Goal: Transaction & Acquisition: Book appointment/travel/reservation

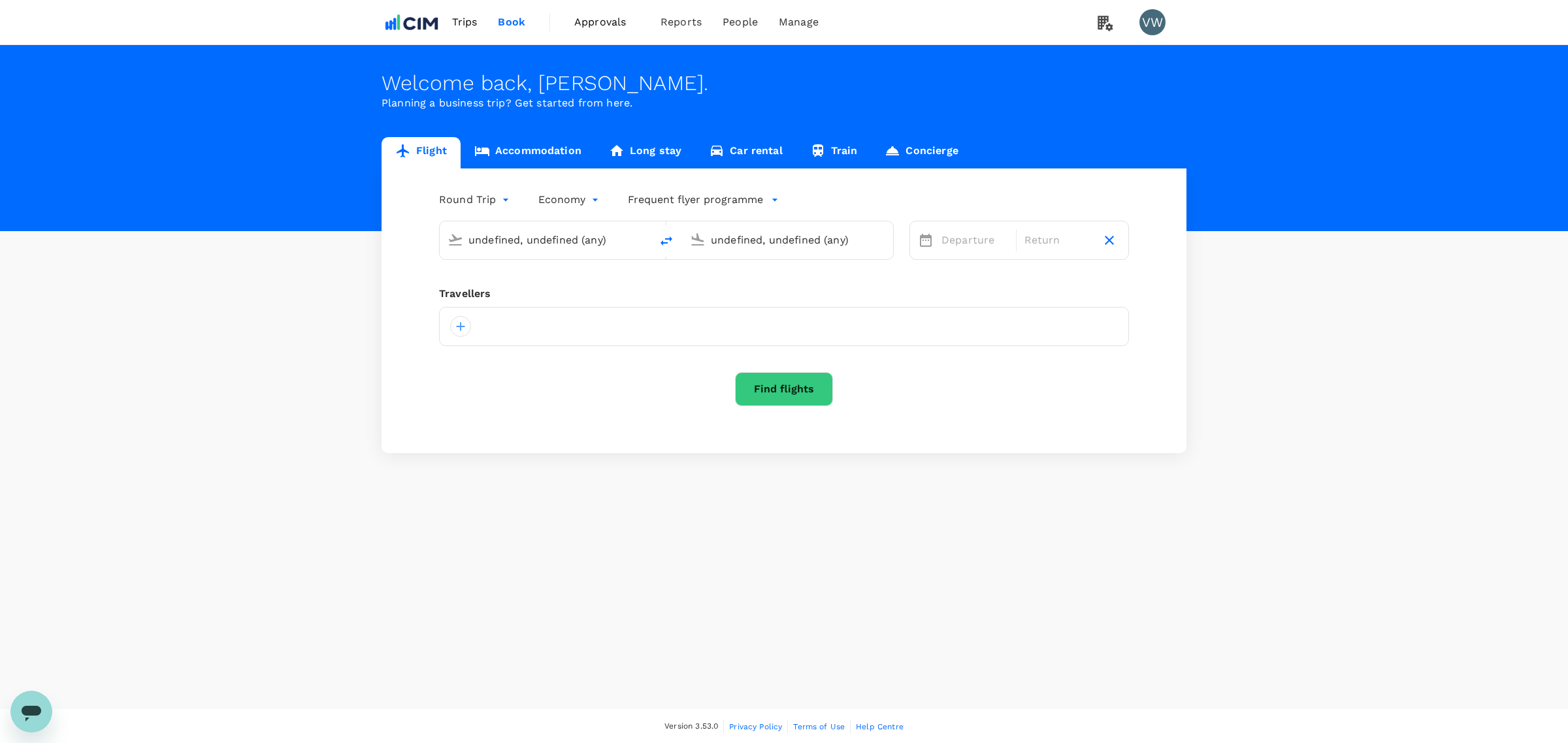
type input "Shannon Intl (SNN)"
type input "John F. Kennedy Intl (JFK)"
type input "Shannon Intl (SNN)"
type input "John F. Kennedy Intl (JFK)"
type input "Shannon Intl (SNN)"
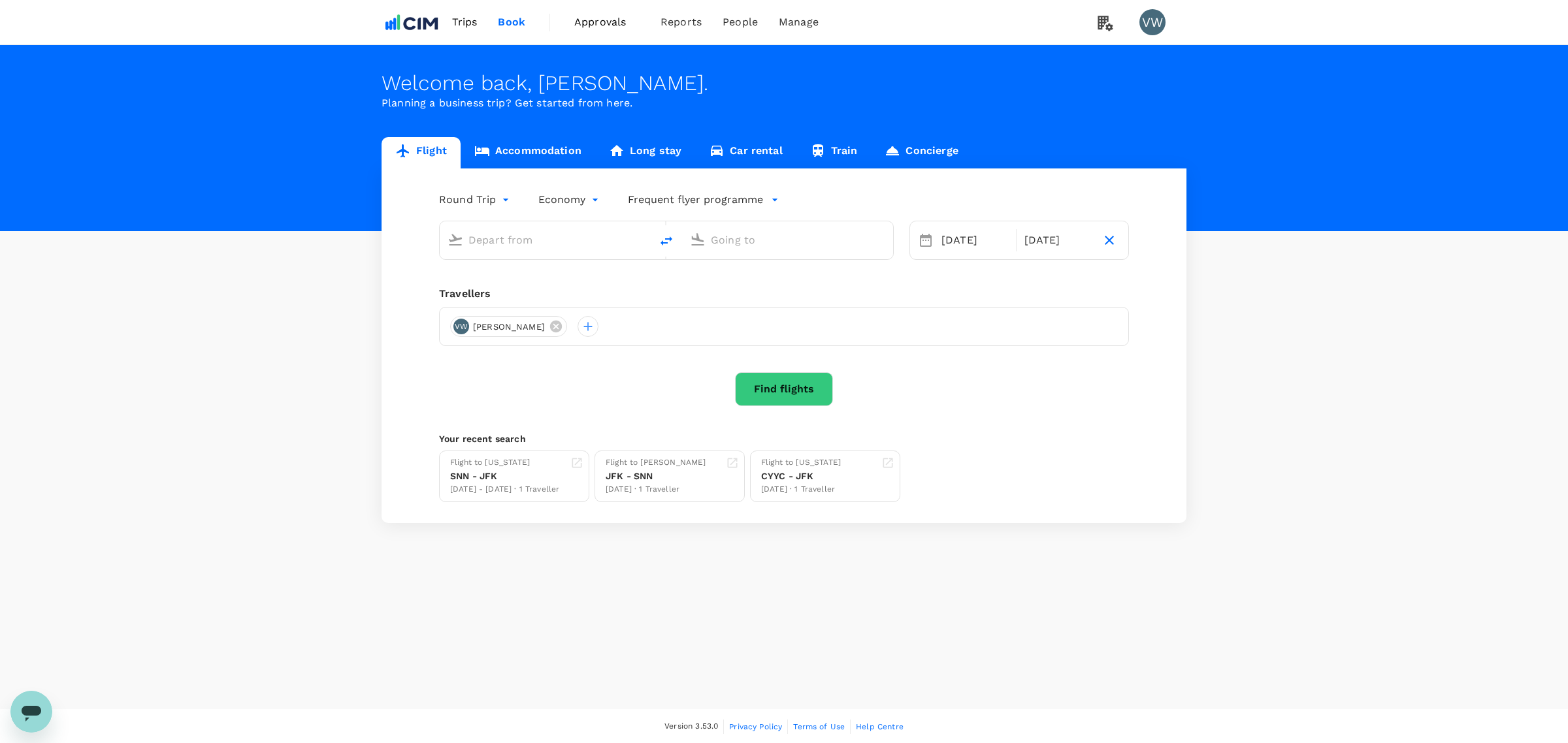
type input "John F. Kennedy Intl (JFK)"
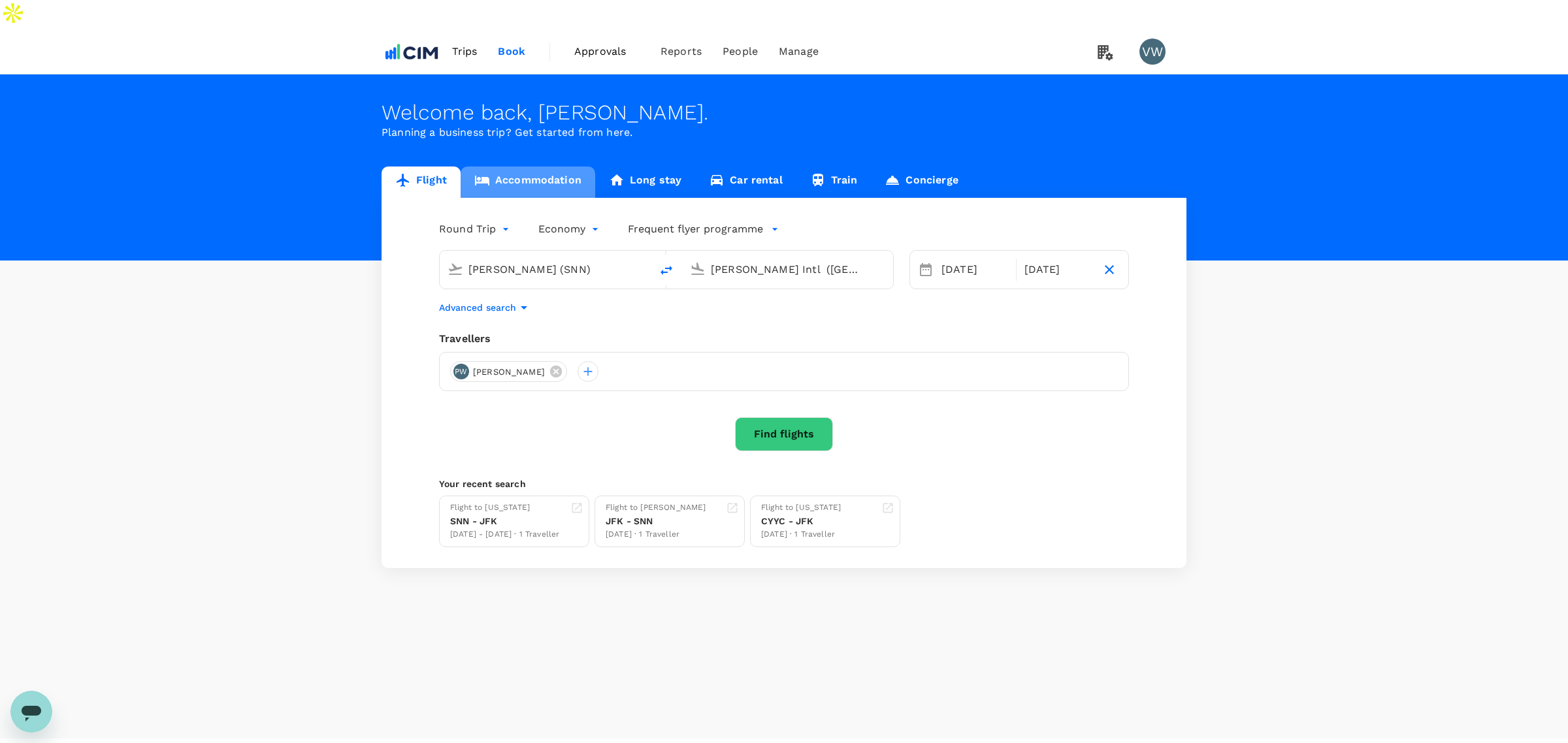
click at [543, 166] on link "Accommodation" at bounding box center [528, 182] width 134 height 31
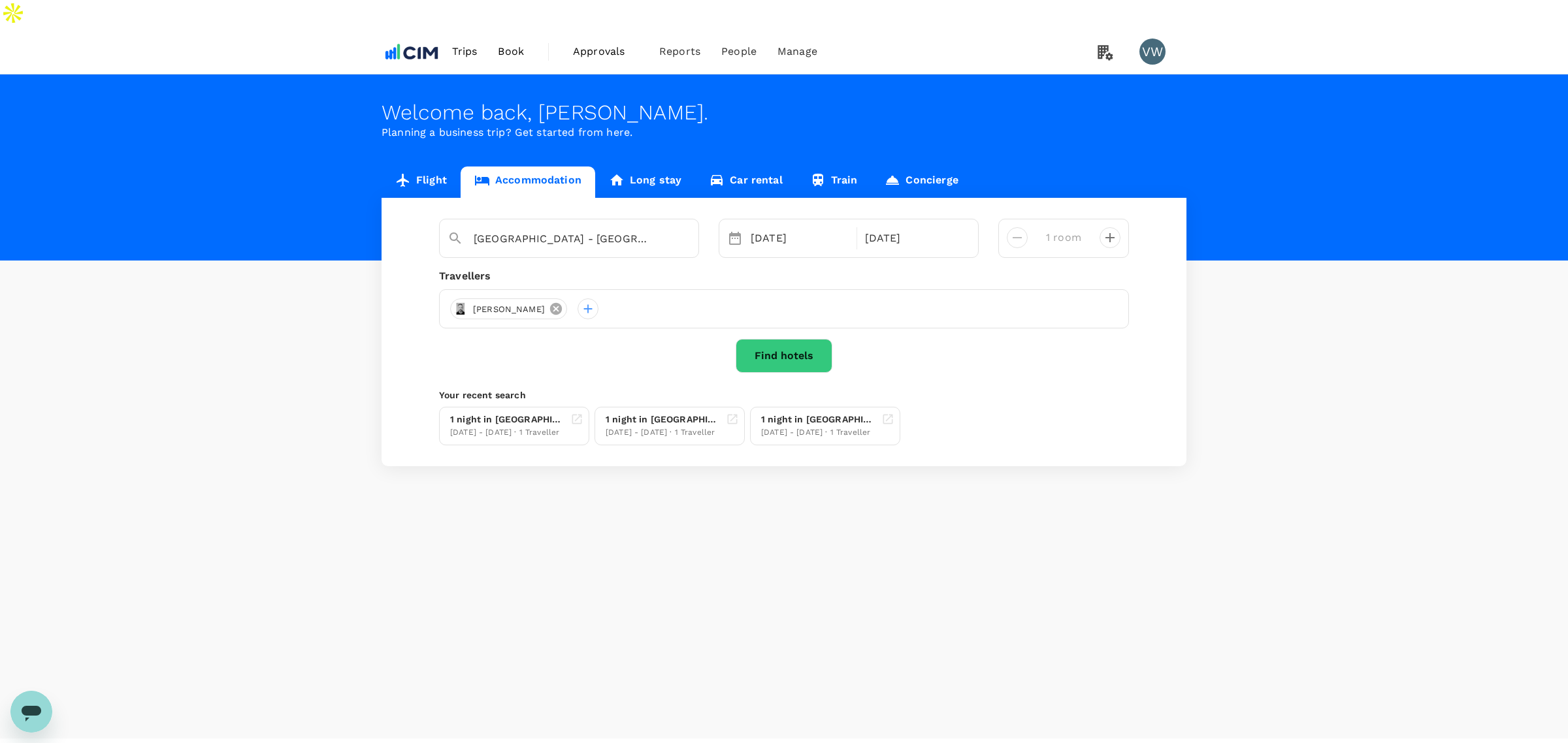
click at [549, 302] on icon at bounding box center [556, 309] width 14 height 14
click at [465, 298] on div at bounding box center [461, 309] width 21 height 21
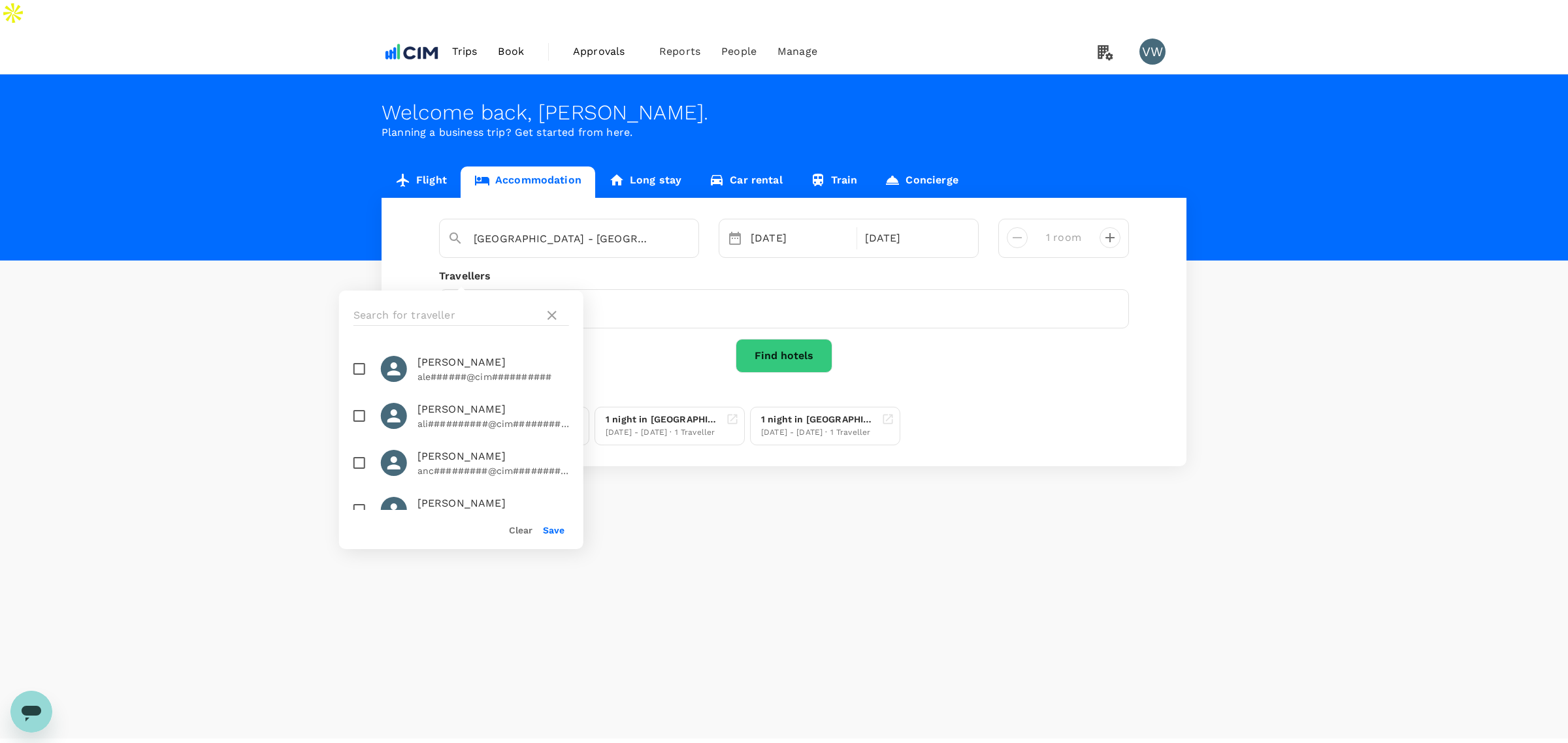
click at [469, 304] on div at bounding box center [461, 315] width 244 height 50
click at [471, 314] on input "text" at bounding box center [446, 315] width 186 height 21
type input "paul"
click at [356, 363] on input "checkbox" at bounding box center [359, 369] width 27 height 27
checkbox input "true"
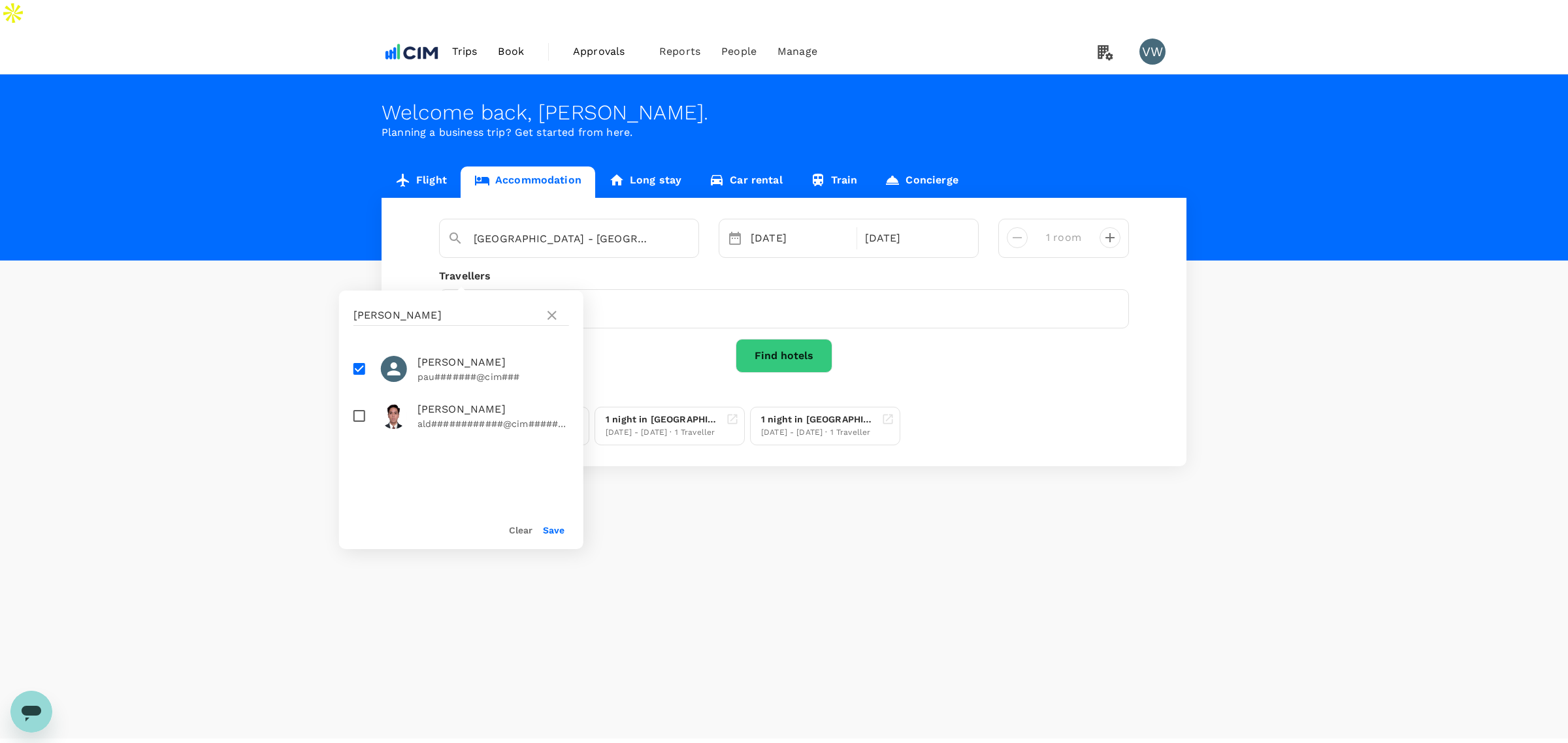
click at [550, 526] on button "Save" at bounding box center [554, 530] width 22 height 10
click at [582, 229] on input "Premier Inn - London Southwark Station" at bounding box center [563, 238] width 180 height 20
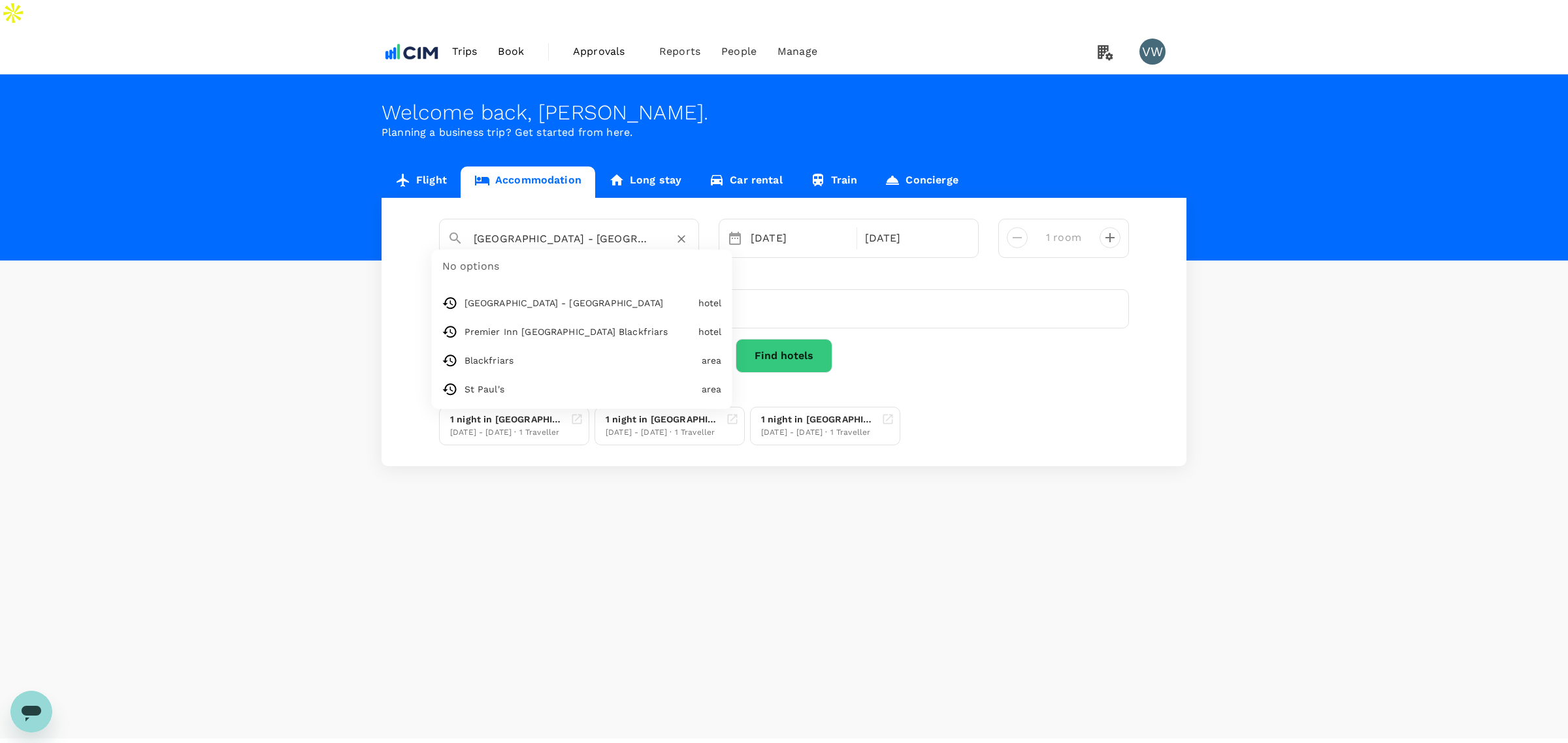
scroll to position [0, 34]
drag, startPoint x: 474, startPoint y: 206, endPoint x: 693, endPoint y: 208, distance: 219.0
click at [693, 219] on div "Premier Inn - London Southwark Station No options Premier Inn - London Southwar…" at bounding box center [569, 238] width 260 height 39
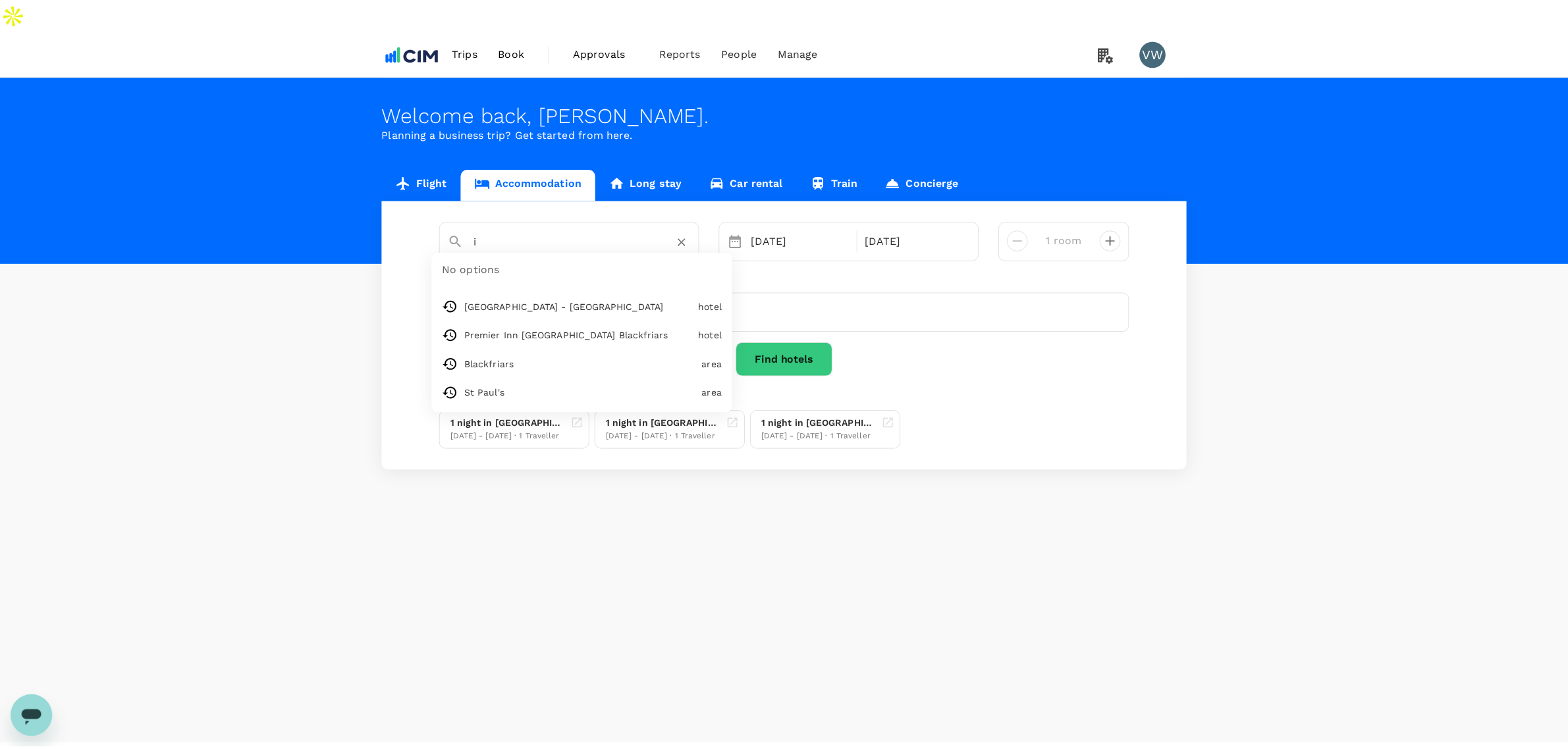
scroll to position [0, 0]
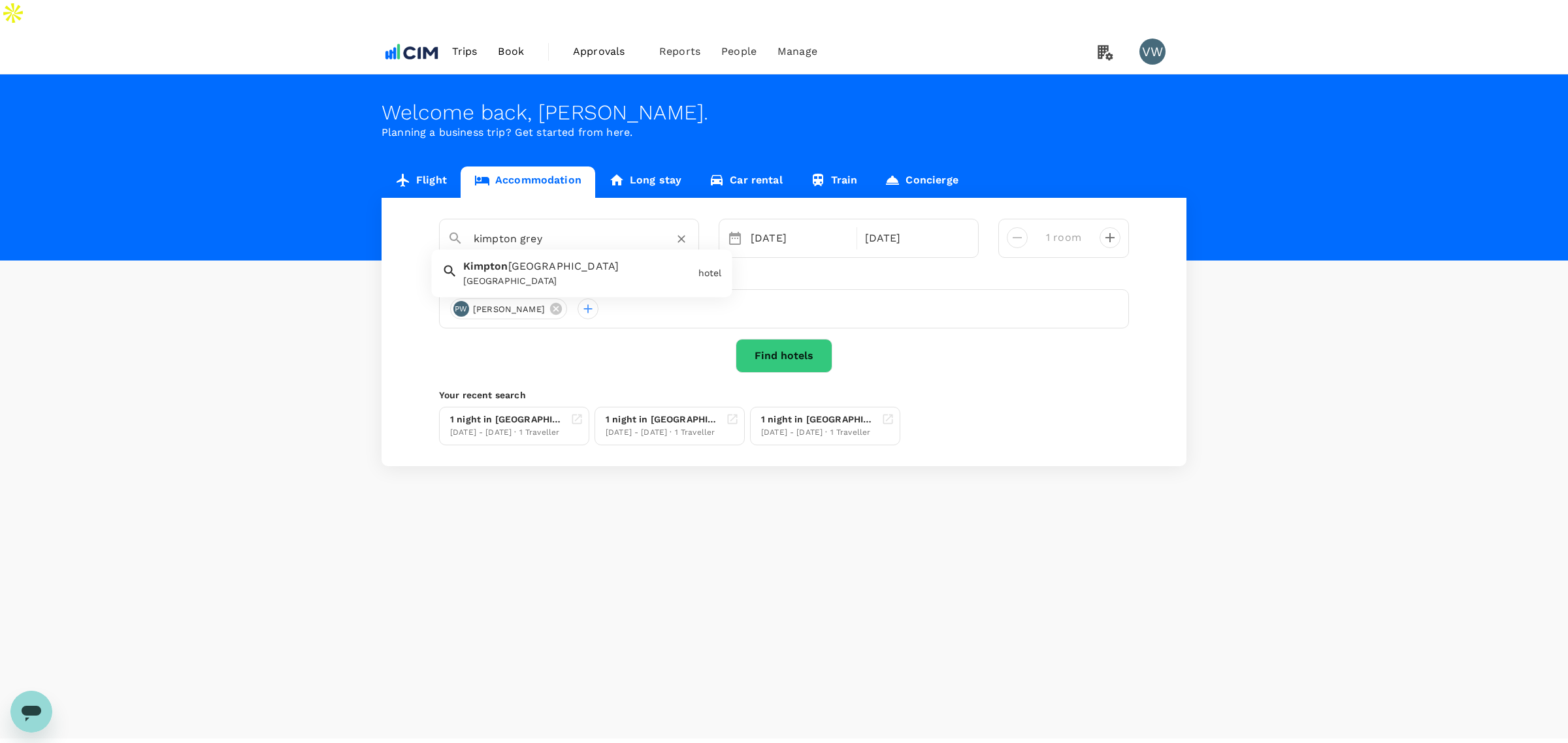
click at [558, 261] on span "Gray Hotel" at bounding box center [563, 267] width 111 height 13
type input "Kimpton Gray Hotel"
click at [769, 226] on div "07 Oct" at bounding box center [800, 238] width 109 height 26
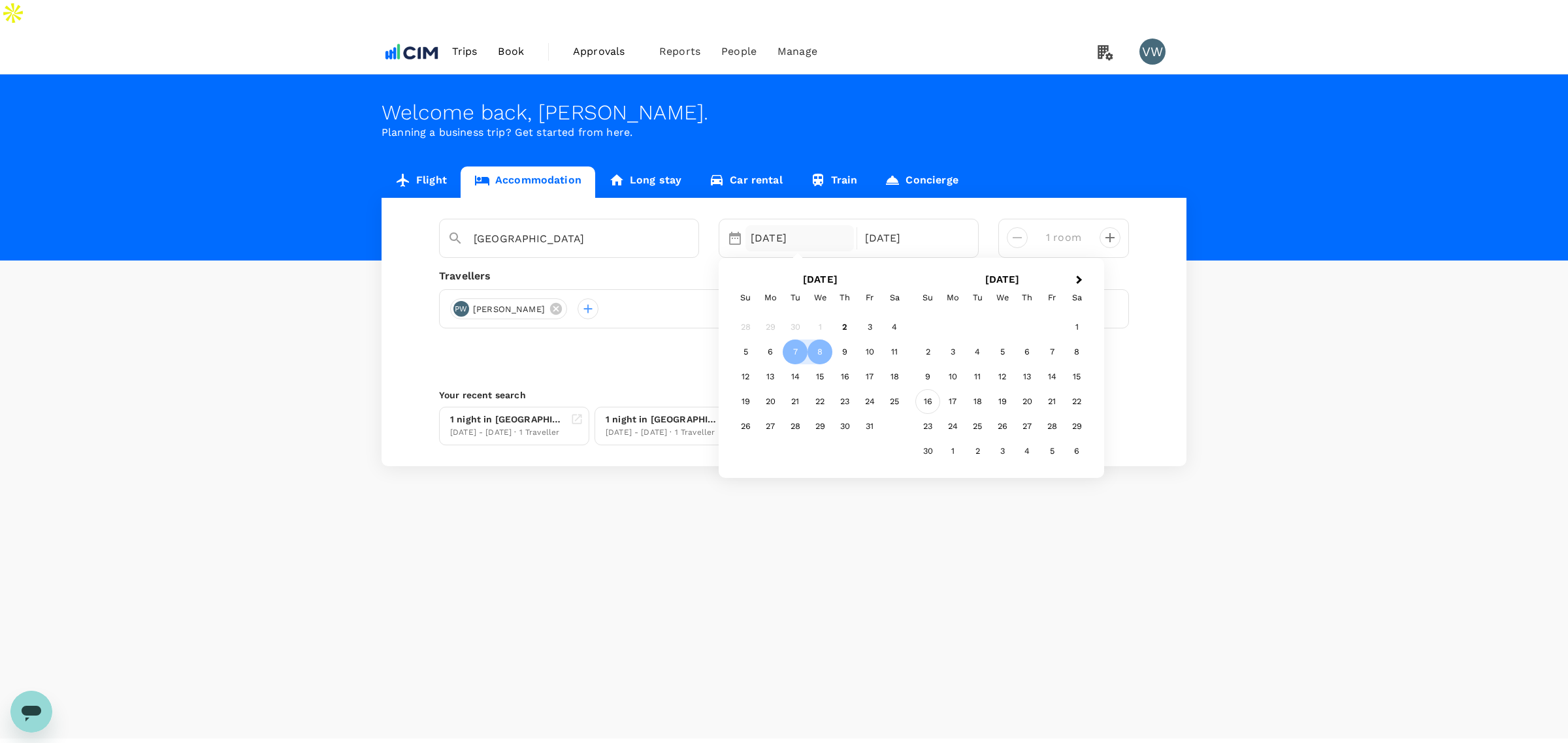
click at [935, 389] on div "16" at bounding box center [927, 401] width 25 height 25
click at [798, 389] on div "18" at bounding box center [794, 401] width 25 height 25
click at [769, 339] on button "Find hotels" at bounding box center [784, 356] width 97 height 34
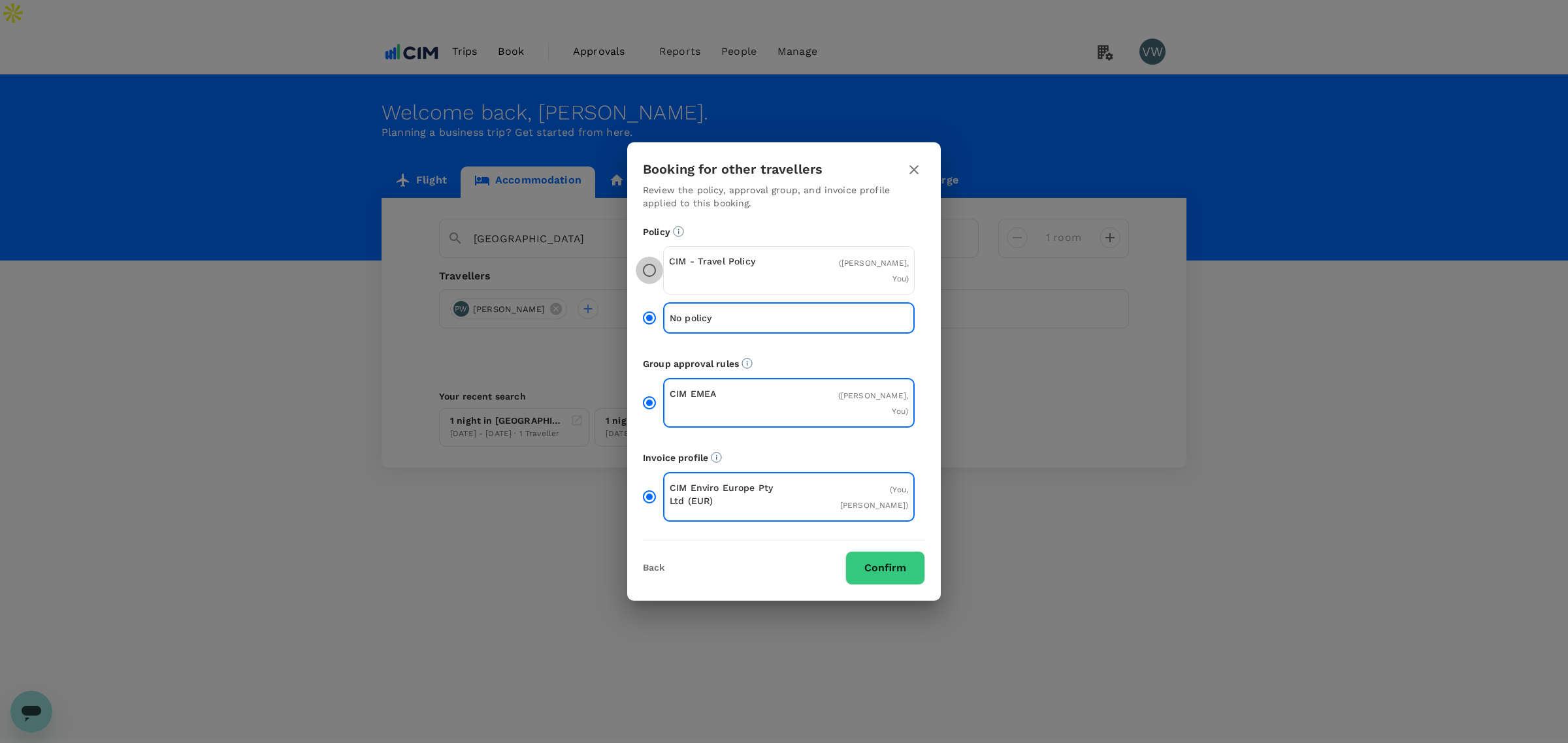
click at [649, 278] on input "CIM - Travel Policy ( Paul Walsh, You )" at bounding box center [650, 270] width 27 height 27
click at [864, 551] on button "Confirm" at bounding box center [886, 568] width 80 height 34
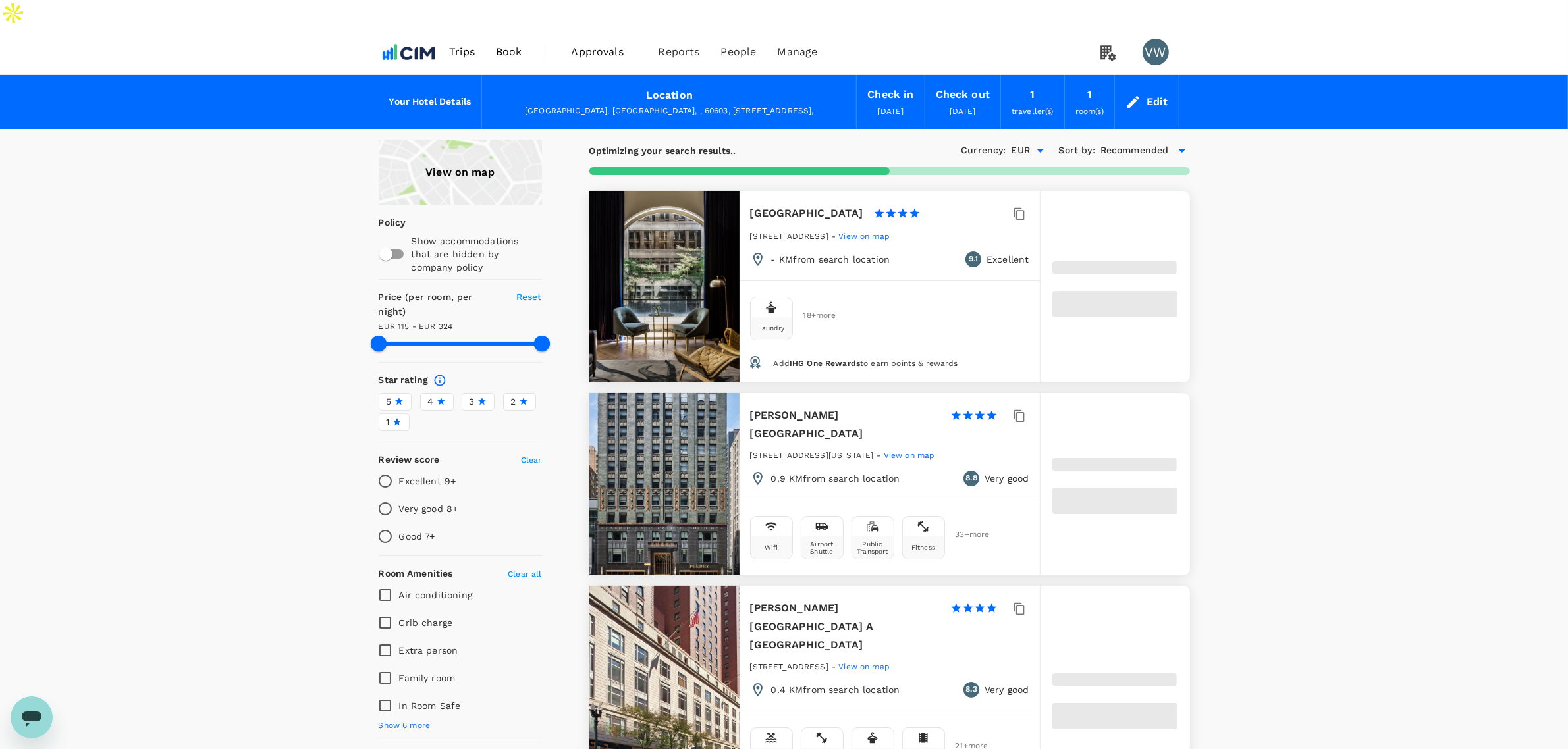
type input "323.16"
type input "115.18"
type input "324.18"
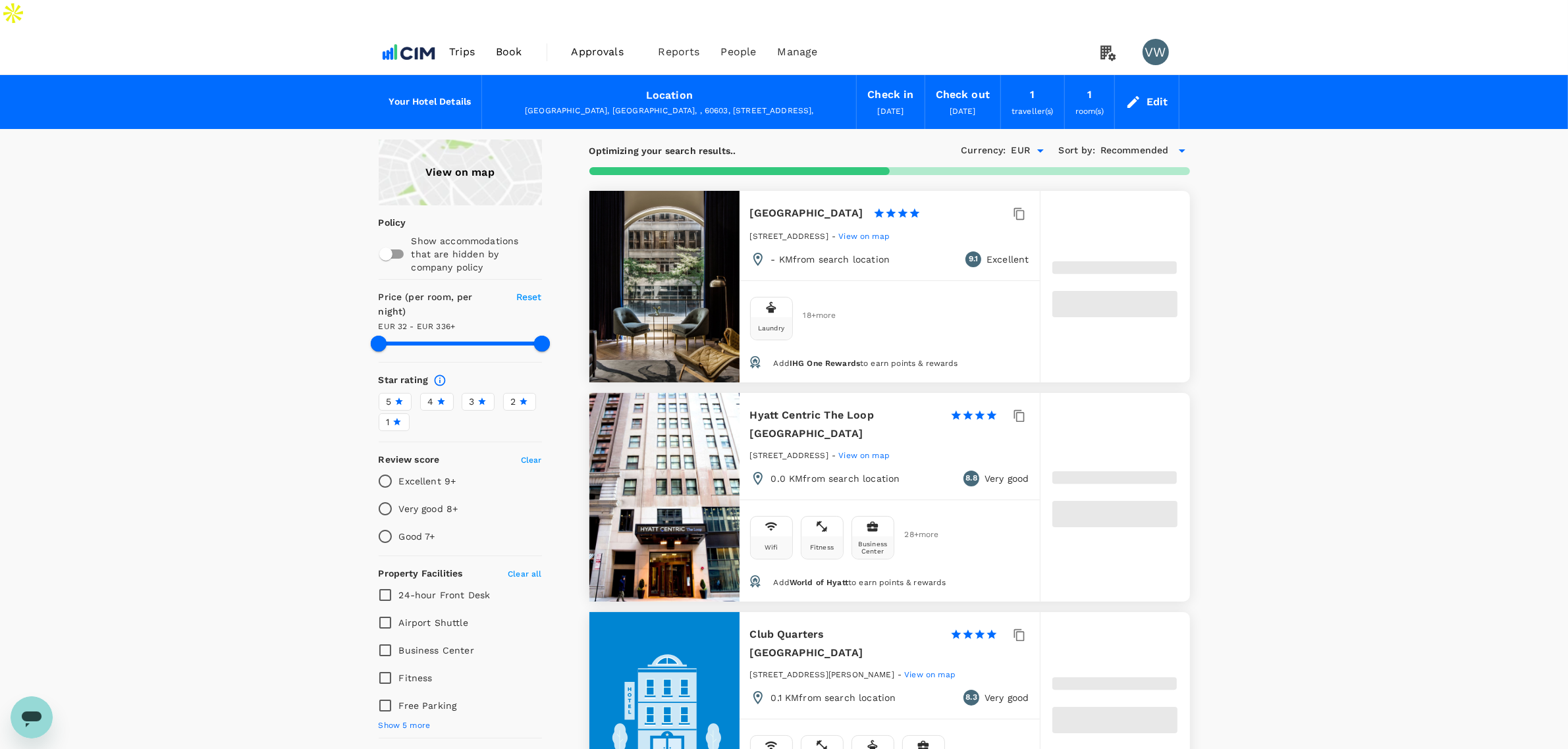
type input "32.18"
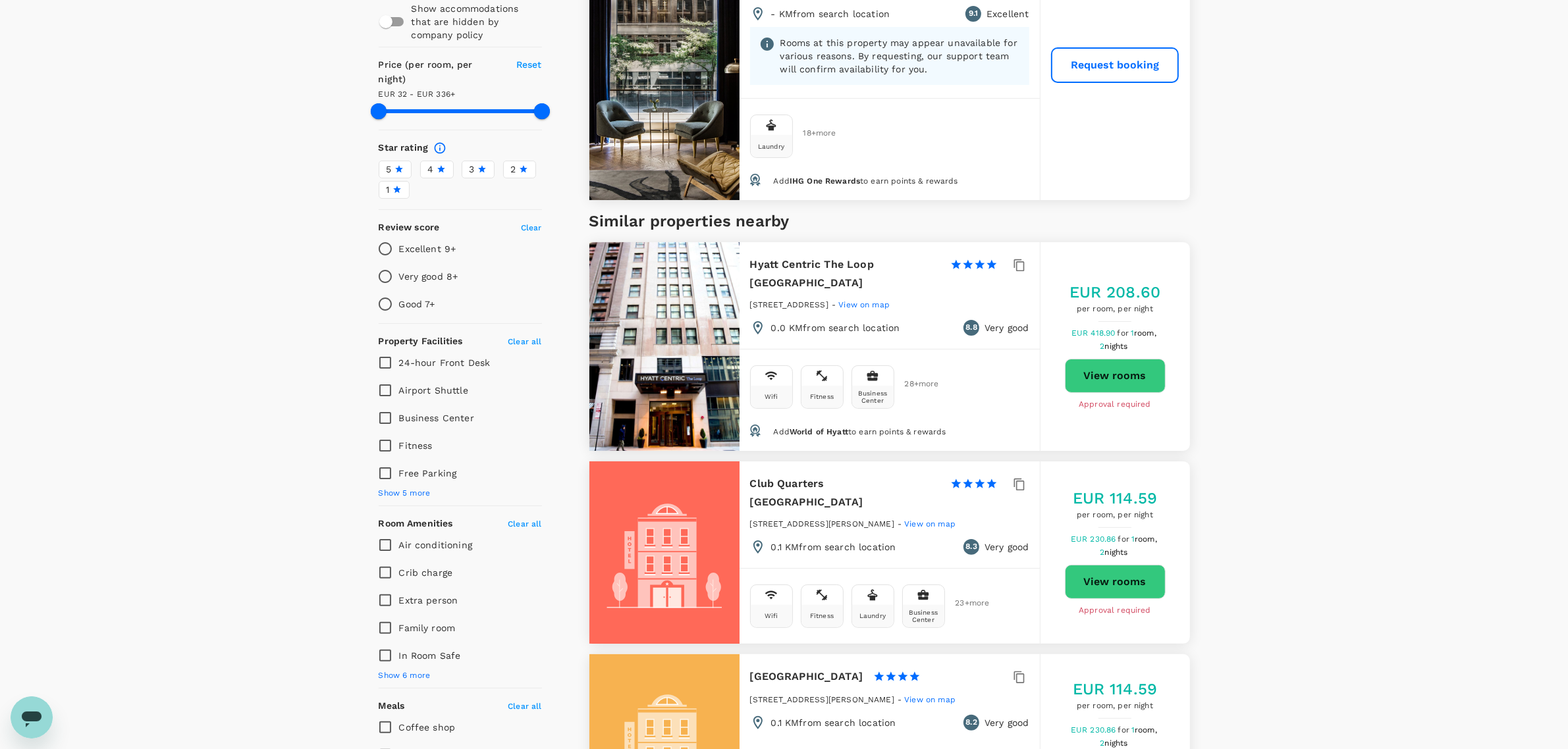
scroll to position [164, 0]
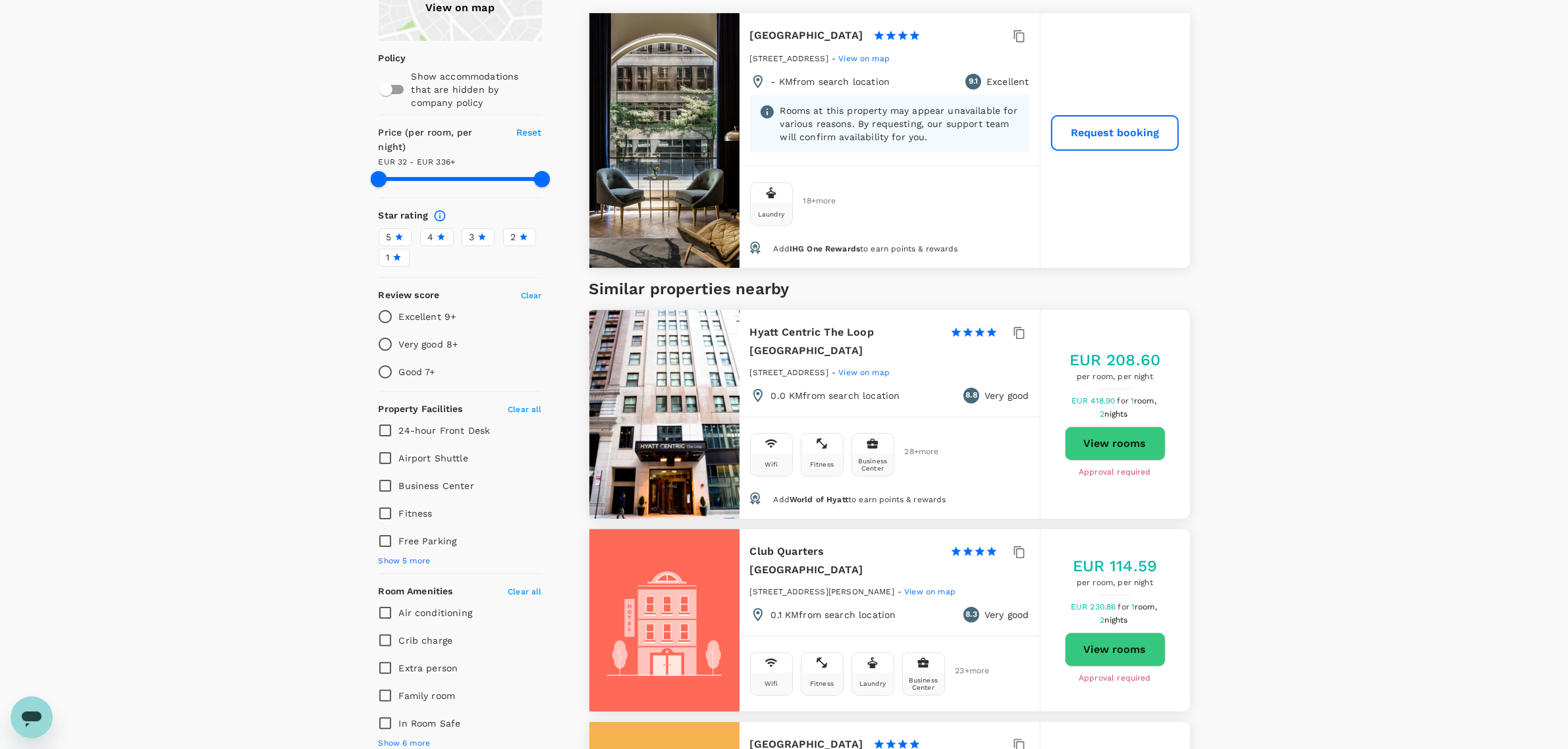
click at [428, 231] on span "4" at bounding box center [431, 237] width 6 height 14
click at [0, 0] on input "4" at bounding box center [0, 0] width 0 height 0
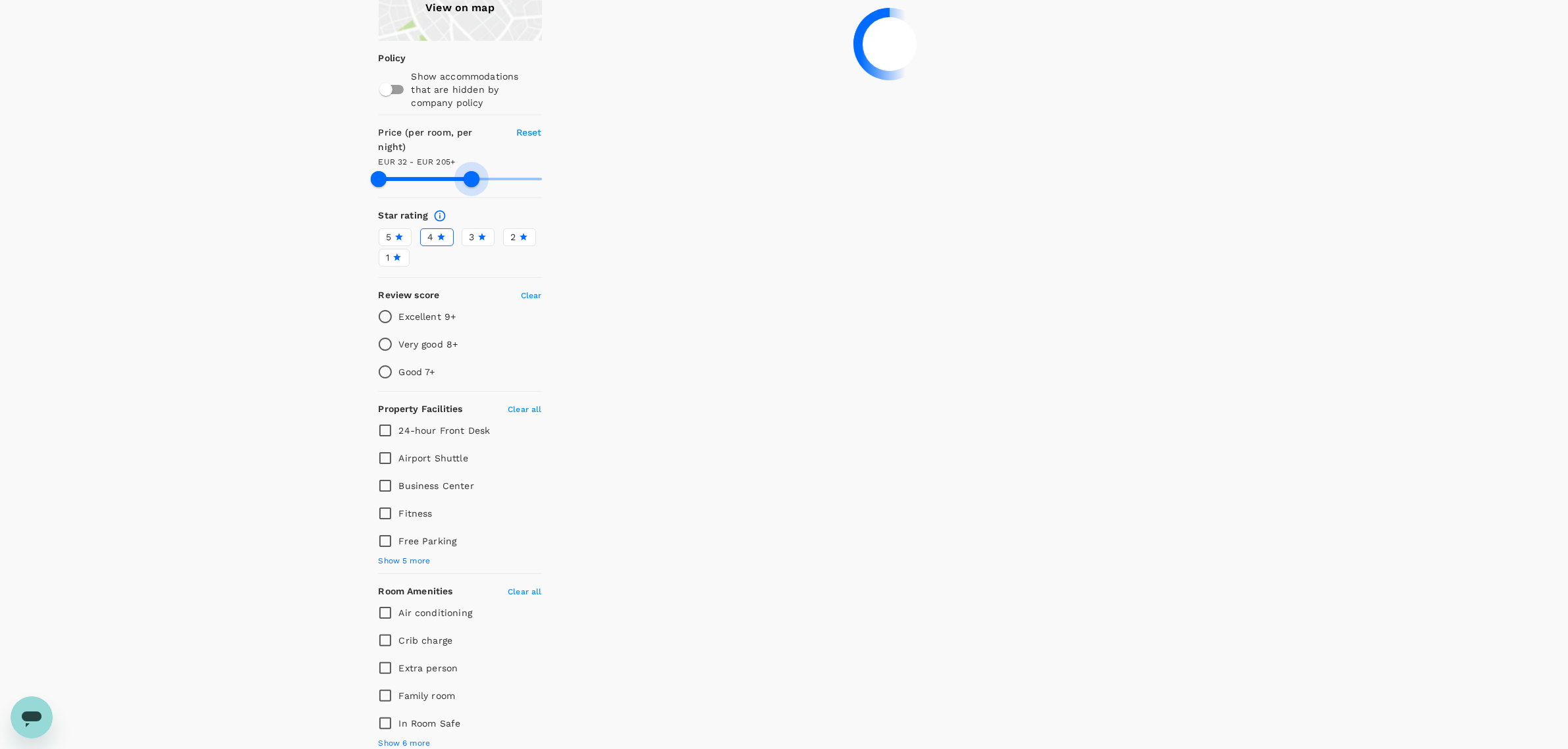
drag, startPoint x: 538, startPoint y: 127, endPoint x: 472, endPoint y: 135, distance: 66.5
click at [472, 171] on span at bounding box center [472, 179] width 16 height 16
type input "205.18"
type input "39.18"
type input "205.18"
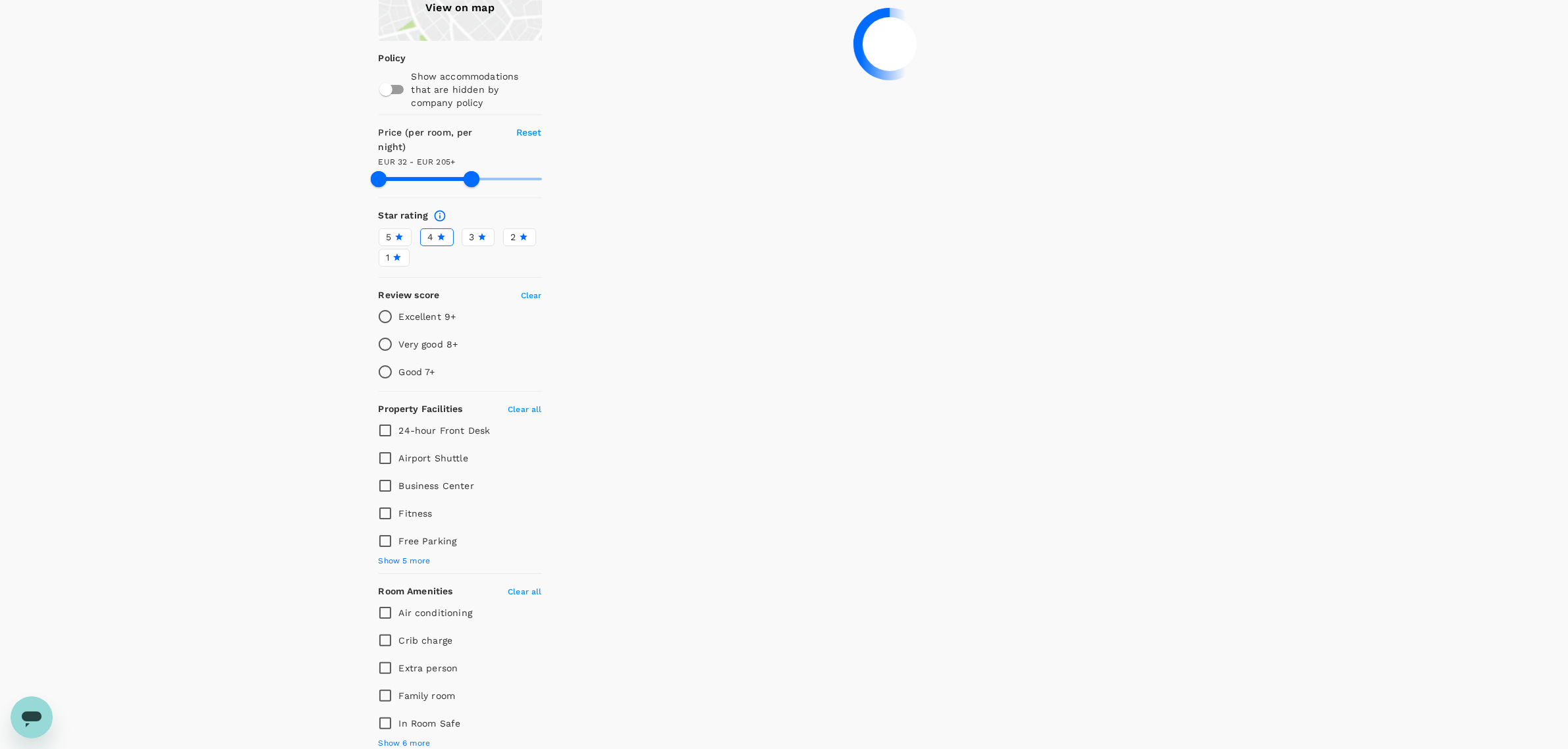
type input "39.18"
type input "205.18"
type input "39.18"
type input "205.18"
type input "40.18"
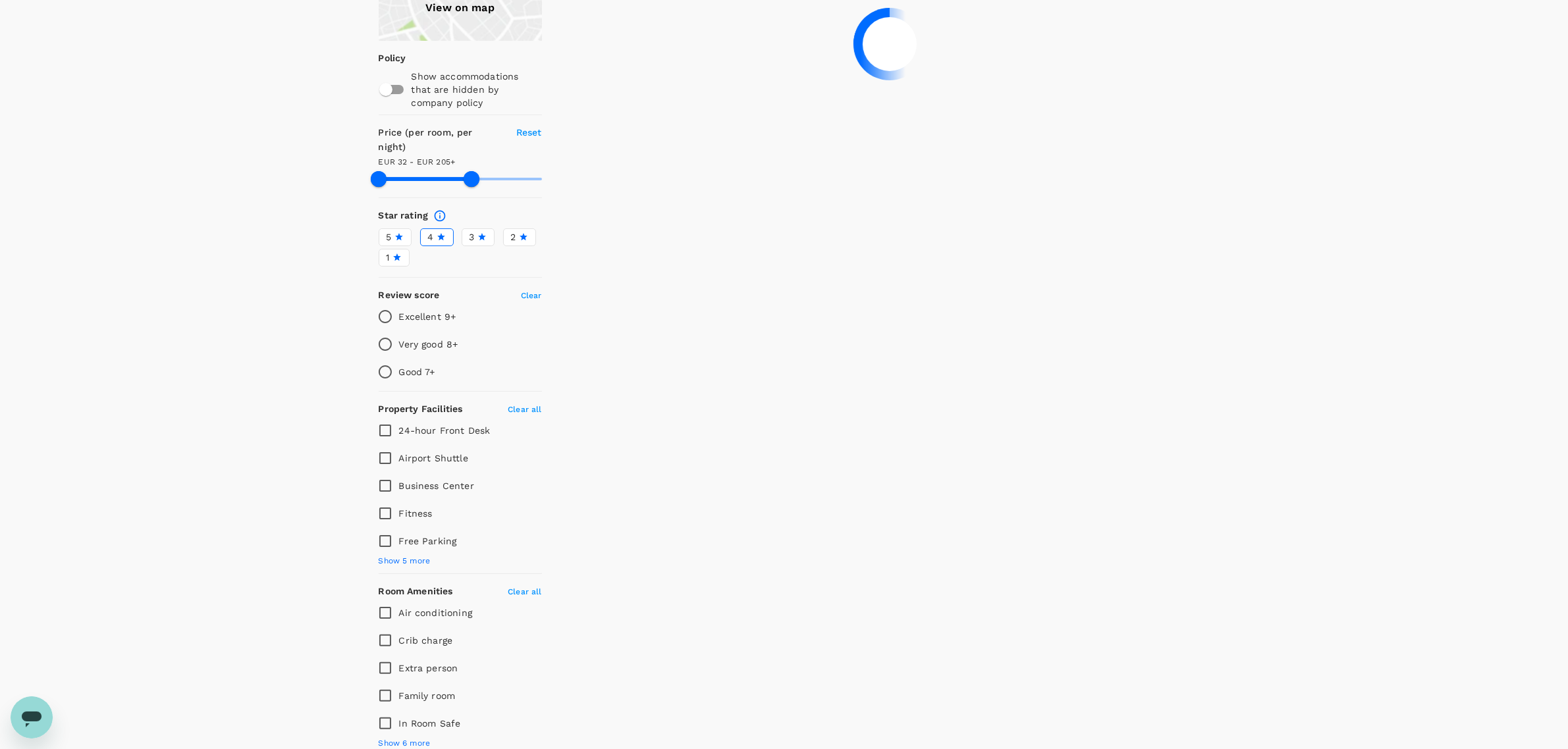
type input "205.18"
type input "42.18"
type input "205.18"
type input "46.18"
type input "205.18"
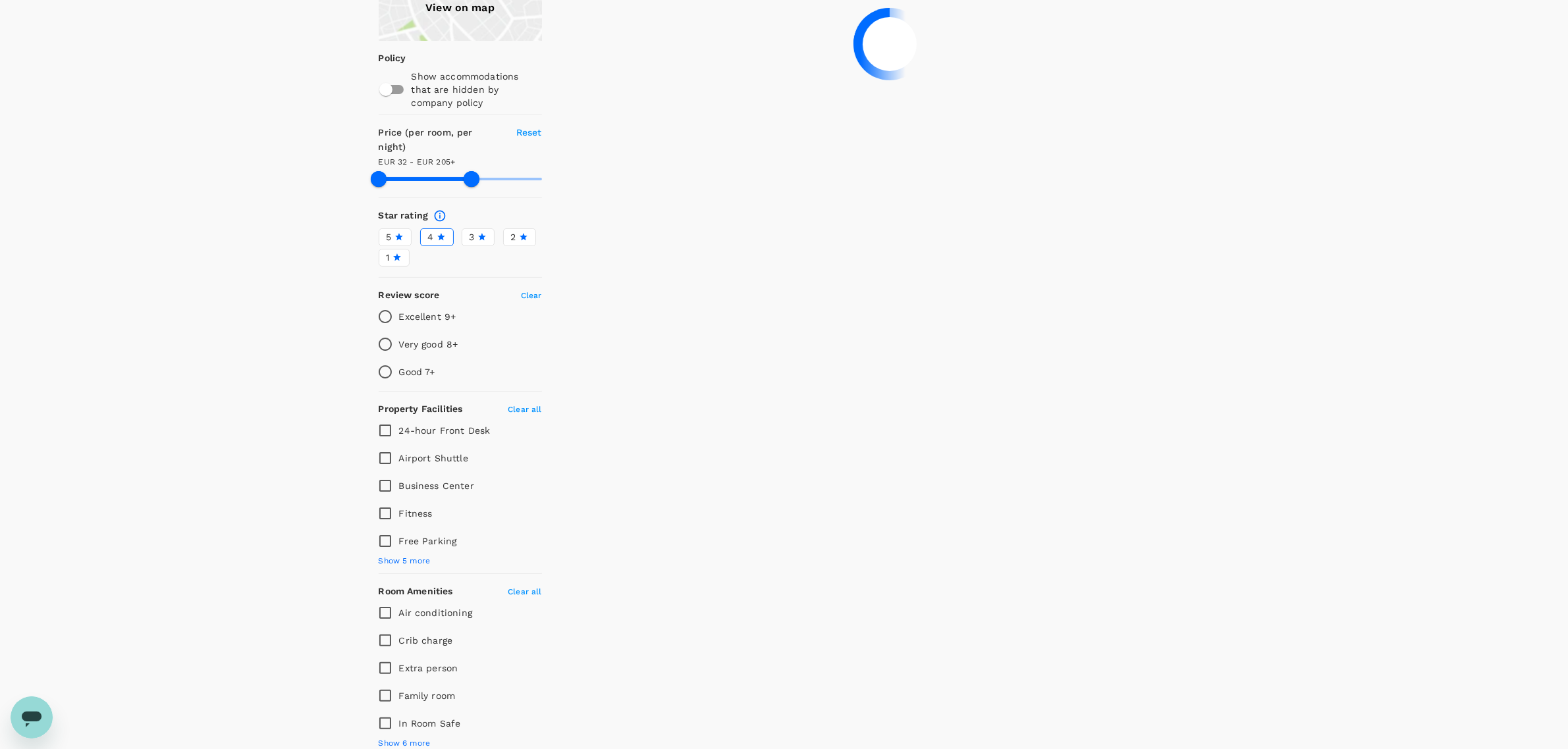
type input "46.18"
type input "205.18"
type input "48.18"
type input "205.18"
type input "51.18"
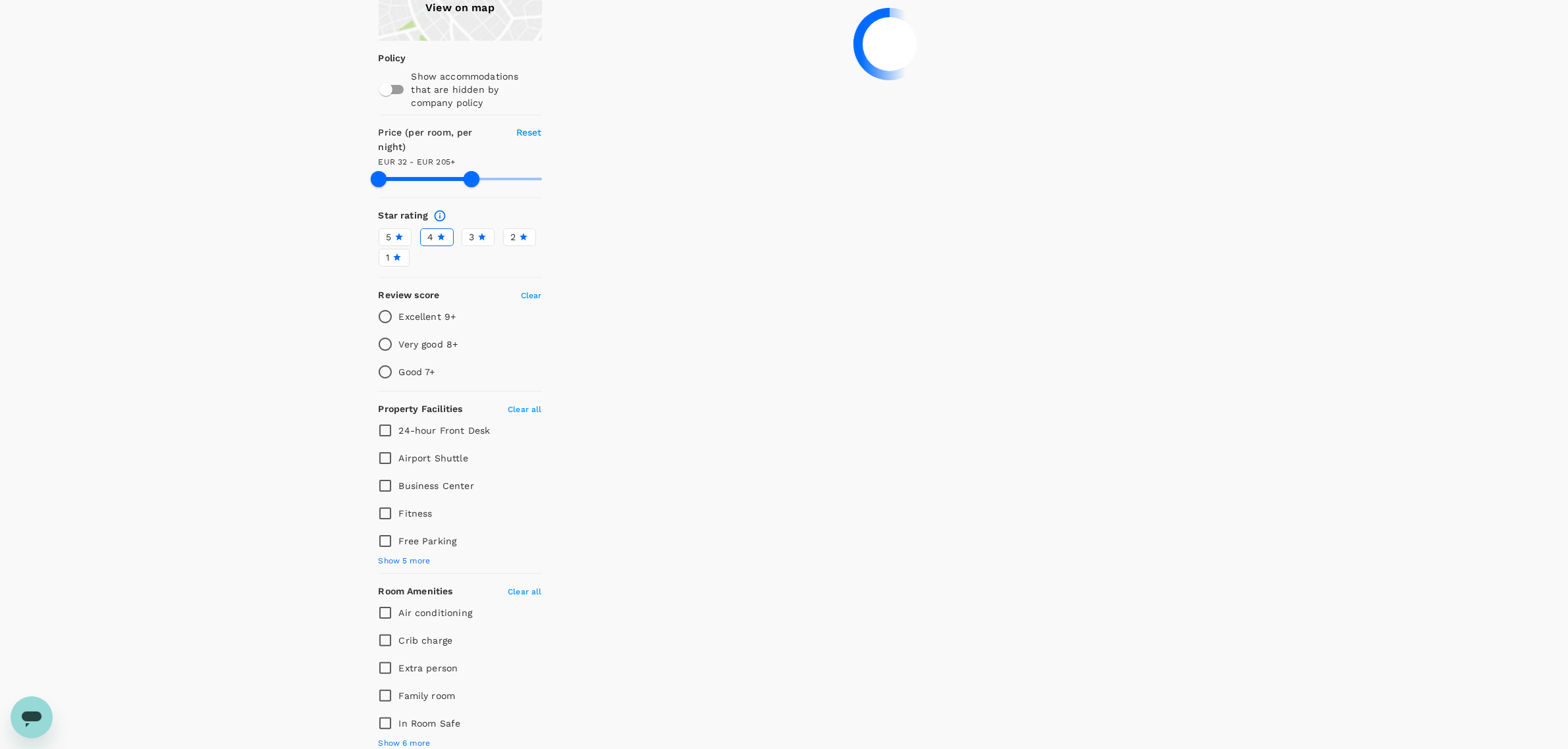
type input "205.18"
type input "51.18"
type input "205.18"
type input "52.18"
type input "205.18"
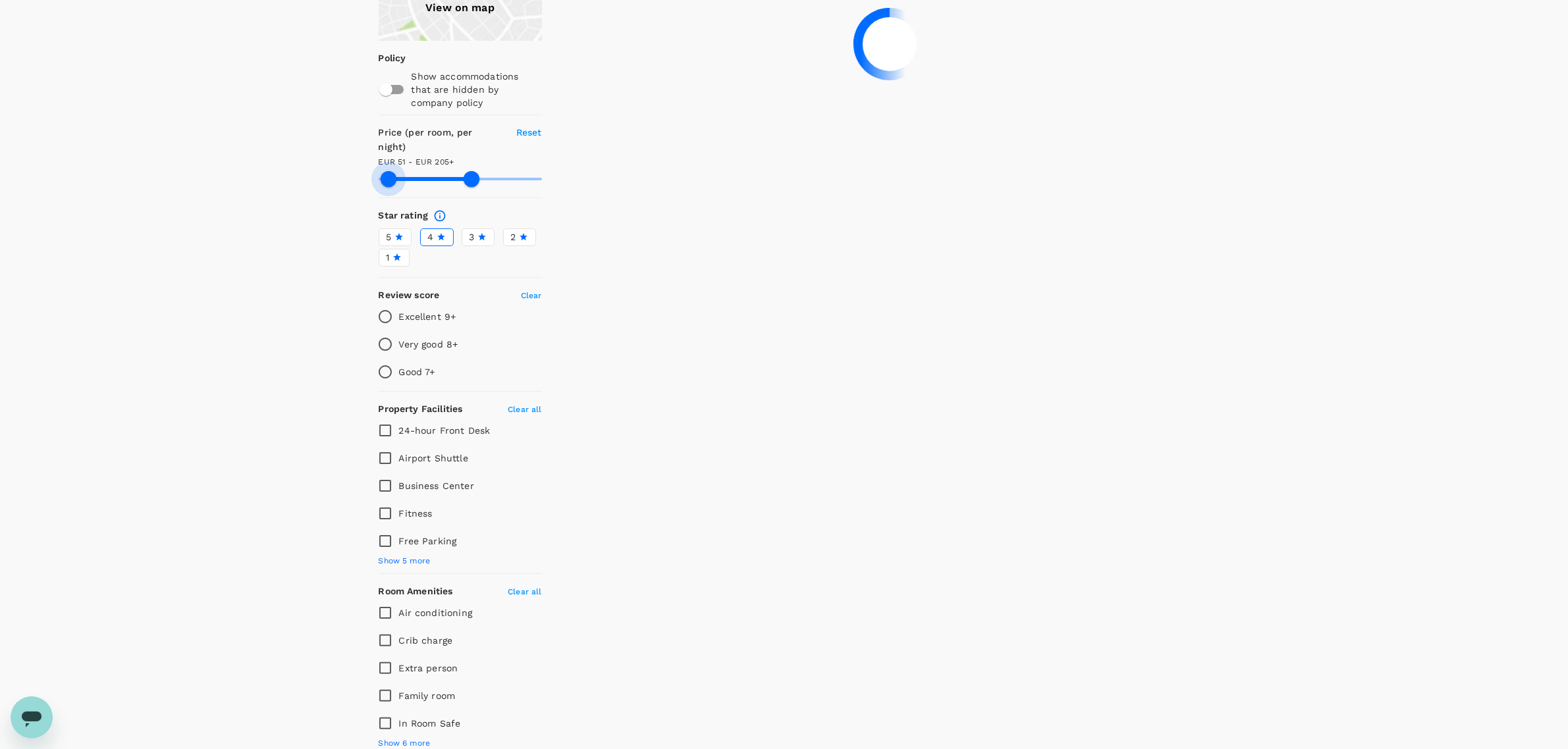
type input "54.18"
type input "205.18"
type input "54.18"
type input "205.18"
type input "58.18"
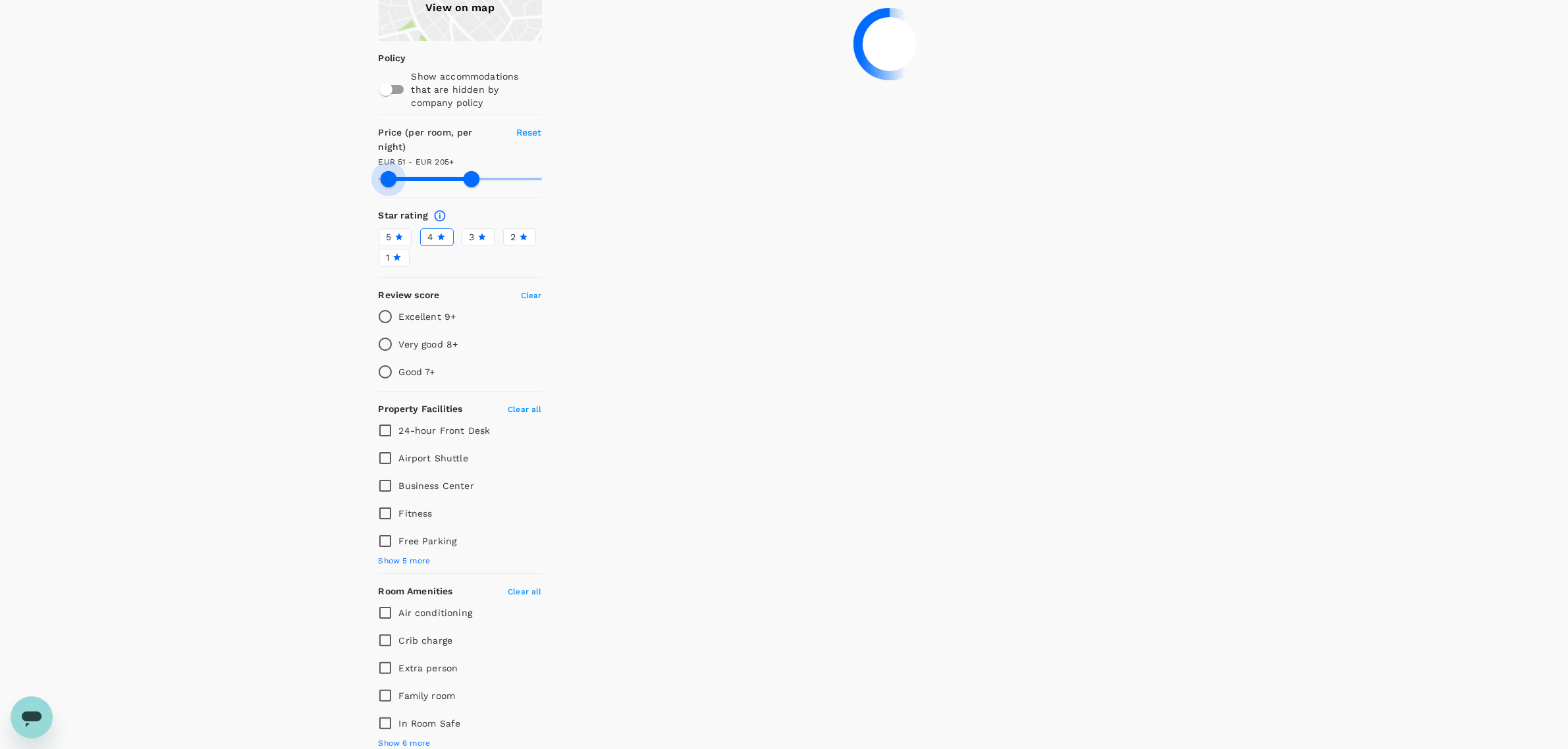
type input "205.18"
type input "58.18"
type input "205.18"
type input "61.18"
type input "205.18"
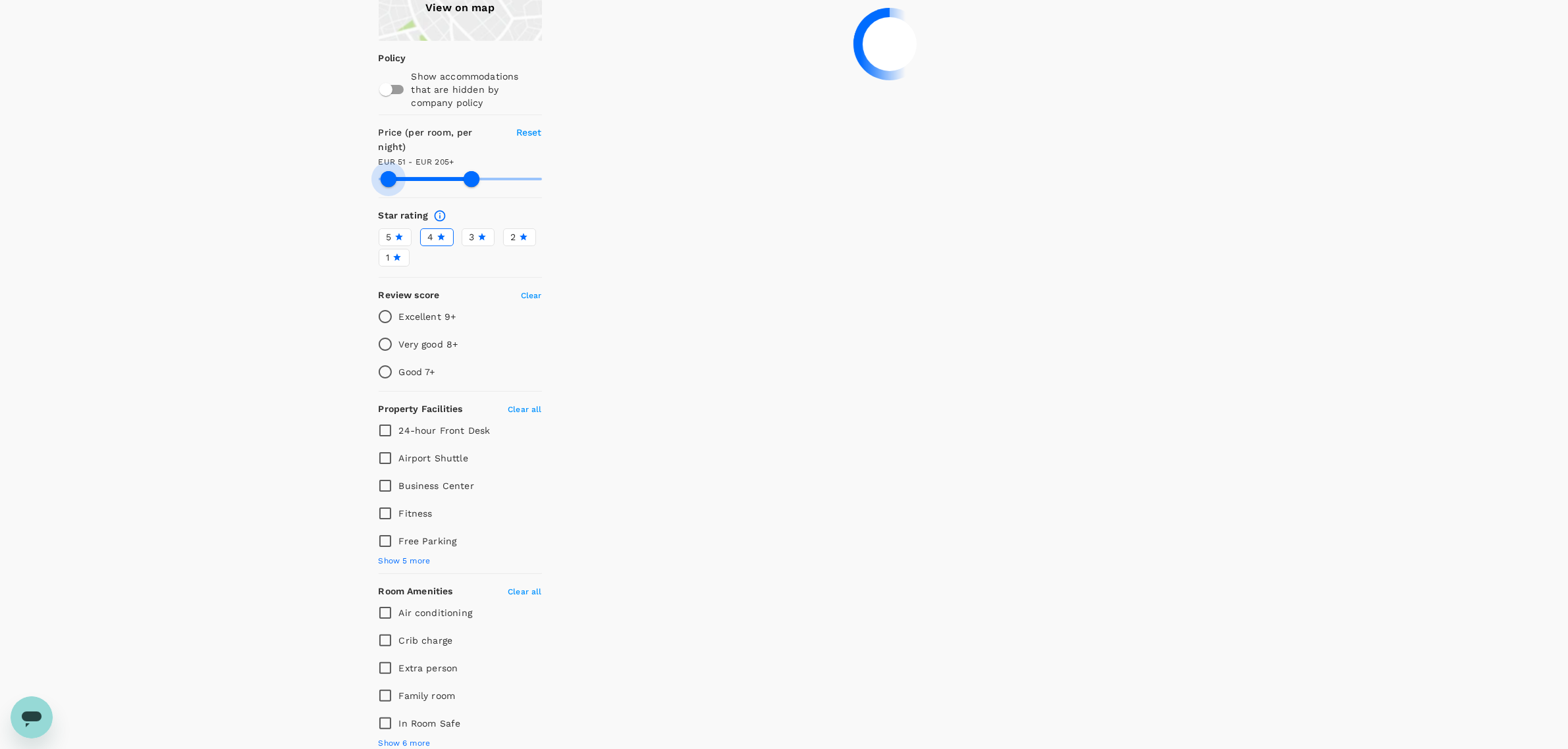
type input "61.18"
type input "205.18"
type input "64.18"
type input "205.18"
type input "64.18"
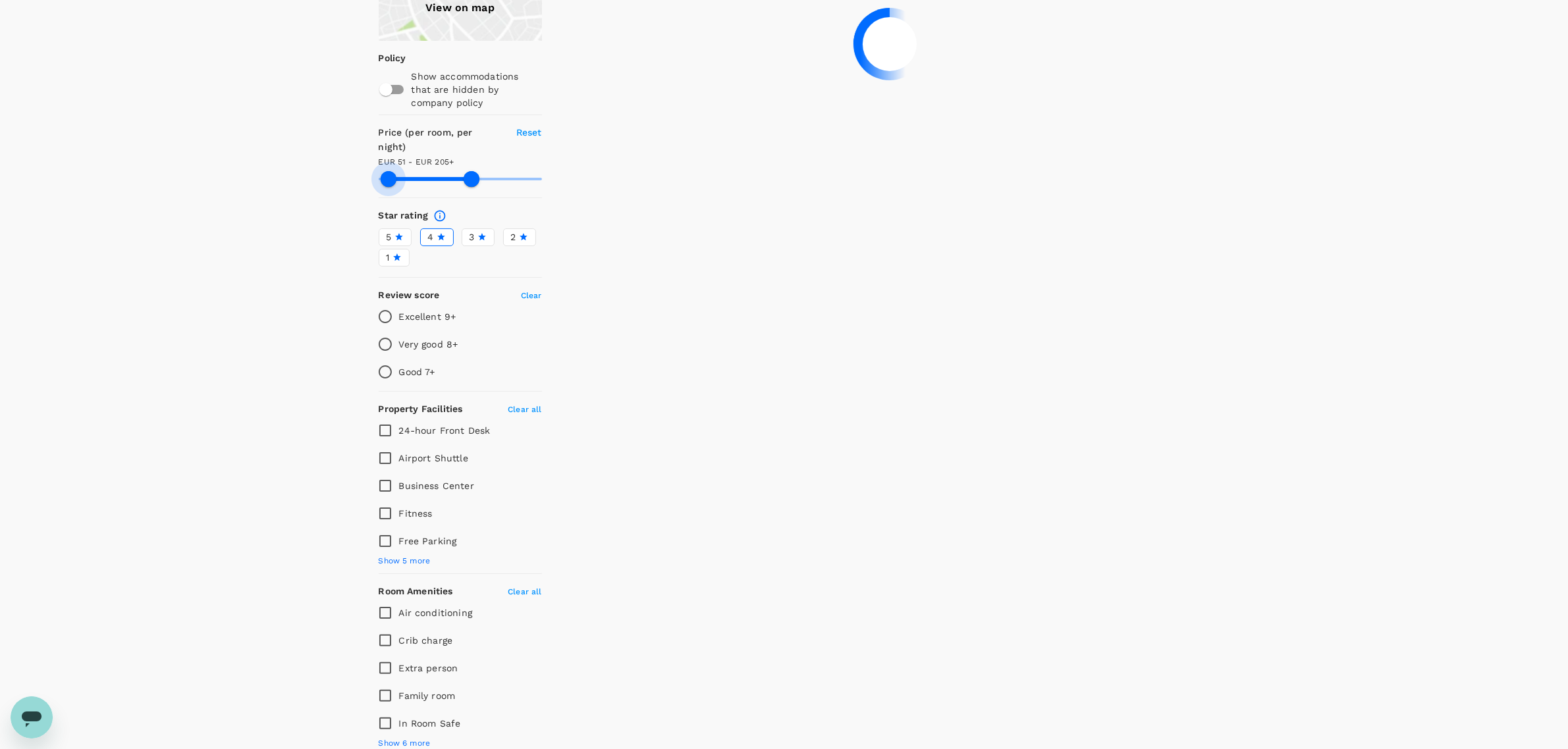
type input "205.18"
type input "67.18"
type input "205.18"
type input "67.18"
type input "205.18"
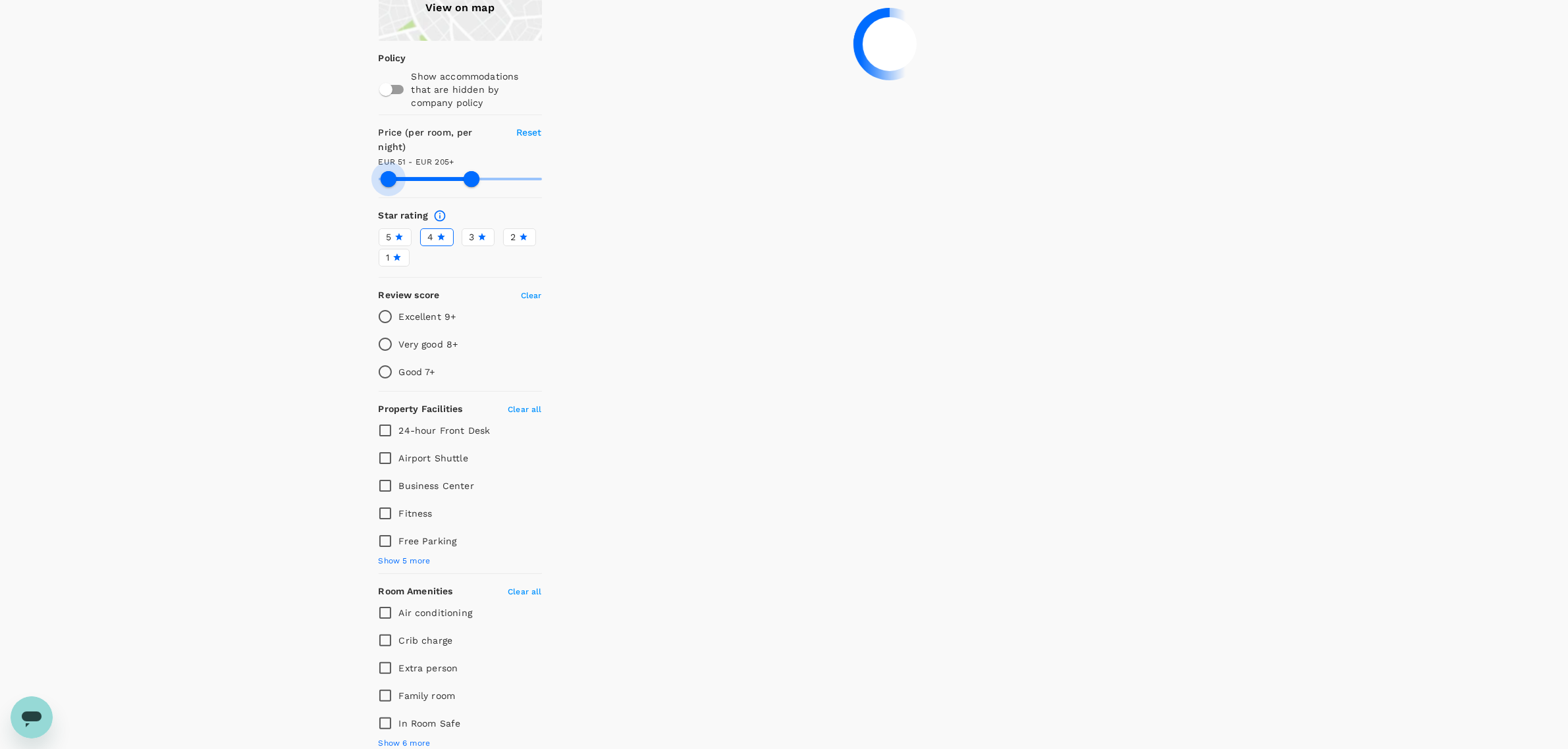
type input "72.18"
type input "205.18"
type input "72.18"
type input "205.18"
type input "77.18"
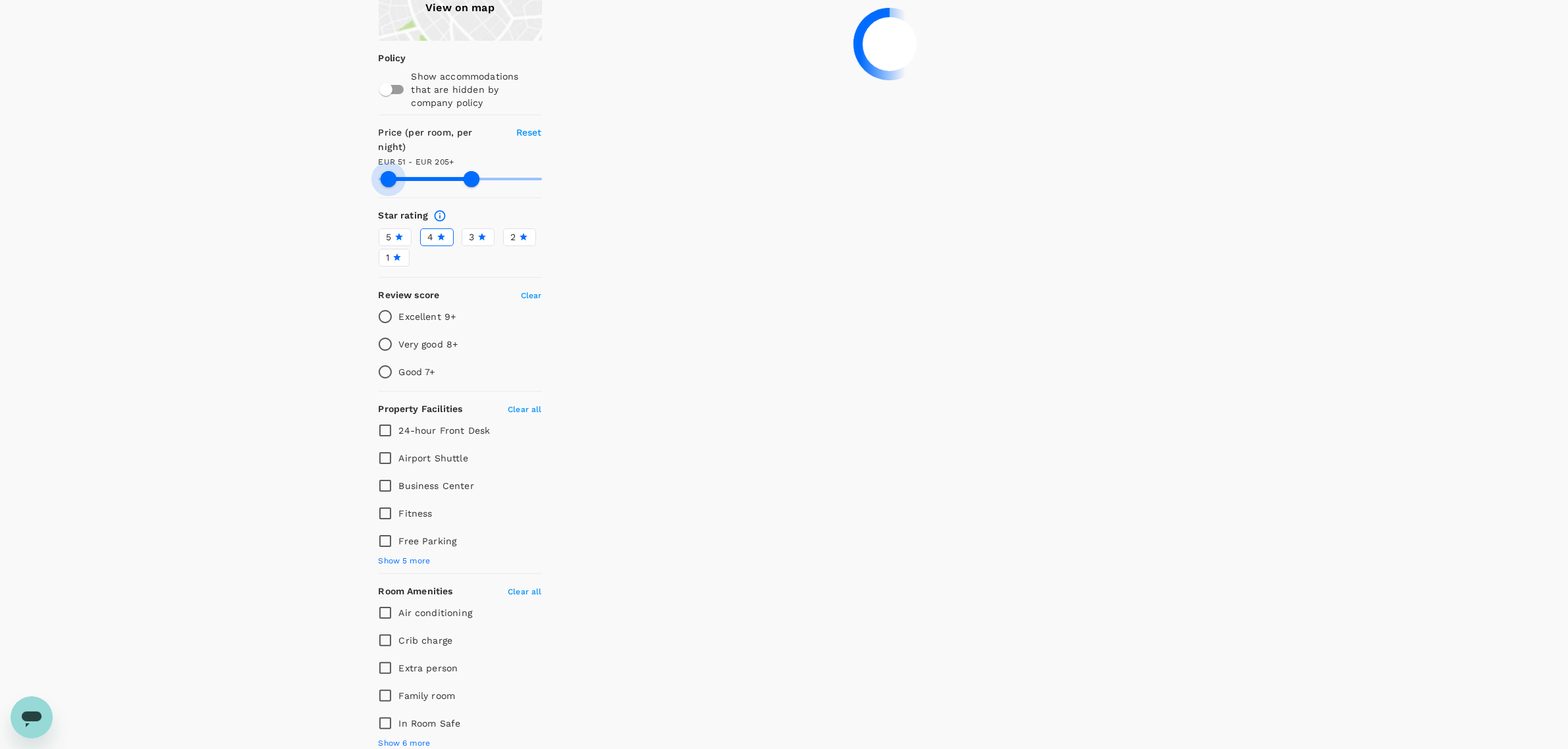
type input "205.18"
type input "78.18"
type input "205.18"
type input "78.18"
type input "205.18"
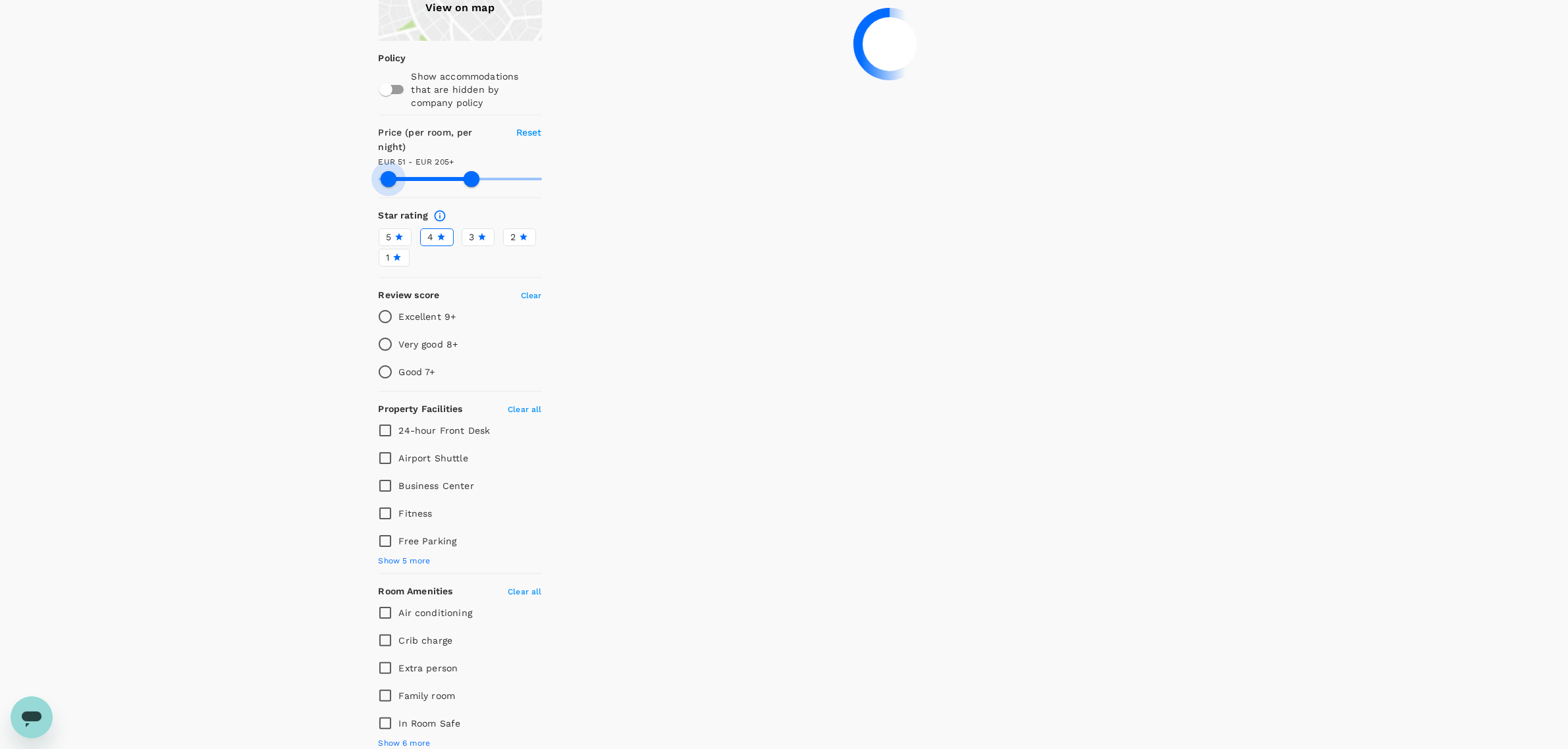
type input "81.18"
type input "205.18"
type input "81.18"
type input "205.18"
type input "85.18"
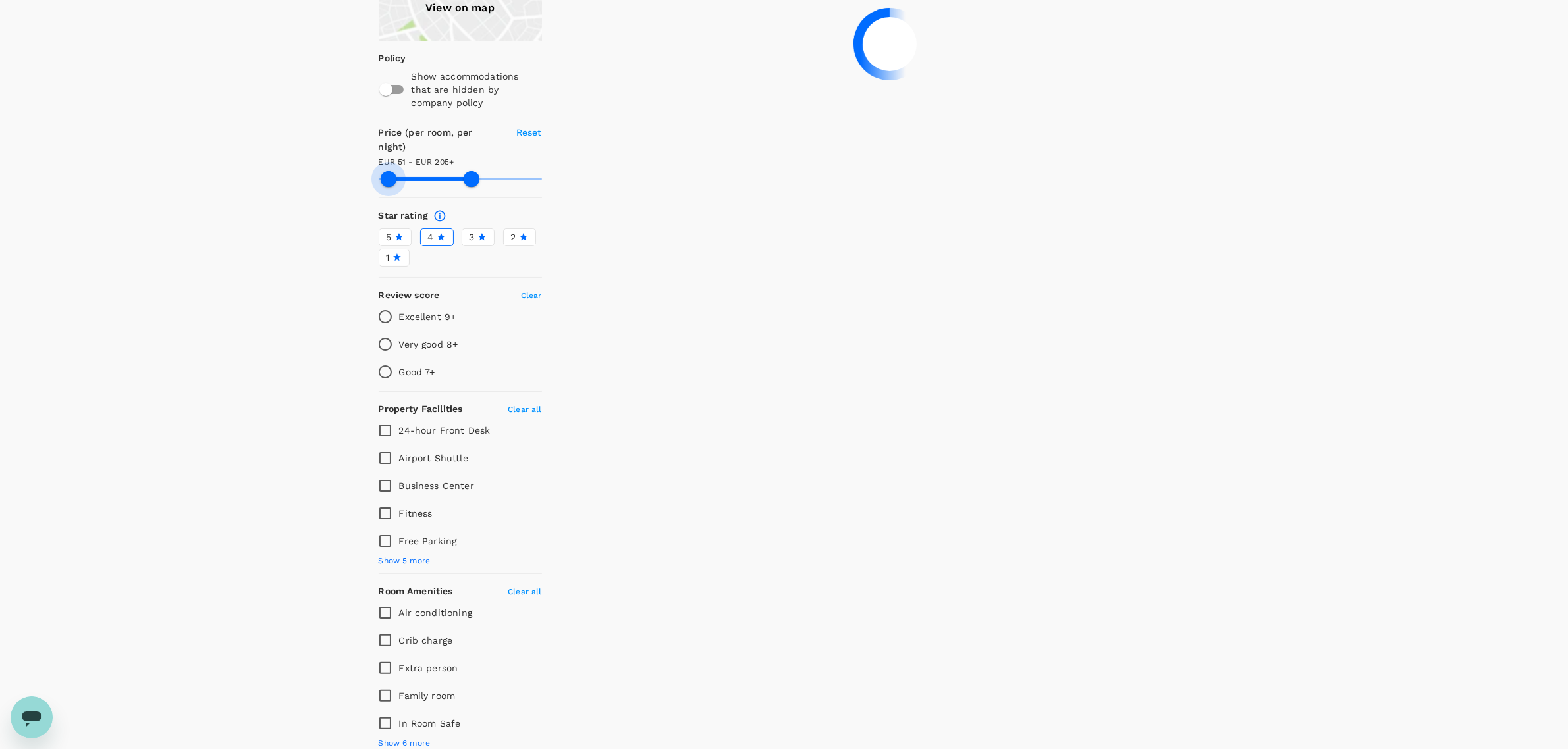
type input "205.18"
type input "85.18"
type input "205.18"
type input "91.18"
type input "205.18"
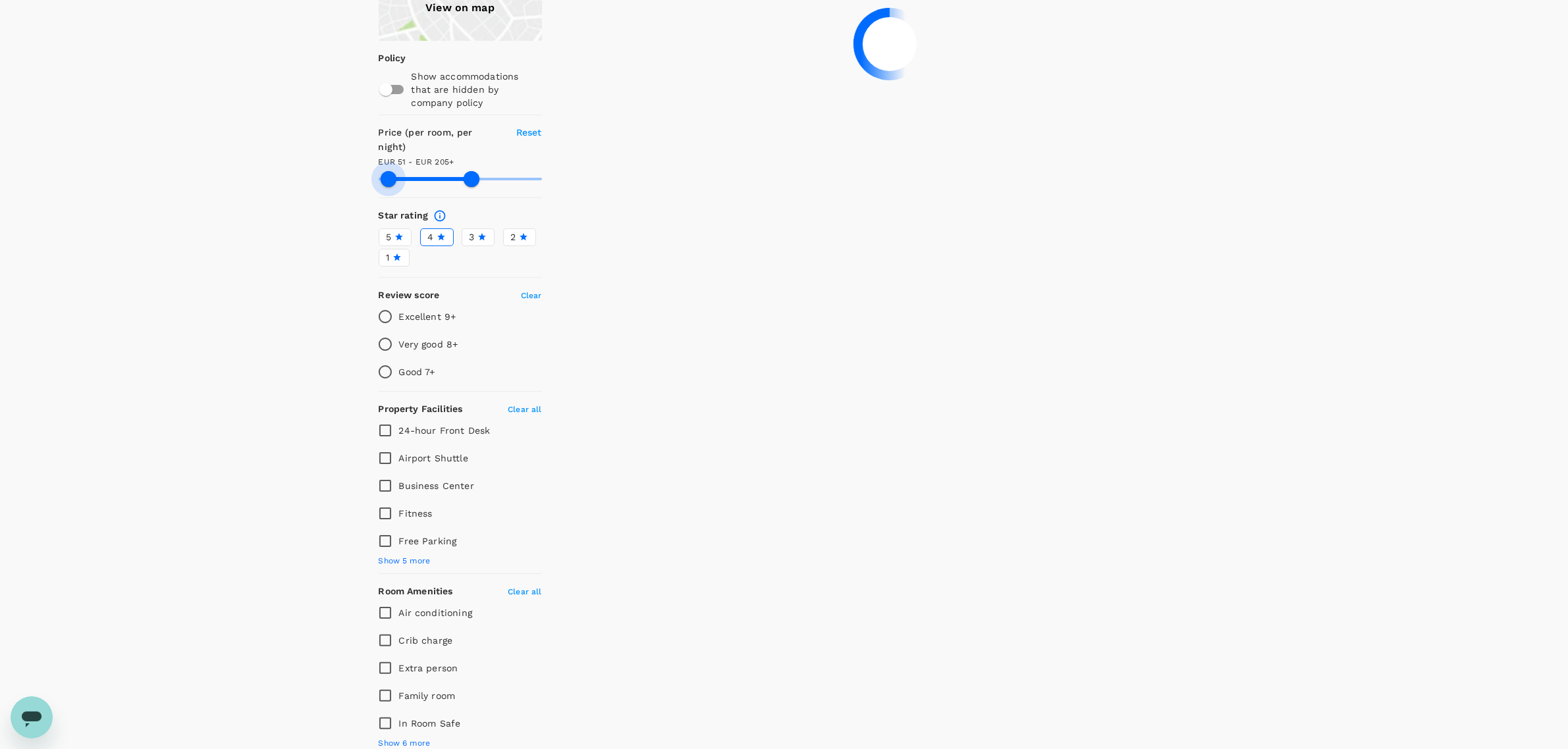
type input "91.18"
type input "205.18"
type input "96.18"
type input "205.18"
type input "96.18"
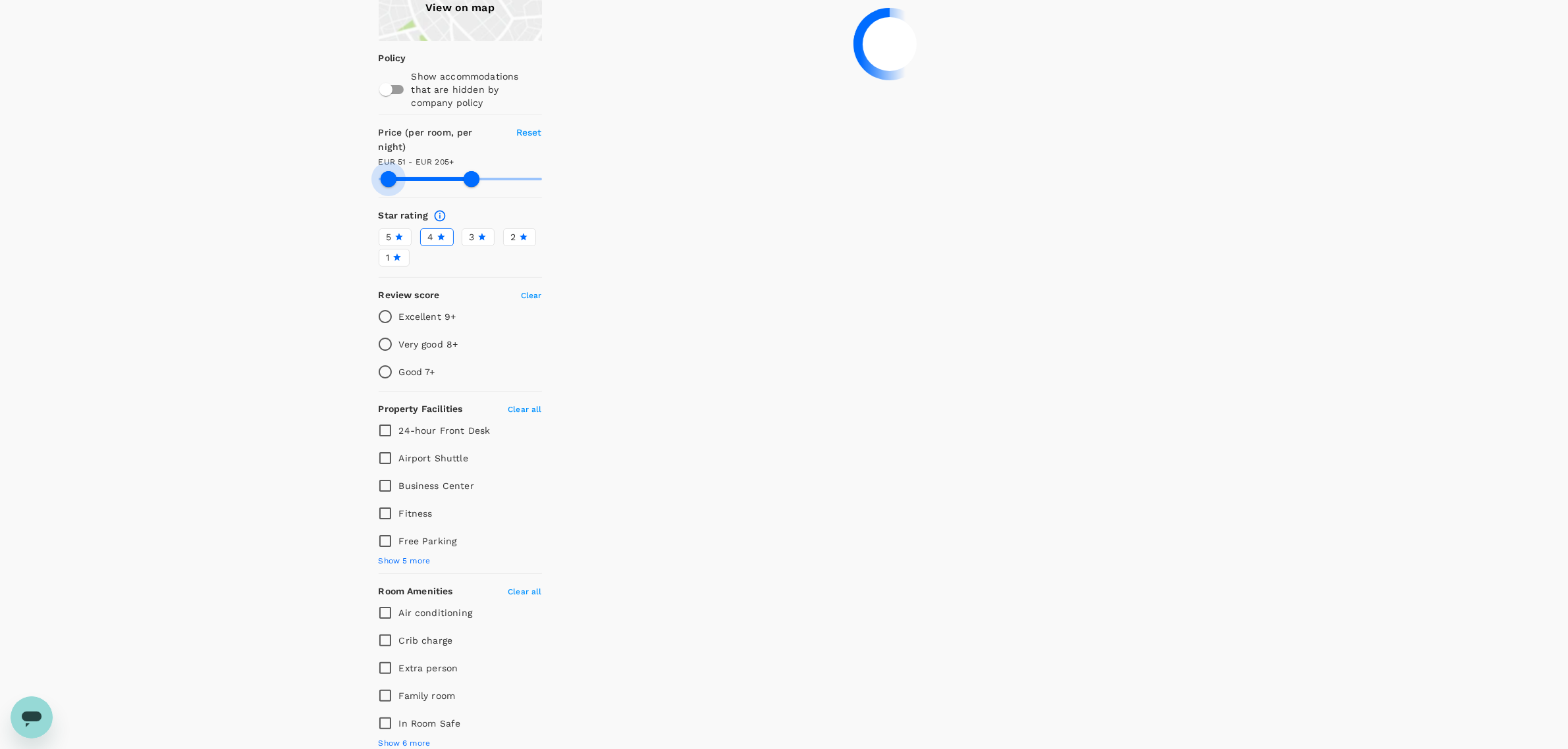
type input "205.18"
type input "100.18"
type input "205.18"
type input "100.18"
type input "205.18"
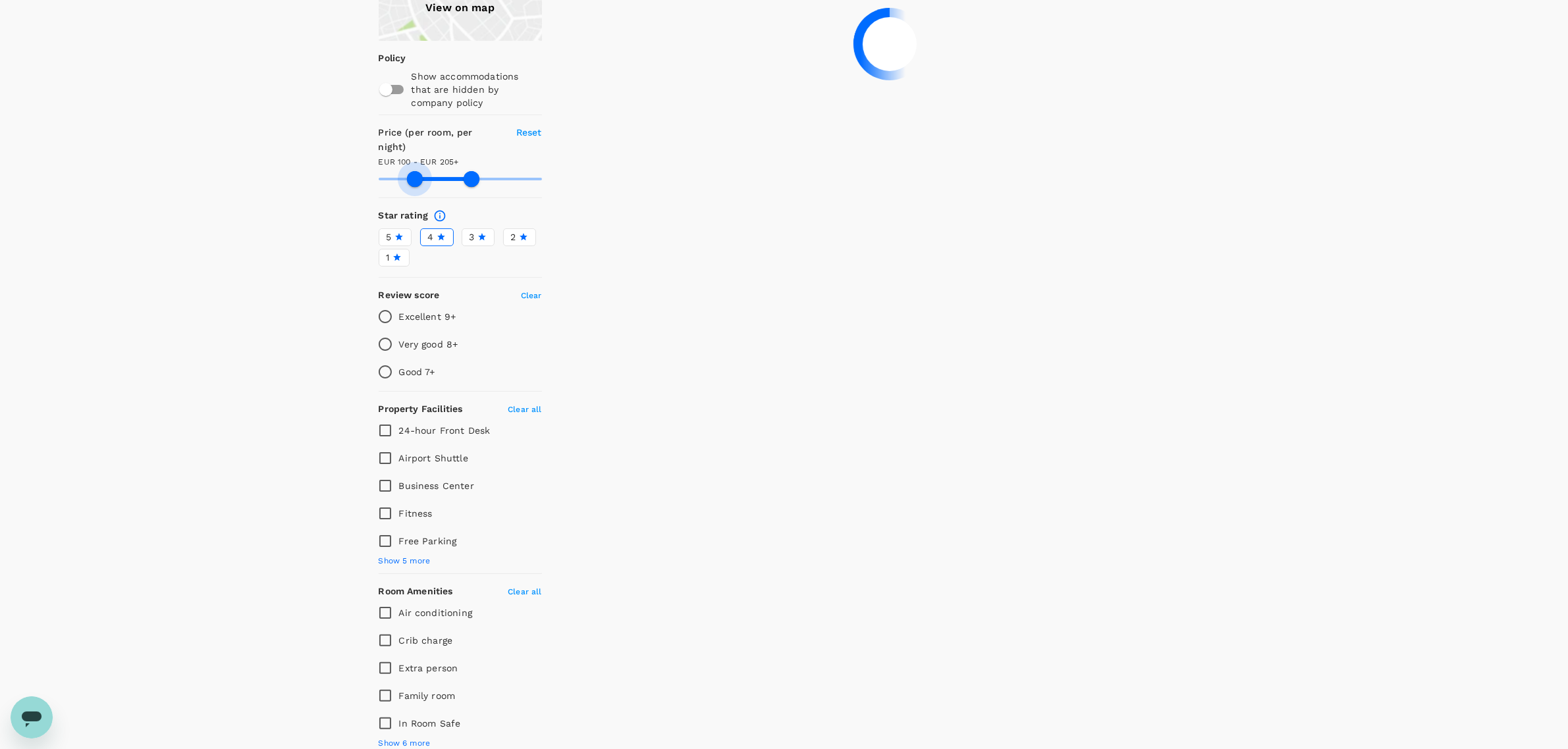
type input "101.18"
type input "205.18"
type input "101.18"
type input "205.18"
type input "102.18"
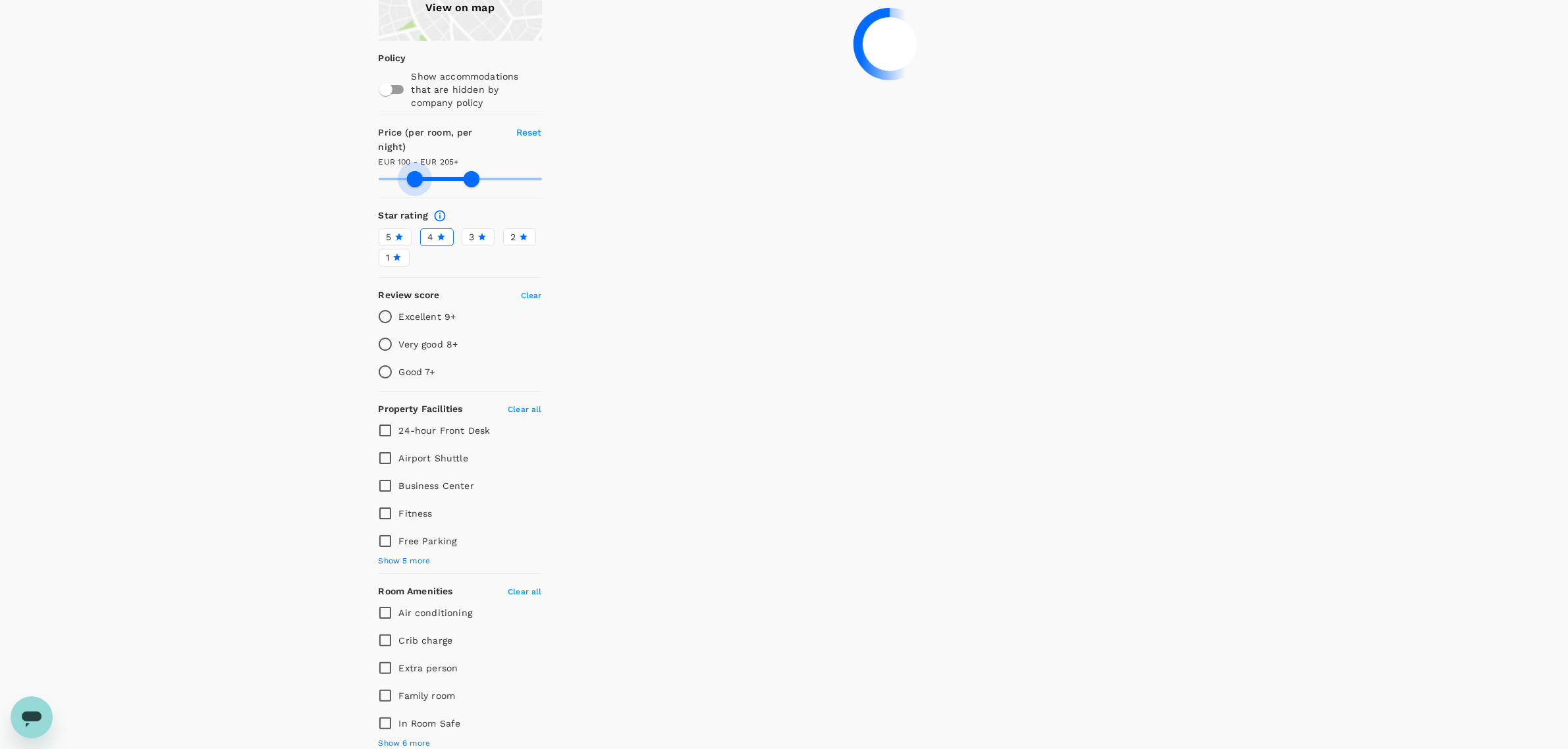
type input "205.18"
type input "102.18"
type input "205.18"
type input "106.18"
type input "205.18"
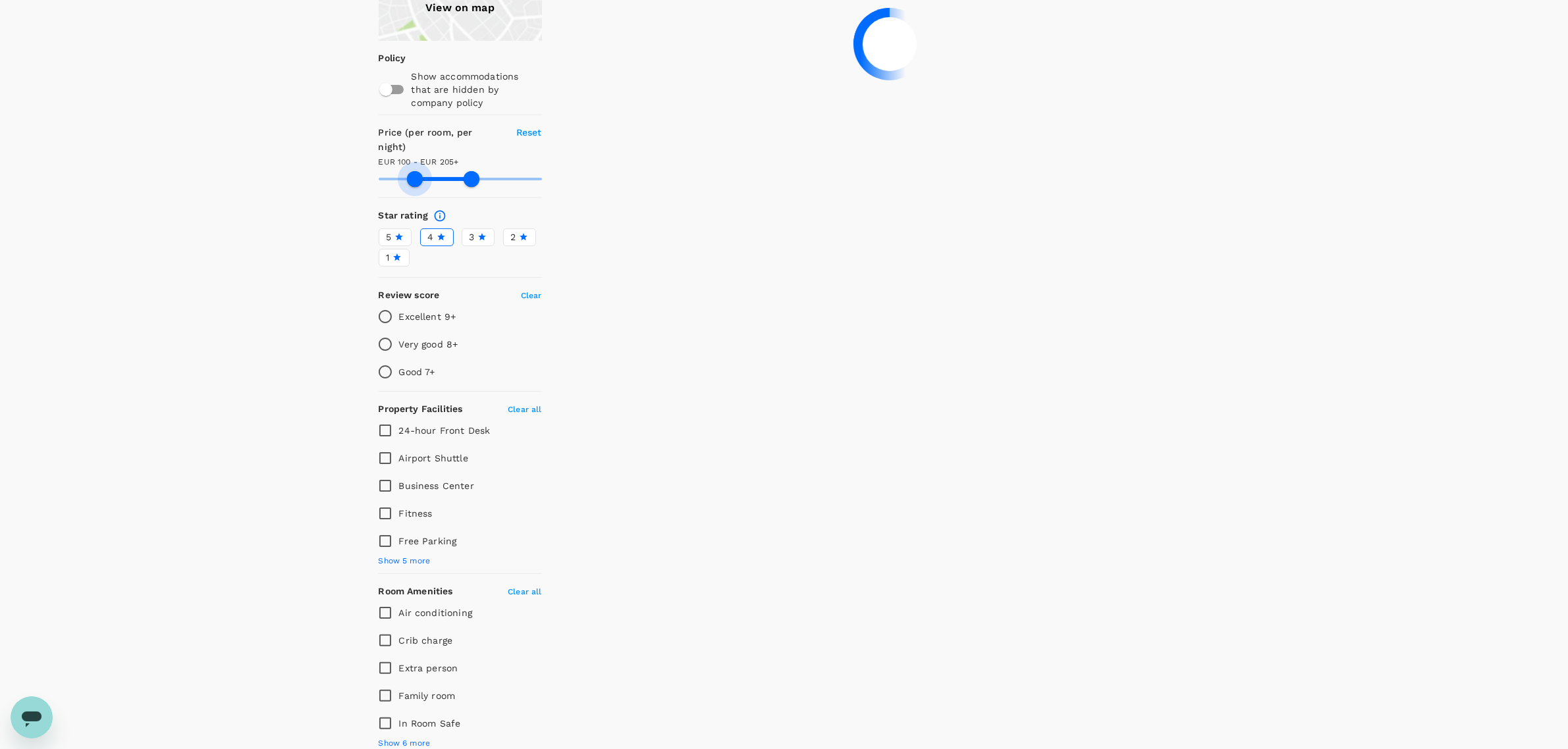
type input "106.18"
type input "205.18"
type input "108.18"
type input "205.18"
type input "108.18"
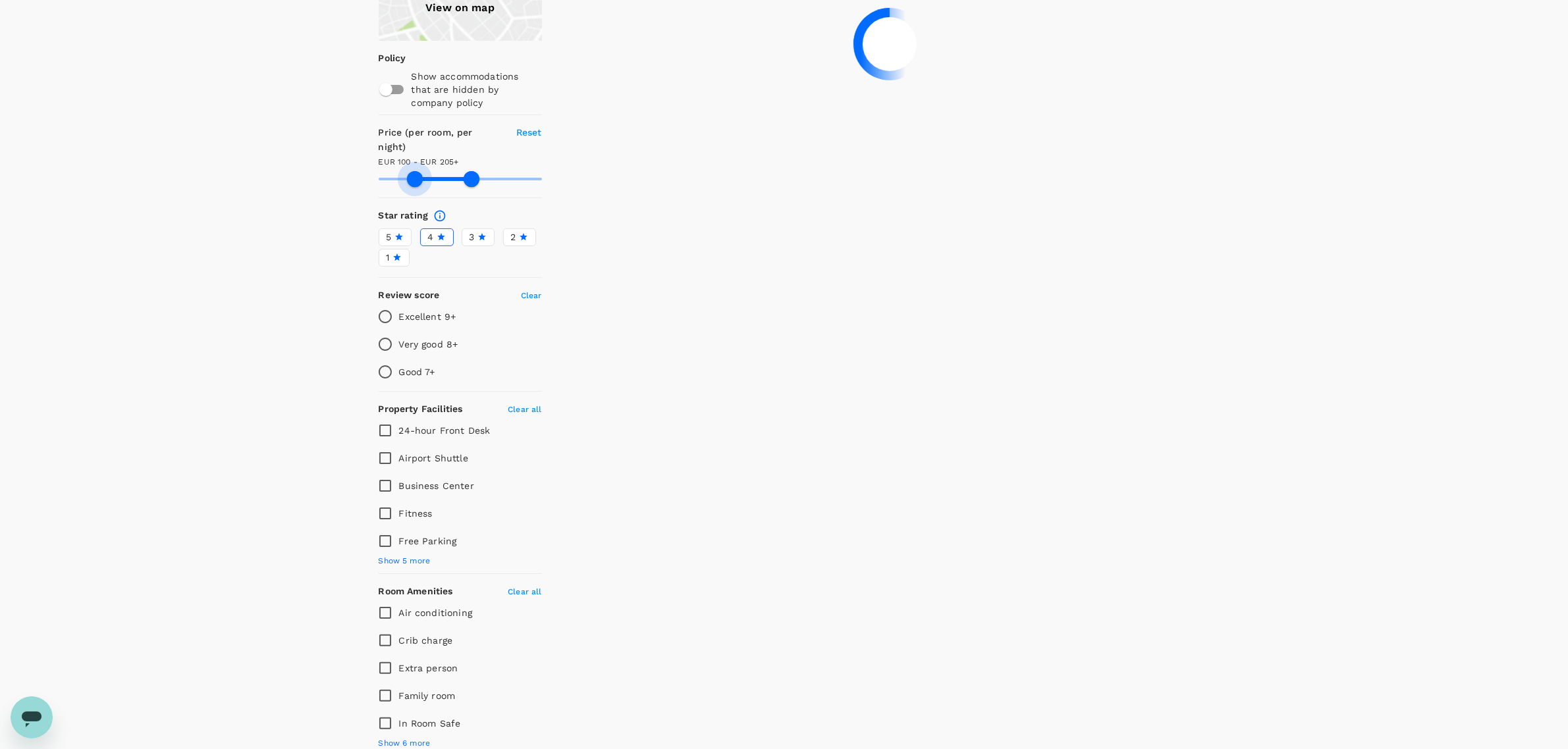
type input "205.18"
type input "110.18"
type input "205.18"
type input "110.18"
type input "205.18"
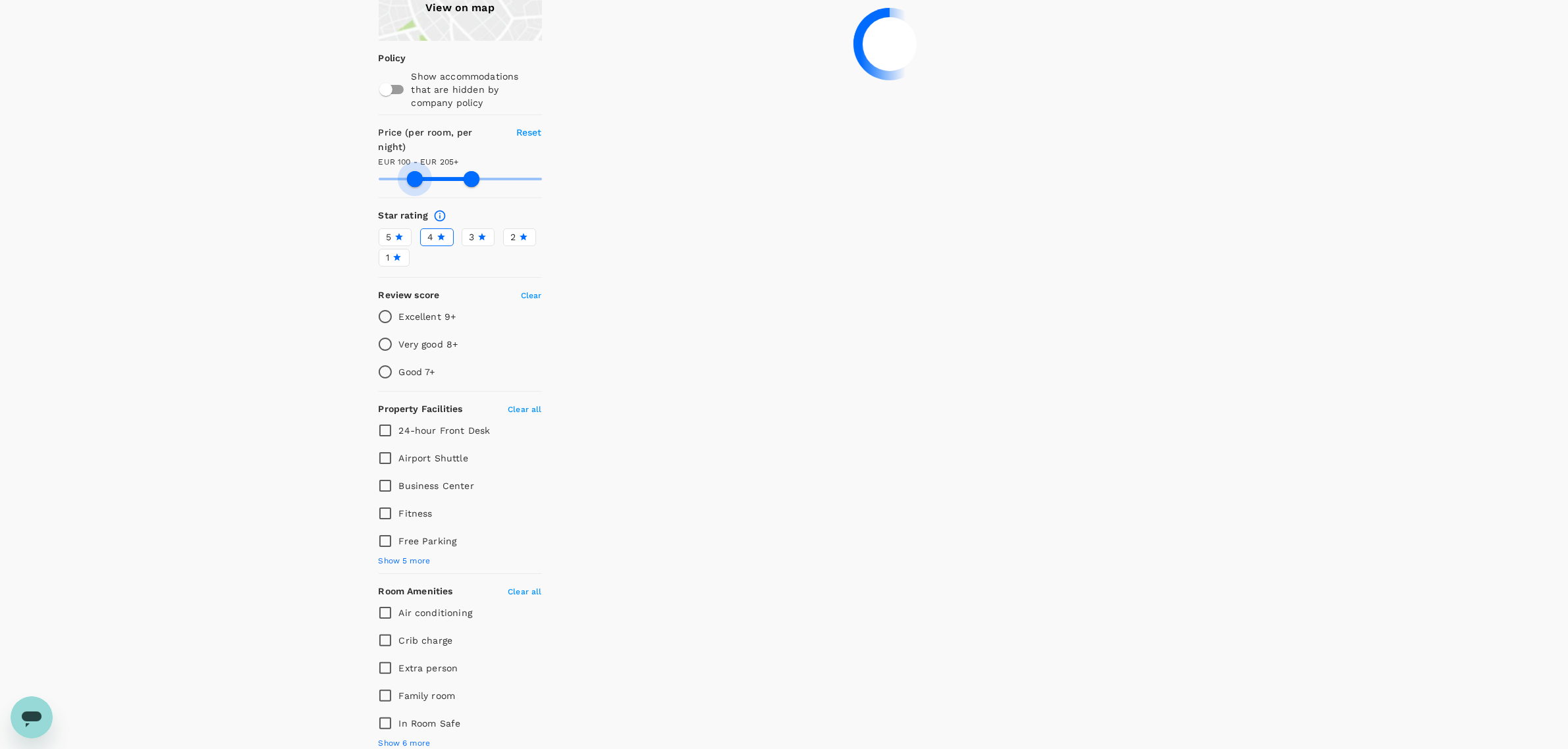
type input "112.18"
type input "205.18"
type input "112.18"
type input "205.18"
type input "113.18"
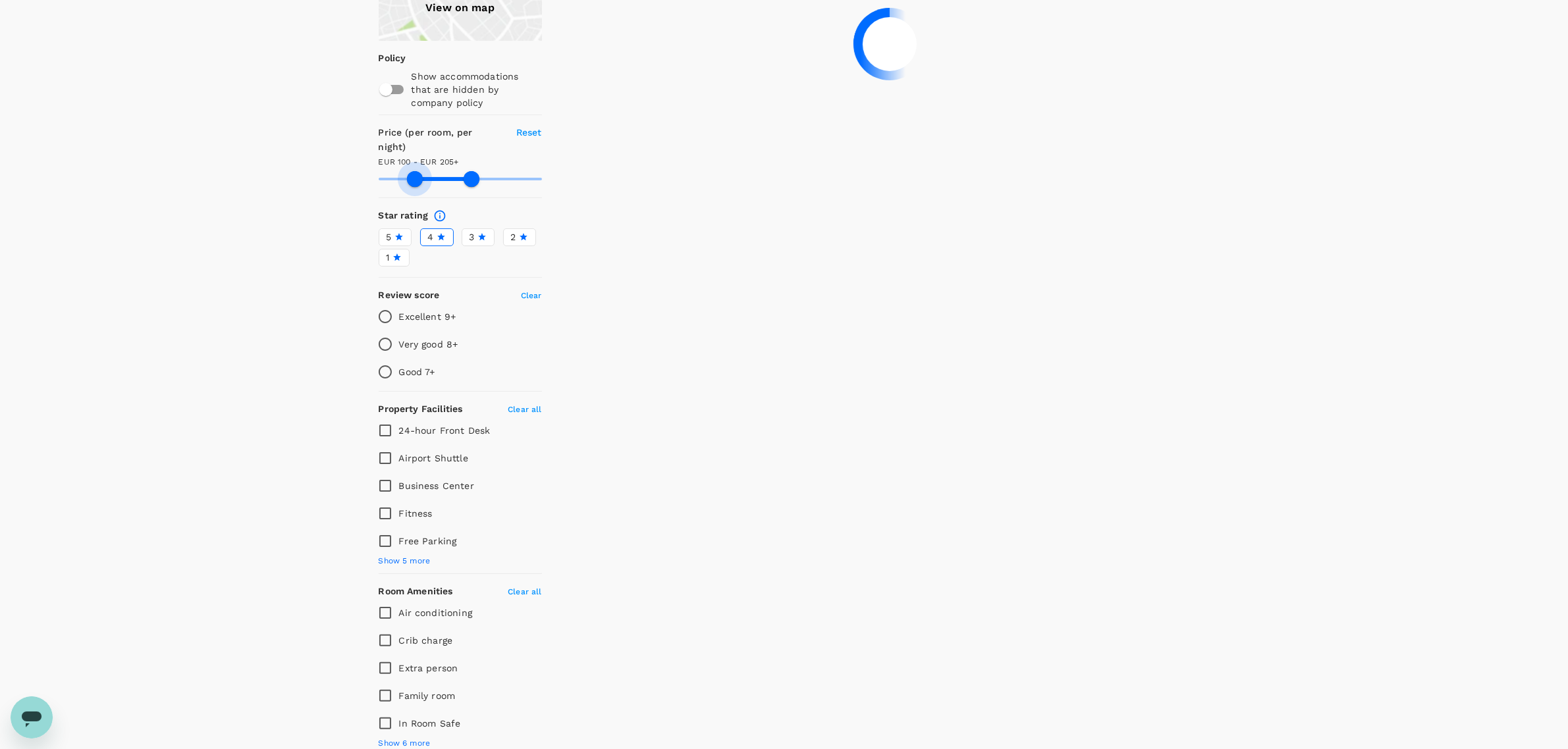
type input "205.18"
type input "113.18"
type input "205.18"
type input "116.18"
type input "205.18"
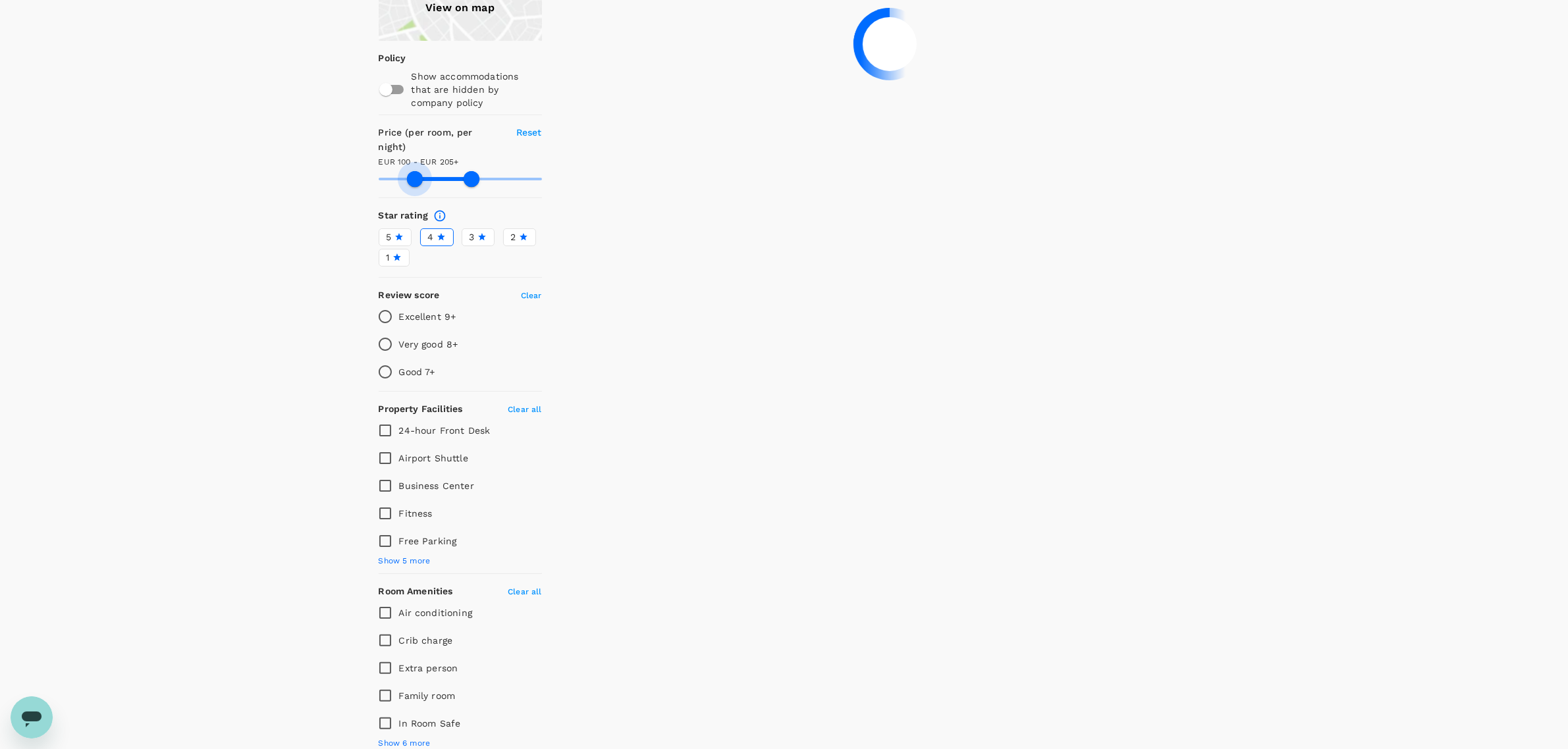
type input "116.18"
type input "205.18"
type input "118.18"
type input "205.18"
type input "119.18"
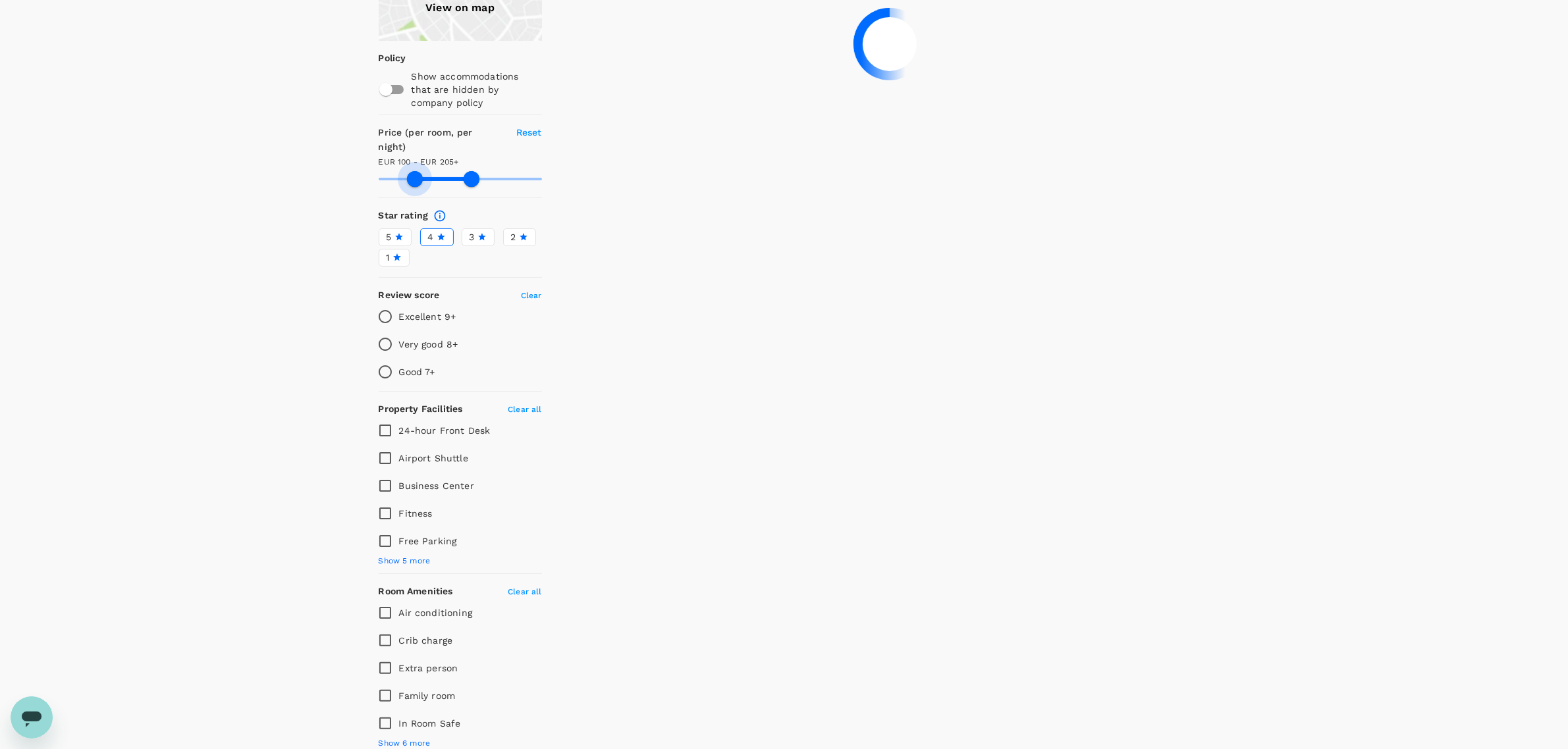
type input "205.18"
type input "121.18"
type input "205.18"
type input "121.18"
type input "205.18"
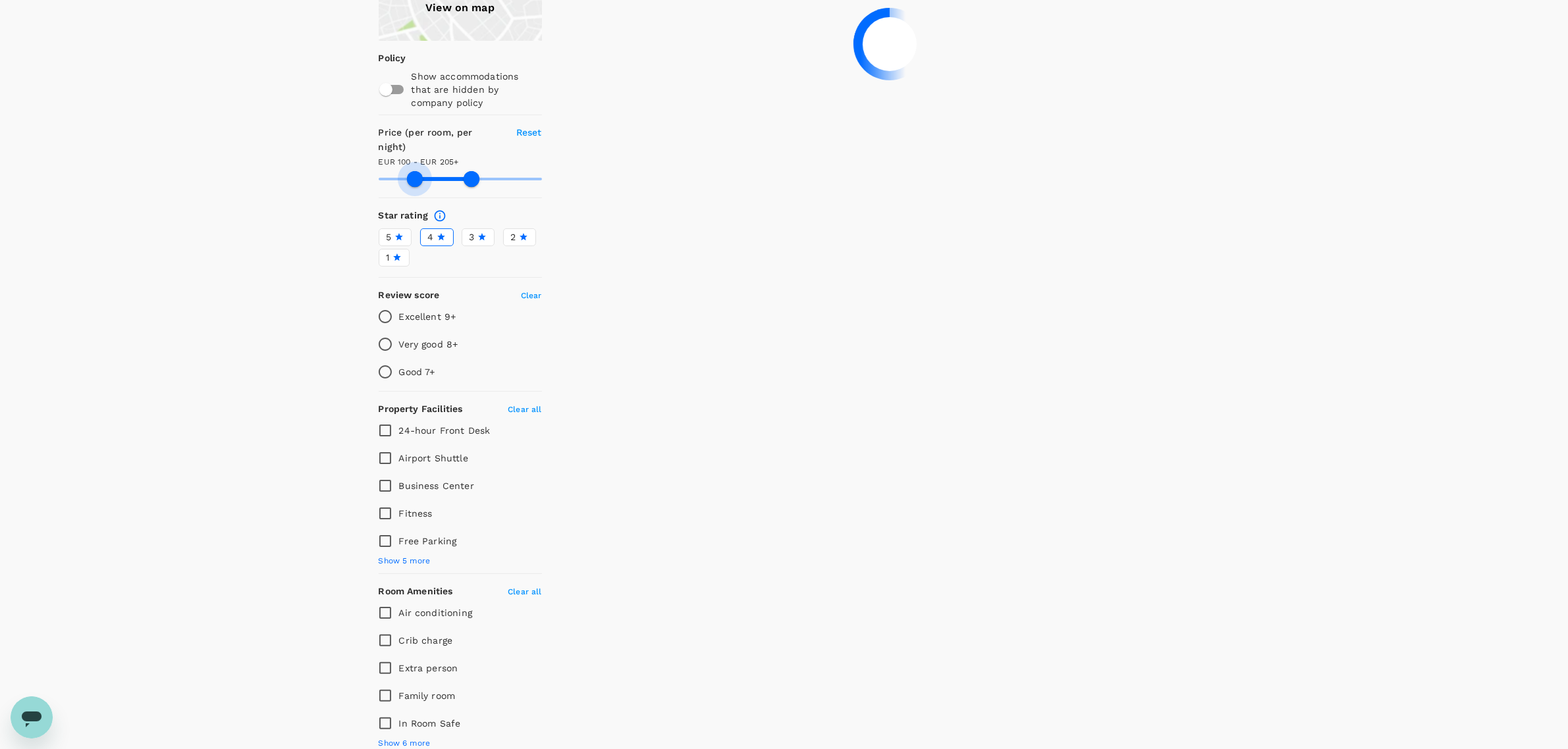
type input "122.18"
type input "205.18"
type input "122.18"
type input "205.18"
type input "124.18"
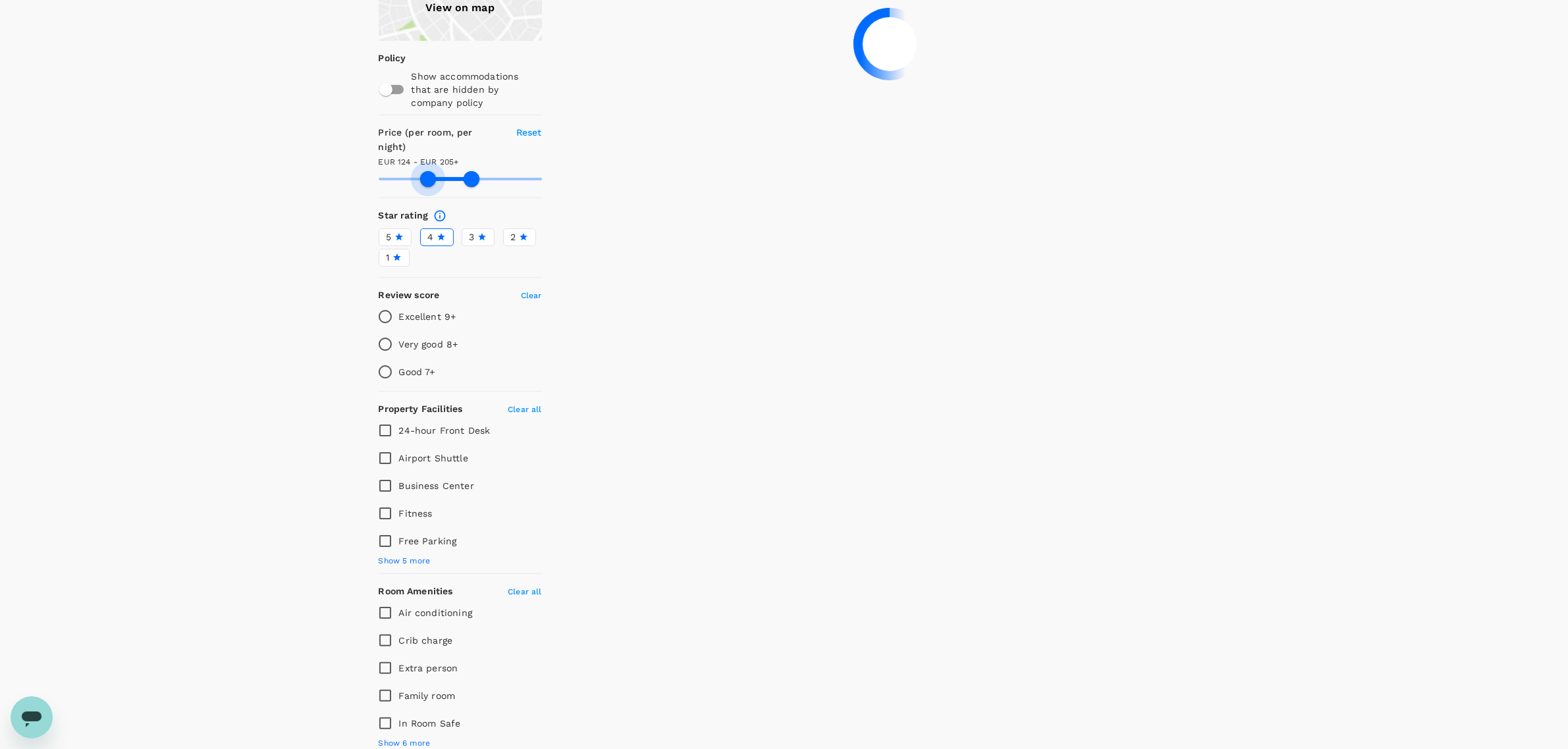
type input "205.18"
type input "124.18"
type input "205.18"
type input "125.18"
type input "205.18"
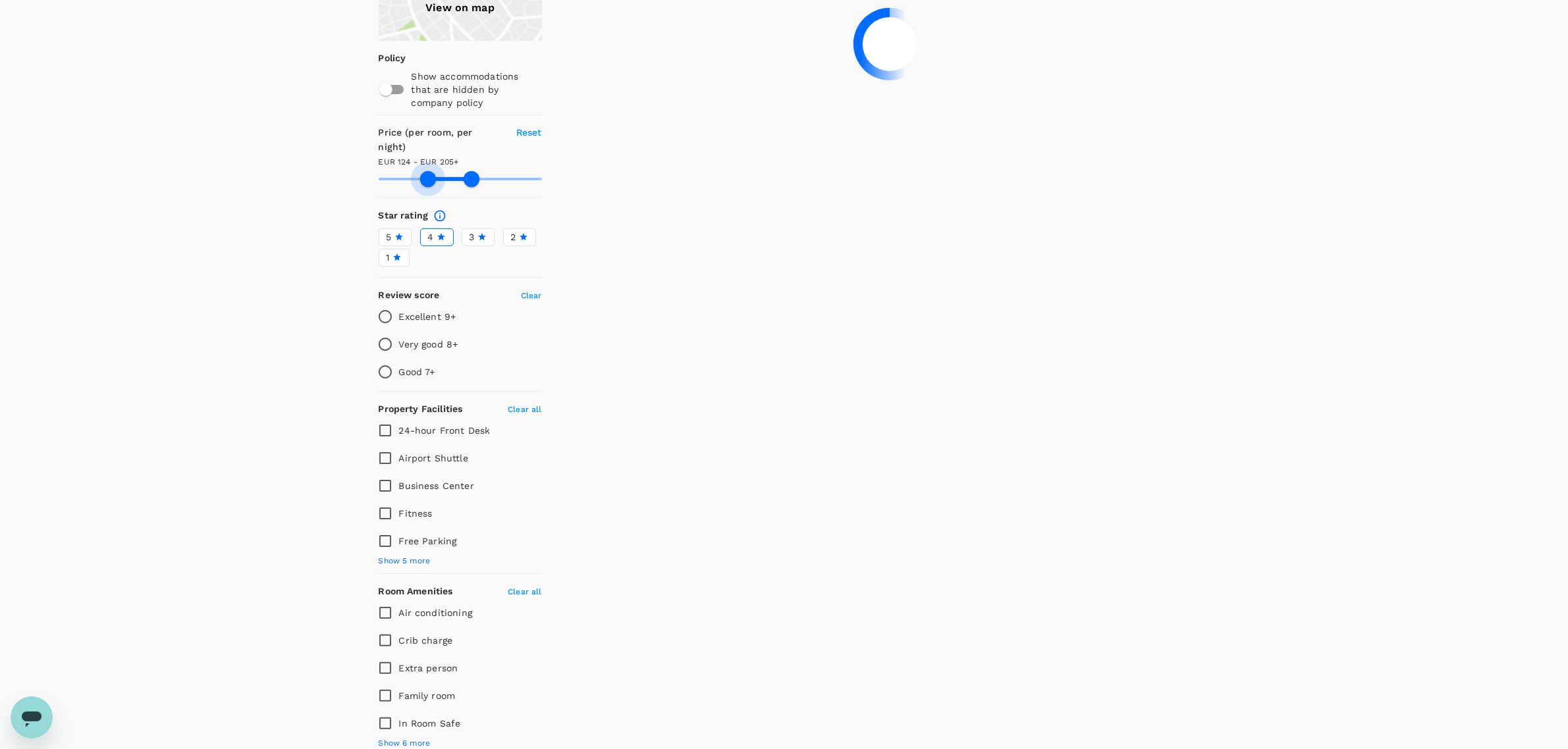
type input "125.18"
type input "205.18"
type input "127.18"
type input "205.18"
type input "127.18"
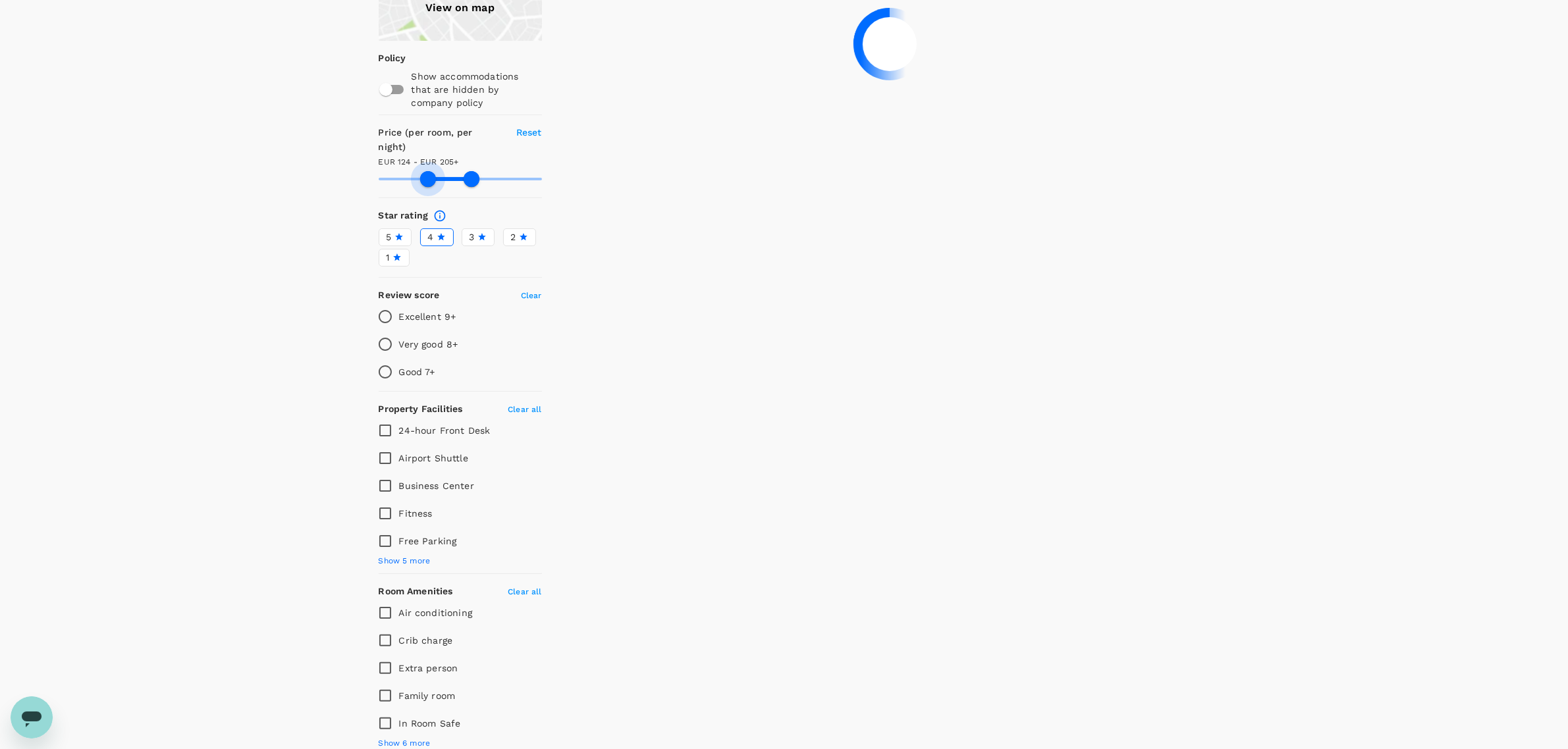
type input "205.18"
type input "130.18"
type input "205.18"
type input "132.18"
type input "205.18"
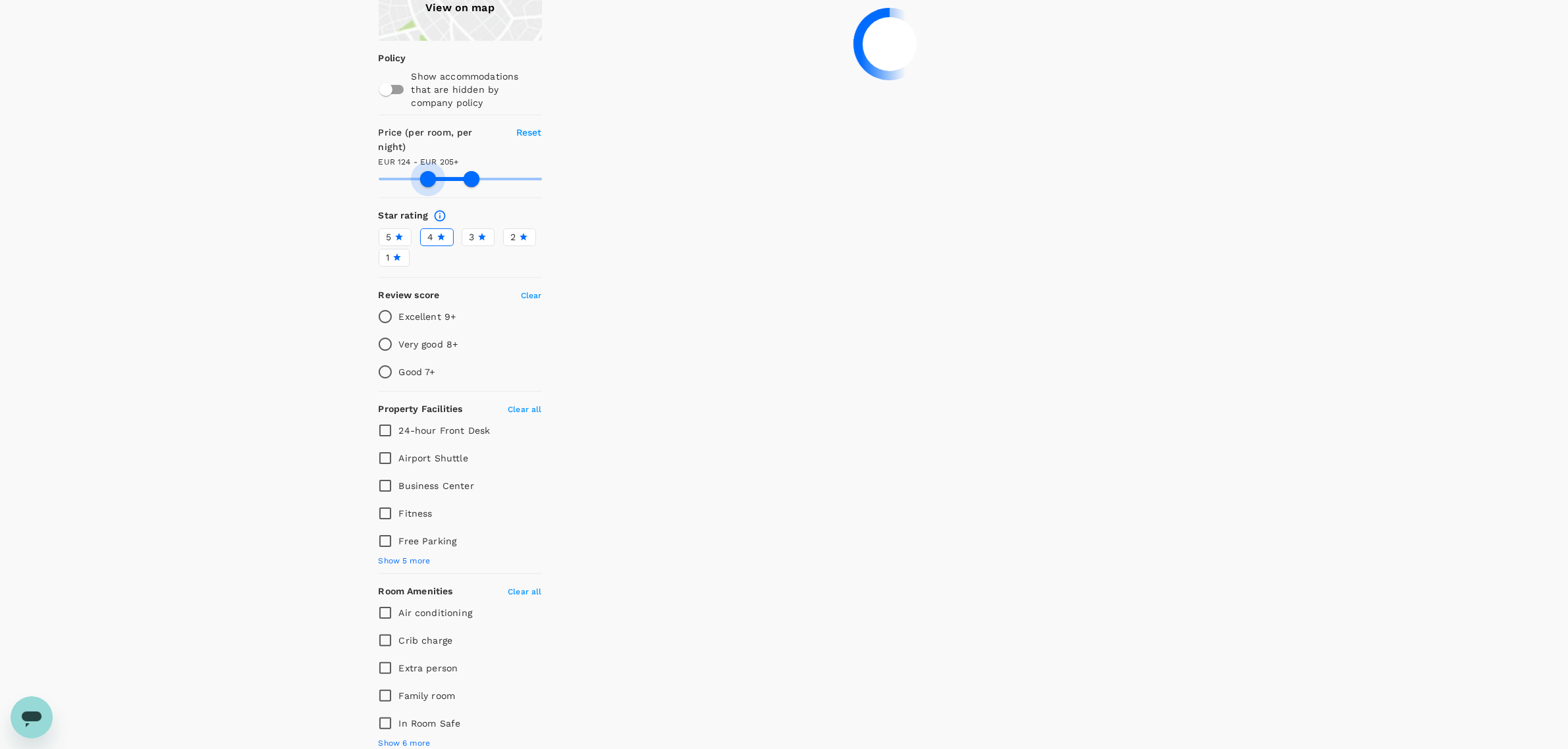
type input "132.18"
type input "205.18"
type input "133.18"
type input "205.18"
type input "133.18"
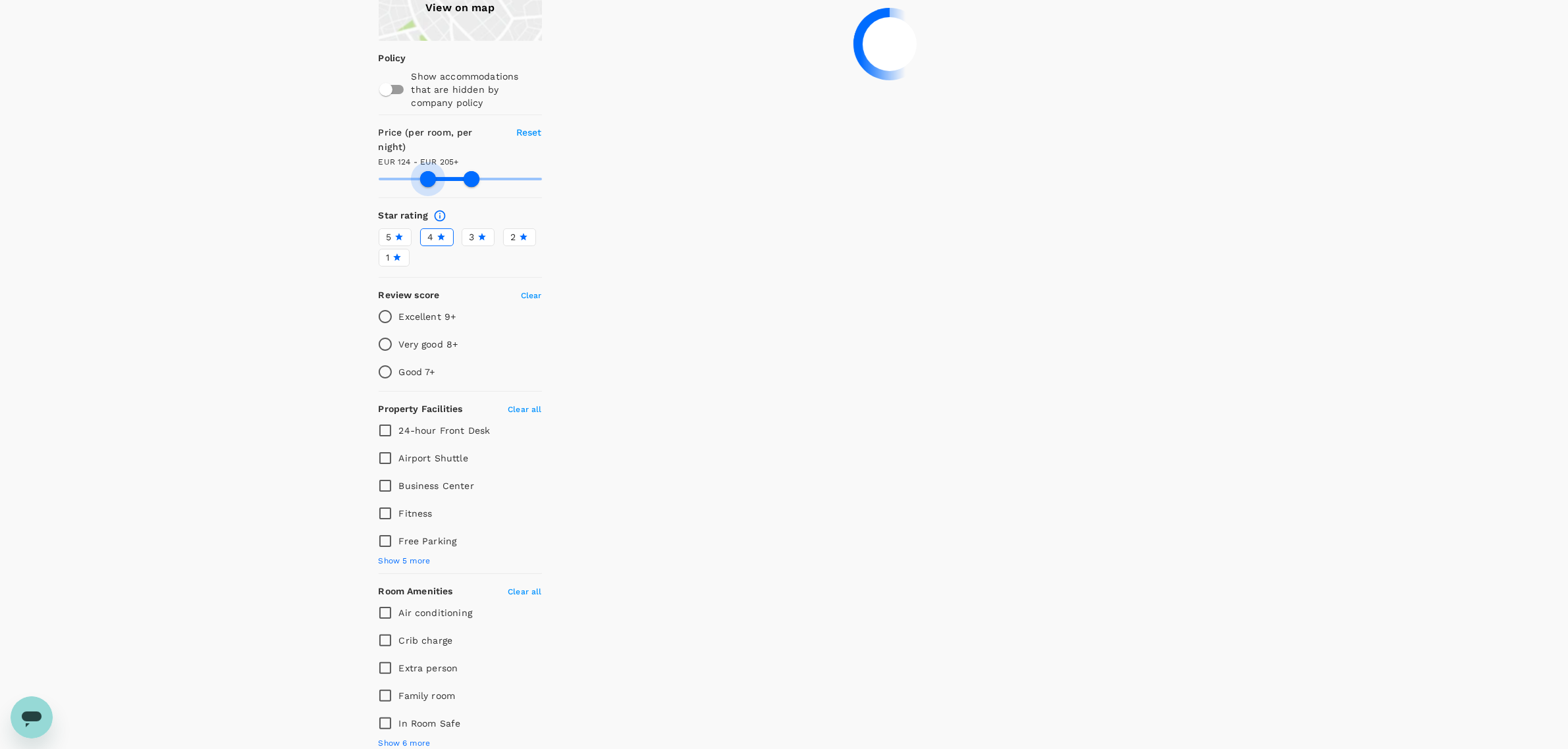
type input "205.18"
type input "134.18"
type input "205.18"
type input "134.18"
type input "205.18"
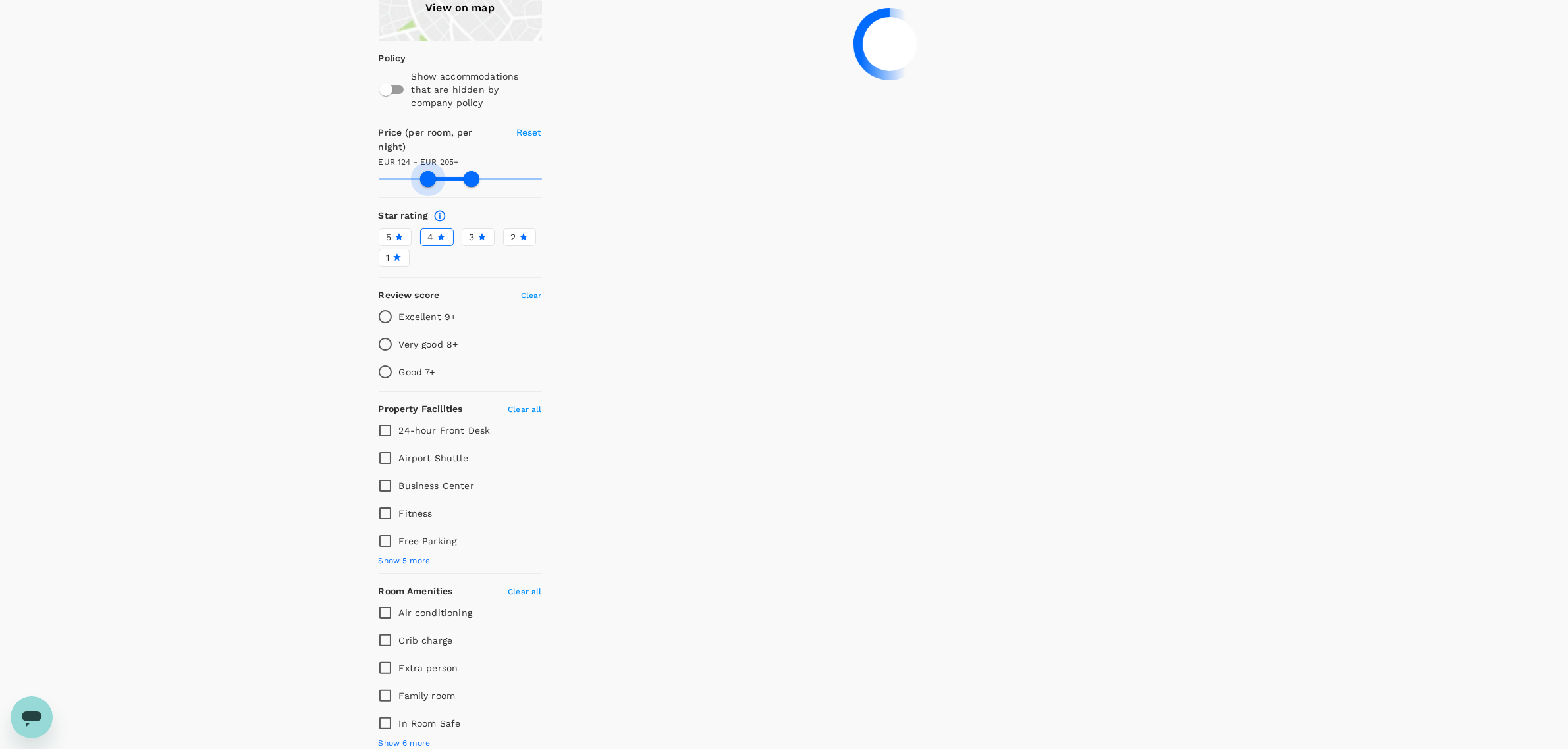
type input "136.18"
type input "205.18"
type input "136.18"
type input "205.18"
type input "138.18"
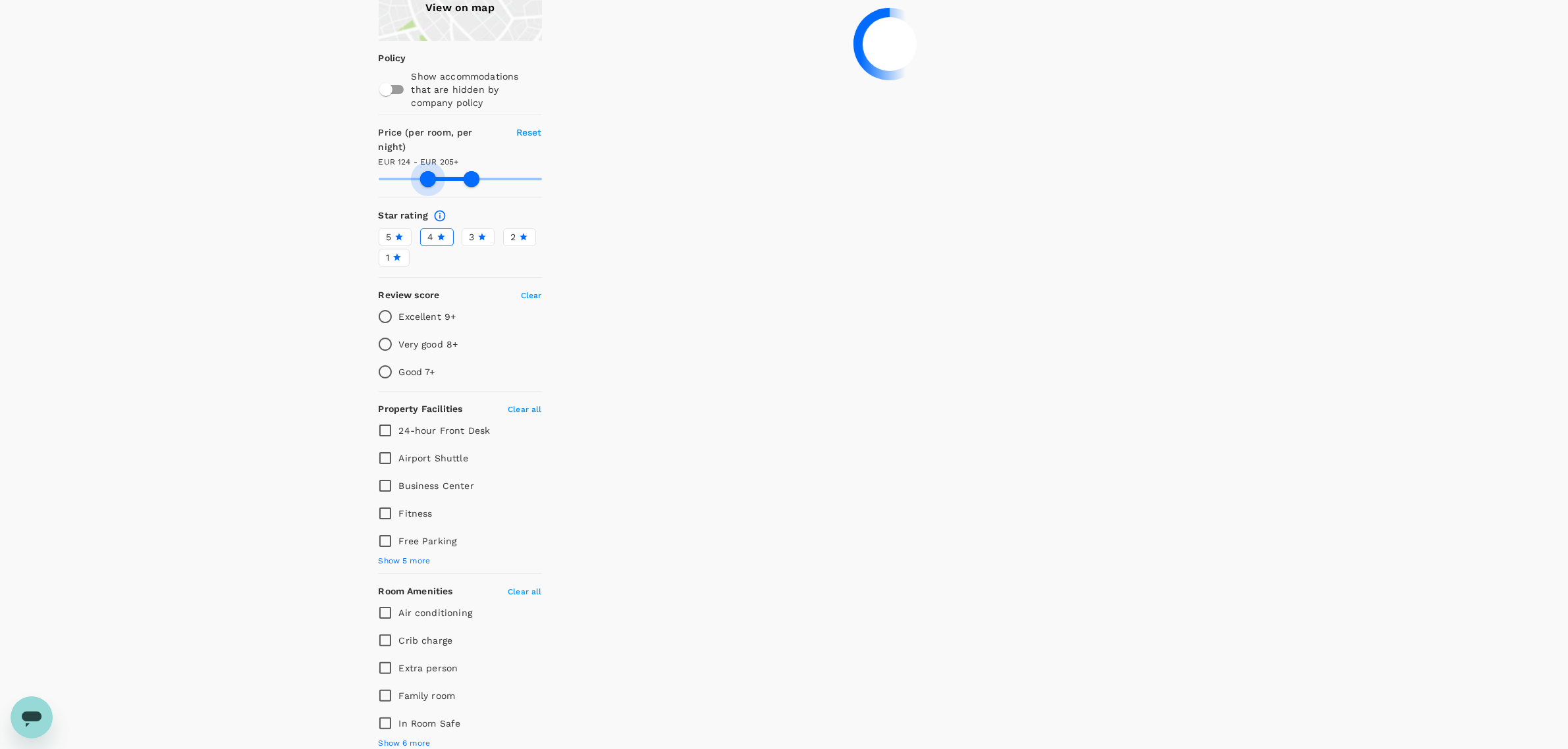
type input "205.18"
type input "138.18"
type input "205.18"
type input "139.18"
type input "205.18"
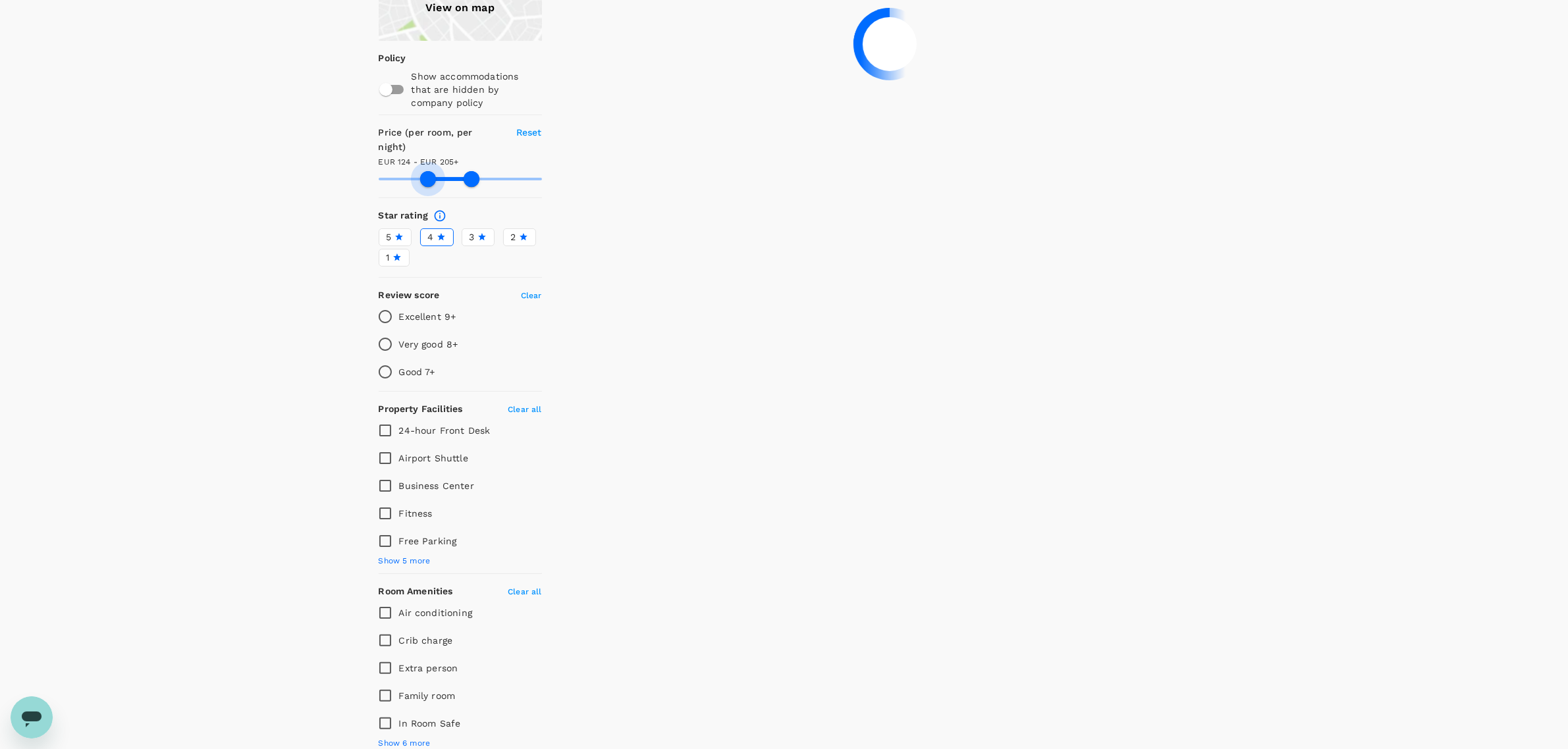
type input "139.18"
type input "205.18"
type input "140.18"
type input "205.18"
type input "140.18"
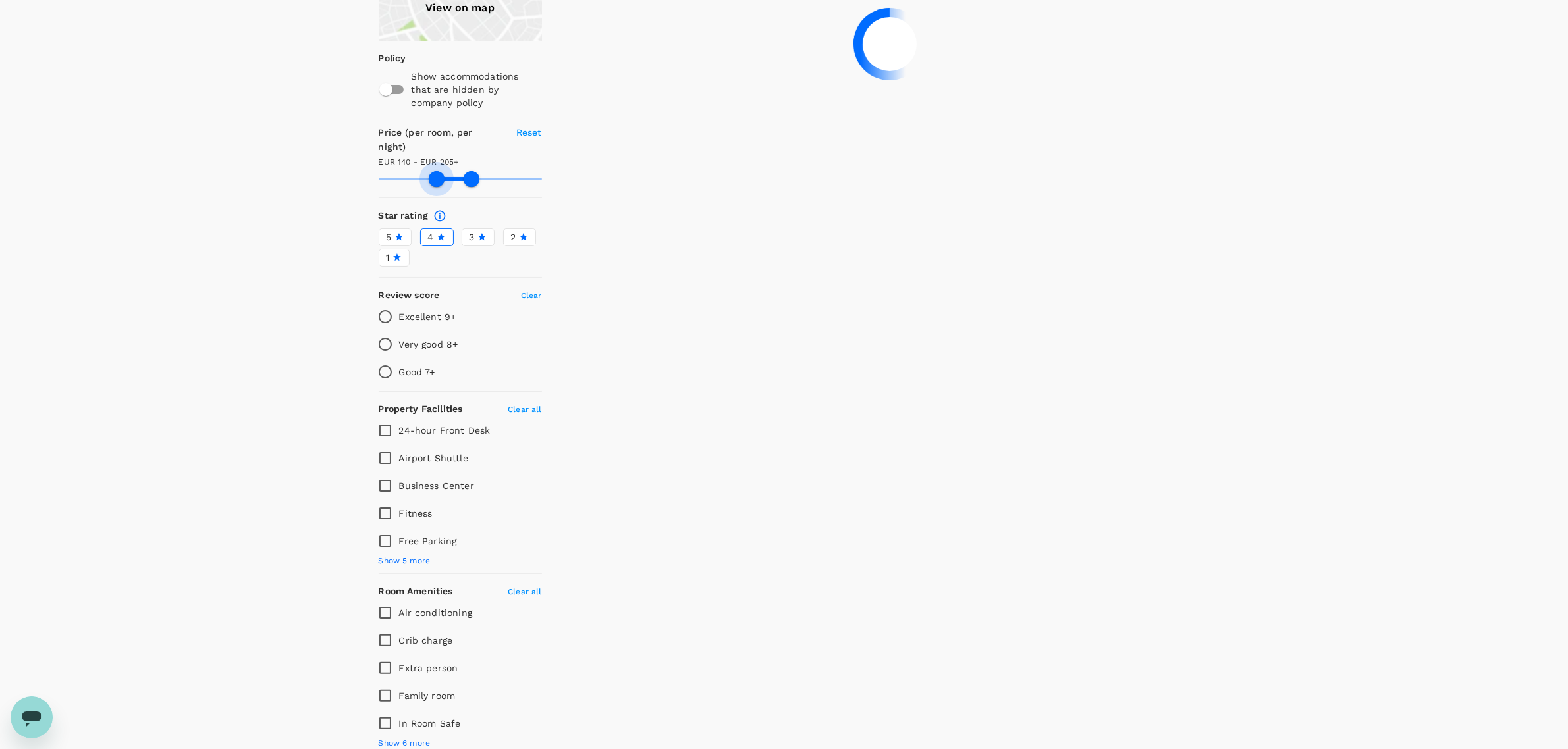
type input "205.18"
type input "143.18"
type input "205.18"
type input "143.18"
type input "205.18"
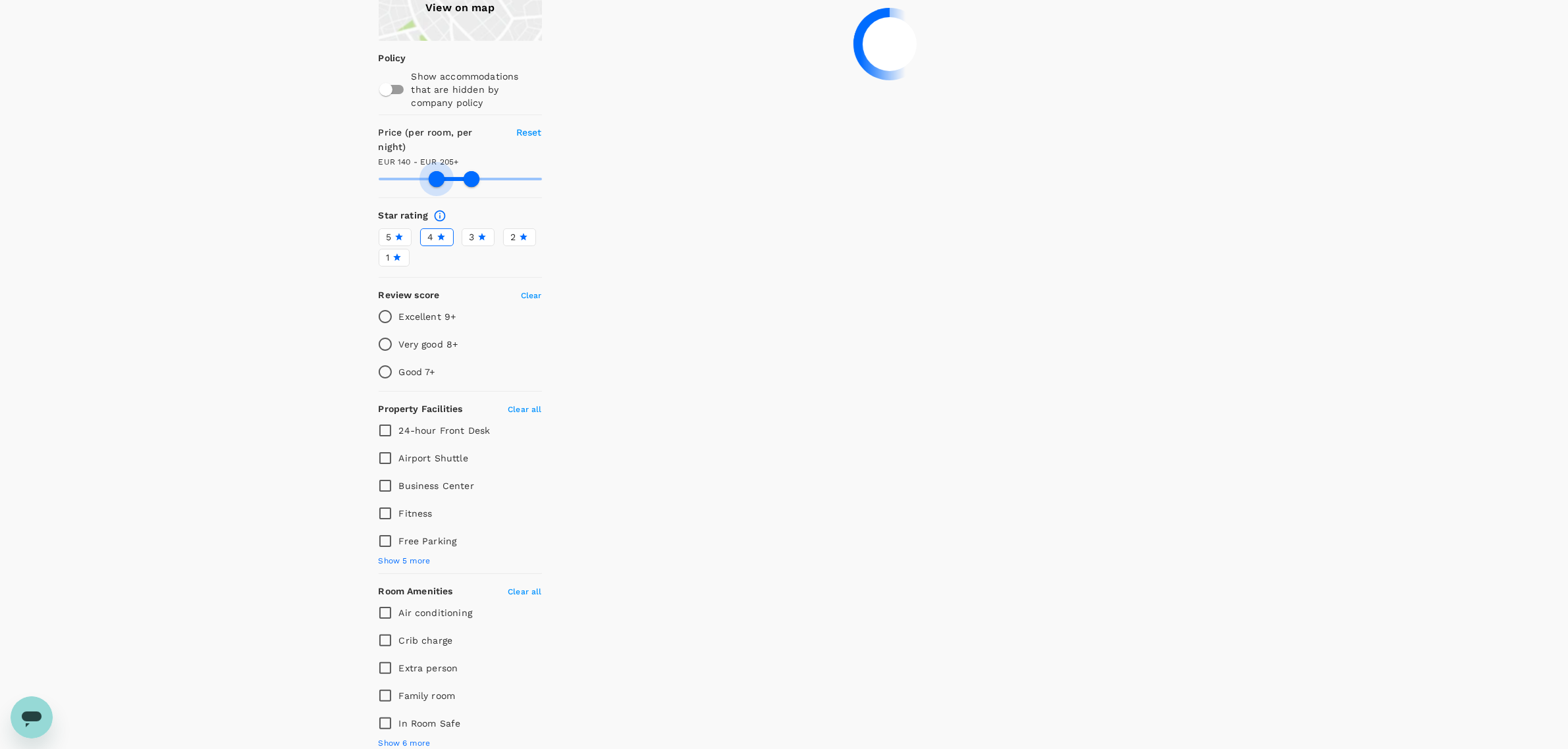
type input "144.18"
type input "205.18"
type input "144.18"
type input "205.18"
type input "145.18"
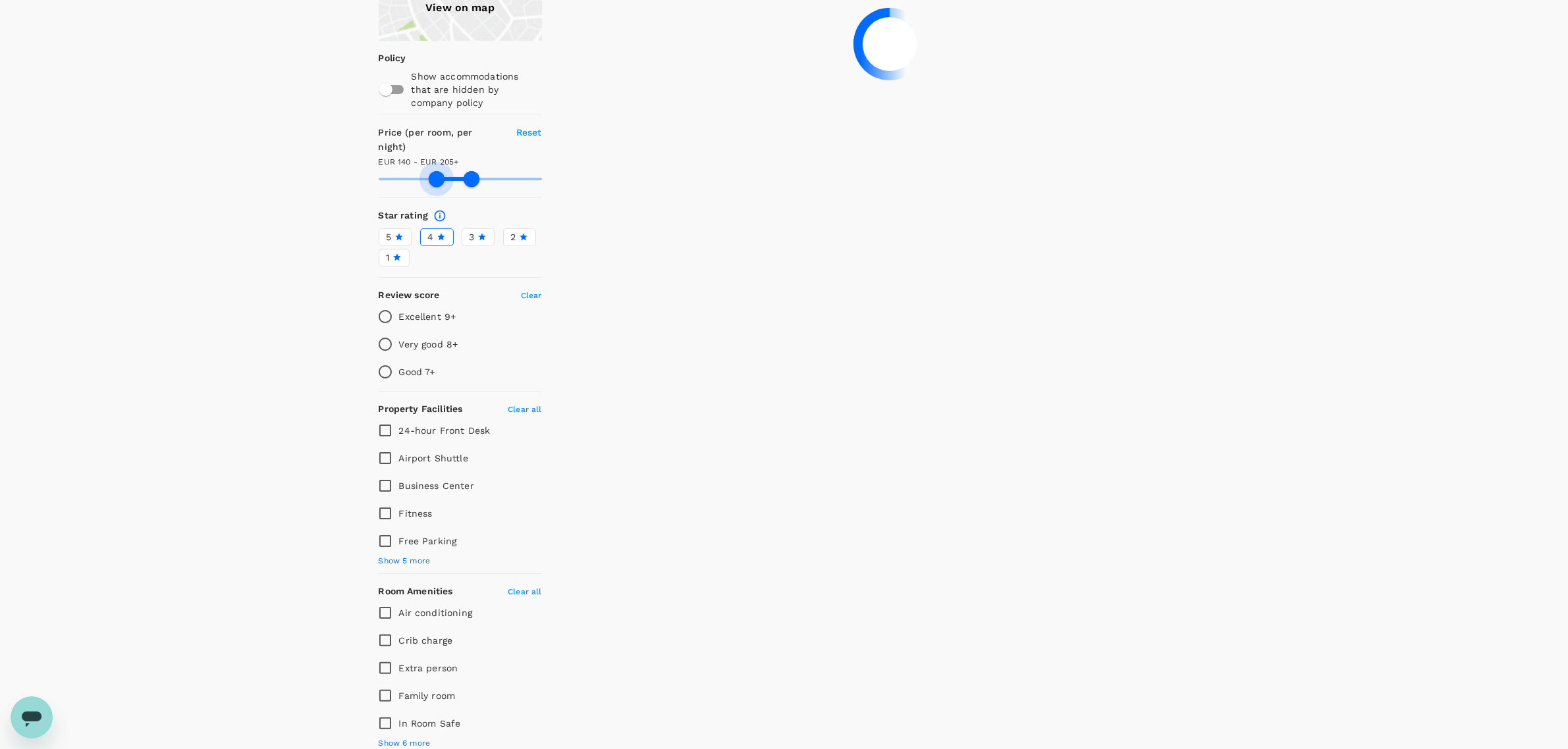
type input "205.18"
type input "145.18"
type input "205.18"
type input "146.18"
type input "205.18"
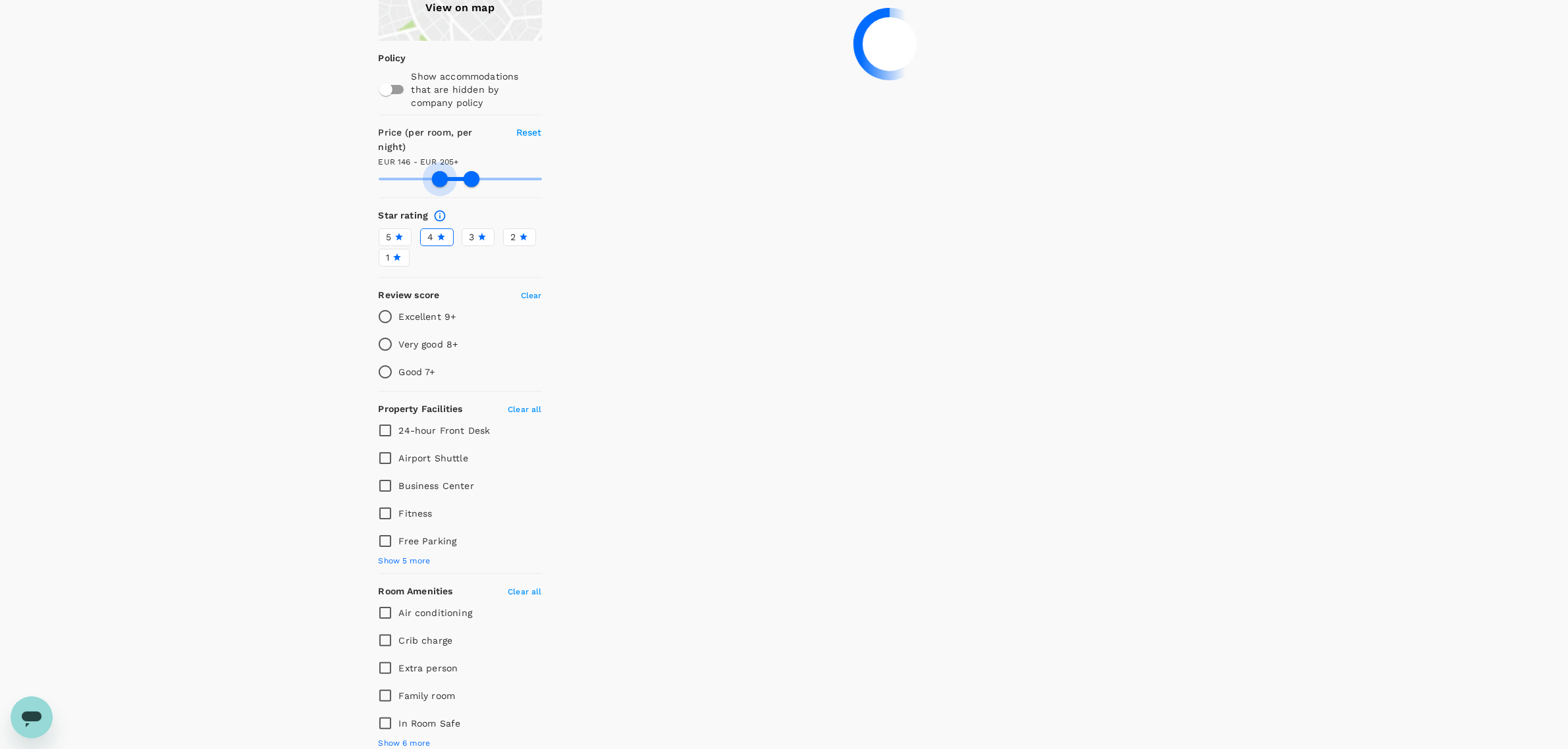
drag, startPoint x: 382, startPoint y: 132, endPoint x: 440, endPoint y: 134, distance: 58.0
click at [440, 171] on span at bounding box center [440, 179] width 16 height 16
type input "146.18"
type input "205.18"
type input "146.18"
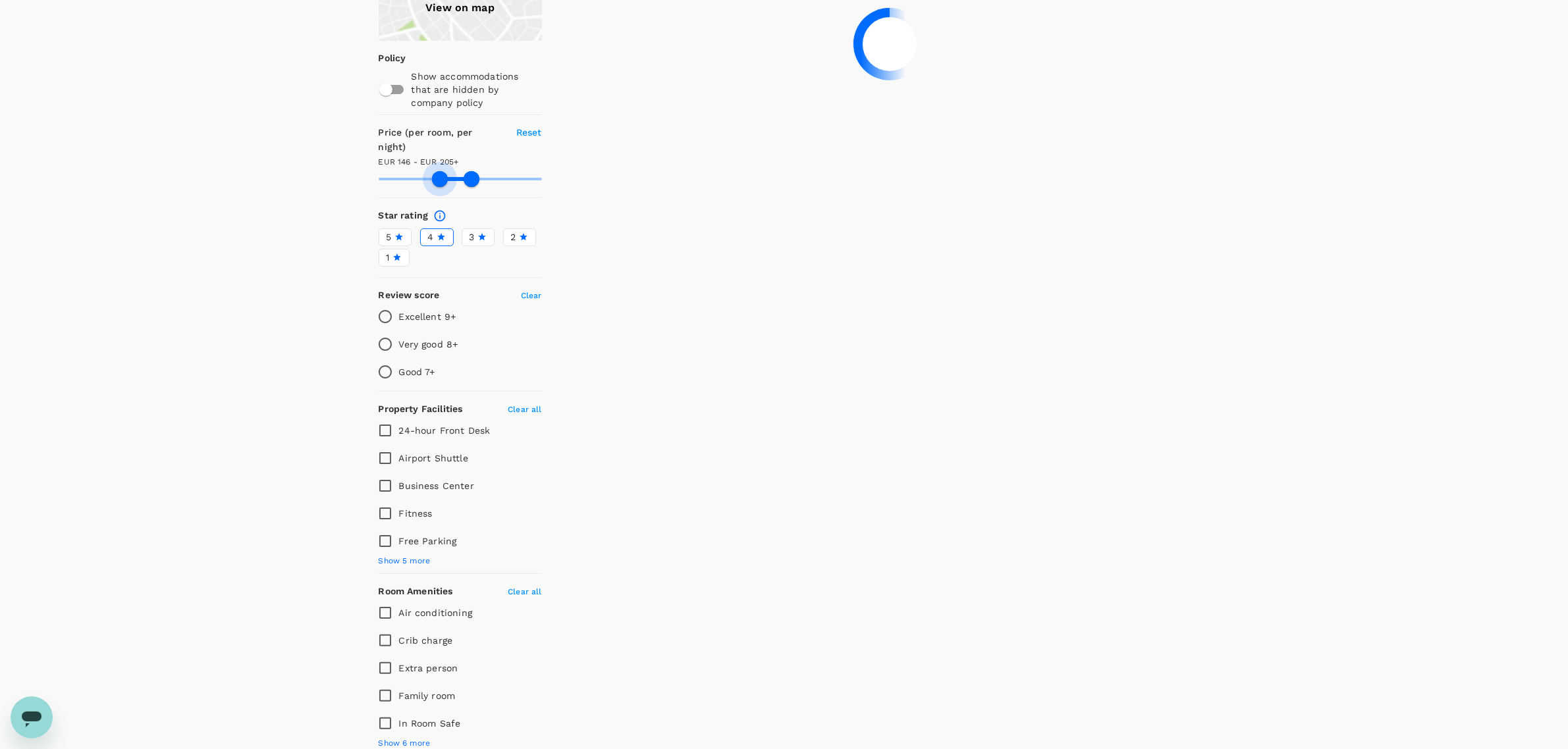
type input "205.18"
type input "146.18"
type input "205.18"
type input "146.18"
type input "205.18"
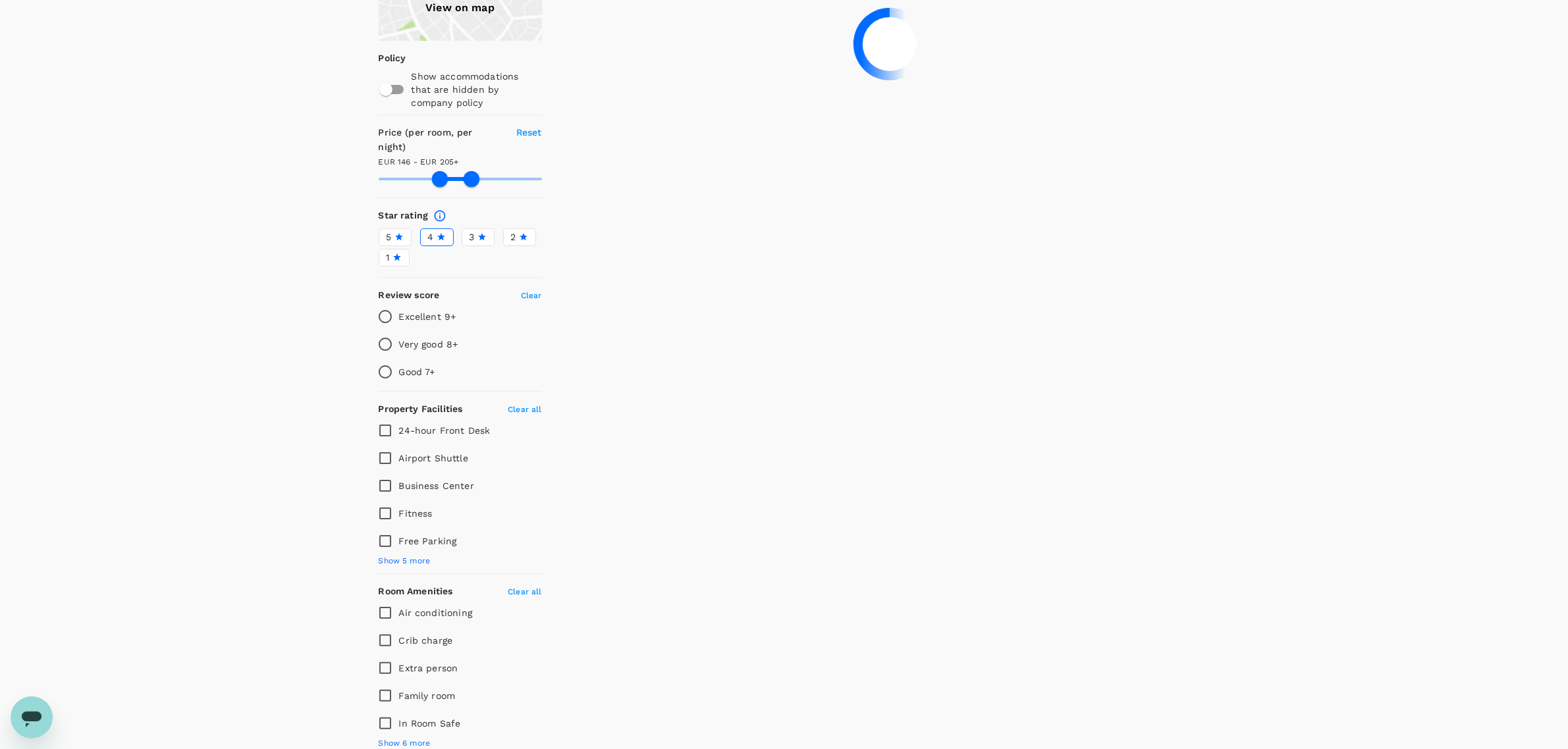
type input "146.18"
type input "205.18"
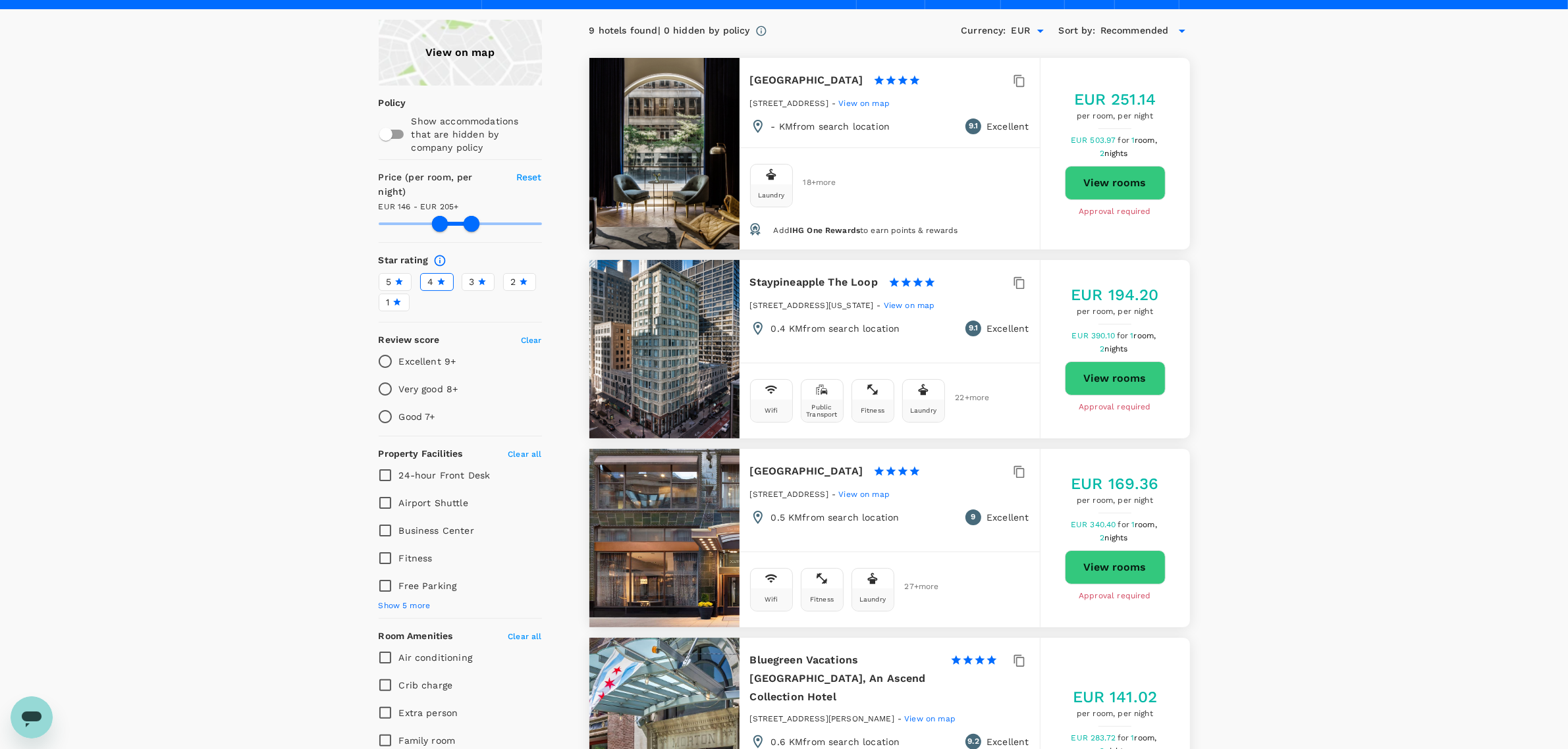
scroll to position [82, 0]
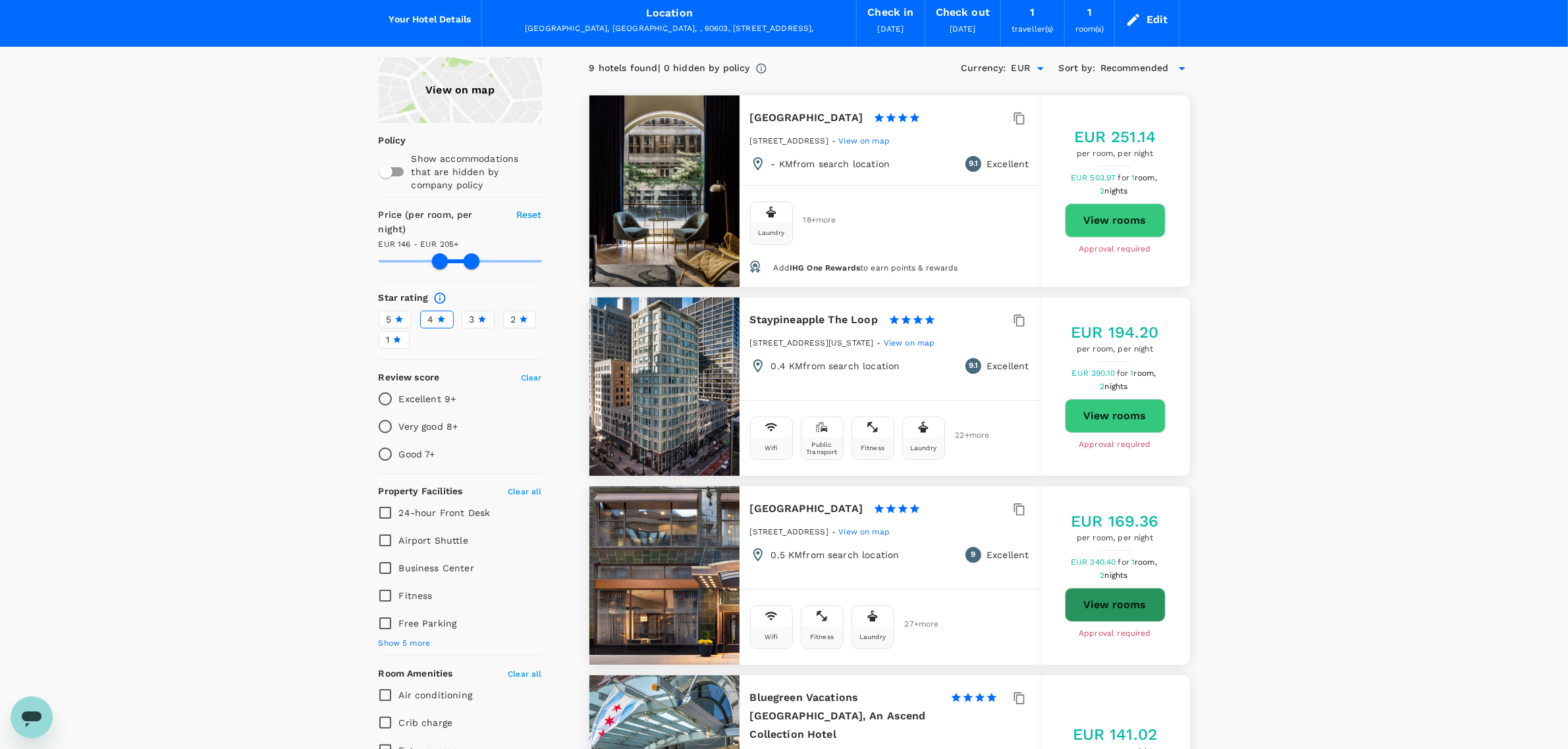
click at [1086, 588] on button "View rooms" at bounding box center [1116, 605] width 101 height 34
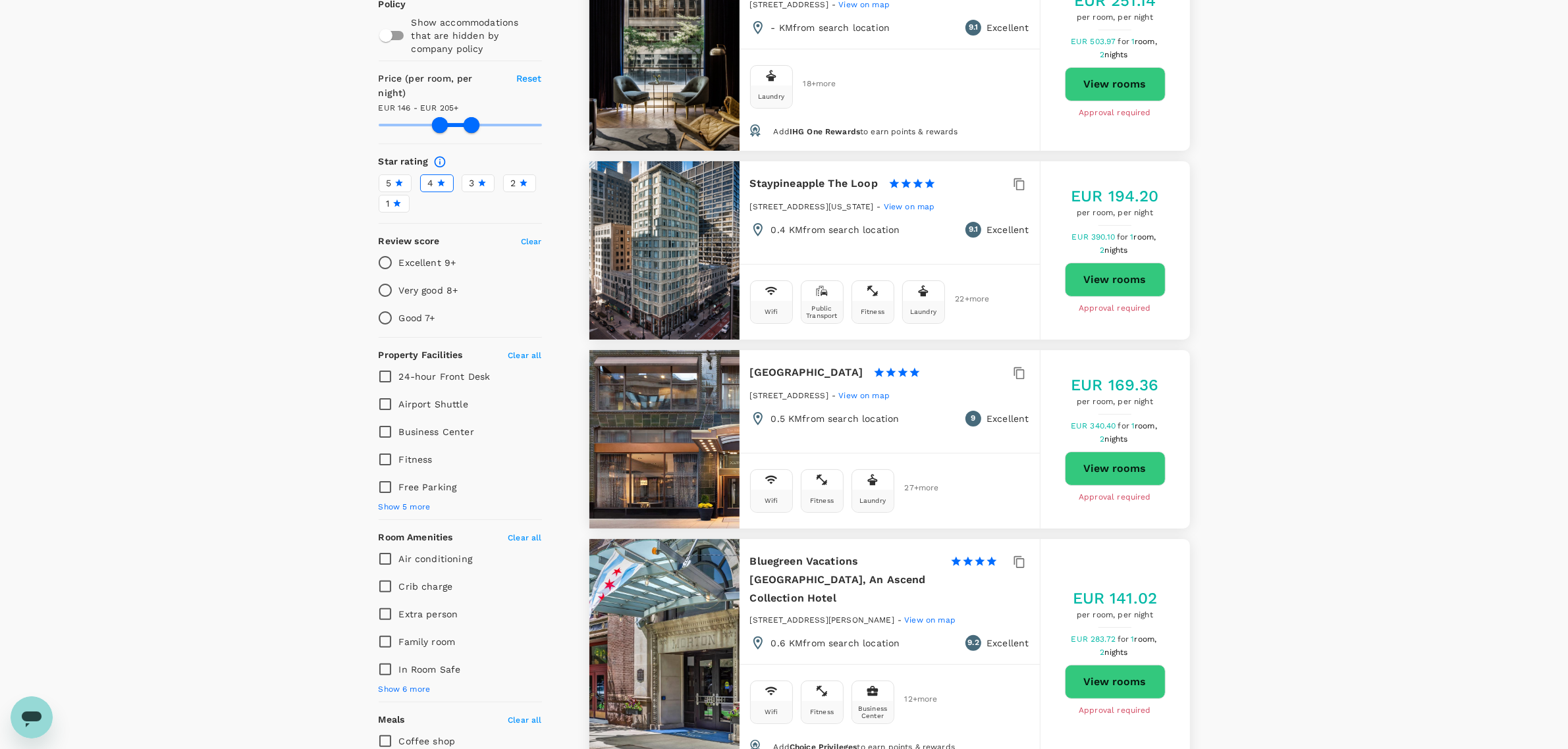
scroll to position [247, 0]
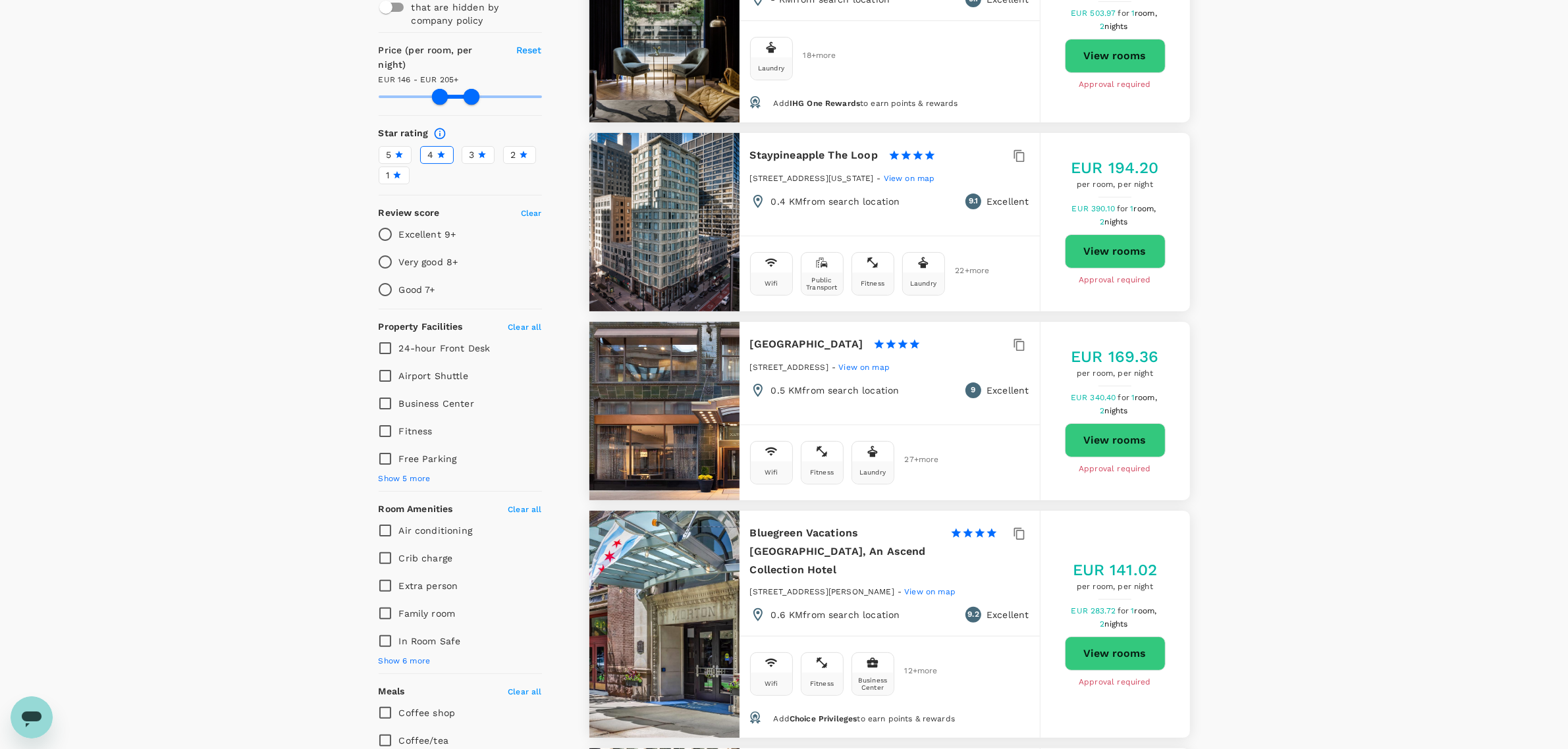
click at [1120, 637] on button "View rooms" at bounding box center [1116, 654] width 101 height 34
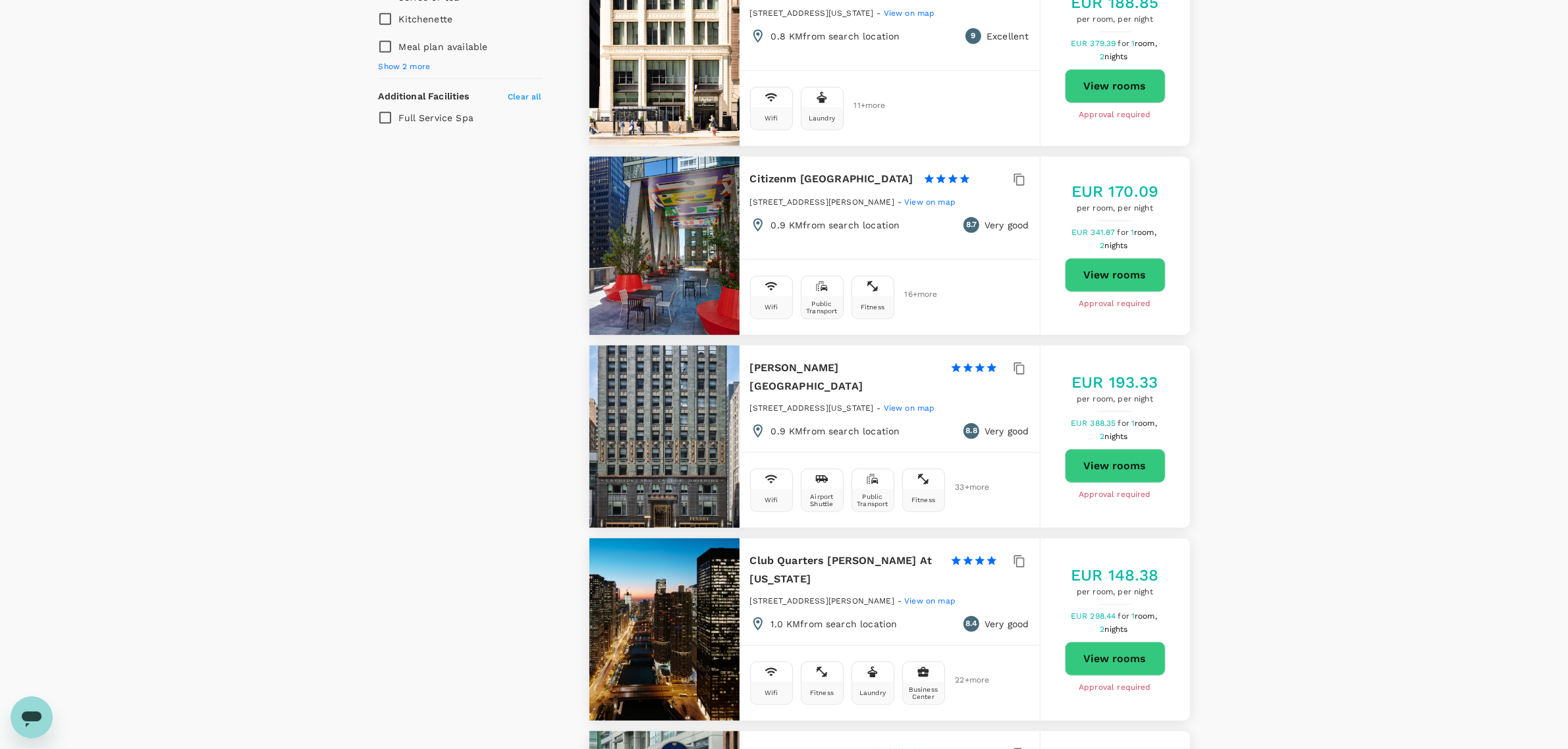
scroll to position [988, 0]
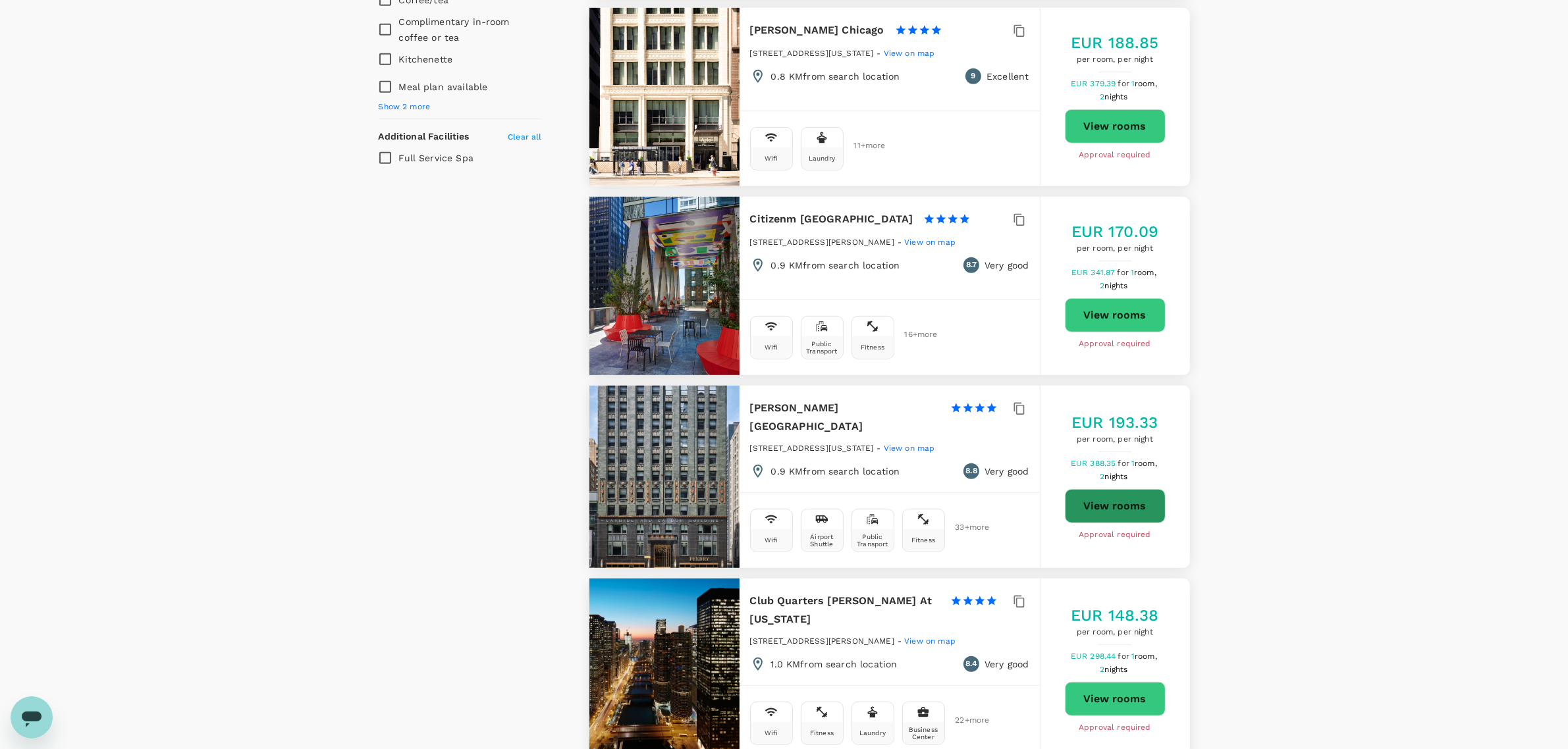
click at [1094, 489] on button "View rooms" at bounding box center [1116, 506] width 101 height 34
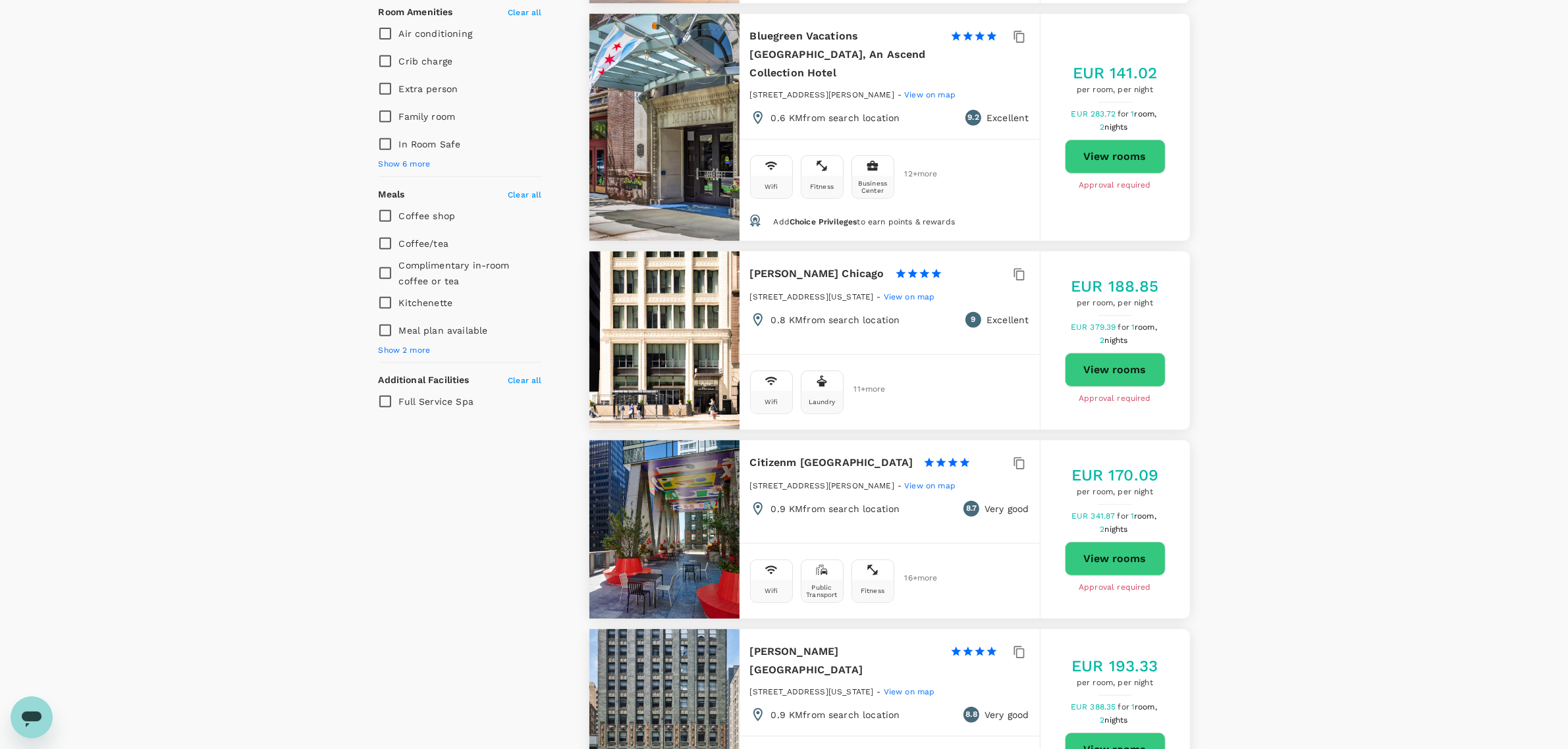
scroll to position [741, 0]
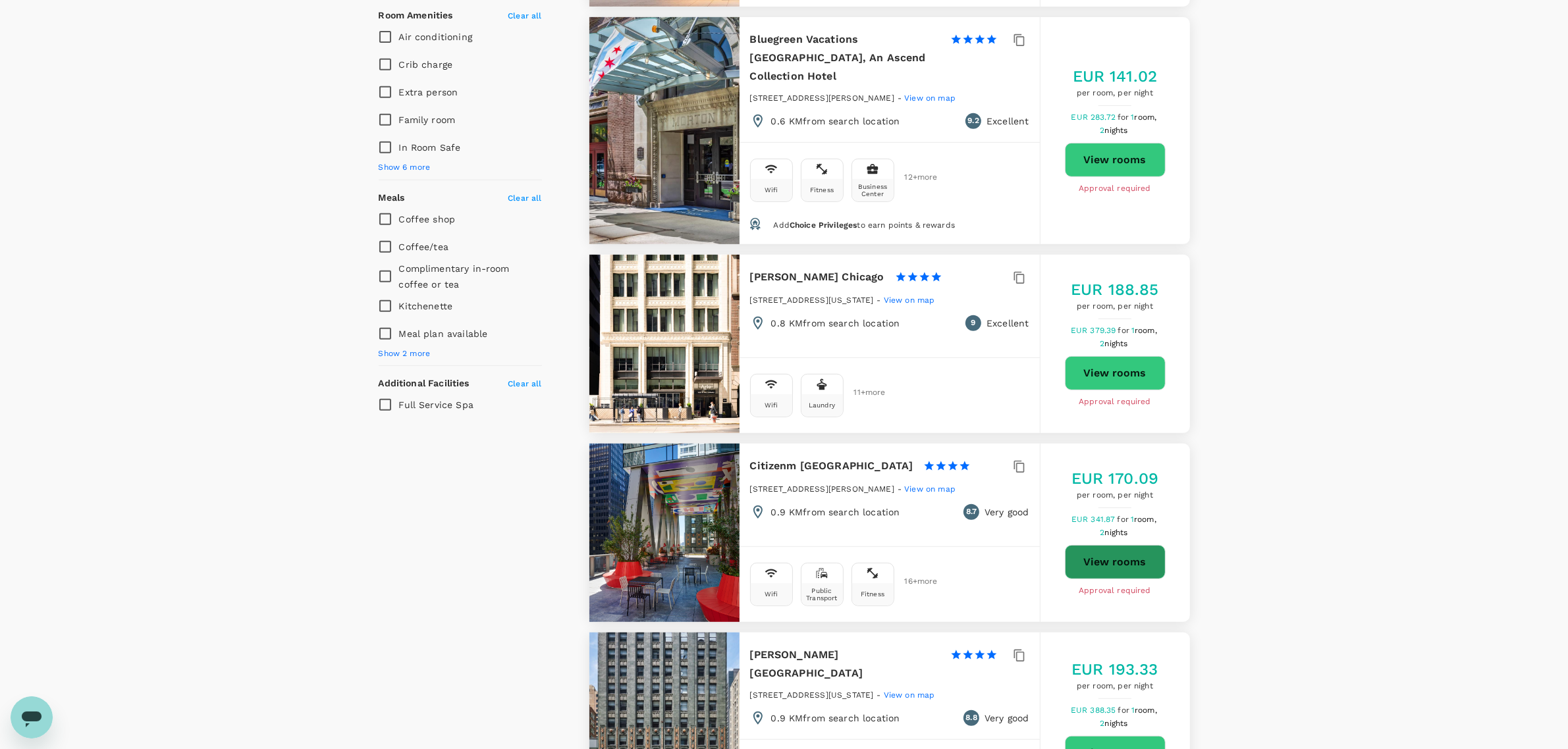
click at [1136, 545] on button "View rooms" at bounding box center [1116, 562] width 101 height 34
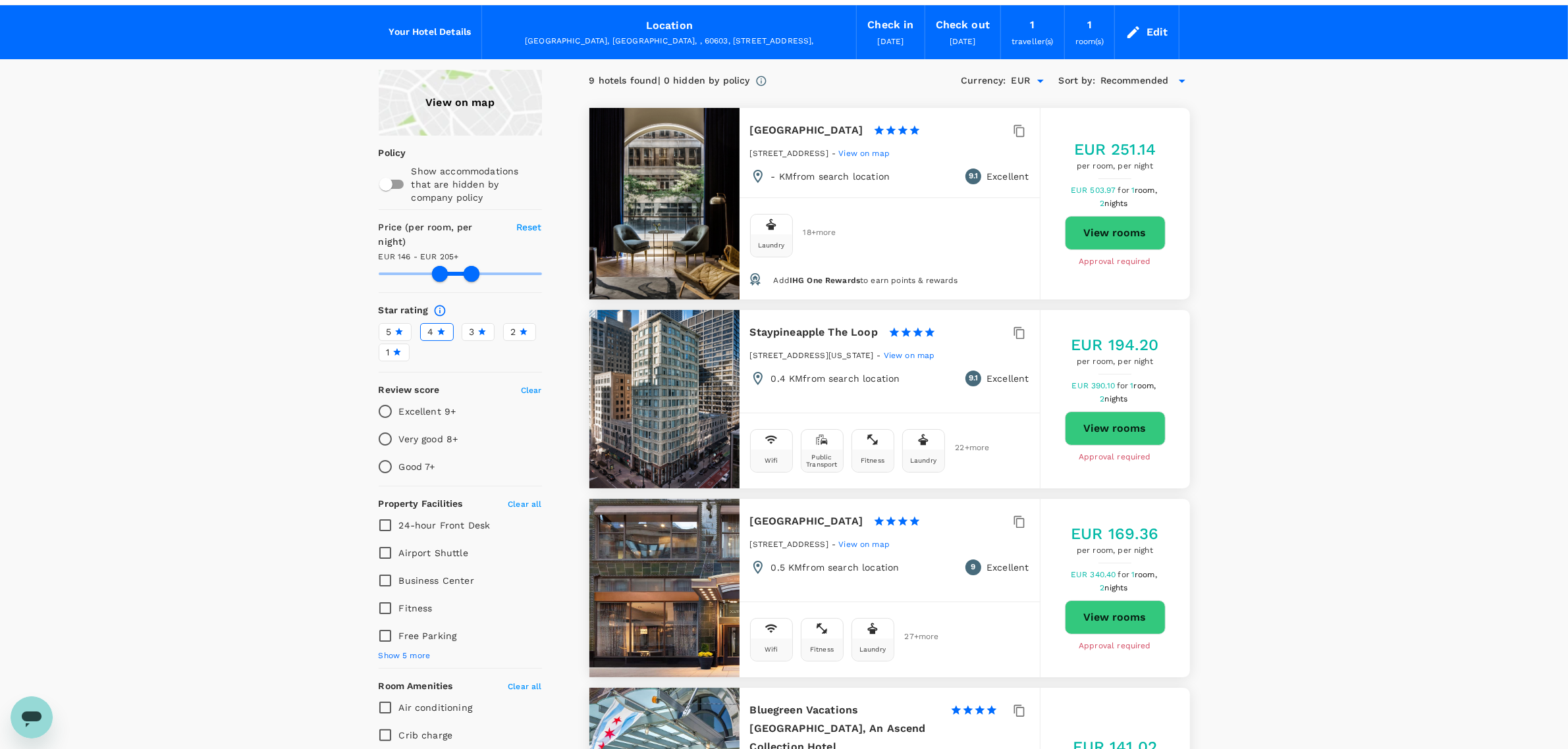
scroll to position [0, 0]
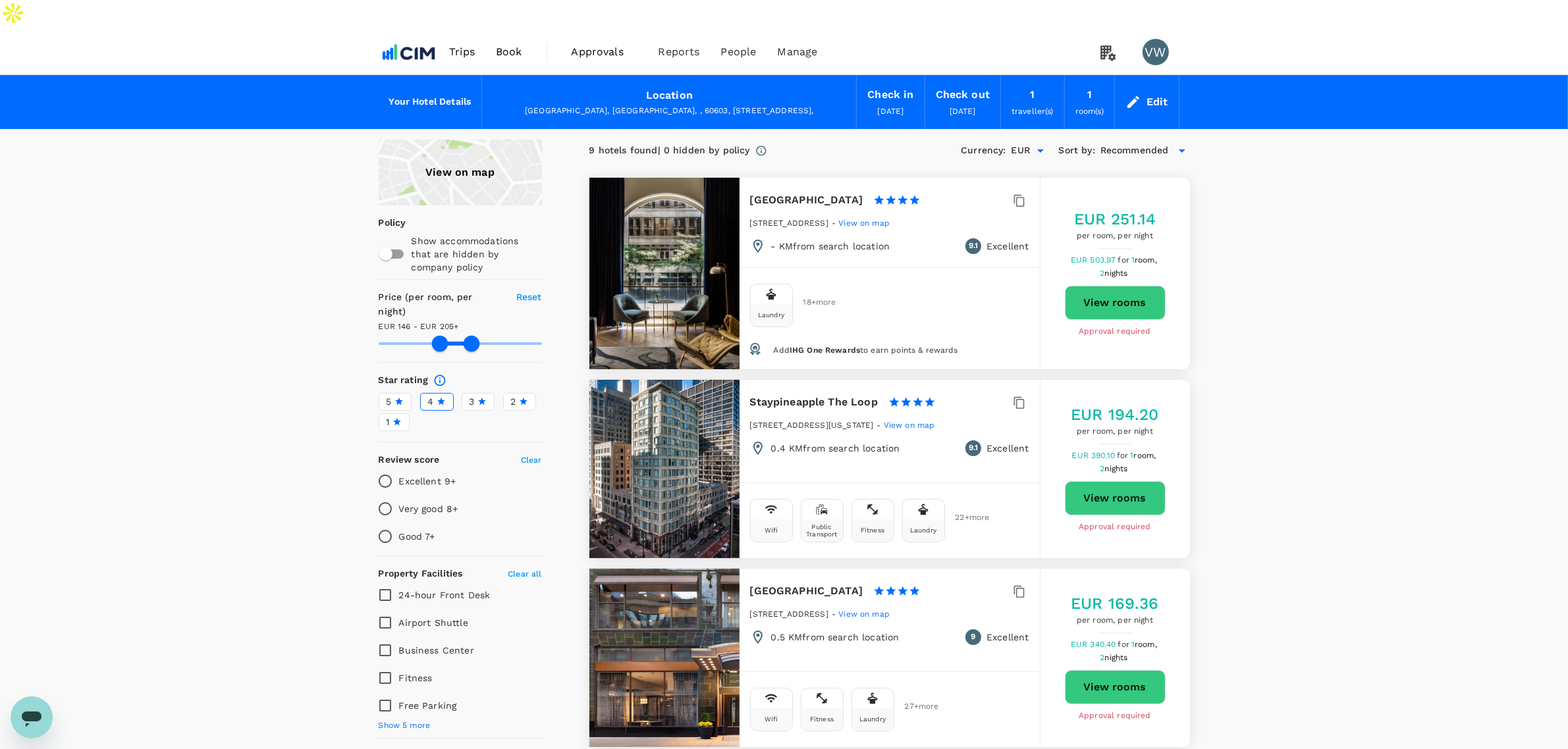
click at [1163, 79] on div "Edit" at bounding box center [1147, 102] width 64 height 46
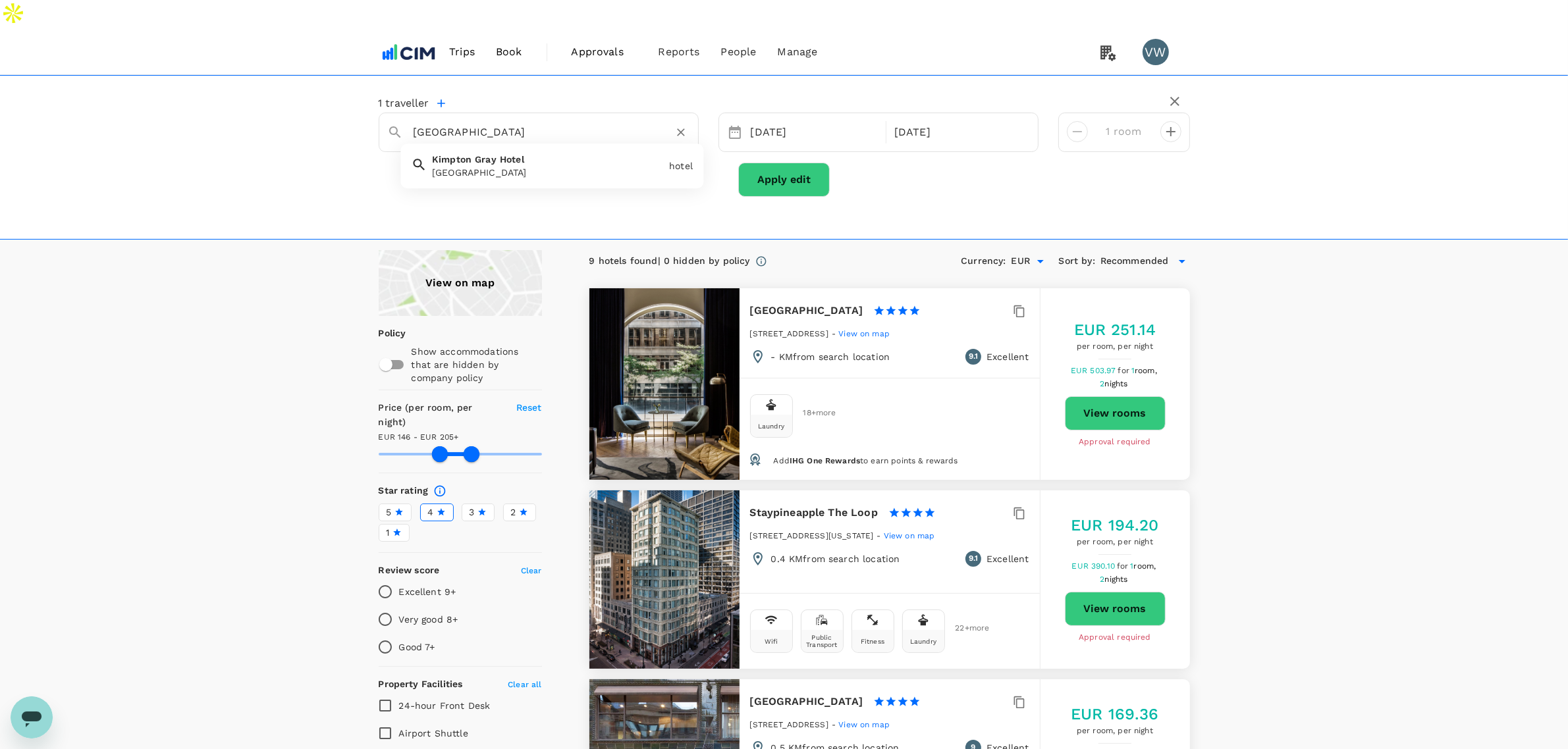
drag, startPoint x: 414, startPoint y: 100, endPoint x: 562, endPoint y: 94, distance: 148.1
click at [562, 122] on input "Kimpton Gray Hotel" at bounding box center [533, 131] width 240 height 20
click at [568, 166] on div "[GEOGRAPHIC_DATA] [GEOGRAPHIC_DATA]" at bounding box center [548, 173] width 231 height 13
click at [778, 163] on button "Apply edit" at bounding box center [784, 180] width 92 height 34
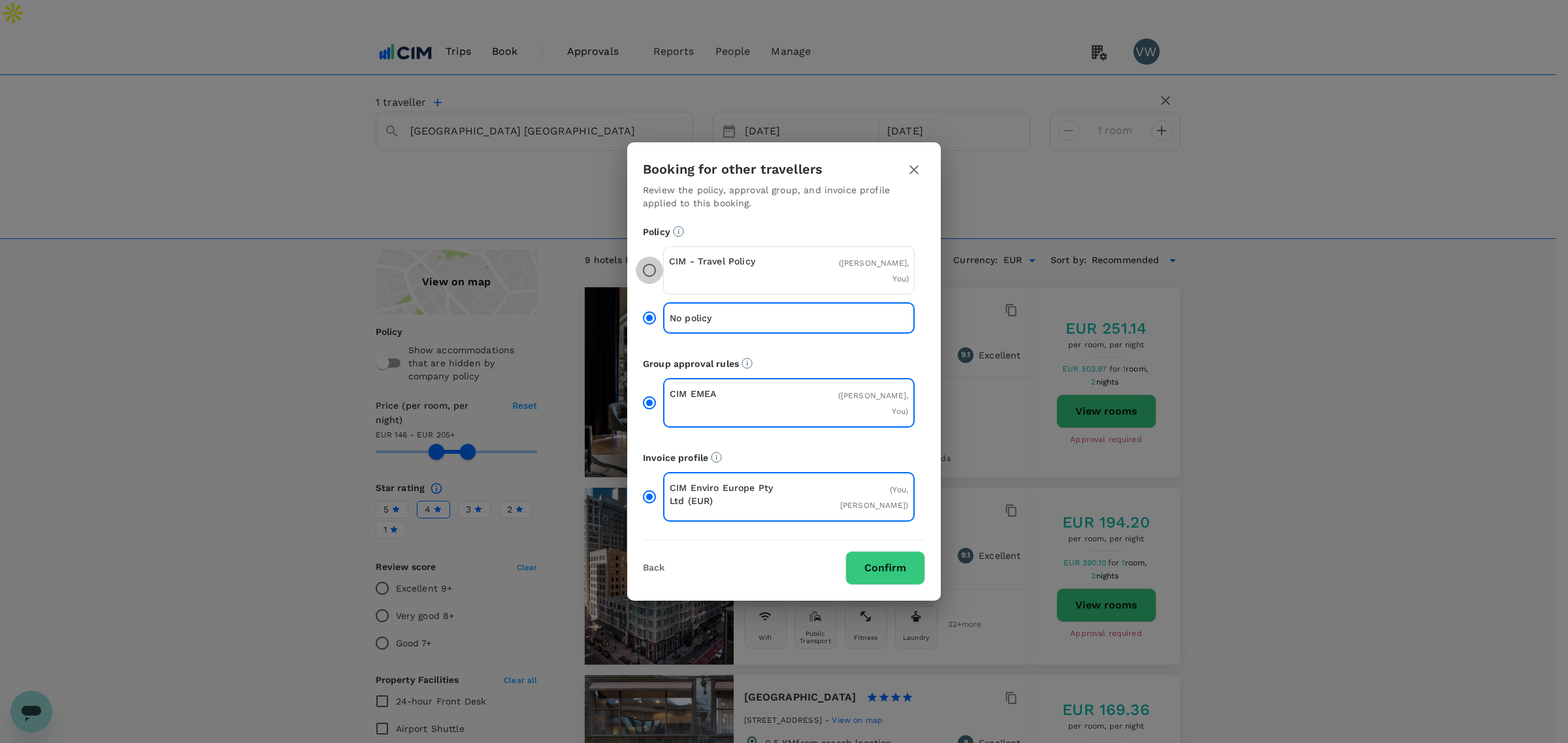
click at [654, 279] on input "CIM - Travel Policy ( Paul Walsh, You )" at bounding box center [650, 270] width 27 height 27
click at [914, 551] on button "Confirm" at bounding box center [886, 568] width 80 height 34
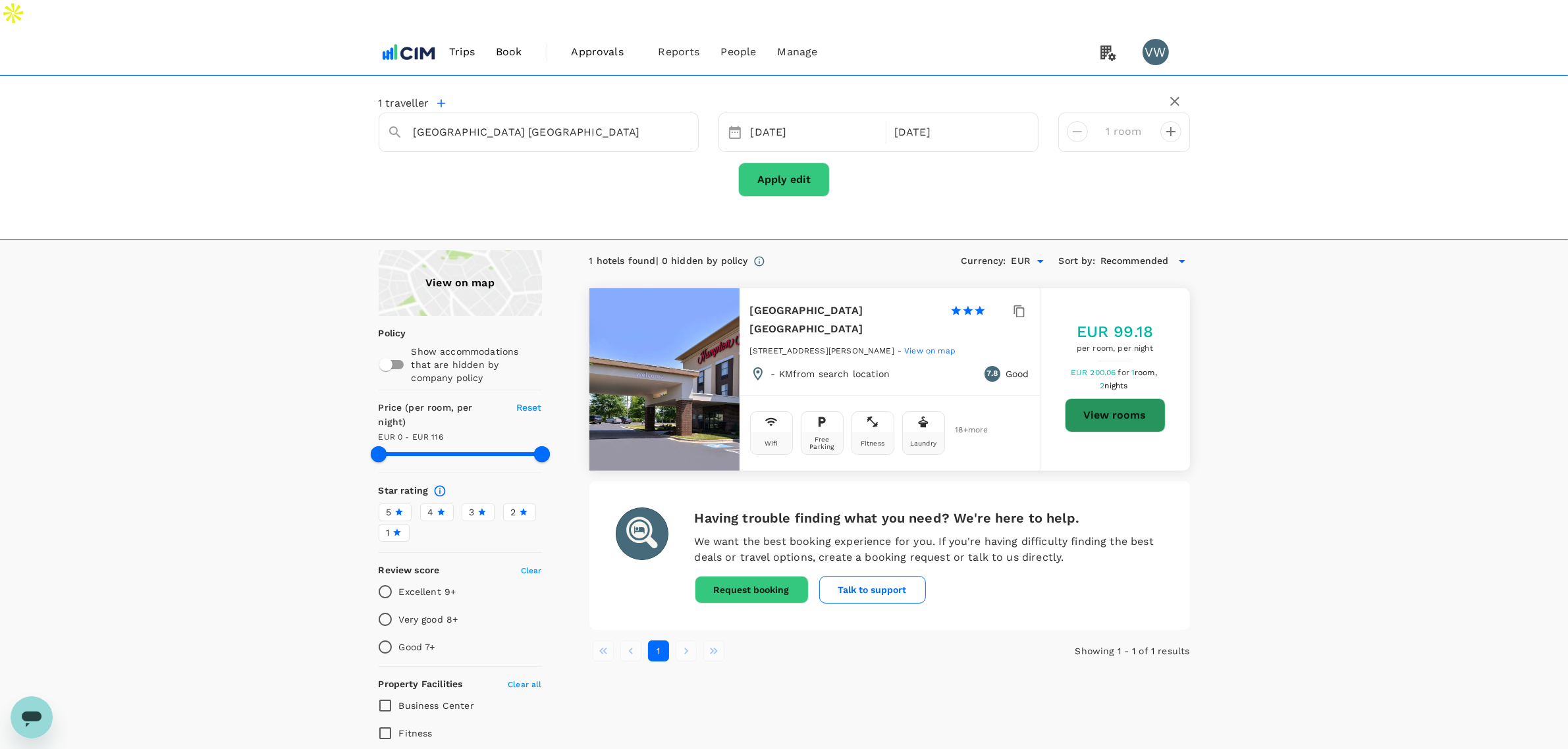
click at [1091, 398] on button "View rooms" at bounding box center [1116, 415] width 101 height 34
drag, startPoint x: 486, startPoint y: 99, endPoint x: 636, endPoint y: 90, distance: 150.3
click at [636, 111] on div "[GEOGRAPHIC_DATA] [GEOGRAPHIC_DATA]" at bounding box center [547, 127] width 287 height 31
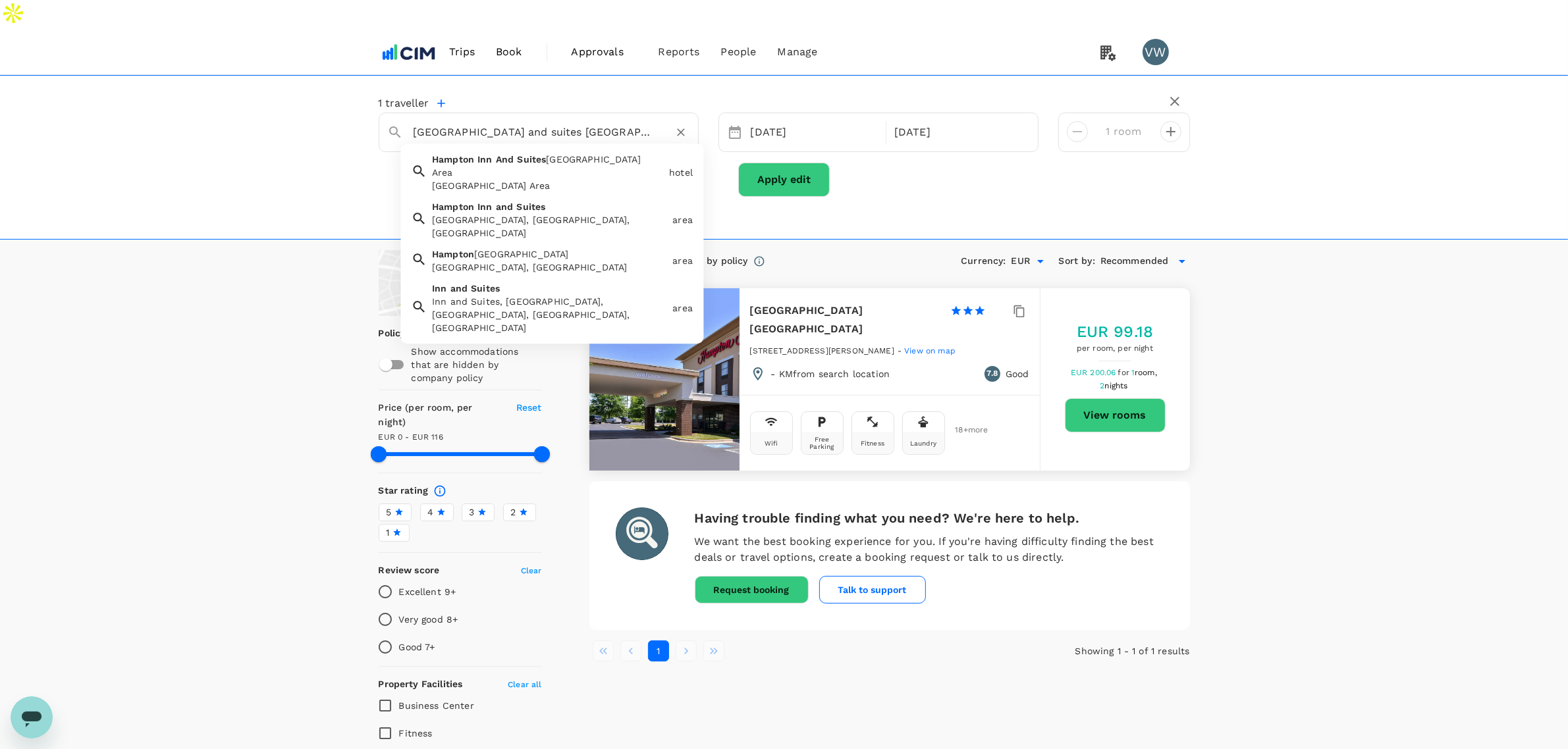
click at [517, 148] on div "Hampton Inn And Suites Greensboro-coliseum Area Hampton Inn And Suites Greensbo…" at bounding box center [545, 170] width 237 height 45
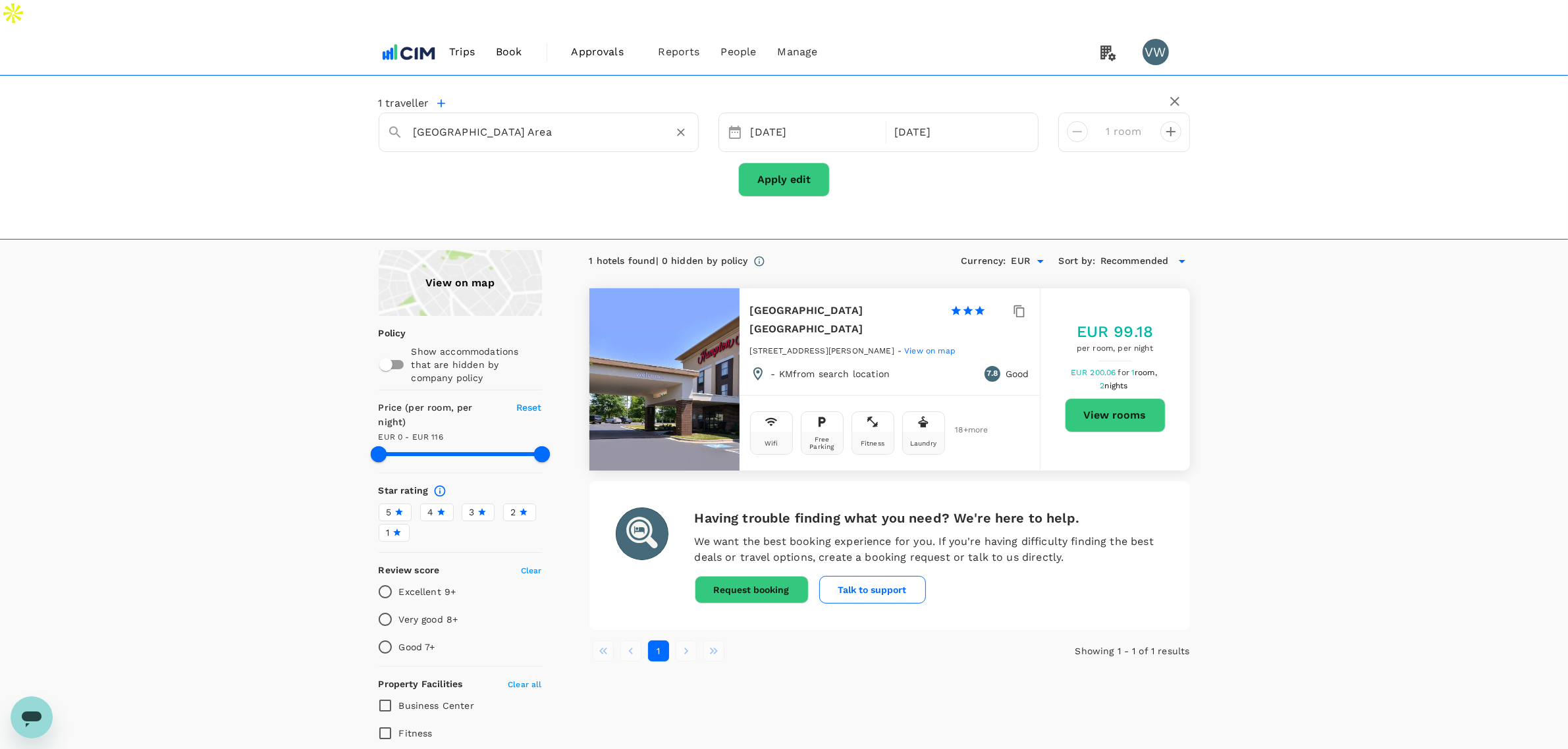
click at [778, 163] on button "Apply edit" at bounding box center [784, 180] width 92 height 34
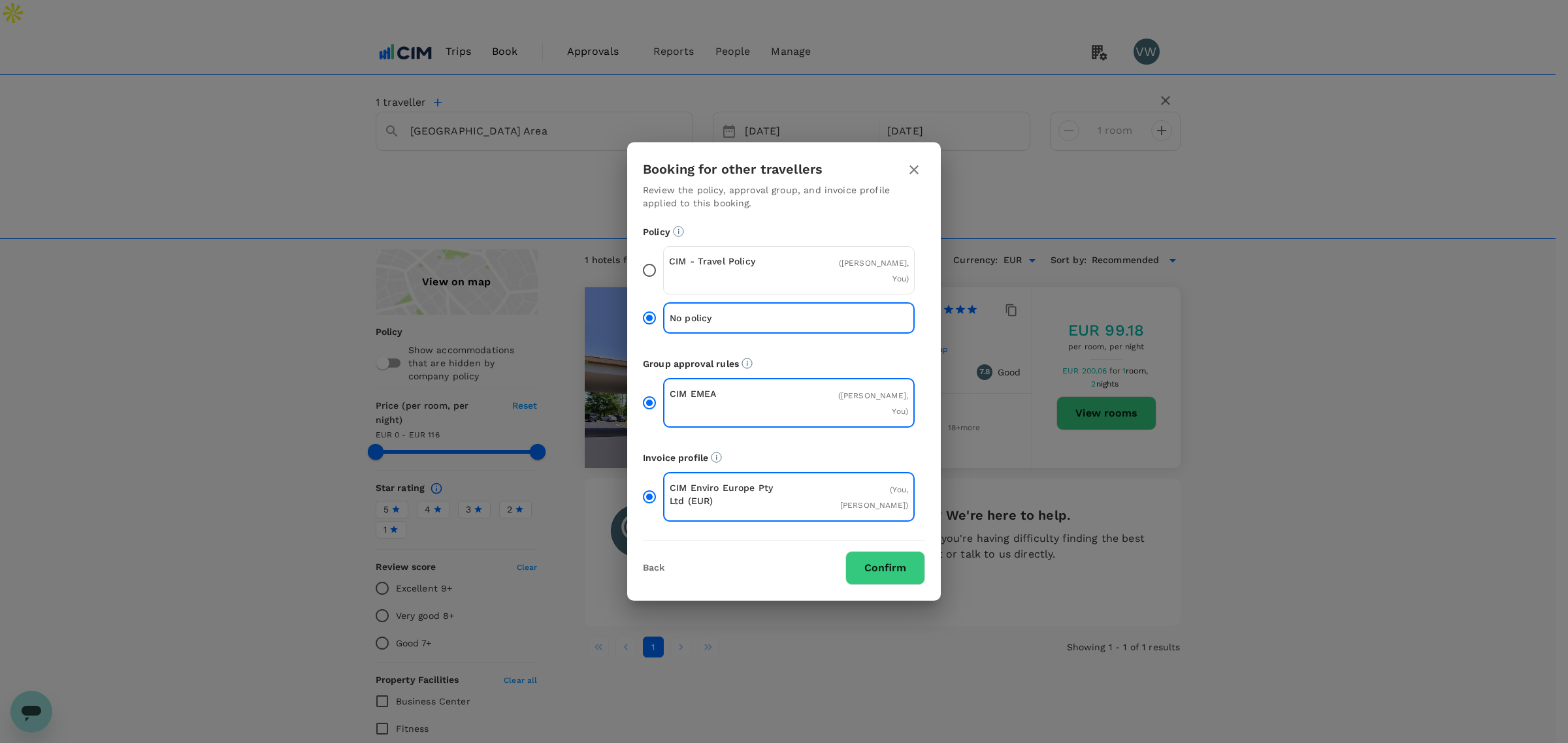
click at [651, 276] on input "CIM - Travel Policy ( Paul Walsh, You )" at bounding box center [650, 270] width 27 height 27
click at [860, 551] on button "Confirm" at bounding box center [886, 568] width 80 height 34
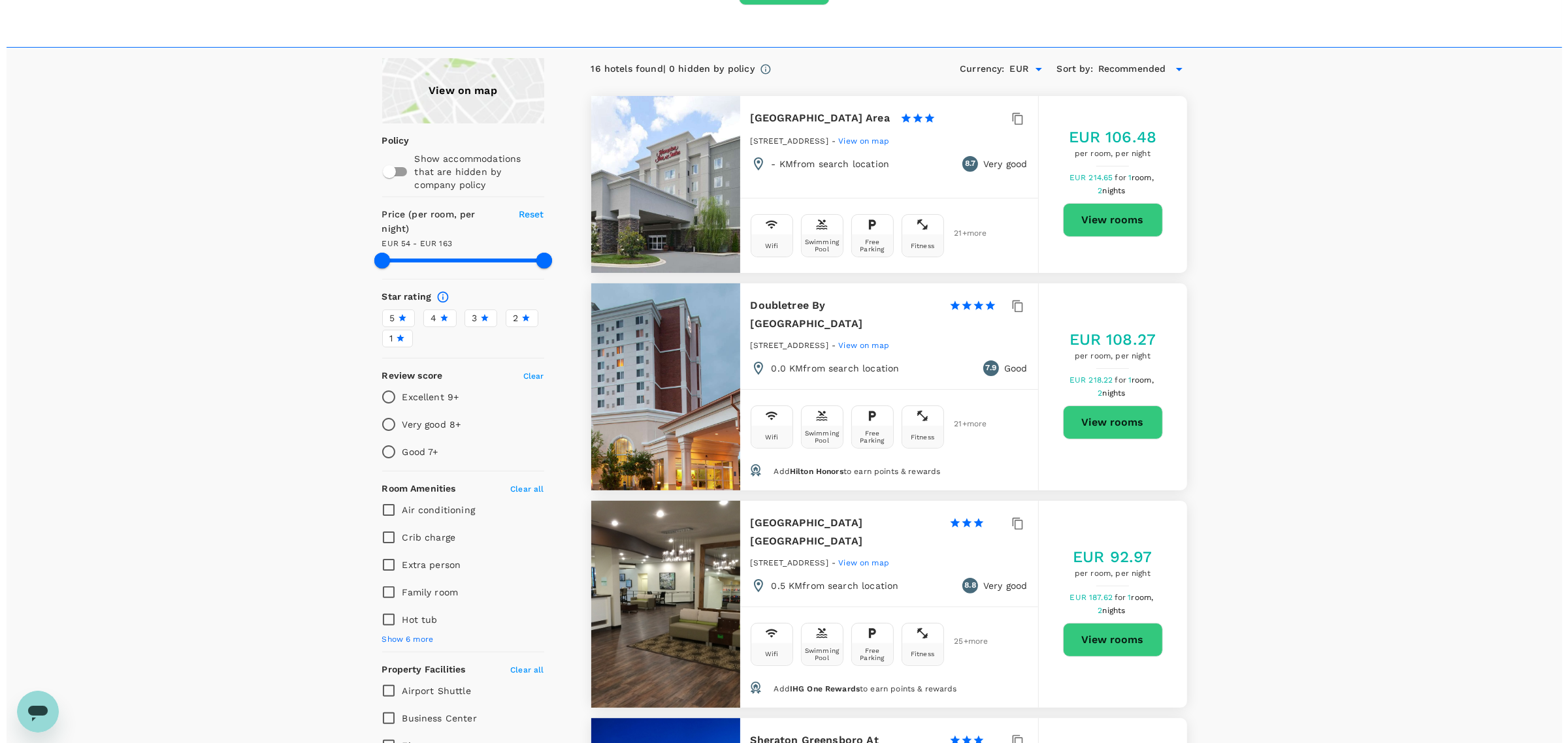
scroll to position [163, 0]
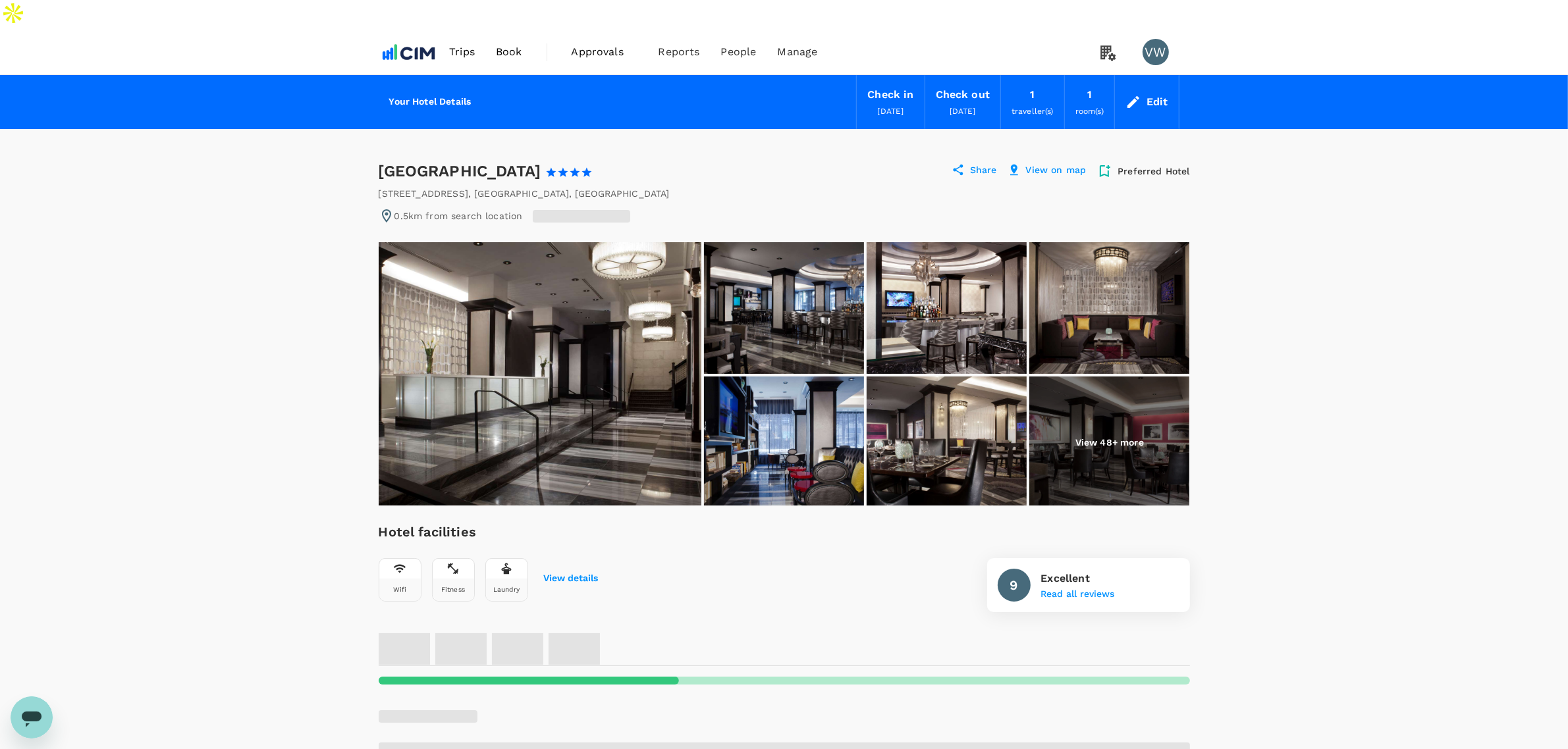
click at [1076, 298] on img at bounding box center [1109, 308] width 160 height 131
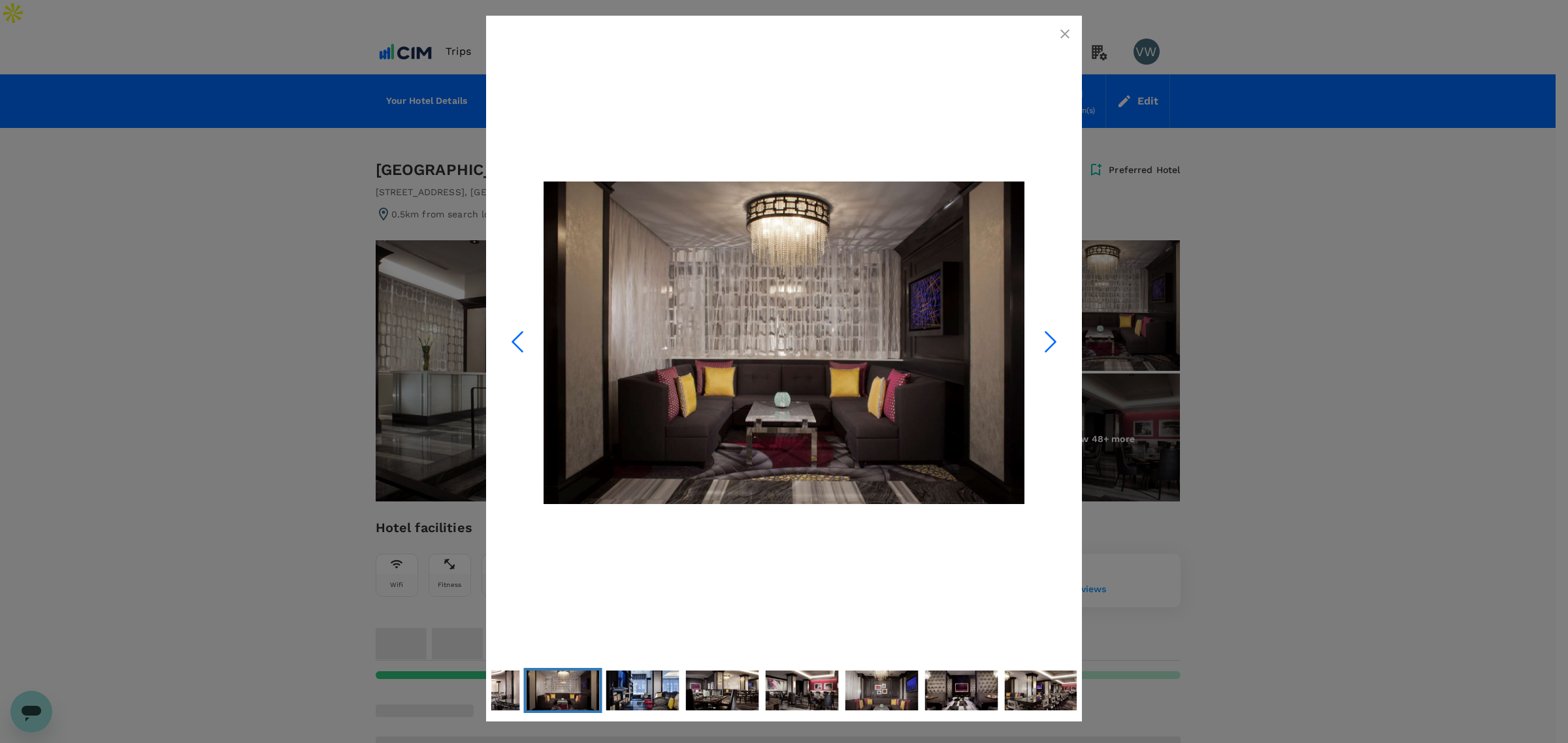
click at [1041, 344] on icon "Next Slide" at bounding box center [1050, 342] width 39 height 39
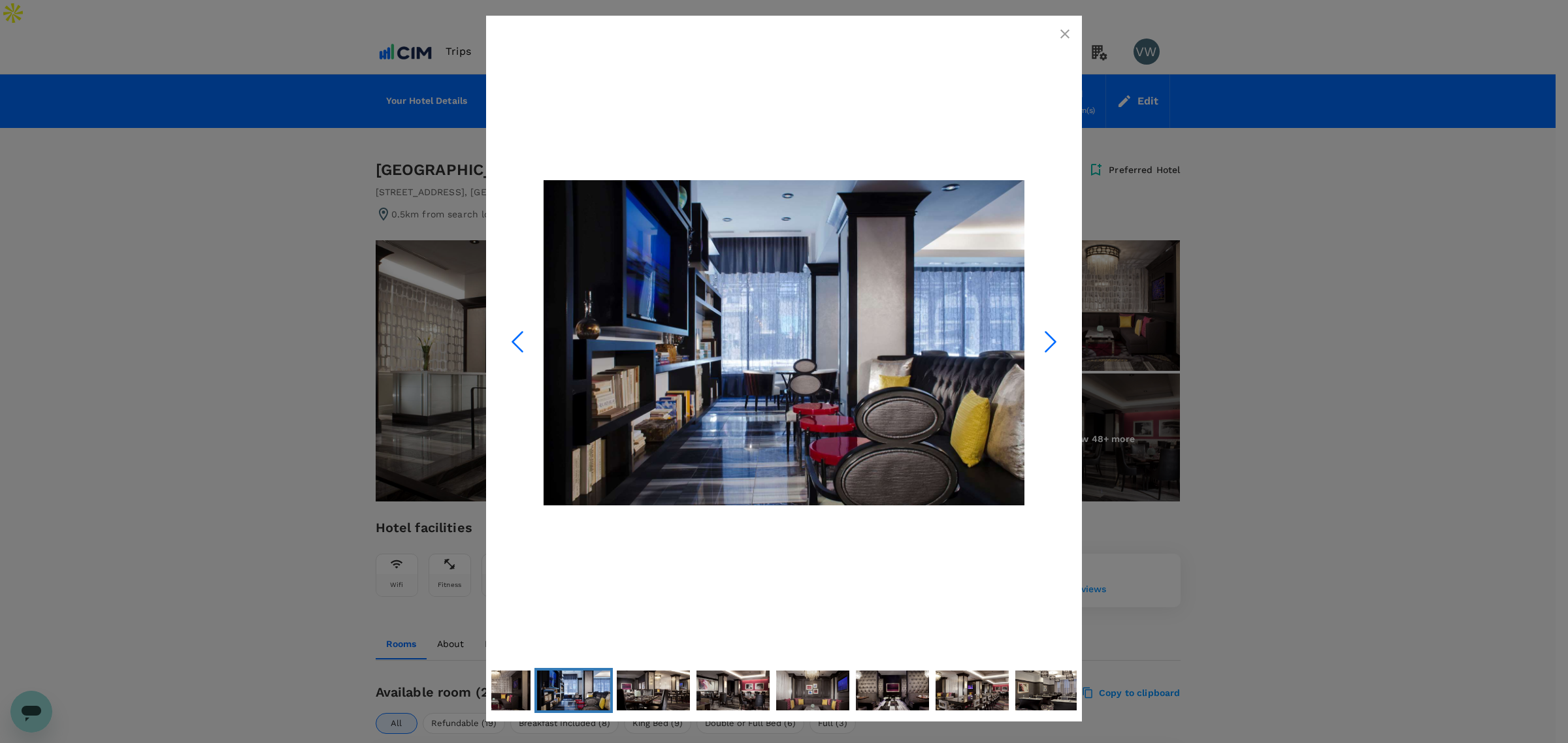
click at [1041, 344] on icon "Next Slide" at bounding box center [1050, 342] width 39 height 39
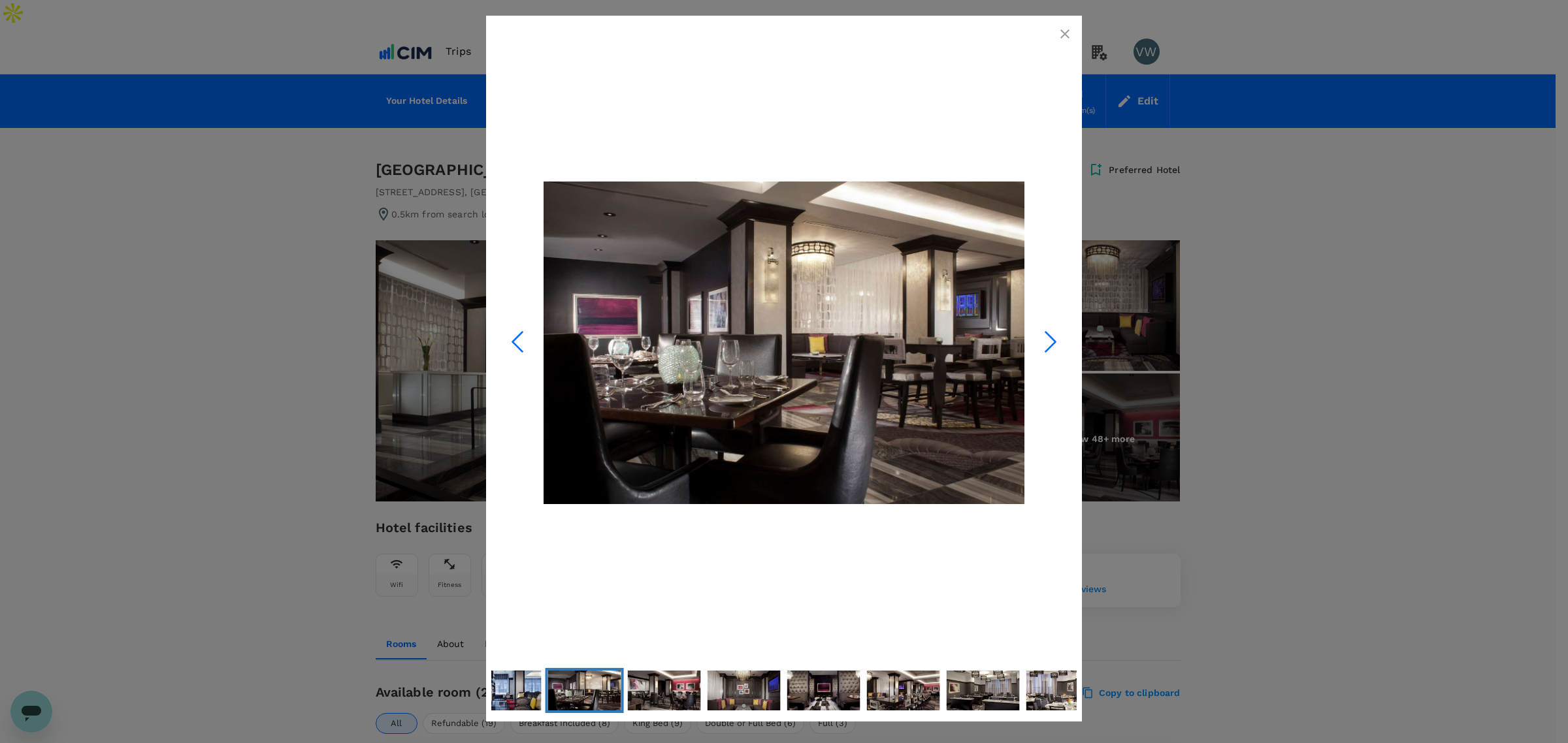
click at [1041, 344] on icon "Next Slide" at bounding box center [1050, 342] width 39 height 39
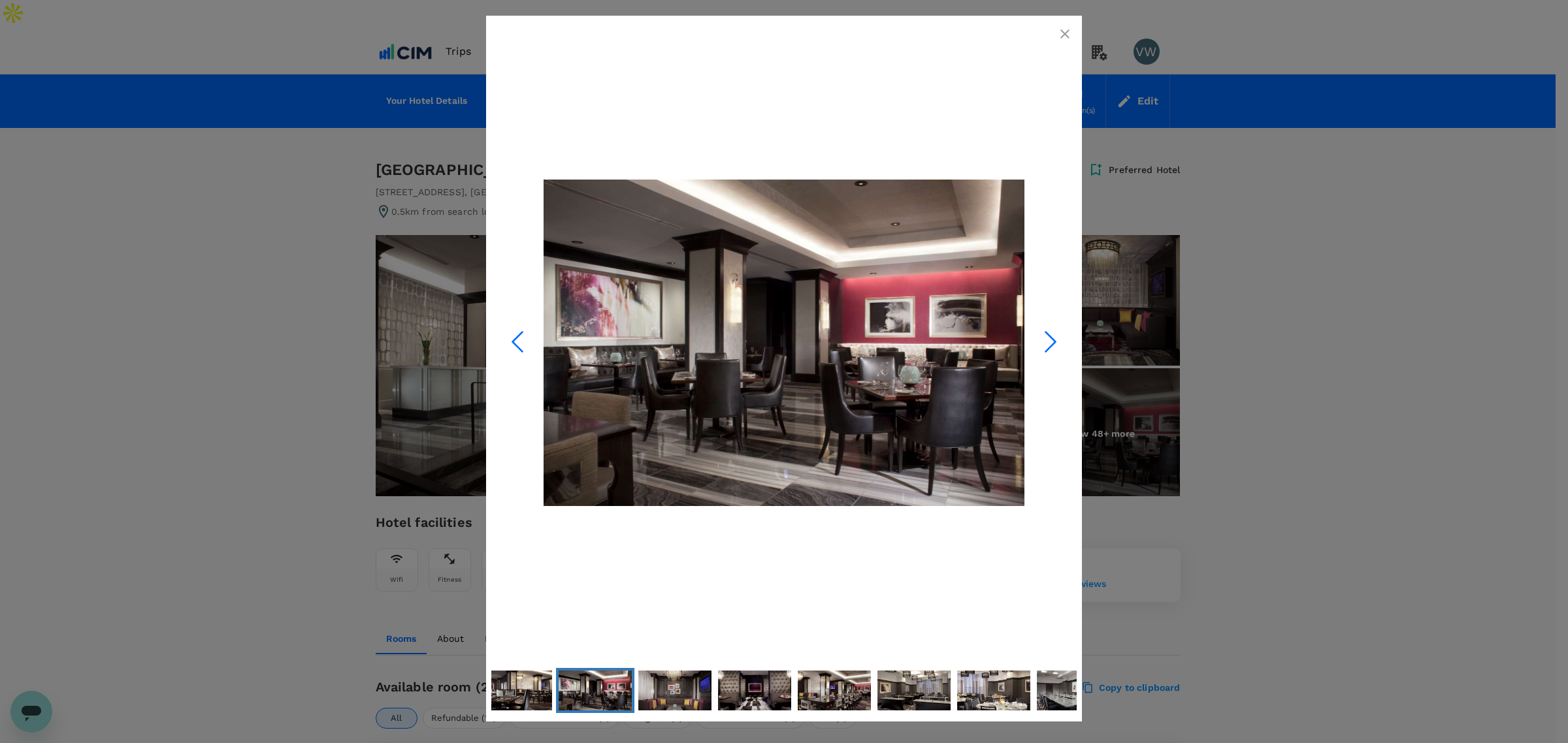
click at [1041, 344] on icon "Next Slide" at bounding box center [1050, 342] width 39 height 39
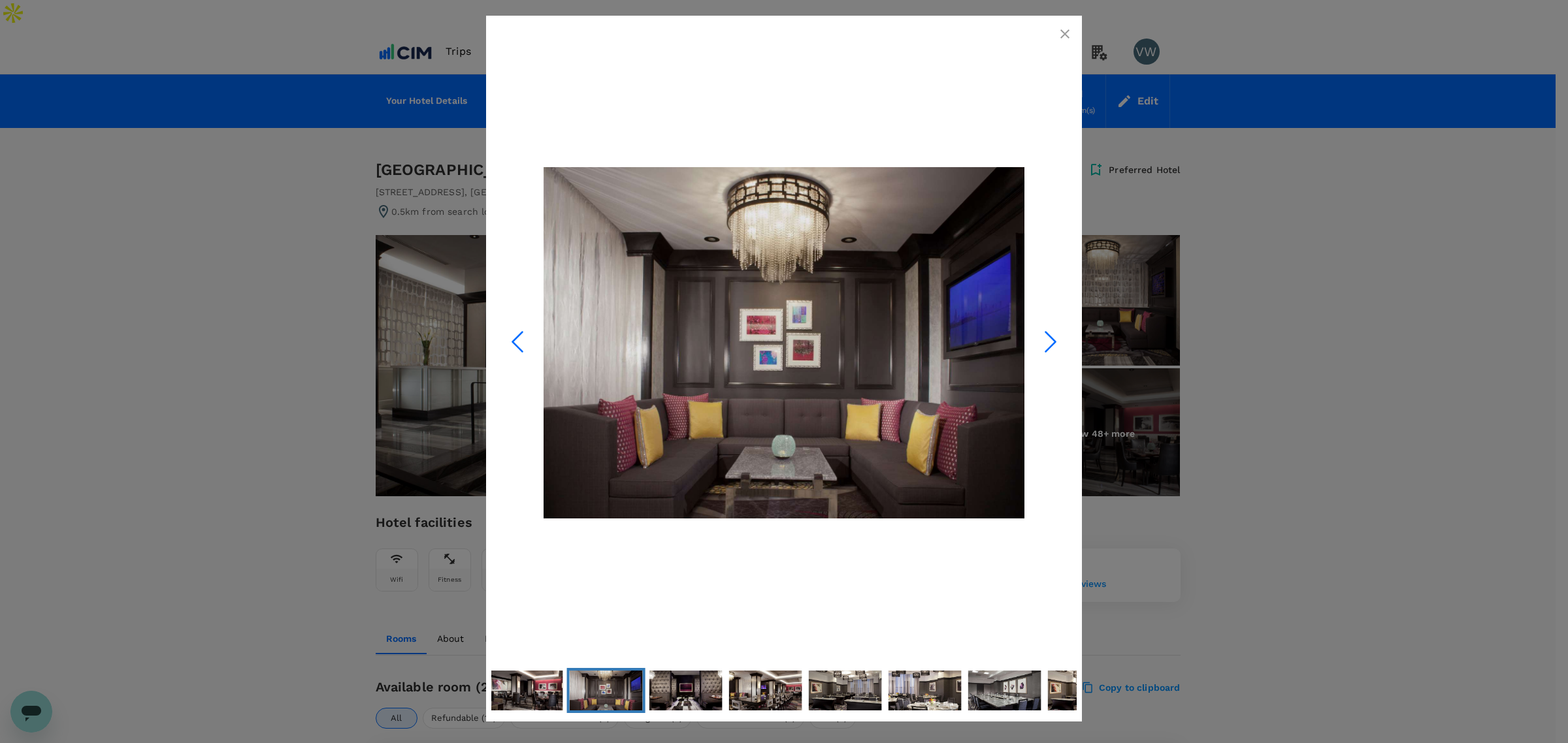
click at [1041, 344] on icon "Next Slide" at bounding box center [1050, 342] width 39 height 39
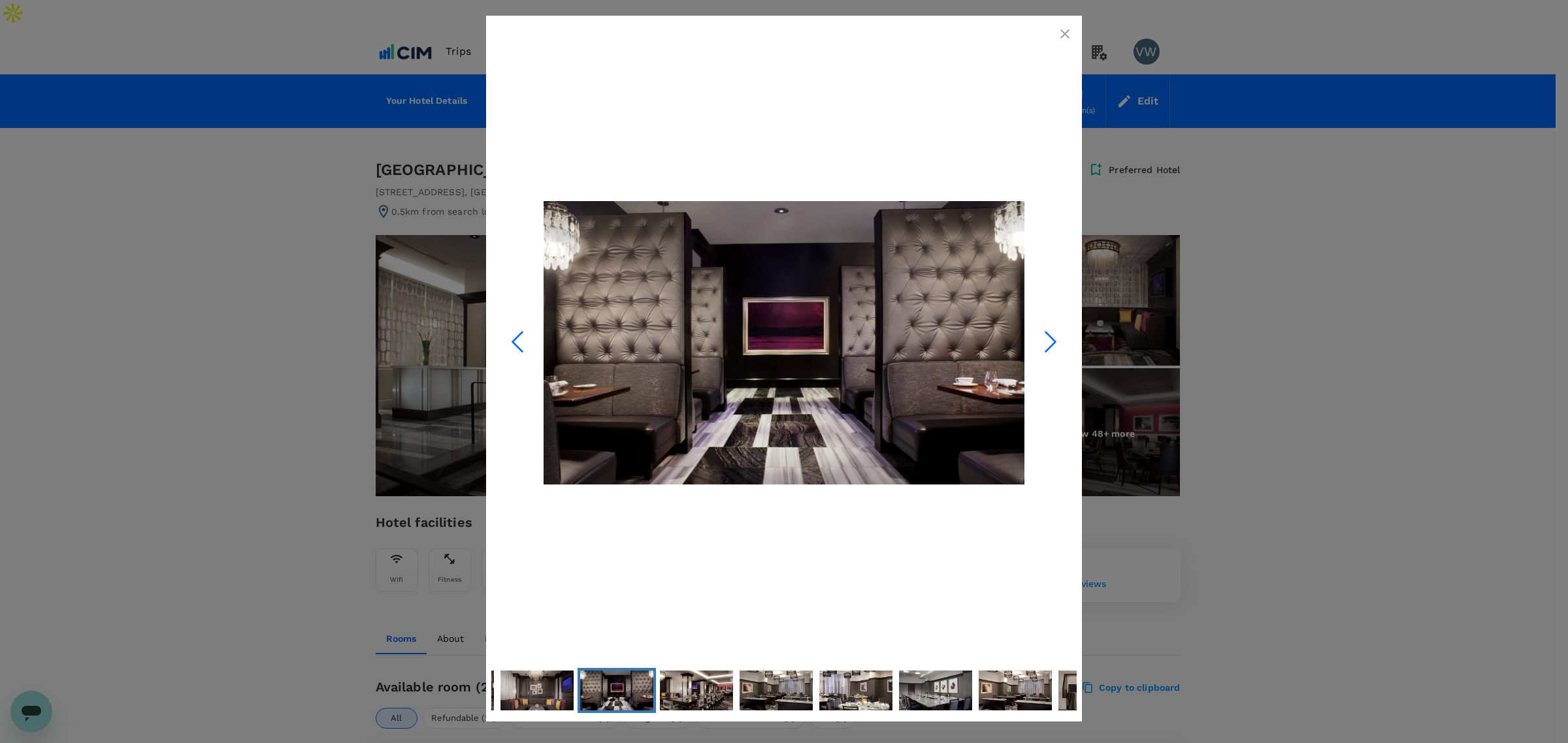
click at [1041, 344] on icon "Next Slide" at bounding box center [1050, 342] width 39 height 39
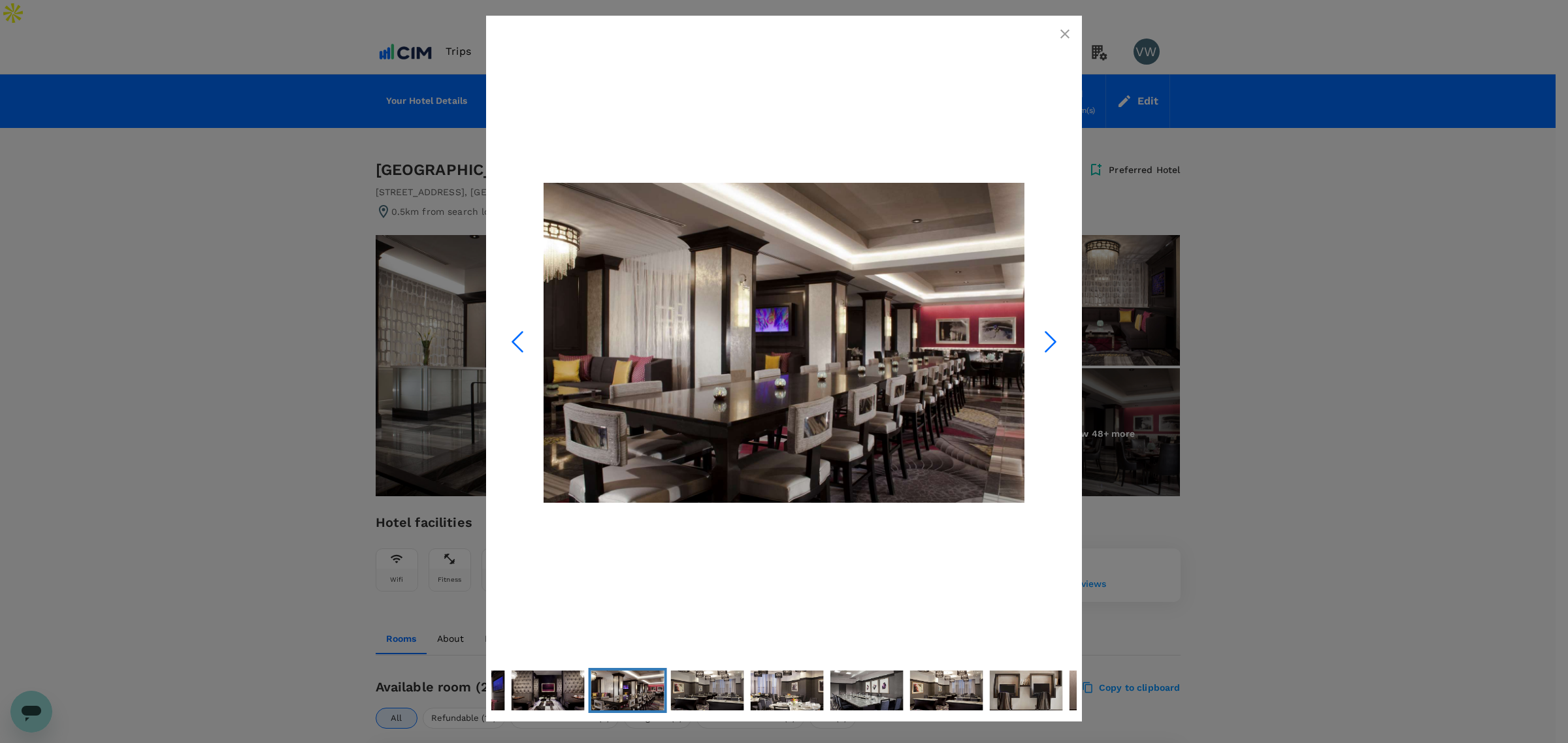
click at [1041, 338] on icon "Next Slide" at bounding box center [1050, 342] width 39 height 39
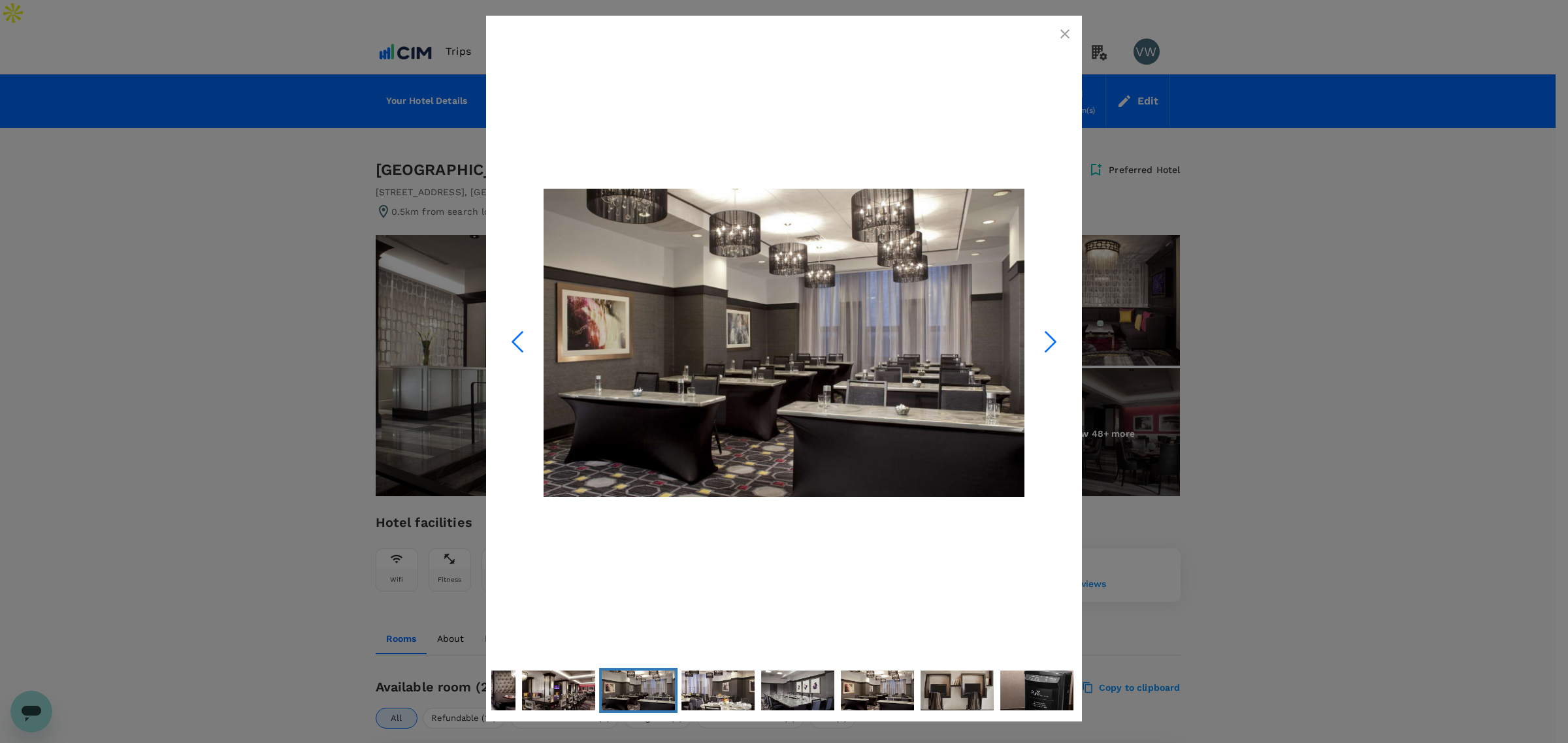
click at [1041, 338] on icon "Next Slide" at bounding box center [1050, 342] width 39 height 39
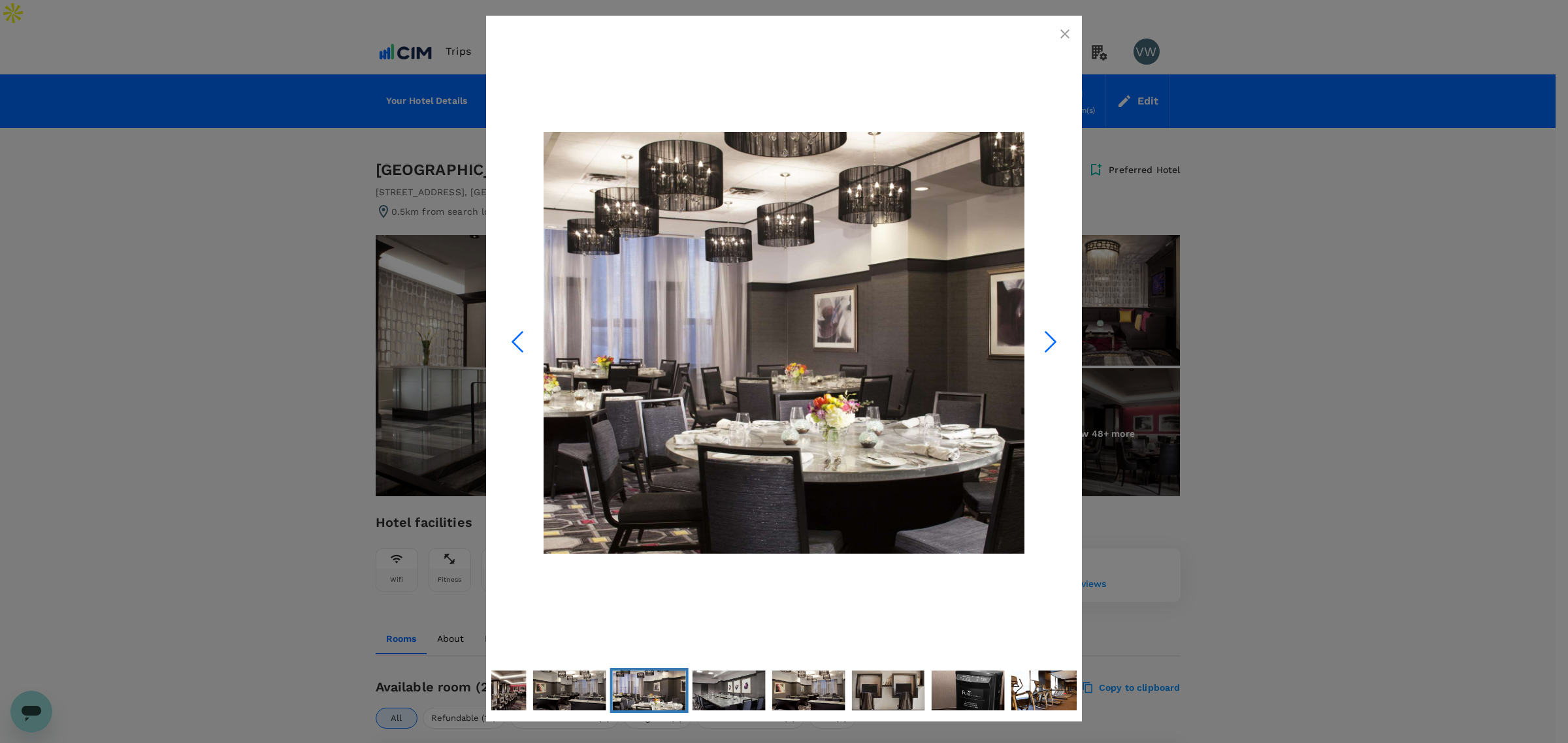
click at [1041, 338] on icon "Next Slide" at bounding box center [1050, 342] width 39 height 39
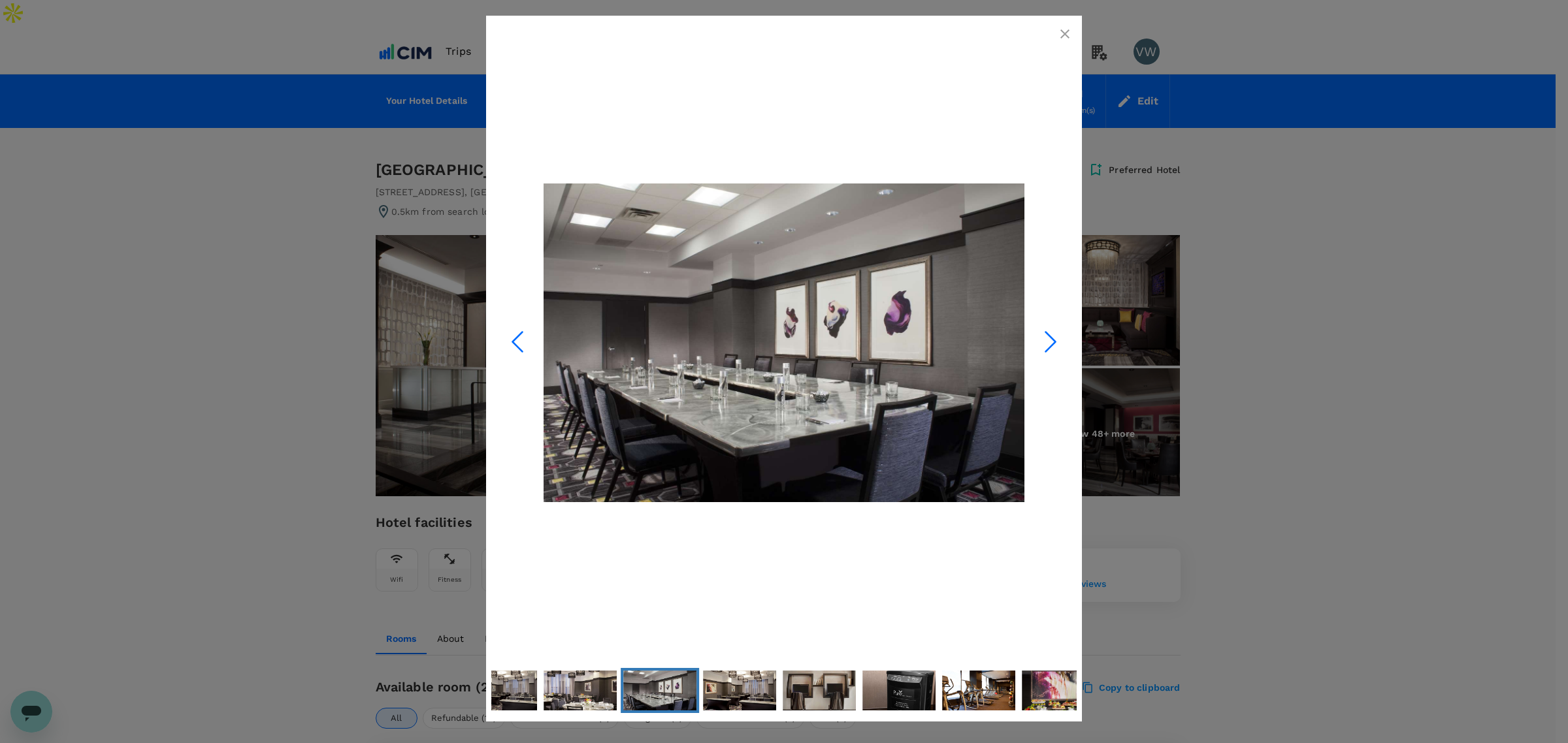
click at [1041, 338] on icon "Next Slide" at bounding box center [1050, 342] width 39 height 39
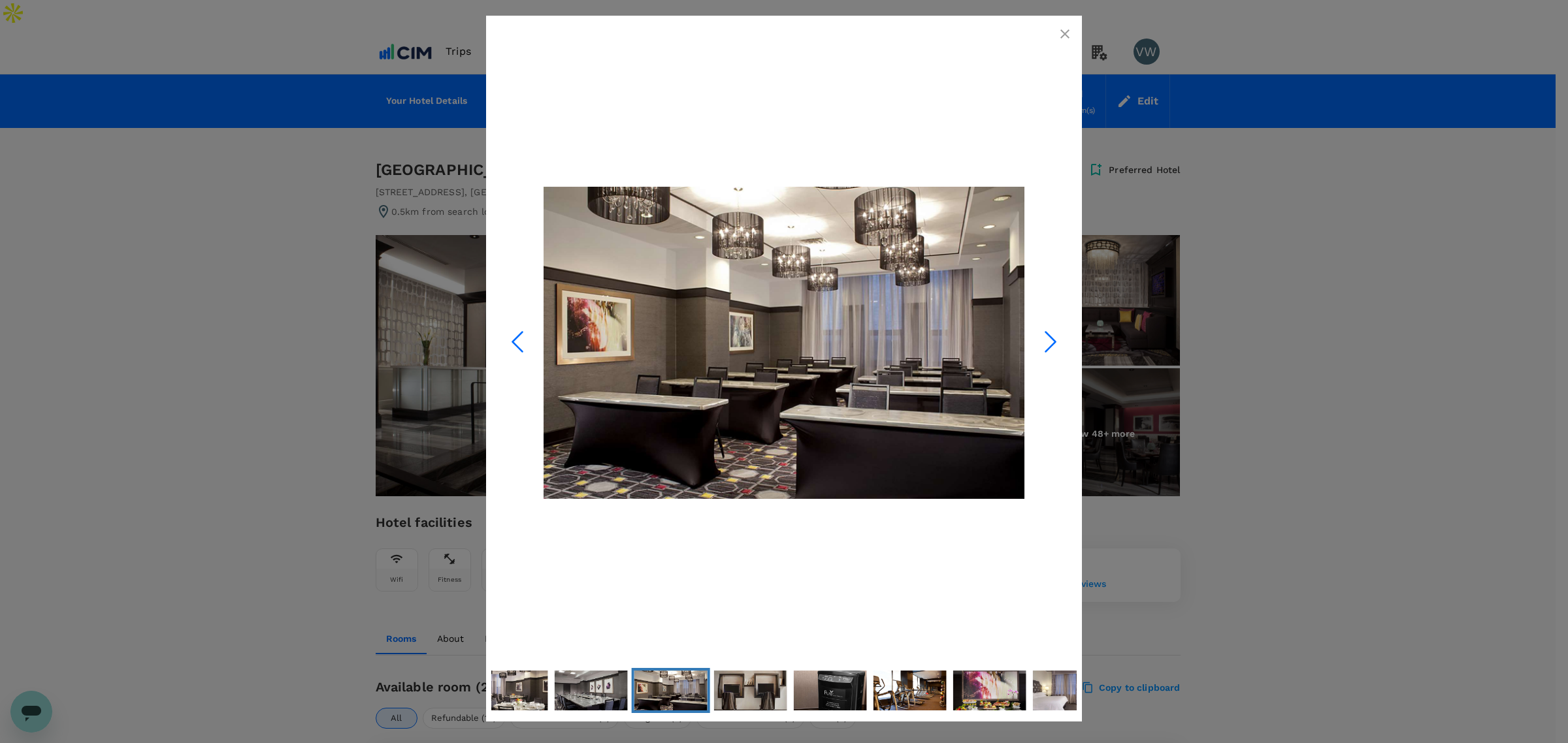
click at [1041, 338] on icon "Next Slide" at bounding box center [1050, 342] width 39 height 39
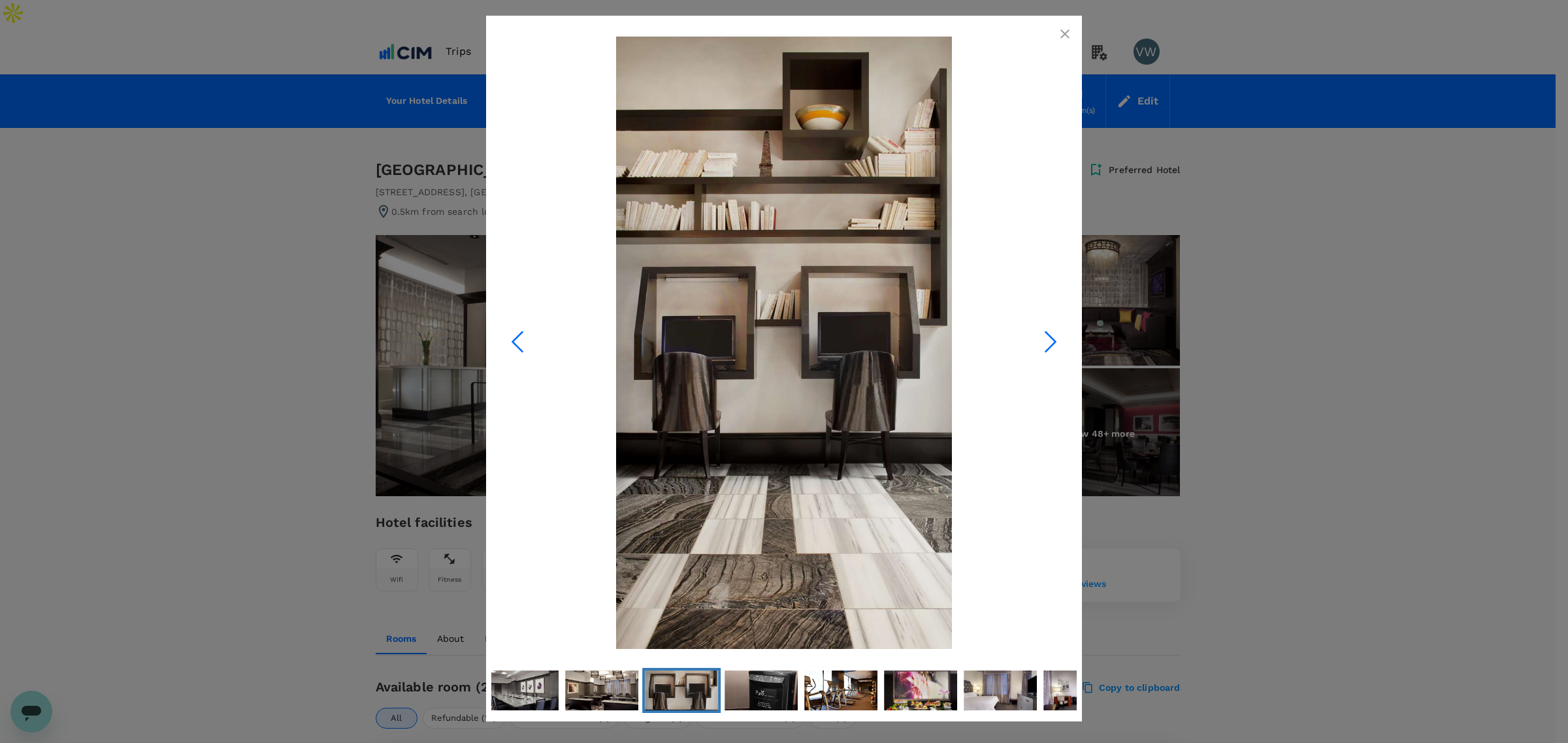
click at [1041, 338] on icon "Next Slide" at bounding box center [1050, 342] width 39 height 39
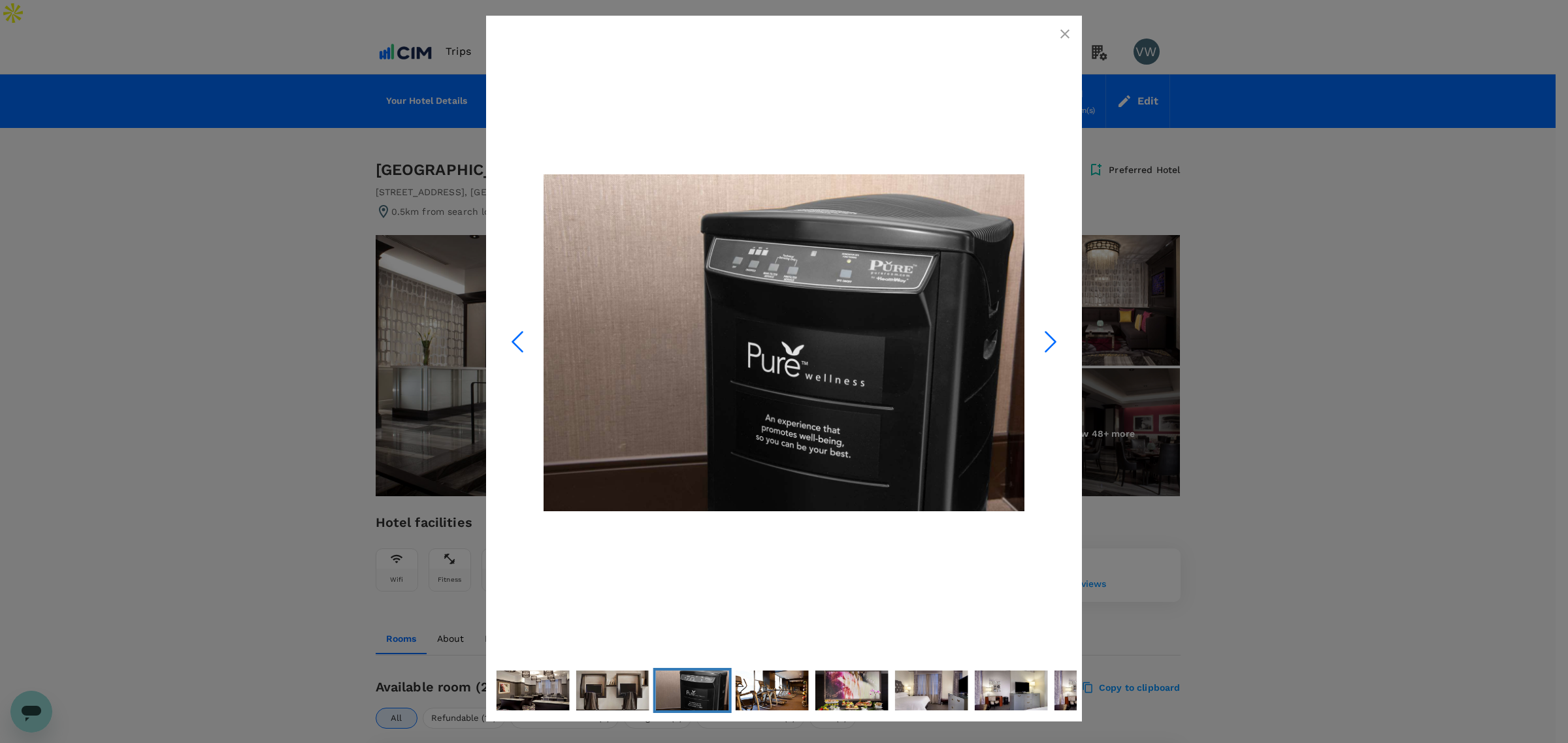
click at [1041, 337] on icon "Next Slide" at bounding box center [1050, 342] width 39 height 39
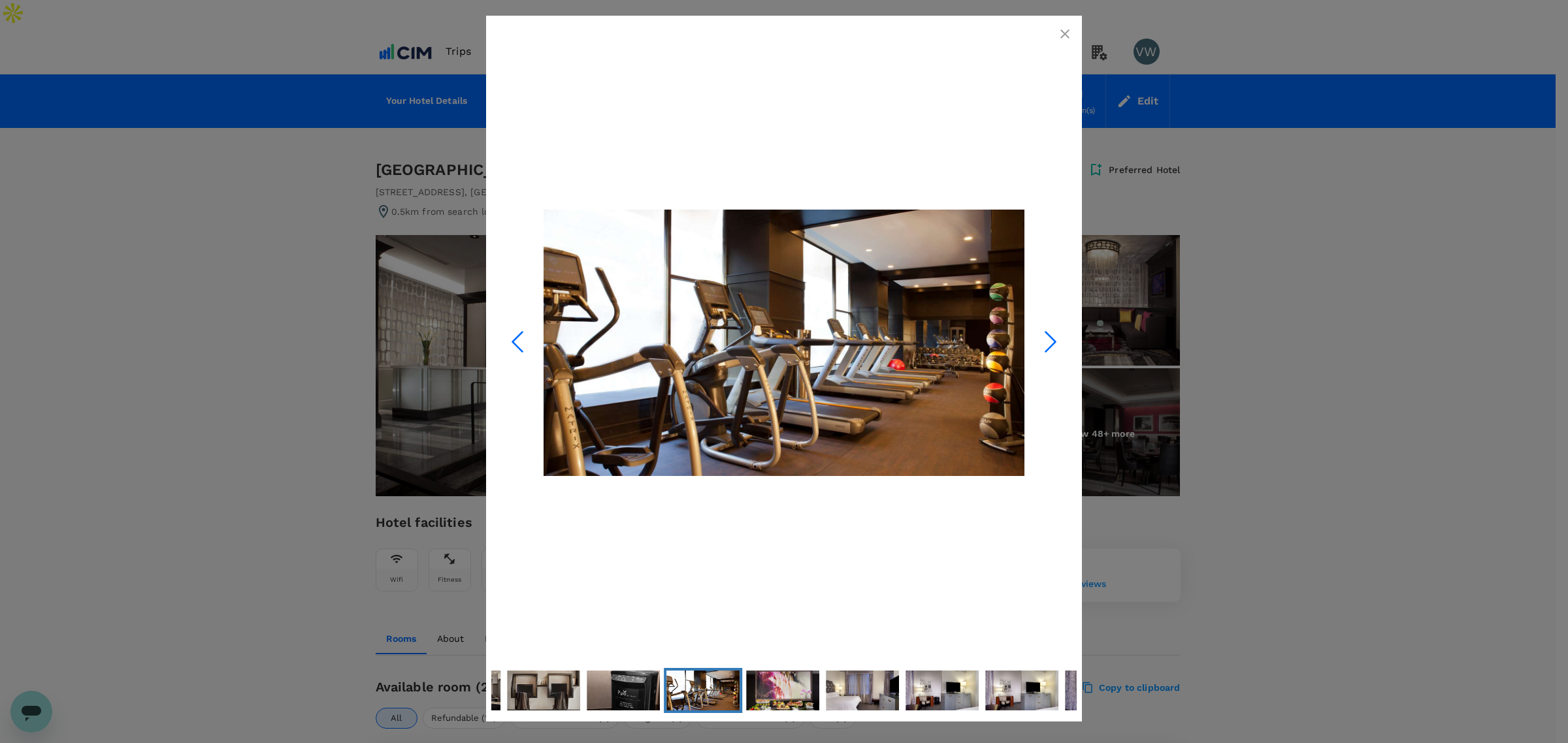
click at [1041, 337] on icon "Next Slide" at bounding box center [1050, 342] width 39 height 39
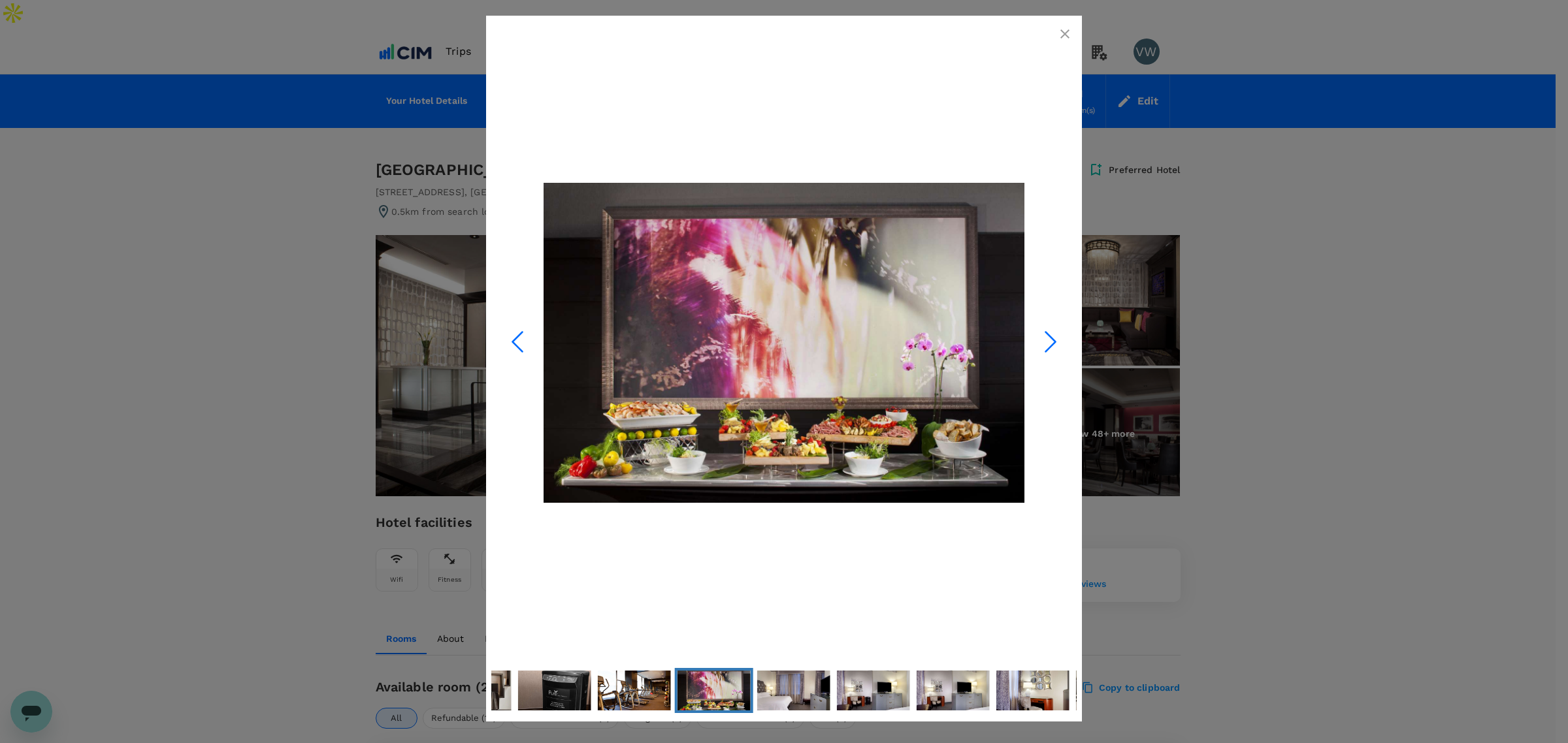
click at [1041, 337] on icon "Next Slide" at bounding box center [1050, 342] width 39 height 39
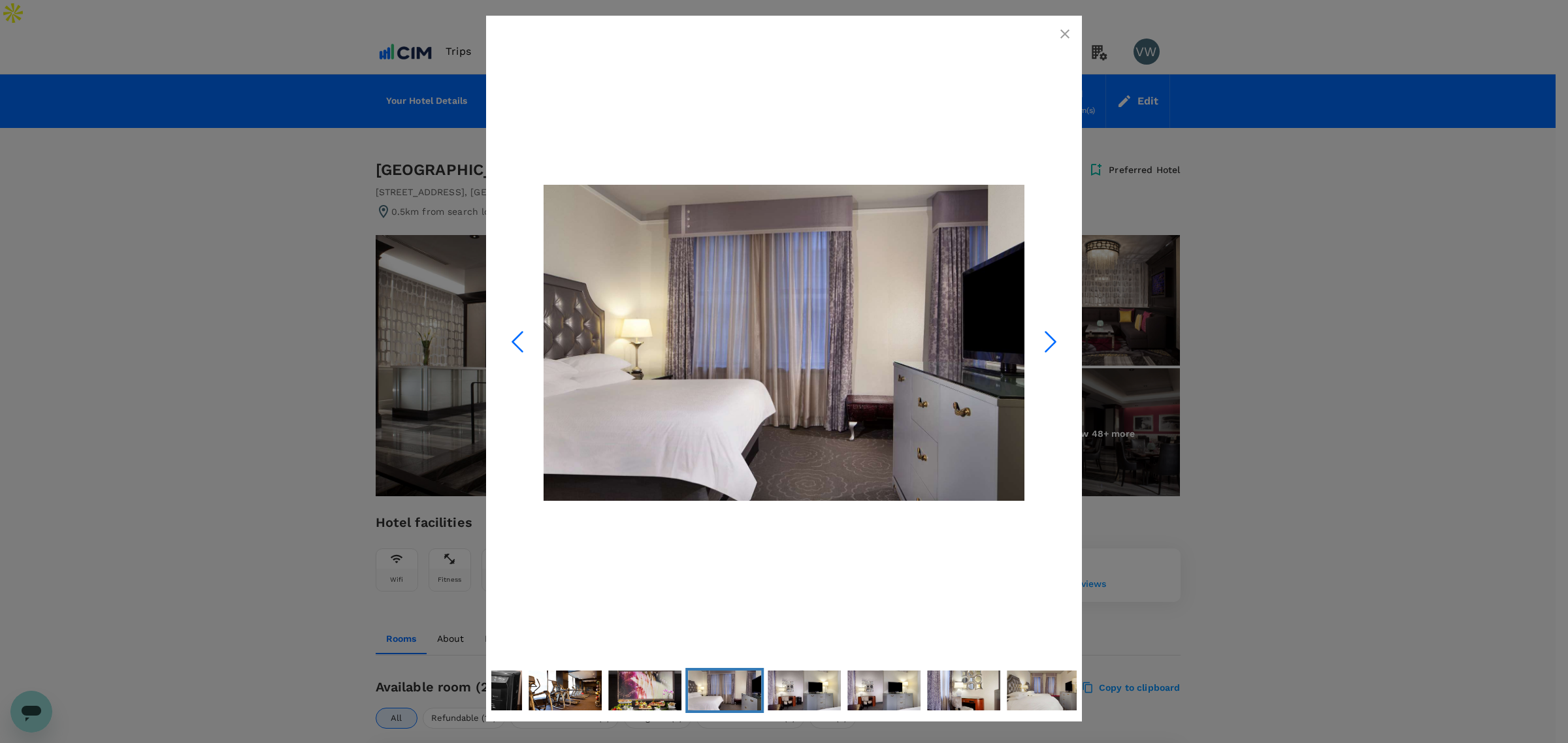
click at [1041, 337] on icon "Next Slide" at bounding box center [1050, 342] width 39 height 39
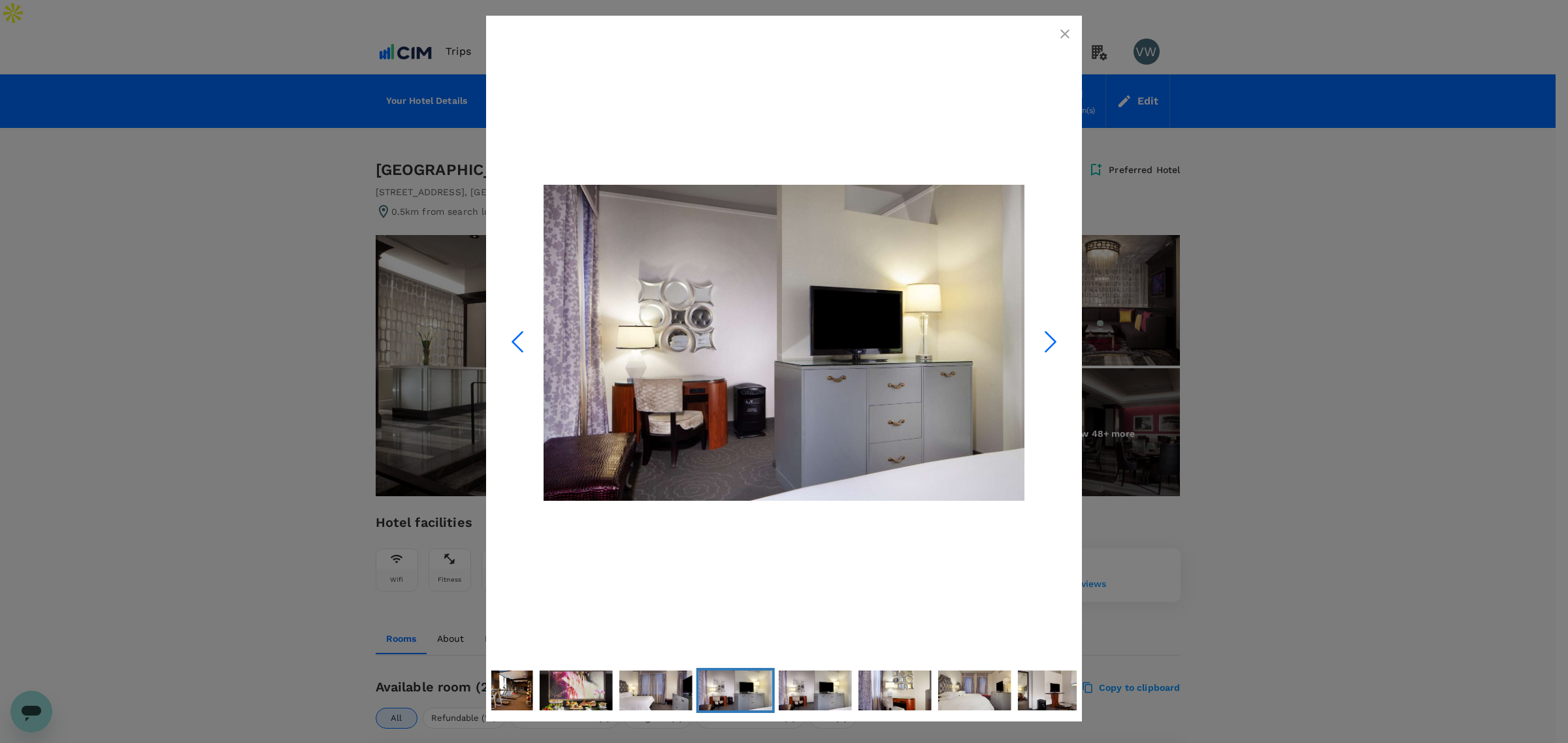
click at [1041, 337] on icon "Next Slide" at bounding box center [1050, 342] width 39 height 39
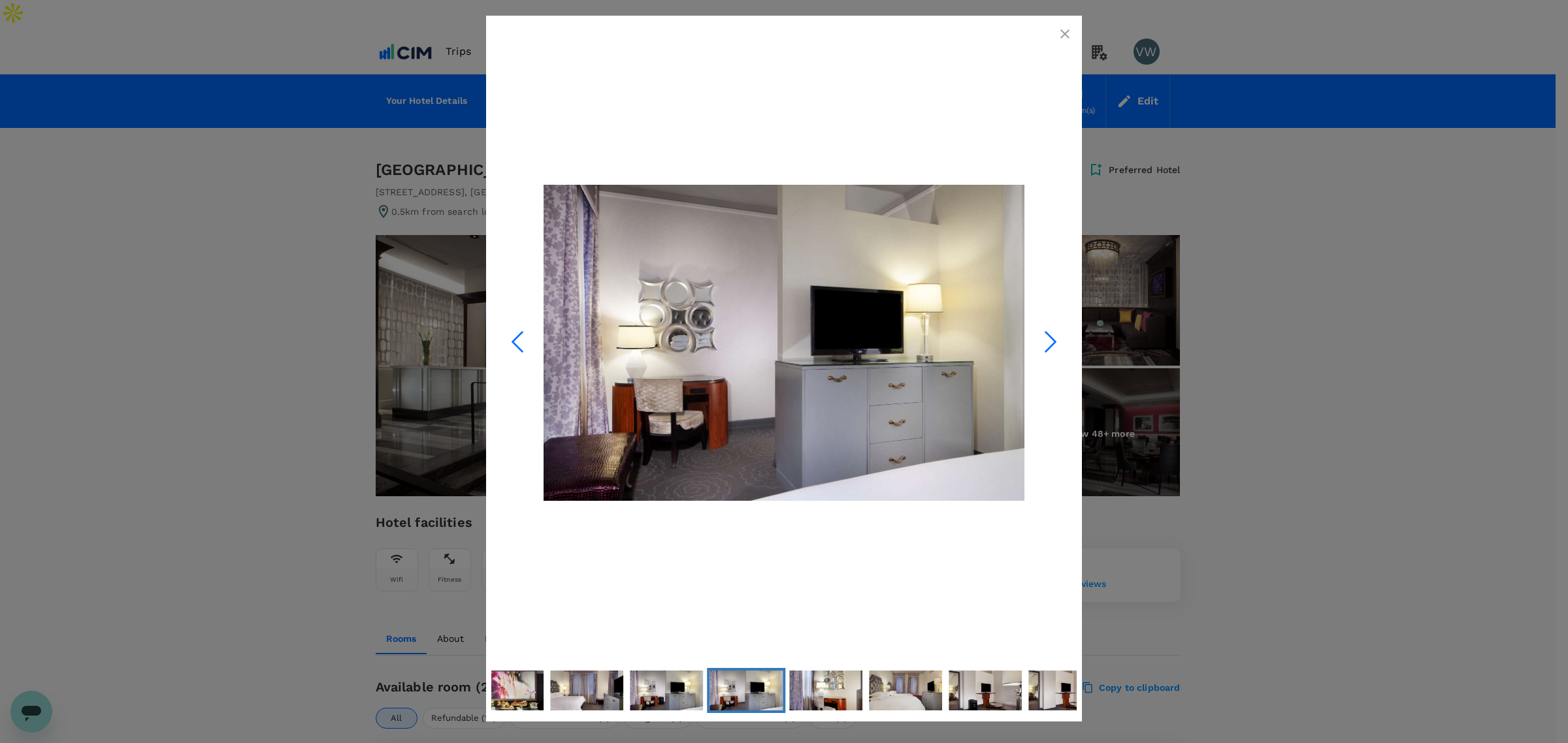
click at [1041, 337] on icon "Next Slide" at bounding box center [1050, 342] width 39 height 39
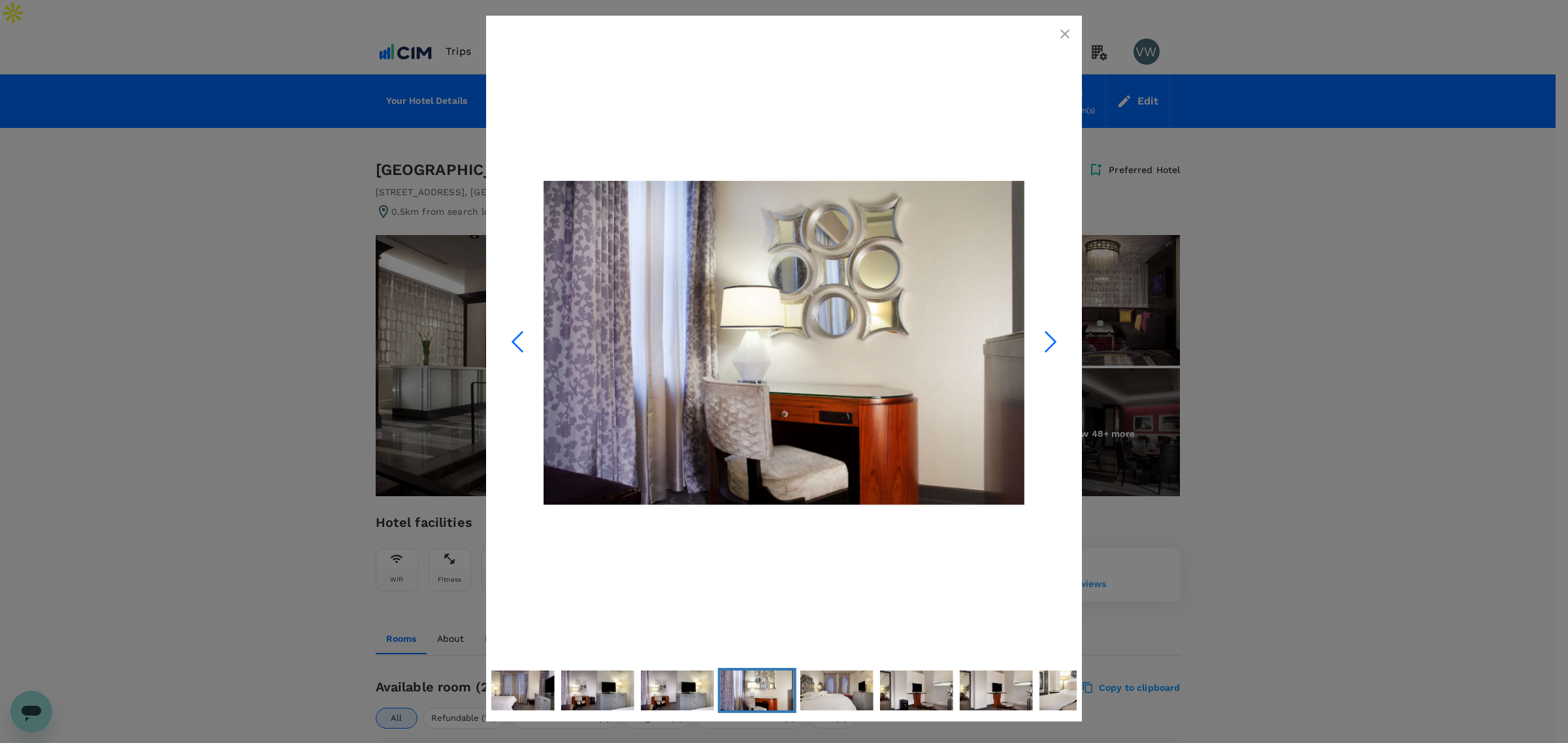
click at [1057, 34] on icon "button" at bounding box center [1065, 34] width 16 height 16
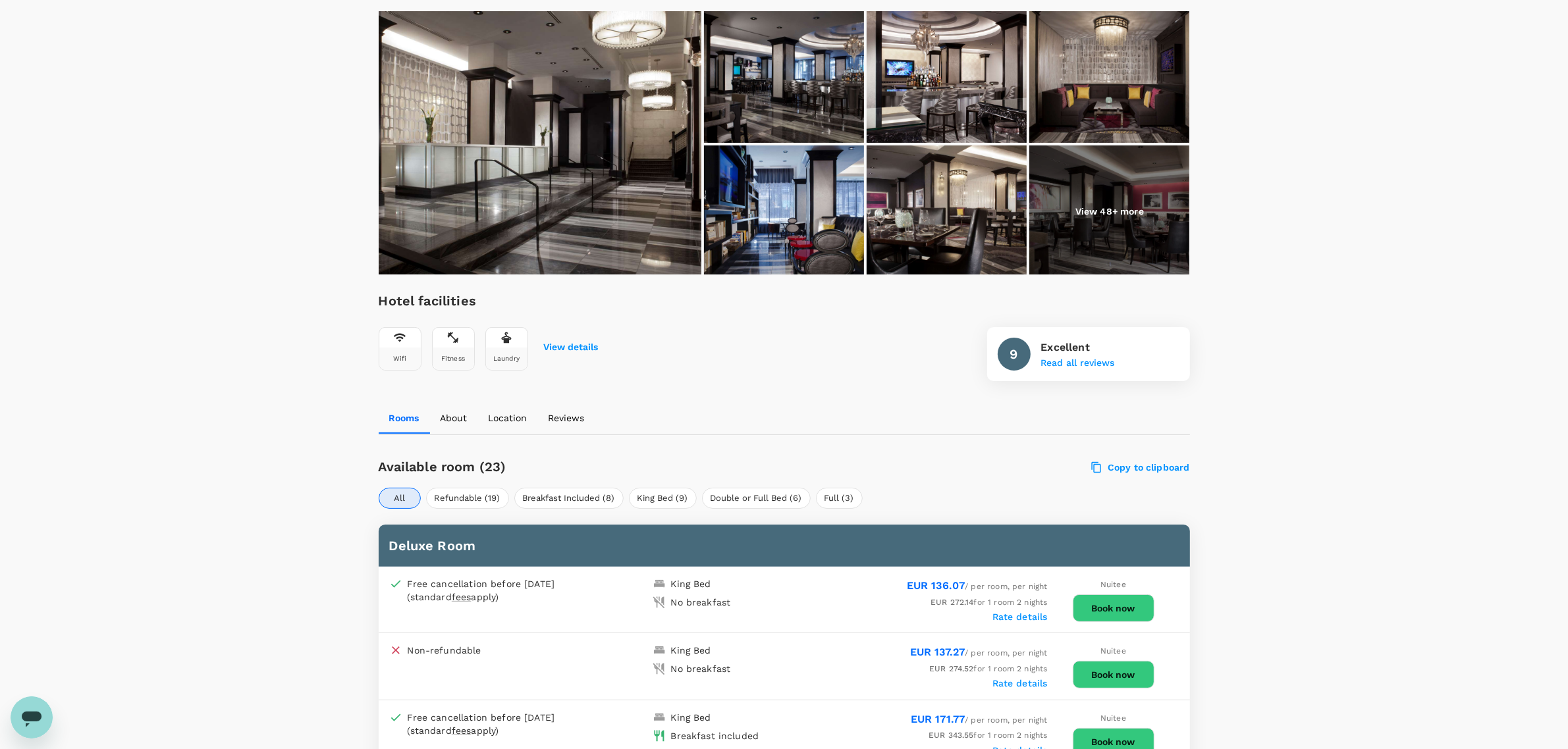
scroll to position [247, 0]
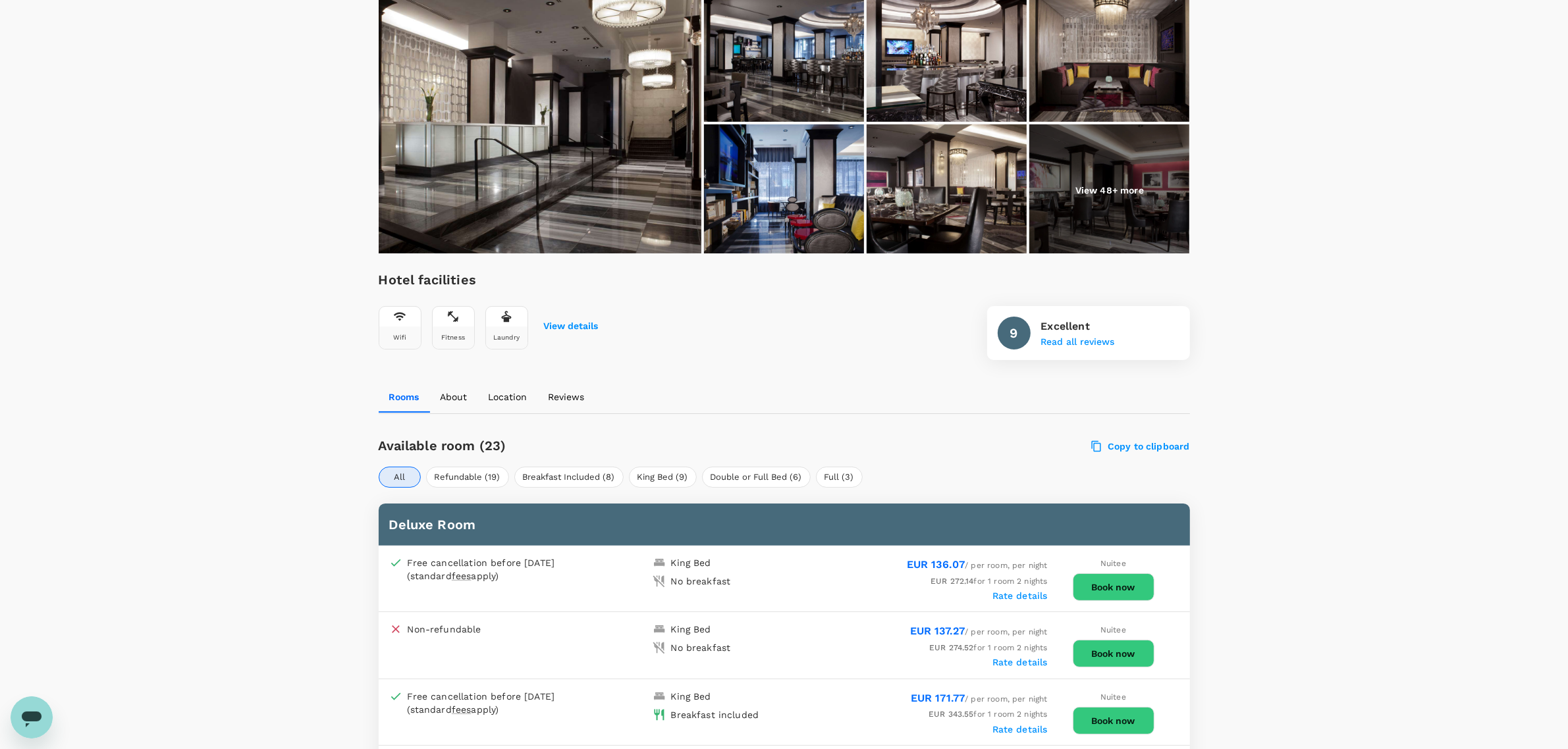
click at [477, 467] on button "Refundable (19)" at bounding box center [467, 477] width 83 height 21
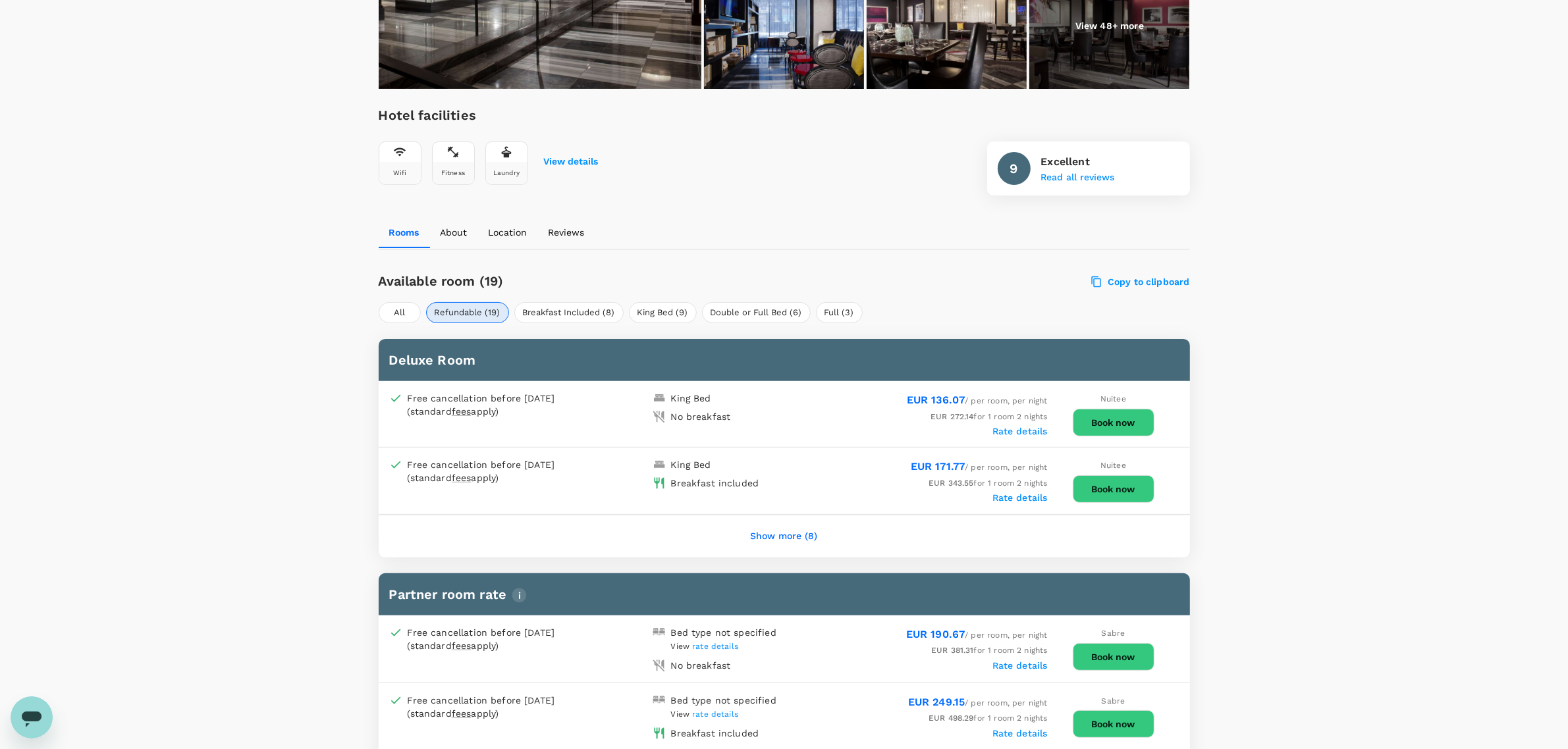
scroll to position [493, 0]
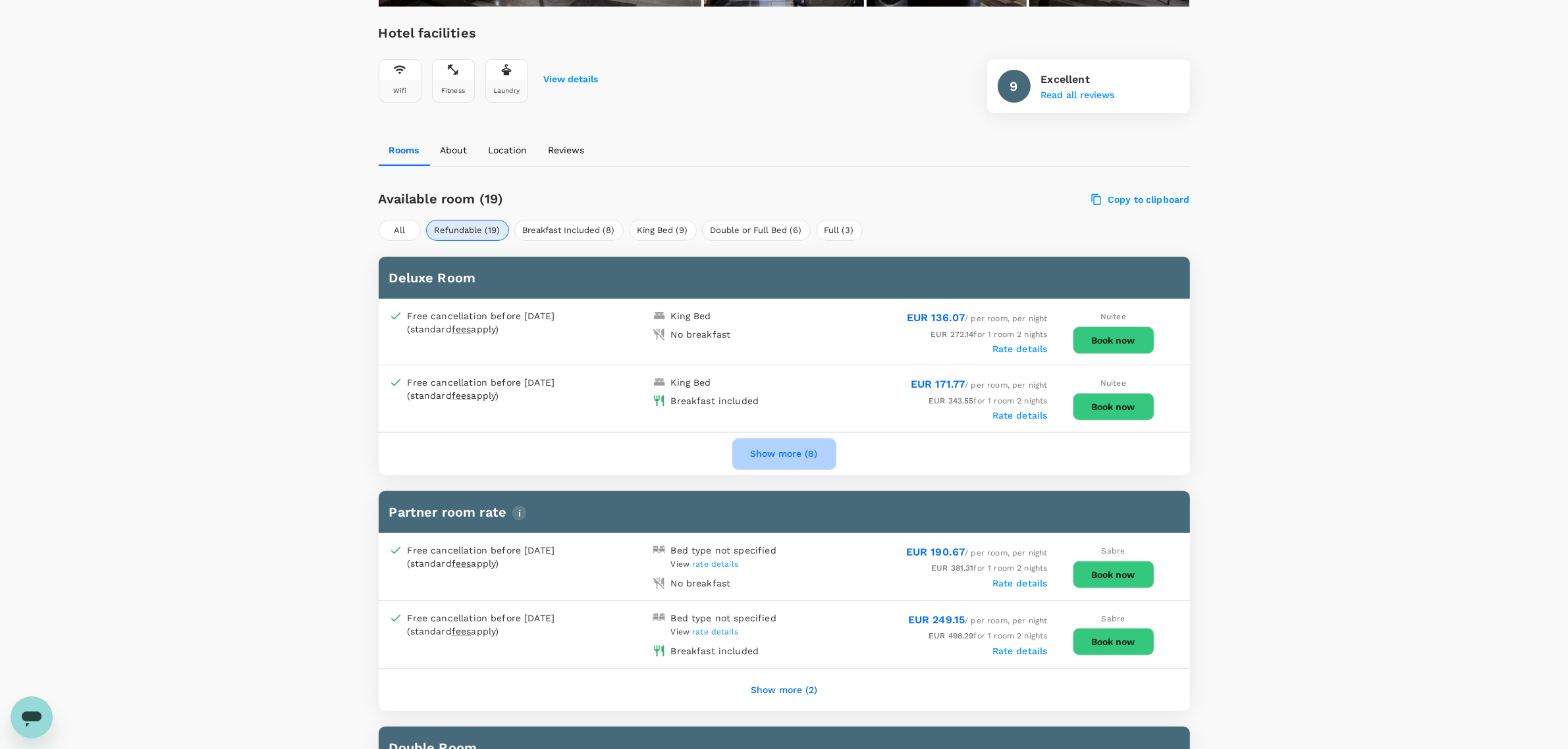
click at [770, 439] on button "Show more (8)" at bounding box center [784, 454] width 104 height 31
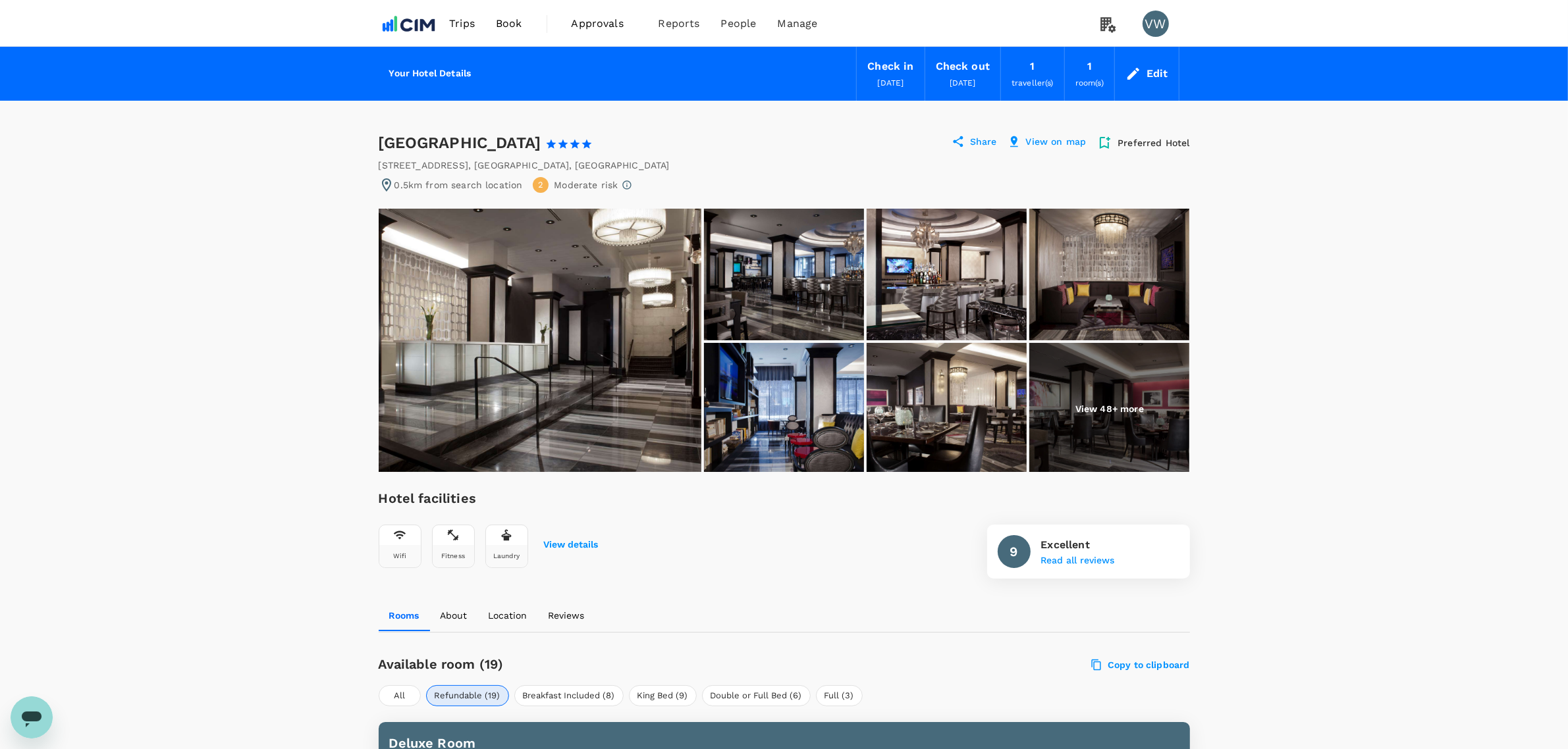
scroll to position [0, 0]
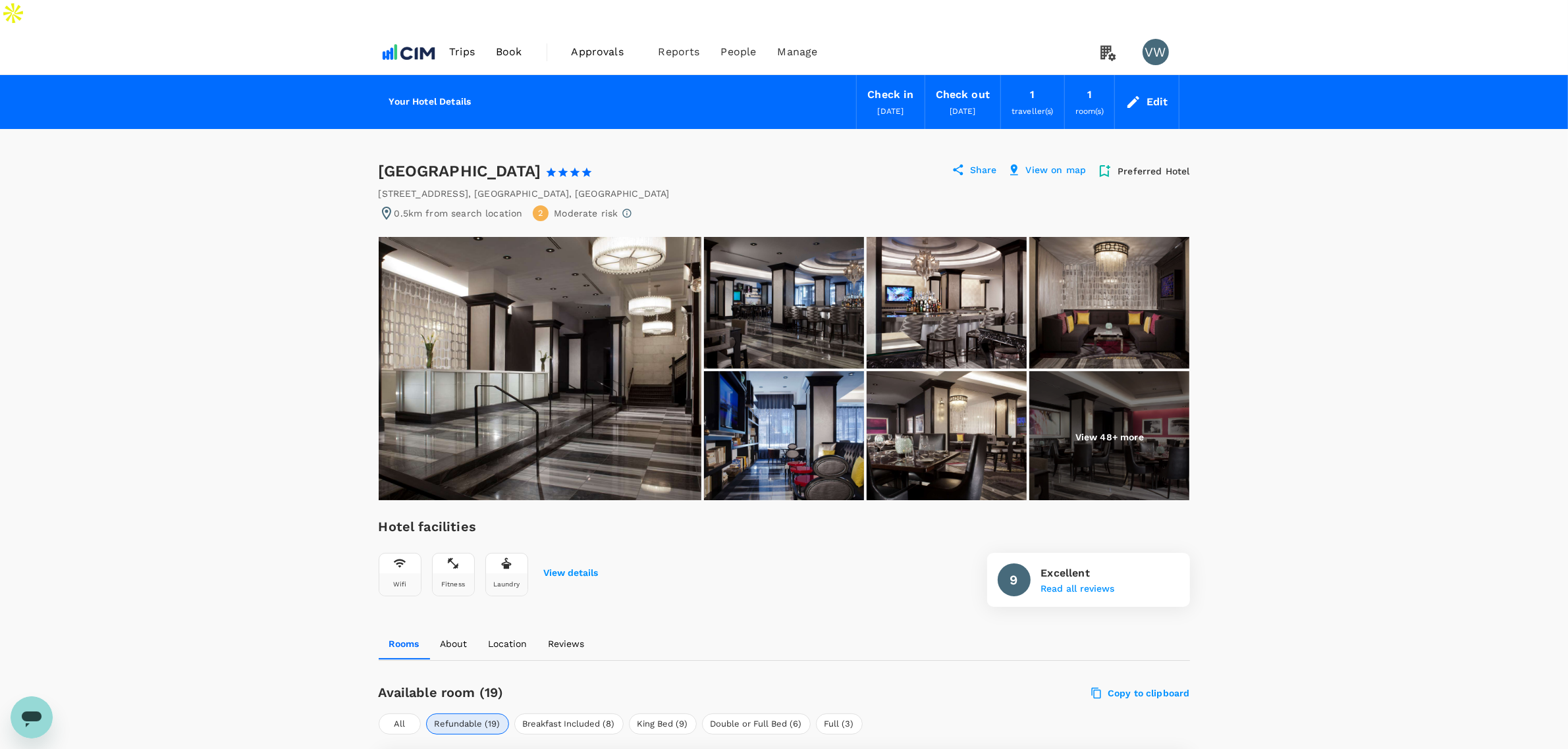
click at [1163, 93] on div "Edit" at bounding box center [1157, 102] width 22 height 19
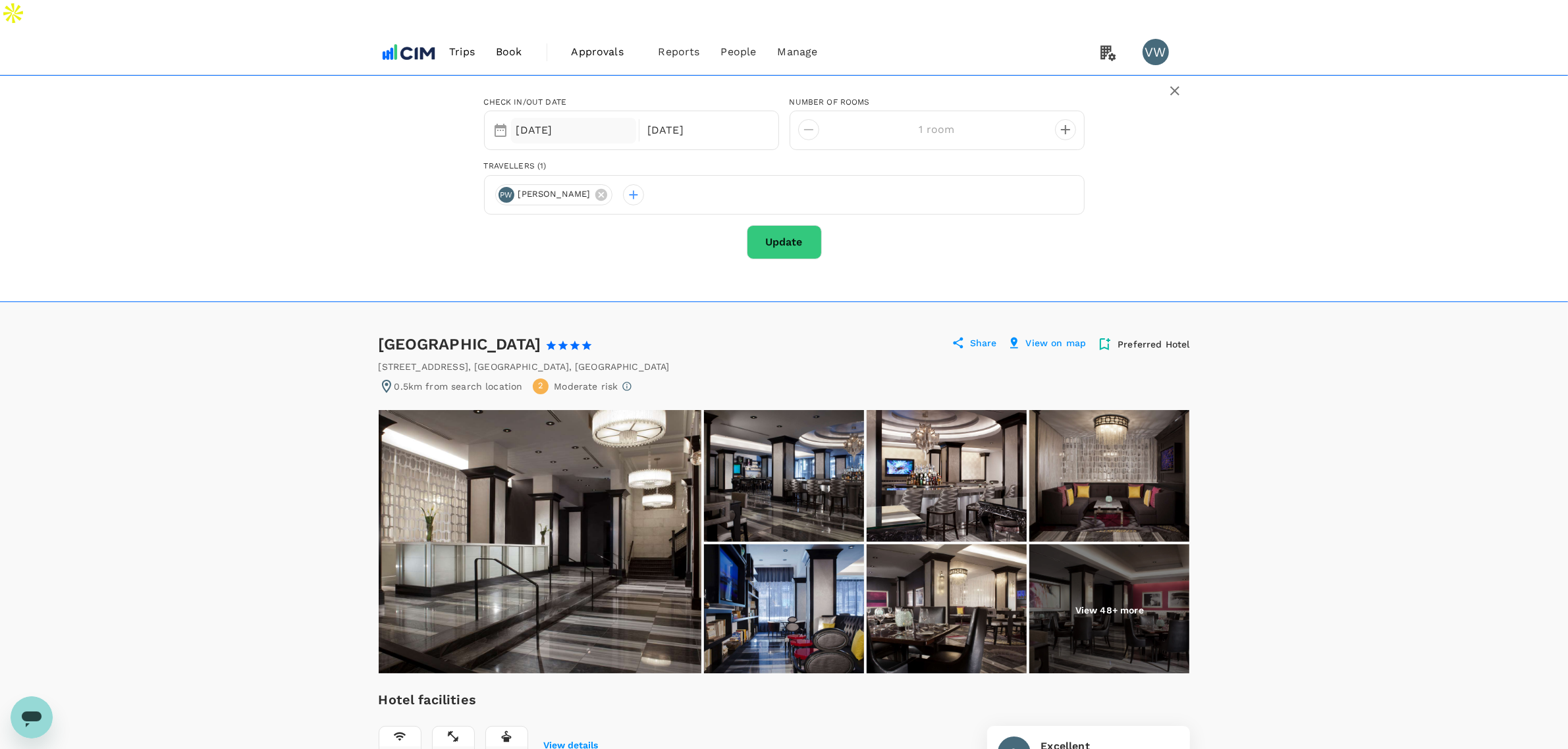
click at [591, 118] on div "16 Nov" at bounding box center [574, 131] width 126 height 26
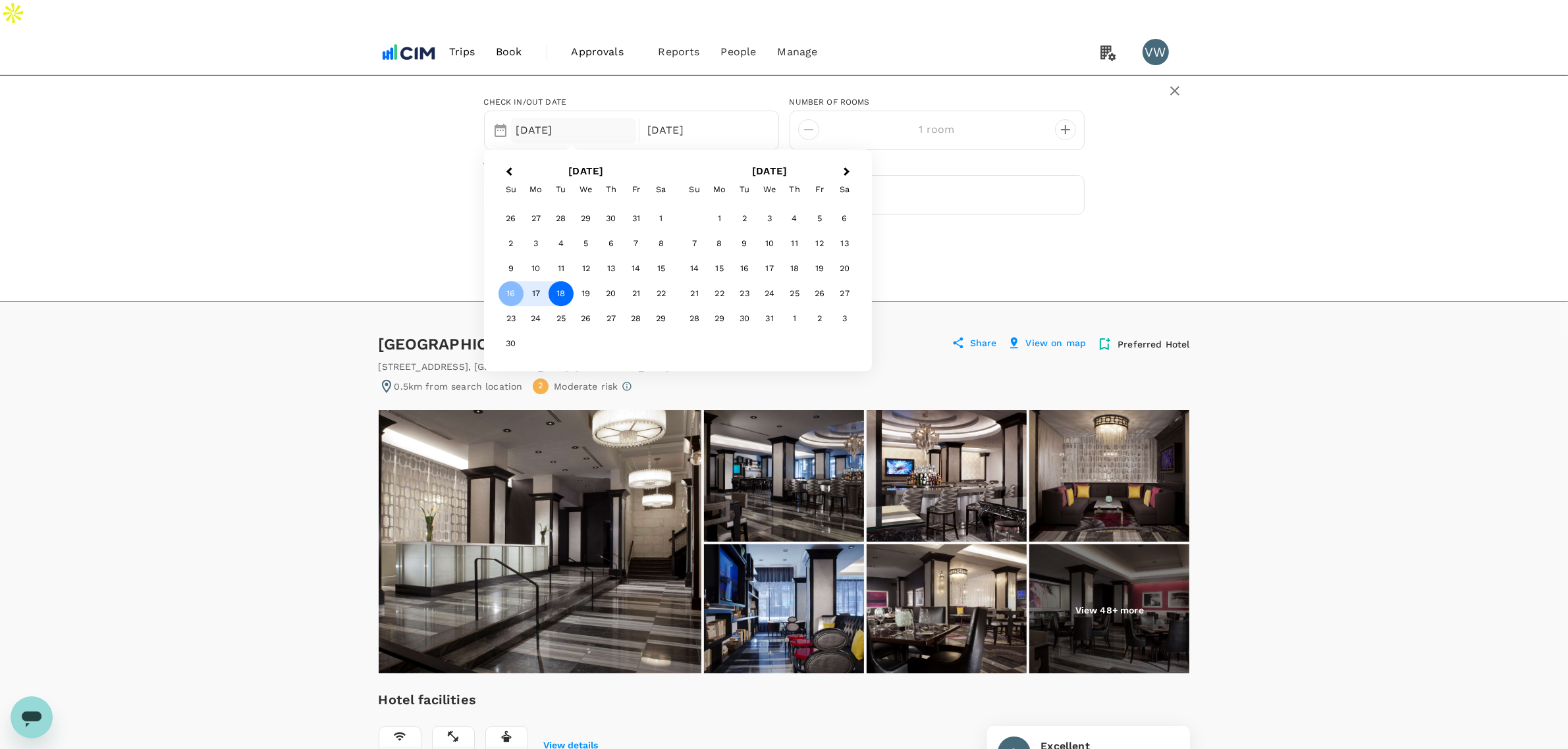
click at [561, 282] on div "18" at bounding box center [561, 294] width 25 height 25
click at [583, 282] on div "19" at bounding box center [586, 294] width 25 height 25
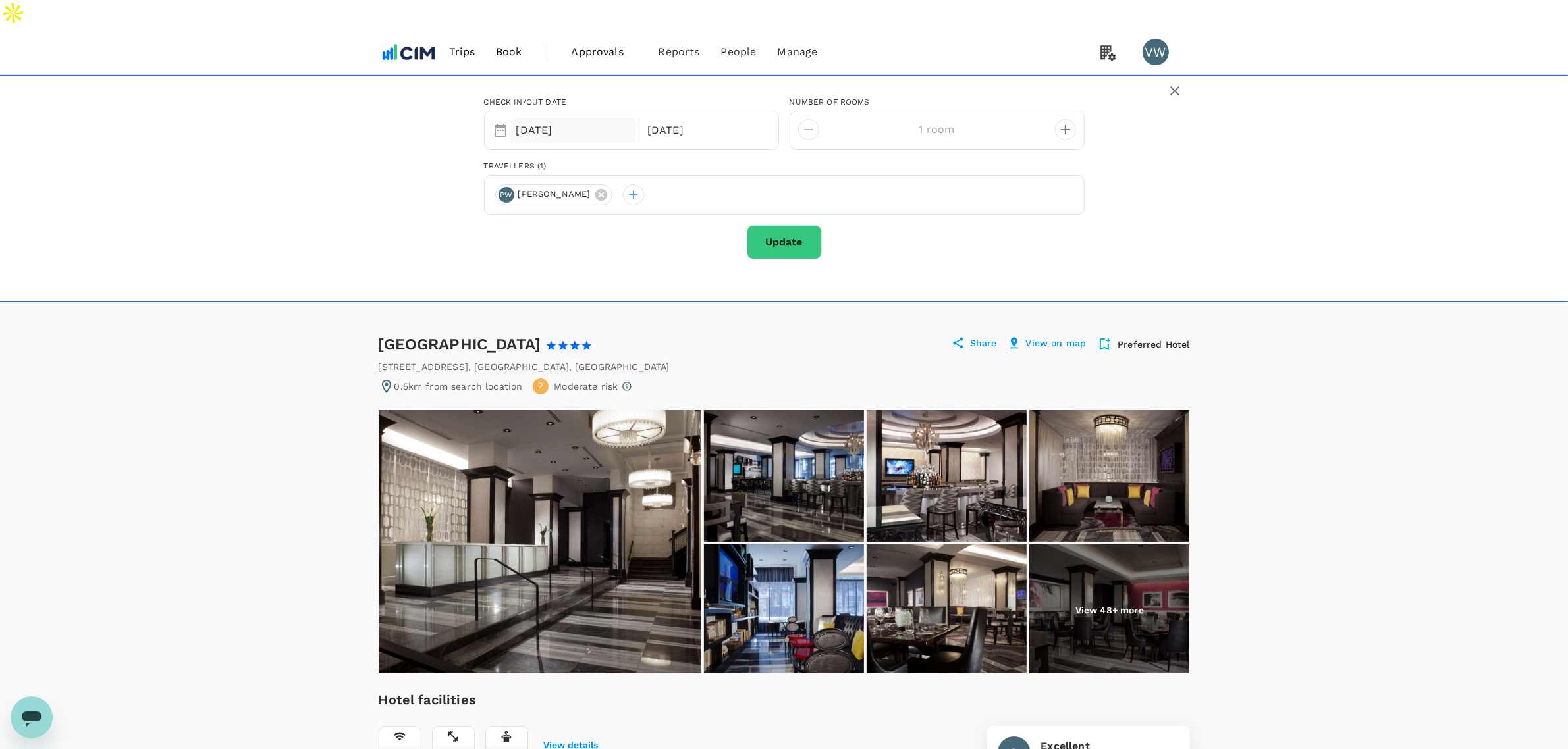
click at [568, 118] on div "18 Nov" at bounding box center [574, 131] width 126 height 26
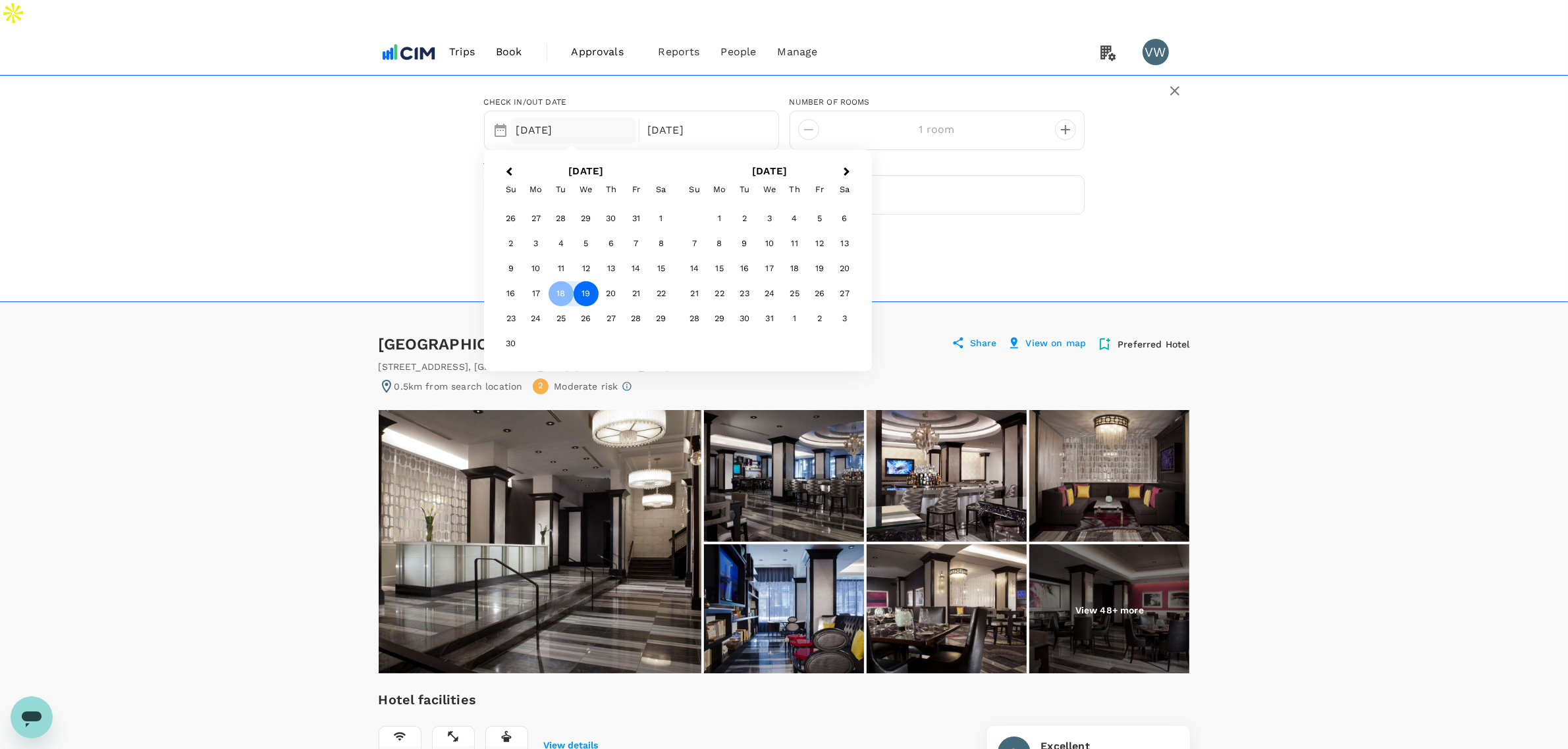
click at [586, 282] on div "19" at bounding box center [586, 294] width 25 height 25
click at [631, 282] on div "21" at bounding box center [636, 294] width 25 height 25
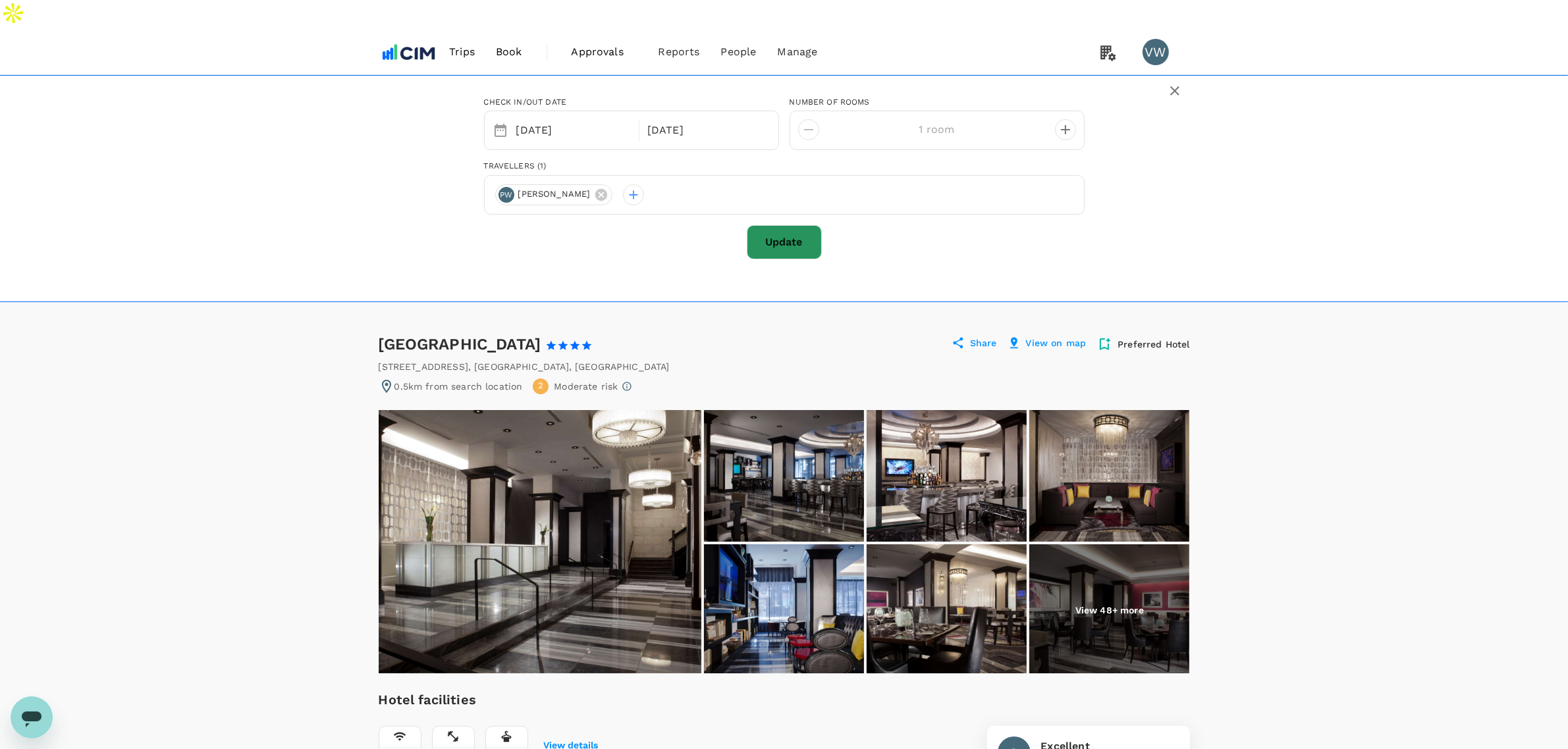
click at [787, 225] on button "Update" at bounding box center [784, 242] width 75 height 34
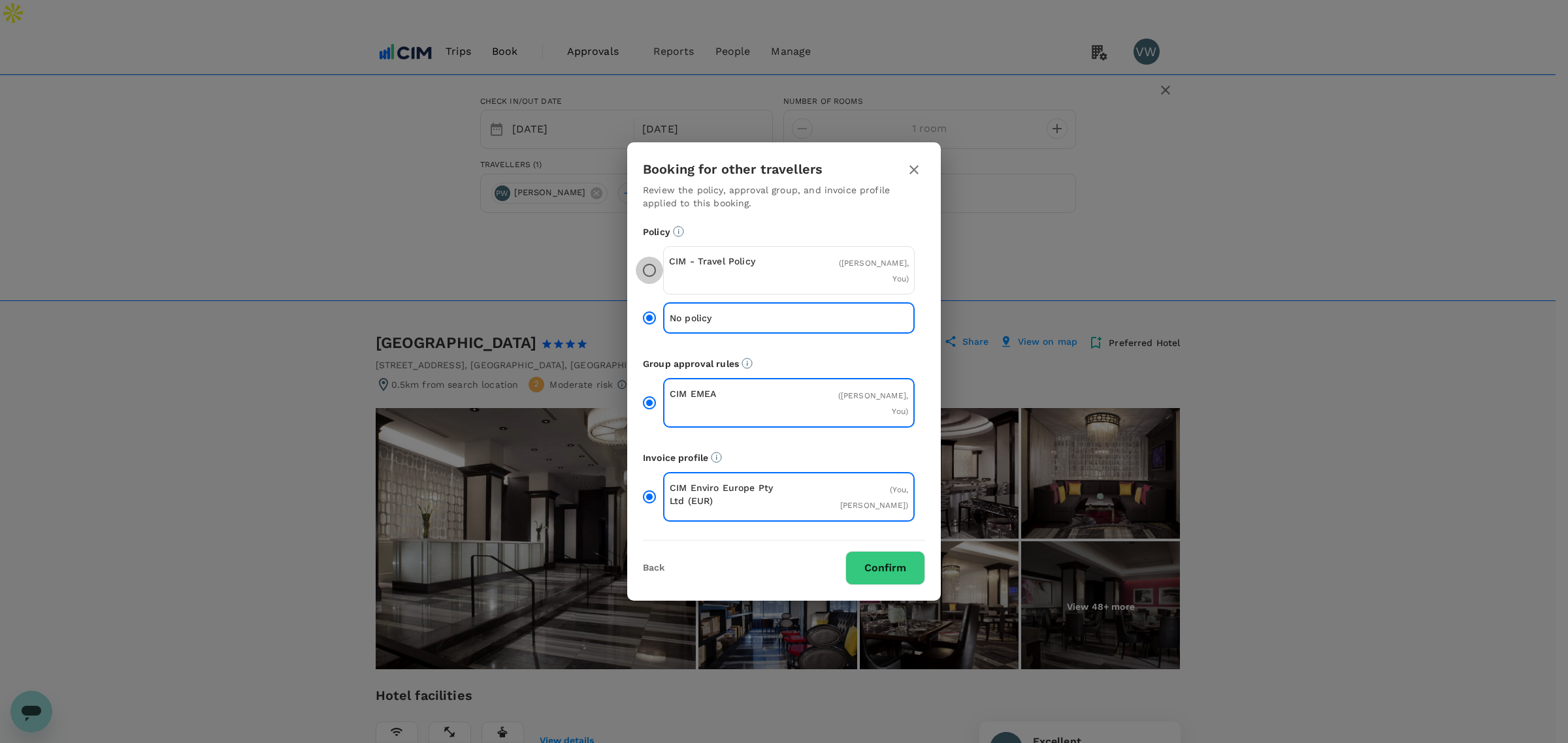
click at [647, 278] on input "CIM - Travel Policy ( Paul Walsh, You )" at bounding box center [650, 270] width 27 height 27
click at [902, 551] on button "Confirm" at bounding box center [886, 568] width 80 height 34
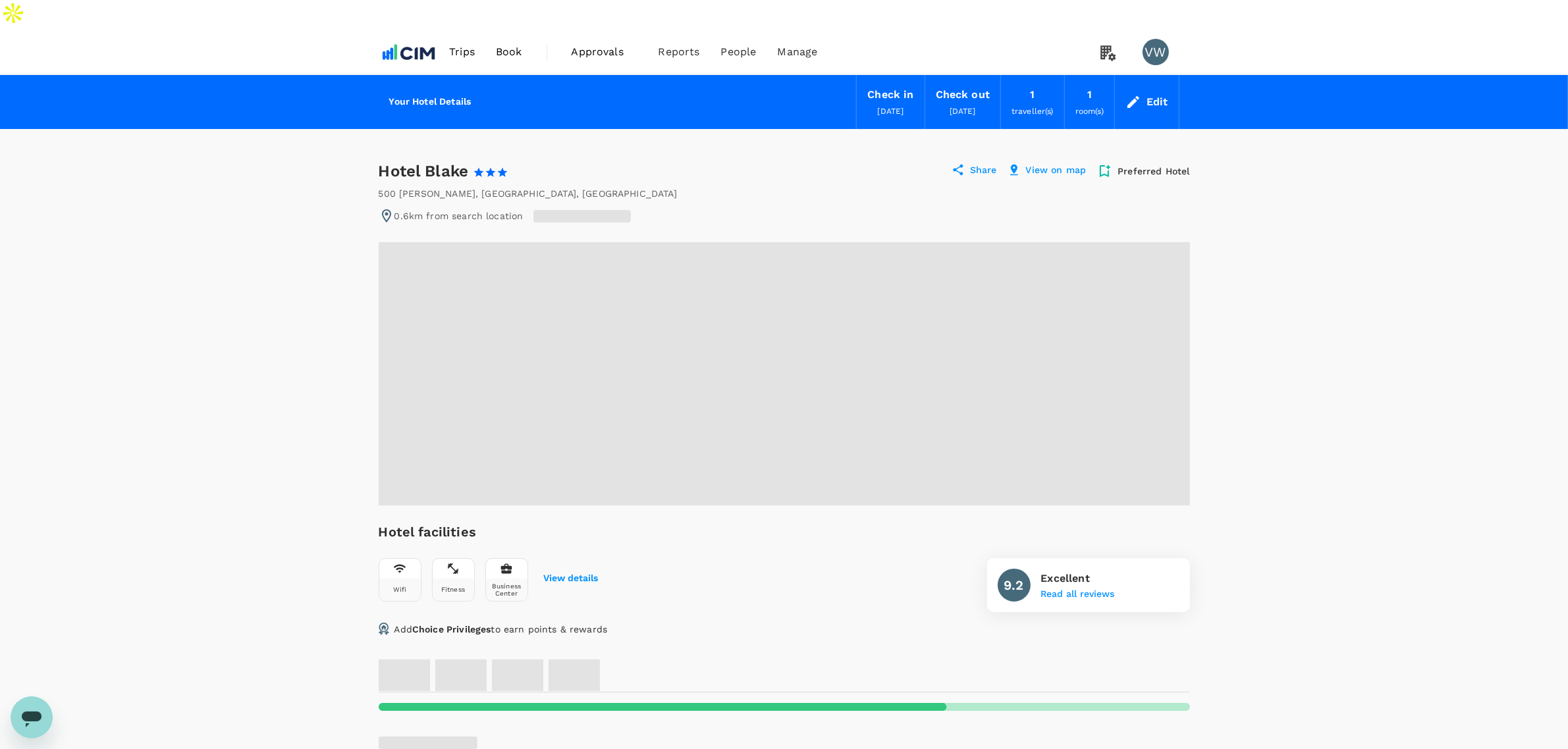
radio input "false"
radio input "true"
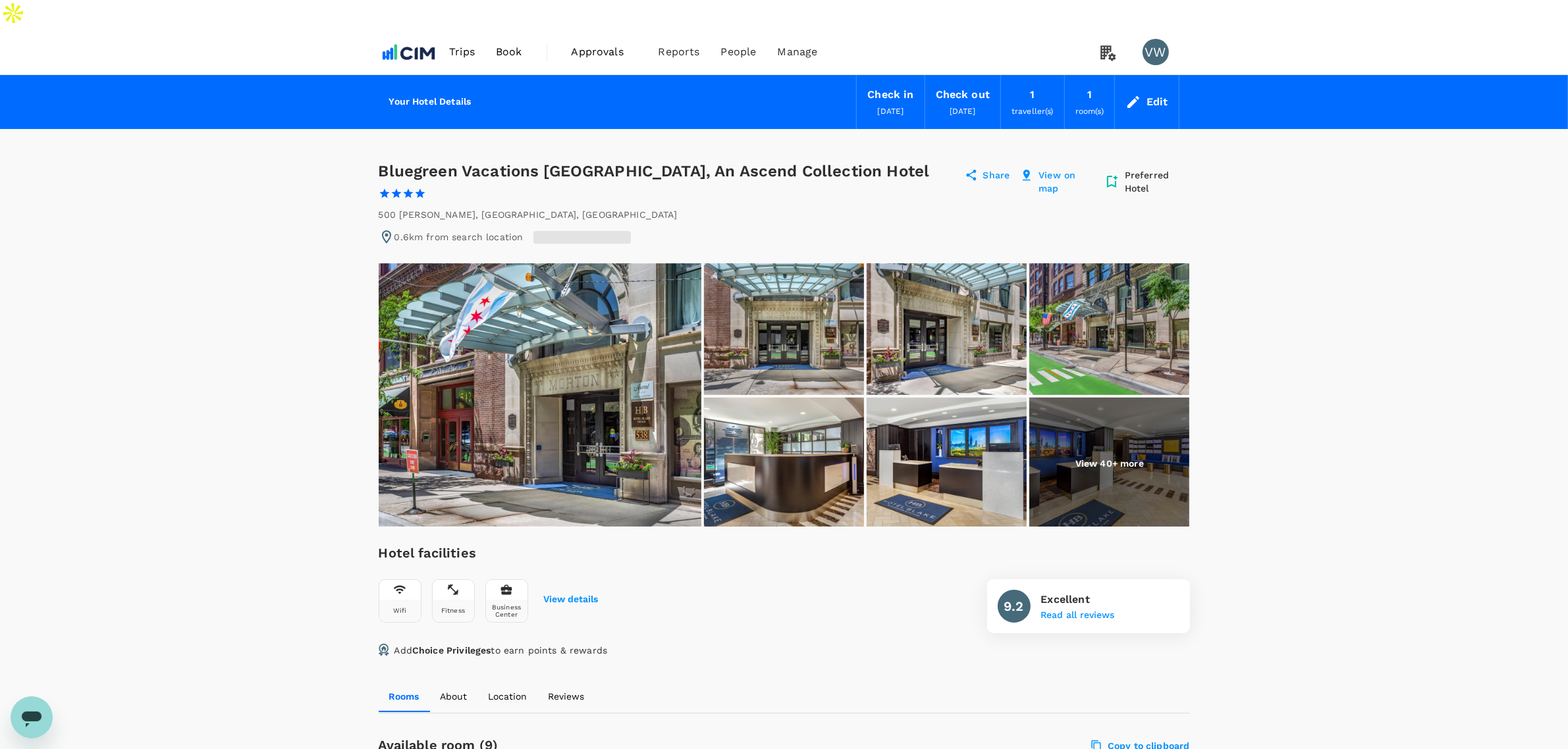
click at [799, 422] on img at bounding box center [784, 463] width 160 height 131
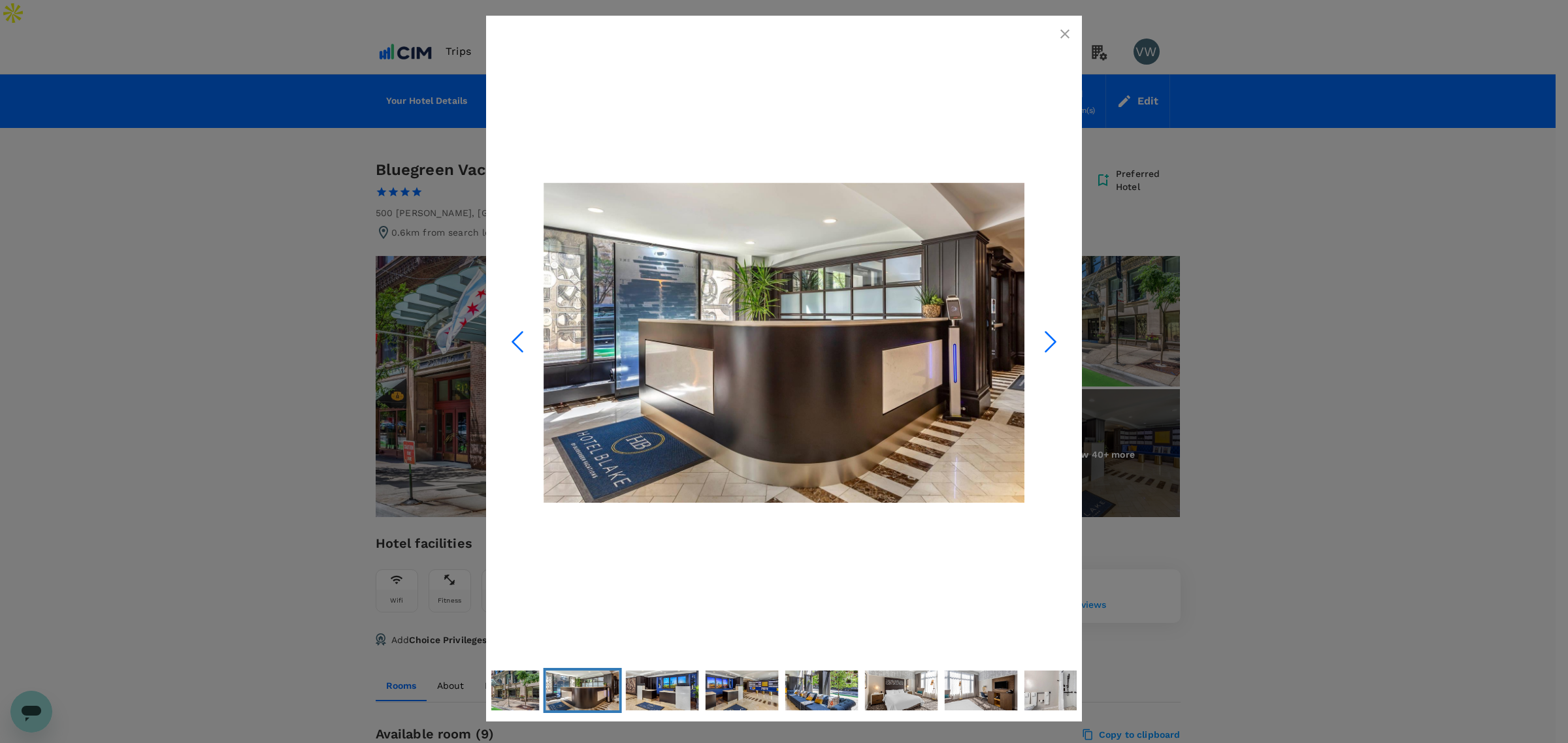
click at [1042, 347] on icon "Next Slide" at bounding box center [1050, 342] width 39 height 39
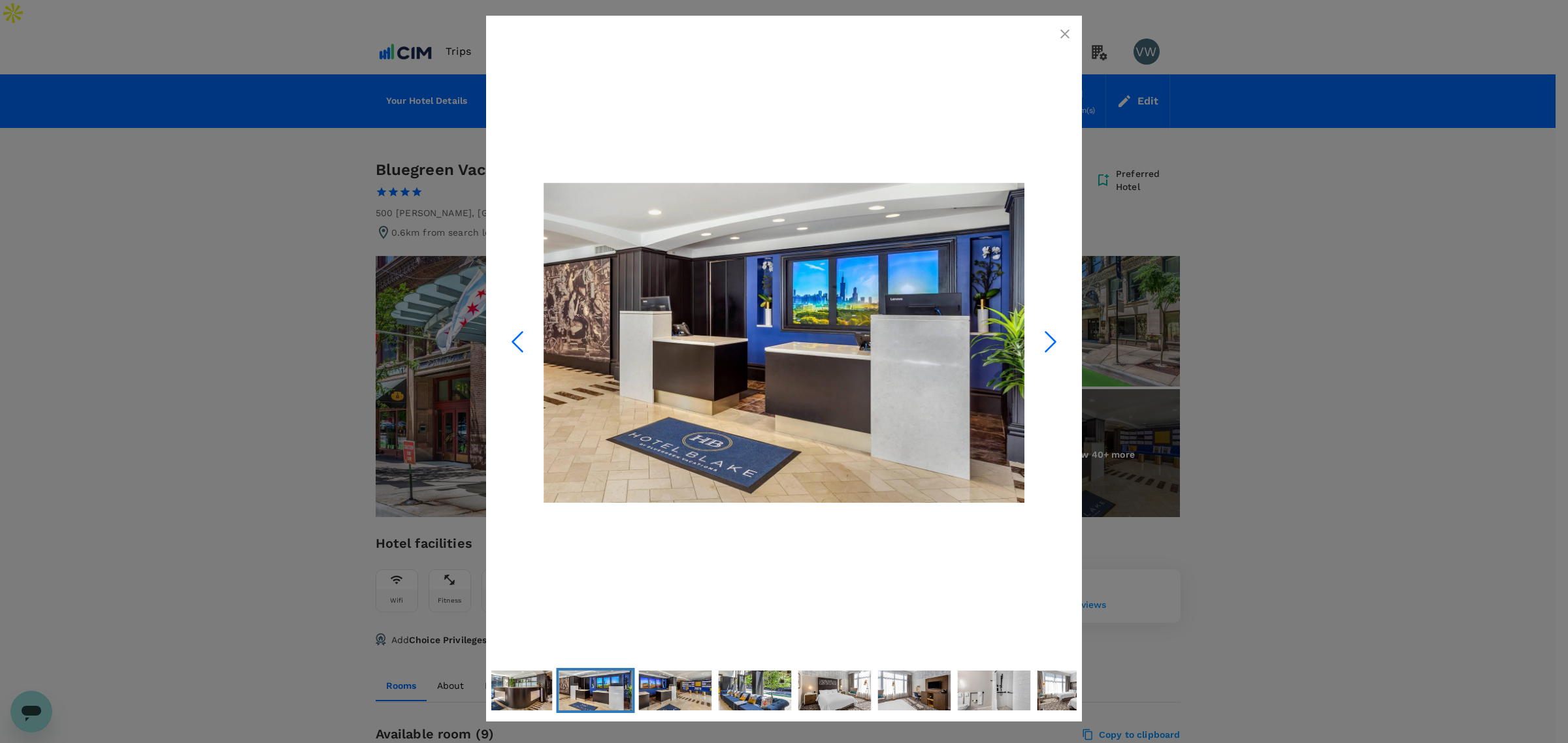
click at [1042, 347] on icon "Next Slide" at bounding box center [1050, 342] width 39 height 39
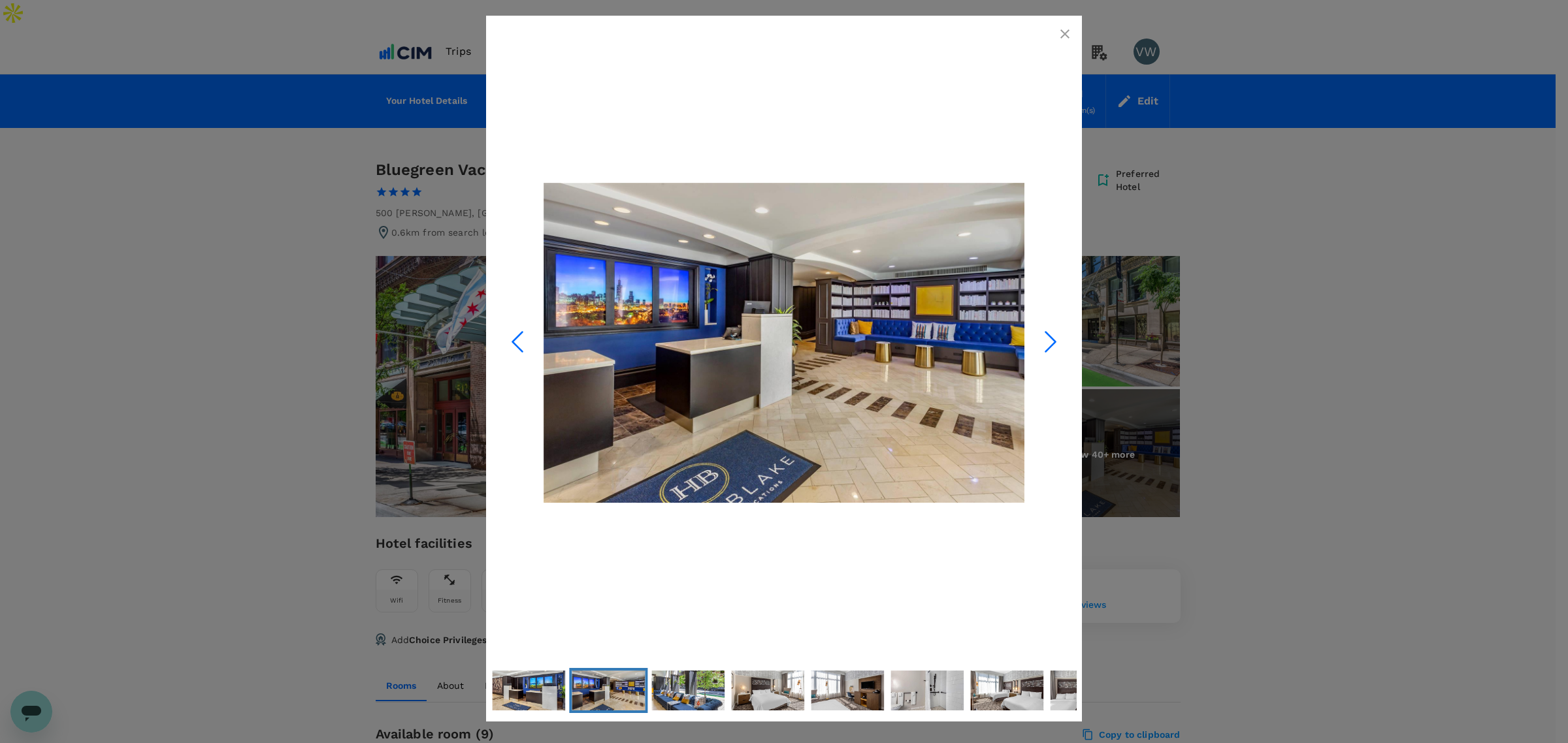
click at [1042, 347] on icon "Next Slide" at bounding box center [1050, 342] width 39 height 39
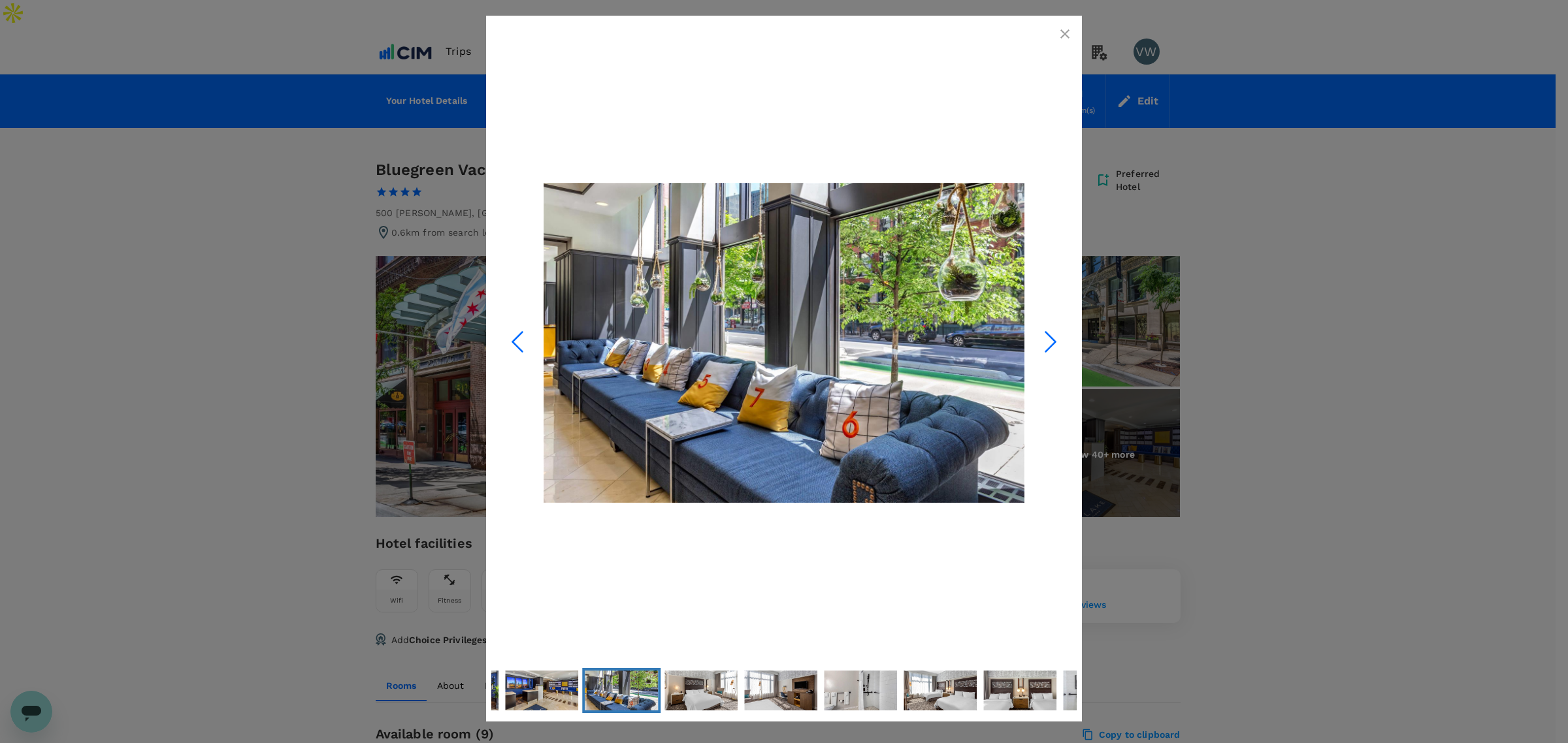
click at [1042, 347] on icon "Next Slide" at bounding box center [1050, 342] width 39 height 39
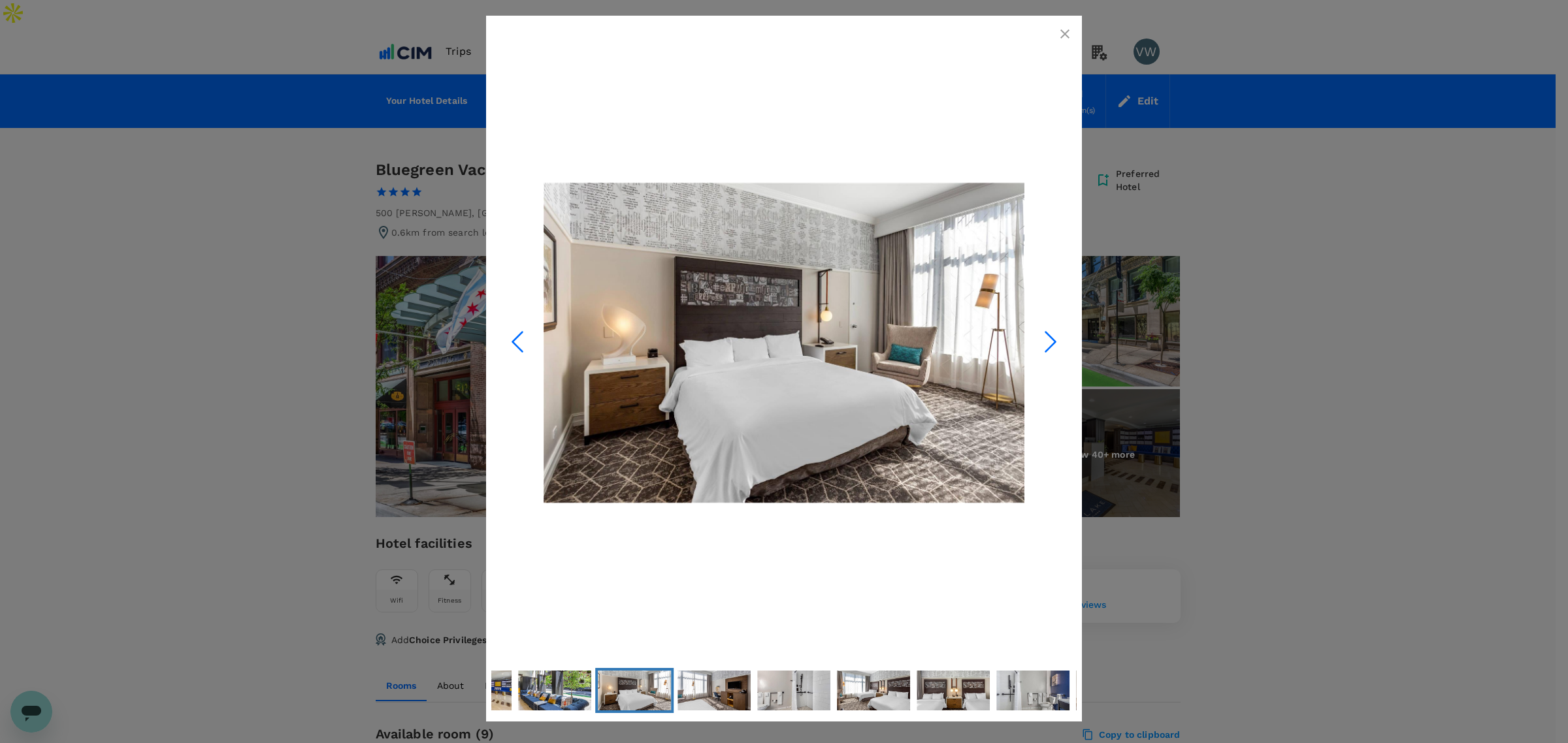
click at [1041, 347] on icon "Next Slide" at bounding box center [1050, 342] width 39 height 39
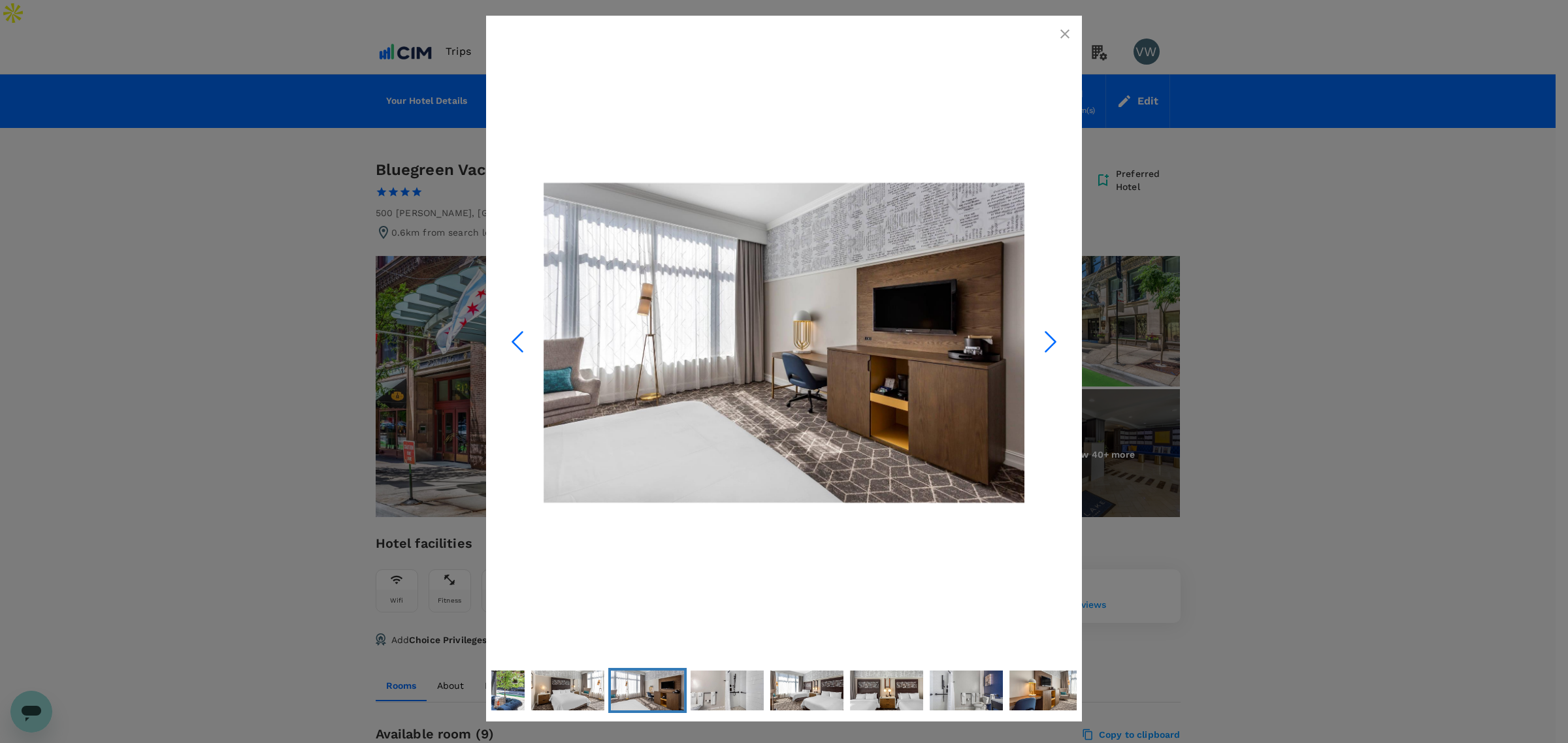
click at [1041, 347] on icon "Next Slide" at bounding box center [1050, 342] width 39 height 39
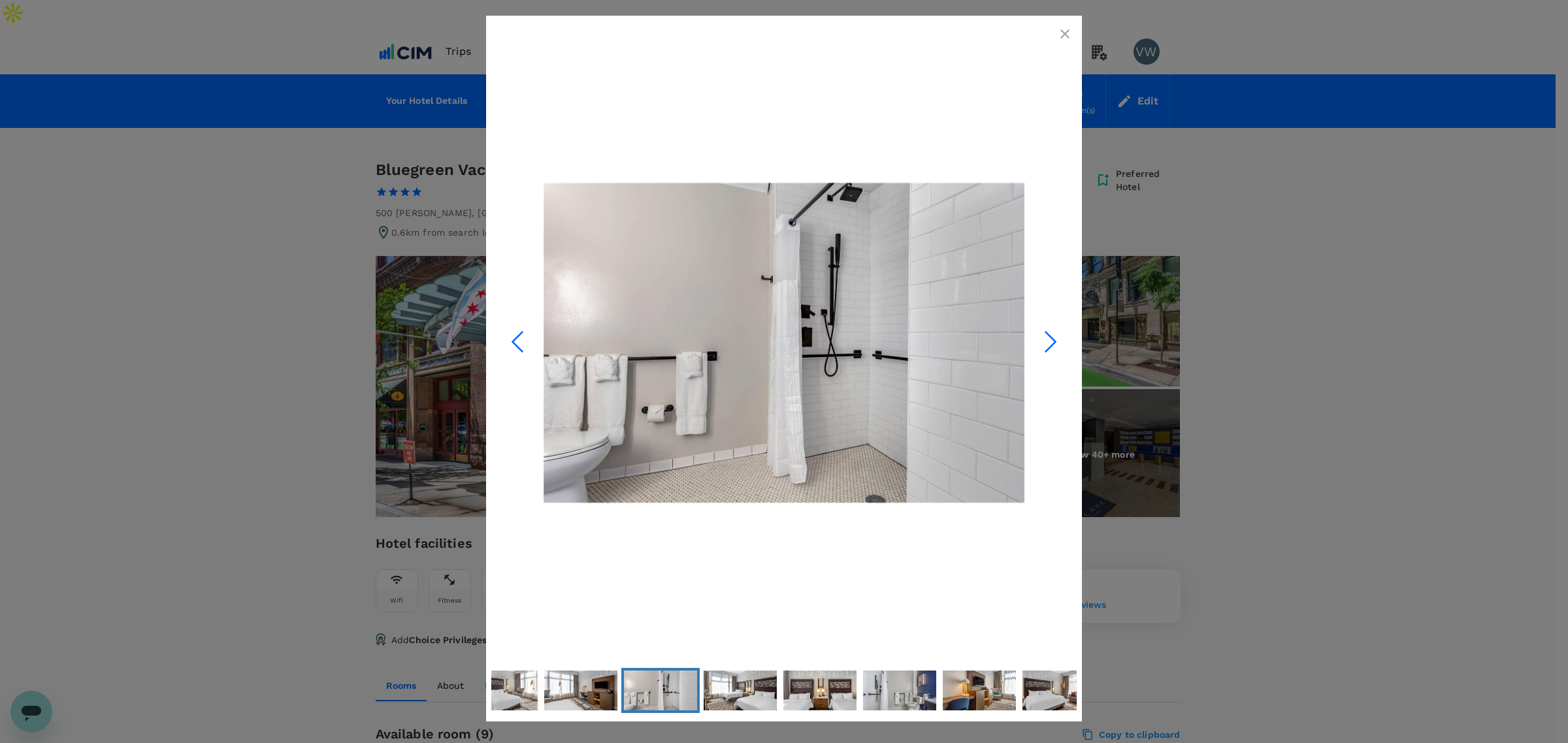
click at [1041, 347] on icon "Next Slide" at bounding box center [1050, 342] width 39 height 39
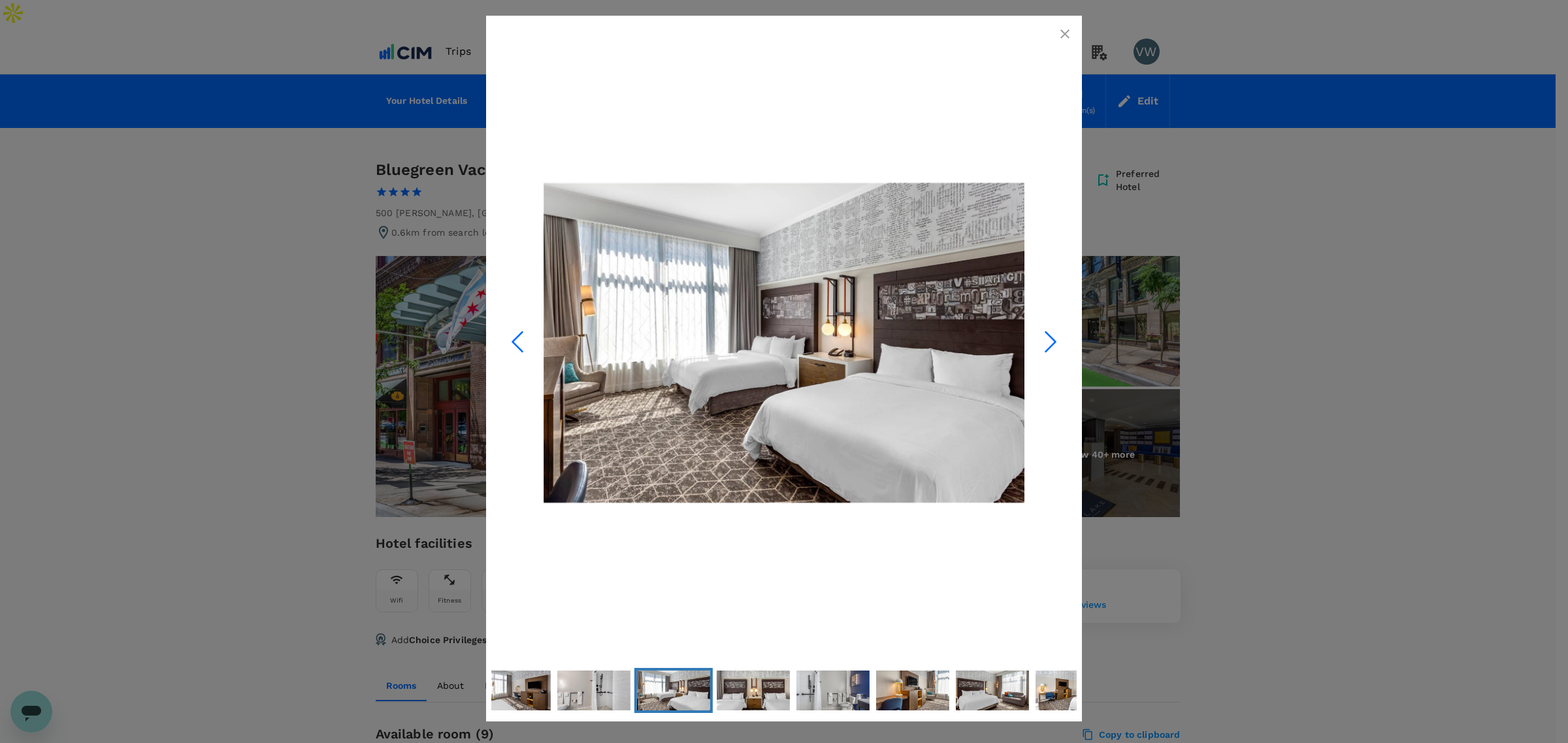
click at [1041, 347] on icon "Next Slide" at bounding box center [1050, 342] width 39 height 39
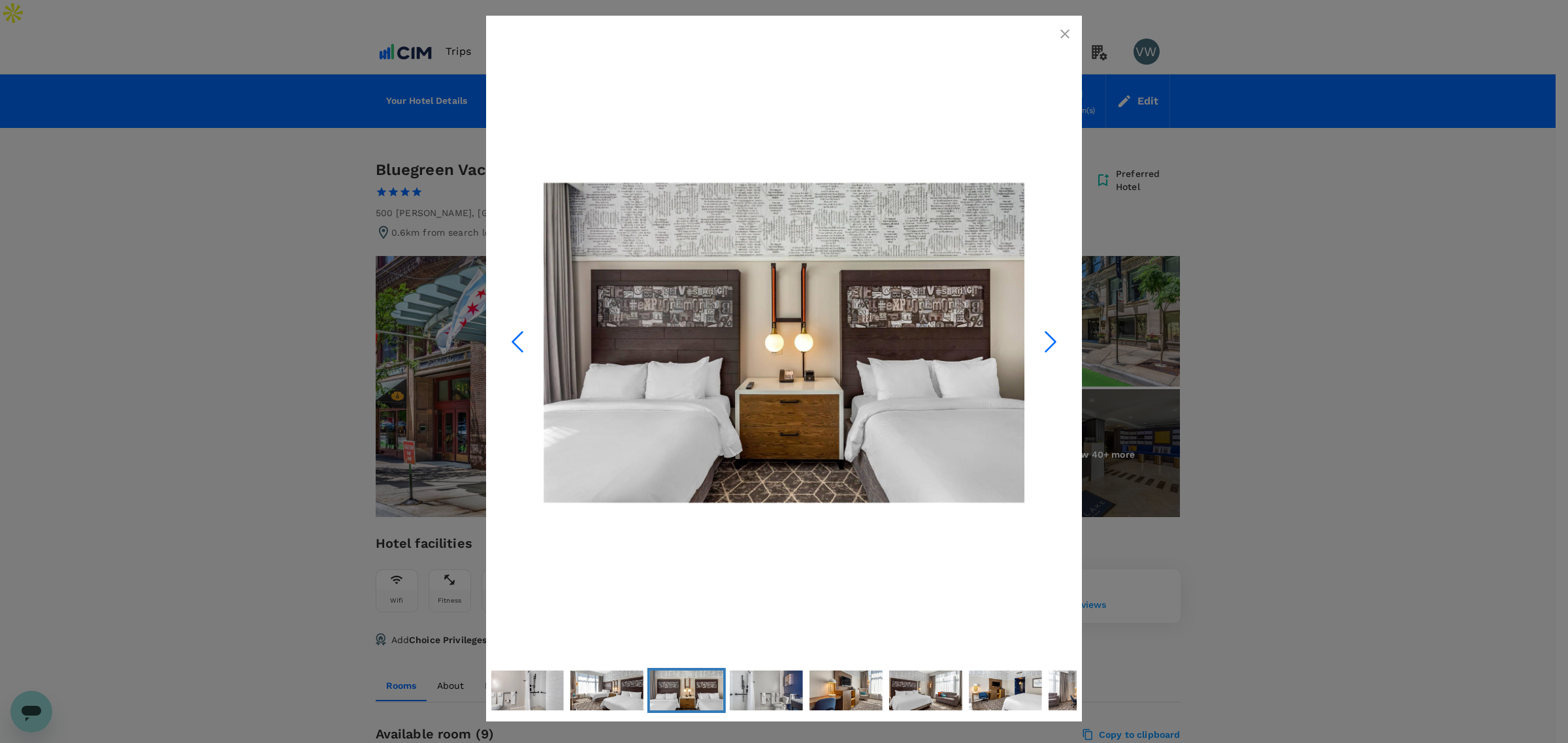
click at [1041, 347] on icon "Next Slide" at bounding box center [1050, 342] width 39 height 39
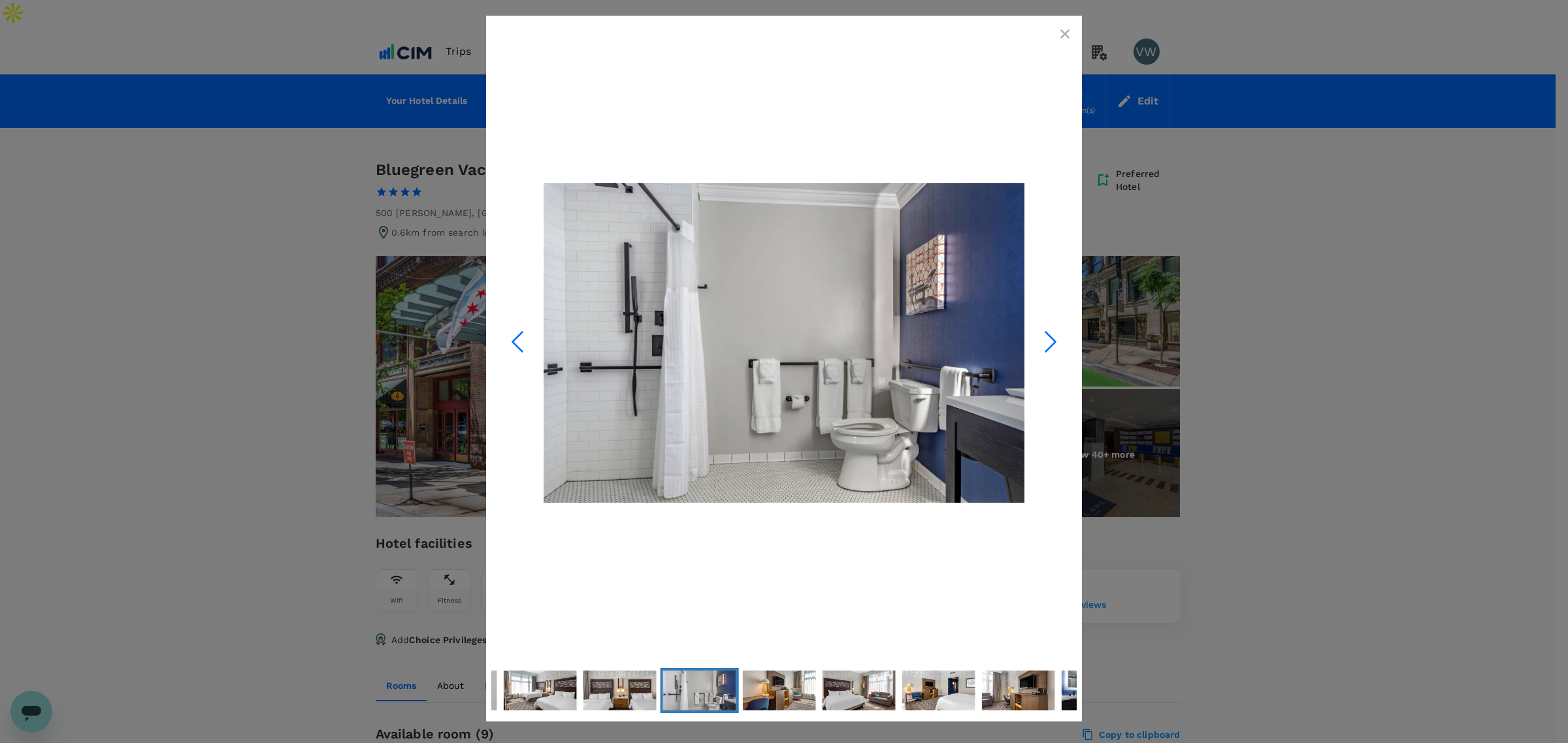
click at [1041, 347] on icon "Next Slide" at bounding box center [1050, 342] width 39 height 39
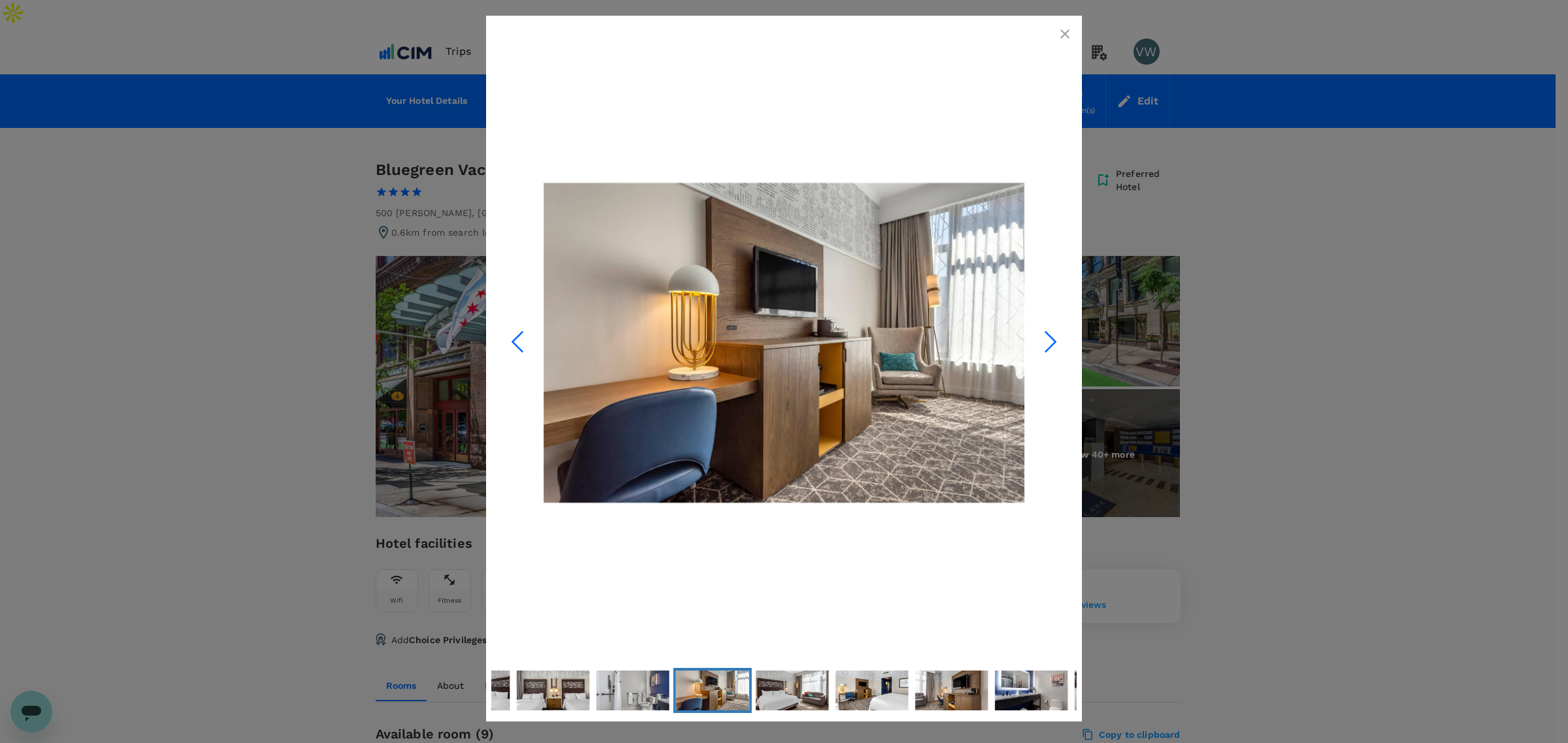
click at [1041, 347] on icon "Next Slide" at bounding box center [1050, 342] width 39 height 39
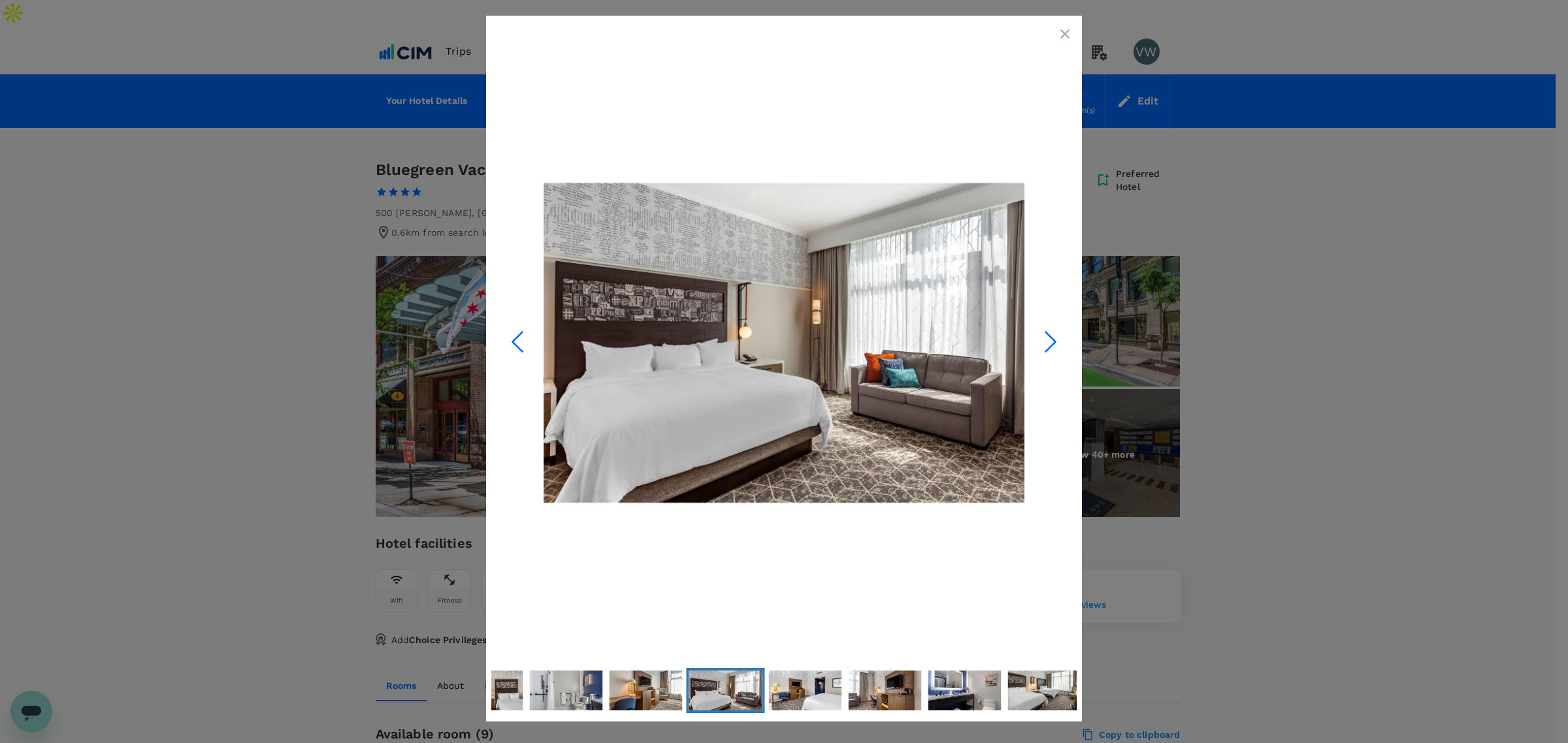
click at [1041, 347] on icon "Next Slide" at bounding box center [1050, 342] width 39 height 39
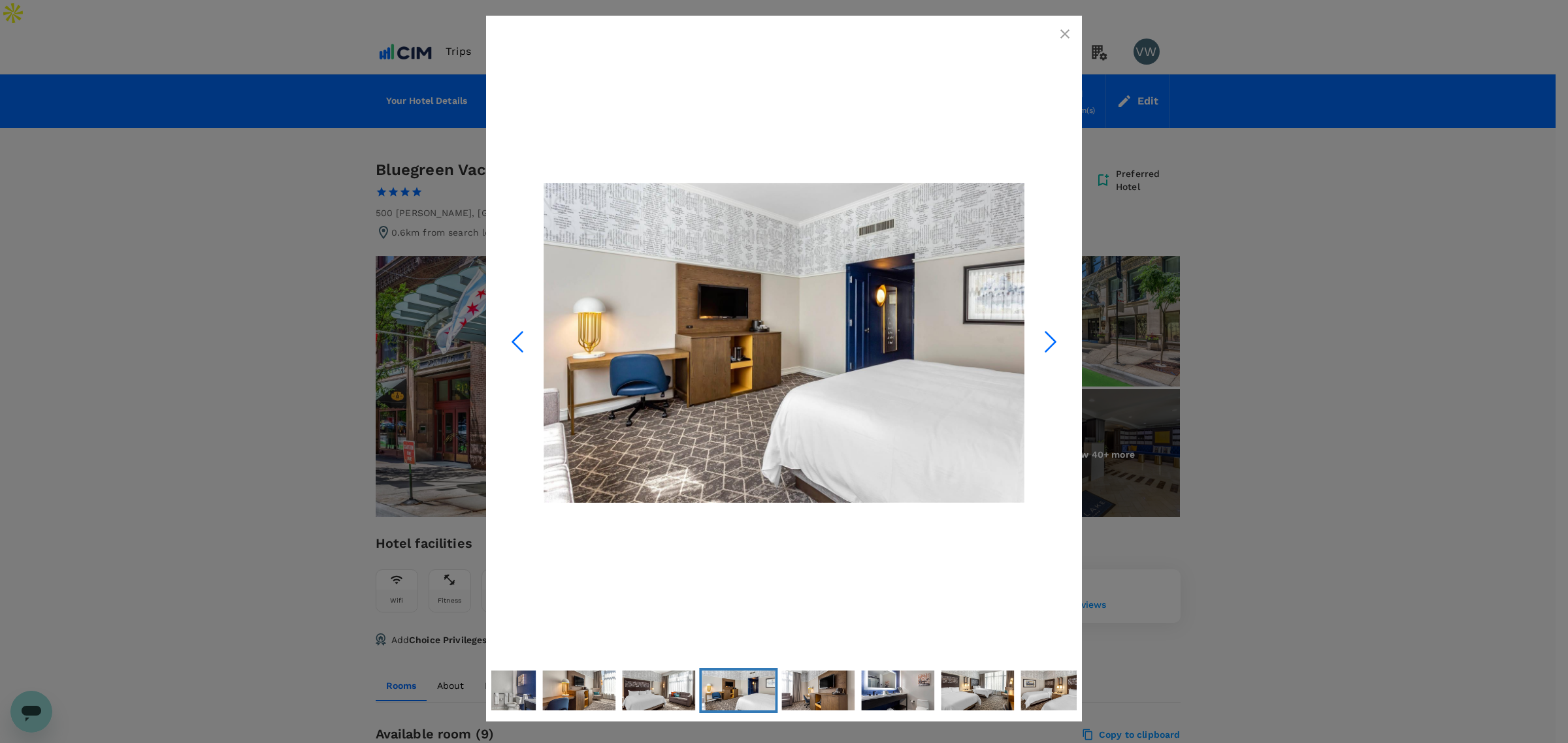
click at [1041, 347] on icon "Next Slide" at bounding box center [1050, 342] width 39 height 39
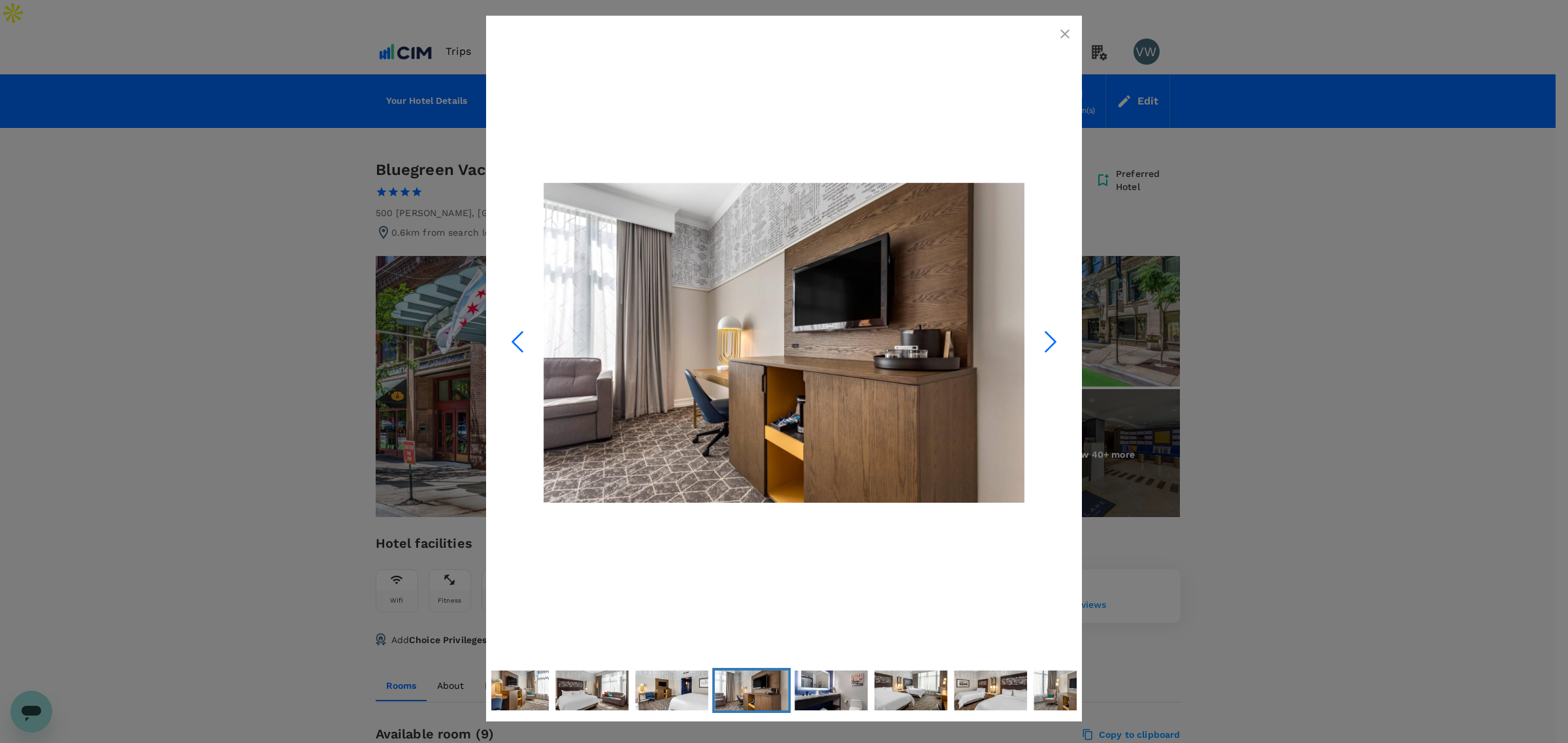
click at [1041, 347] on icon "Next Slide" at bounding box center [1050, 342] width 39 height 39
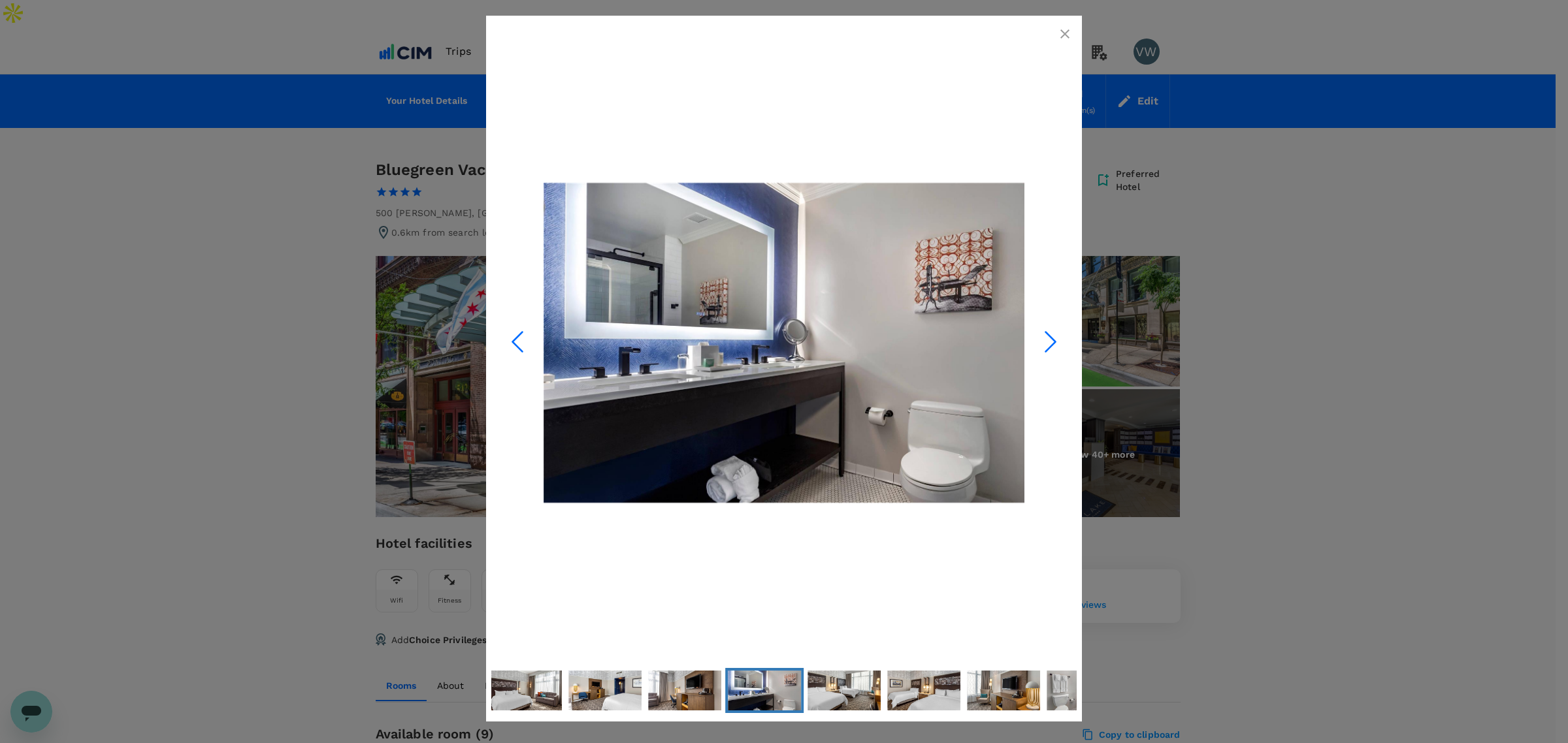
click at [1041, 347] on icon "Next Slide" at bounding box center [1050, 342] width 39 height 39
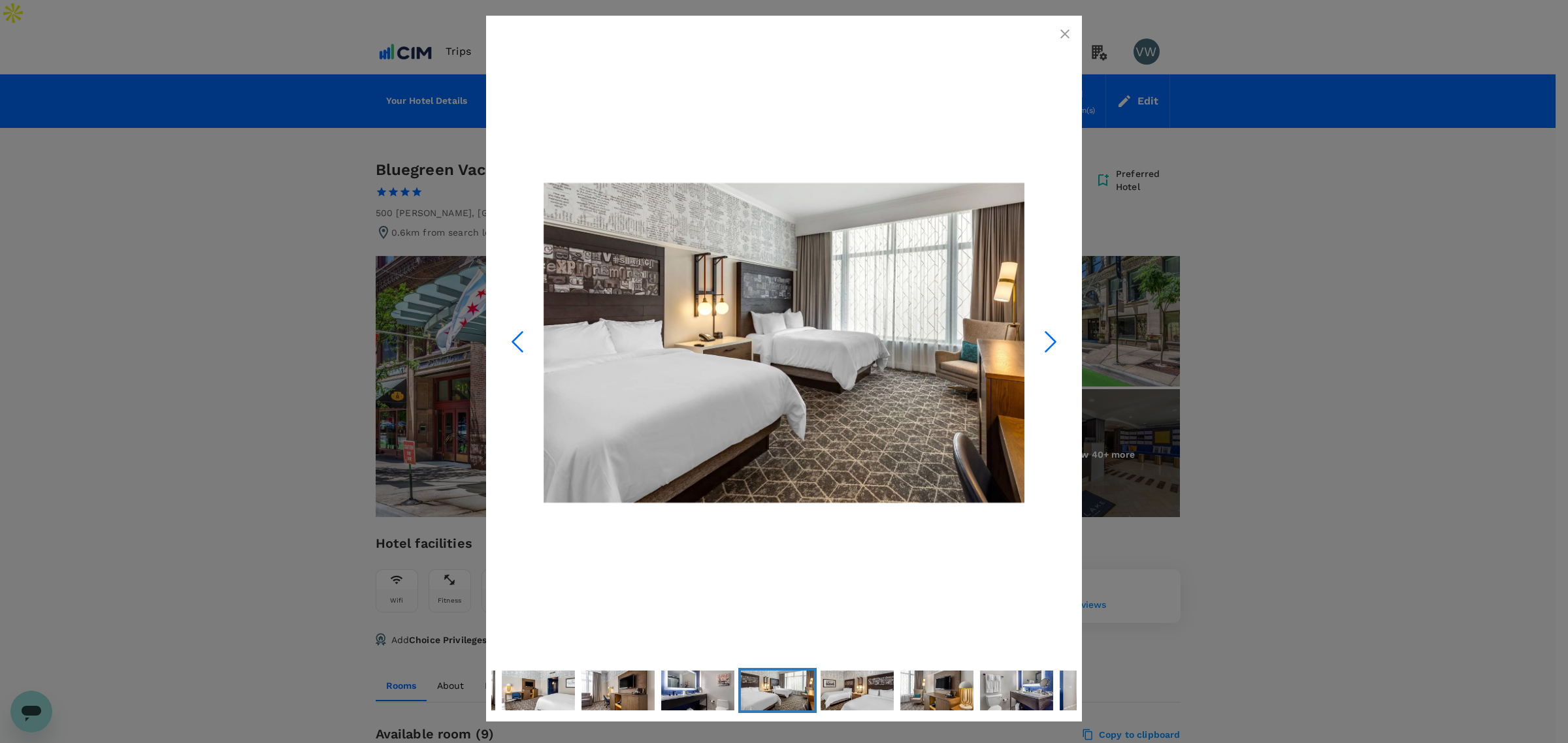
click at [1041, 347] on icon "Next Slide" at bounding box center [1050, 342] width 39 height 39
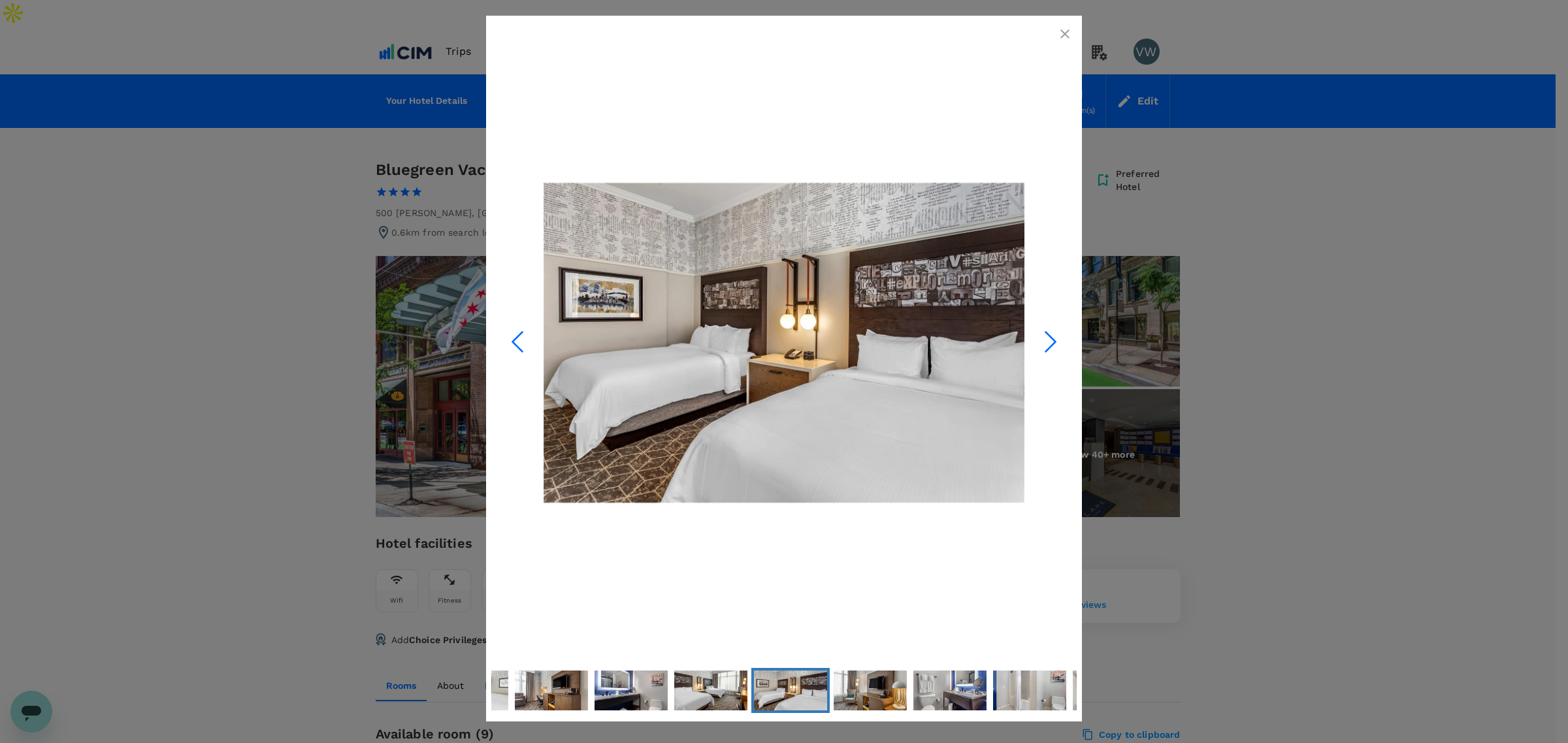
click at [1041, 347] on icon "Next Slide" at bounding box center [1050, 342] width 39 height 39
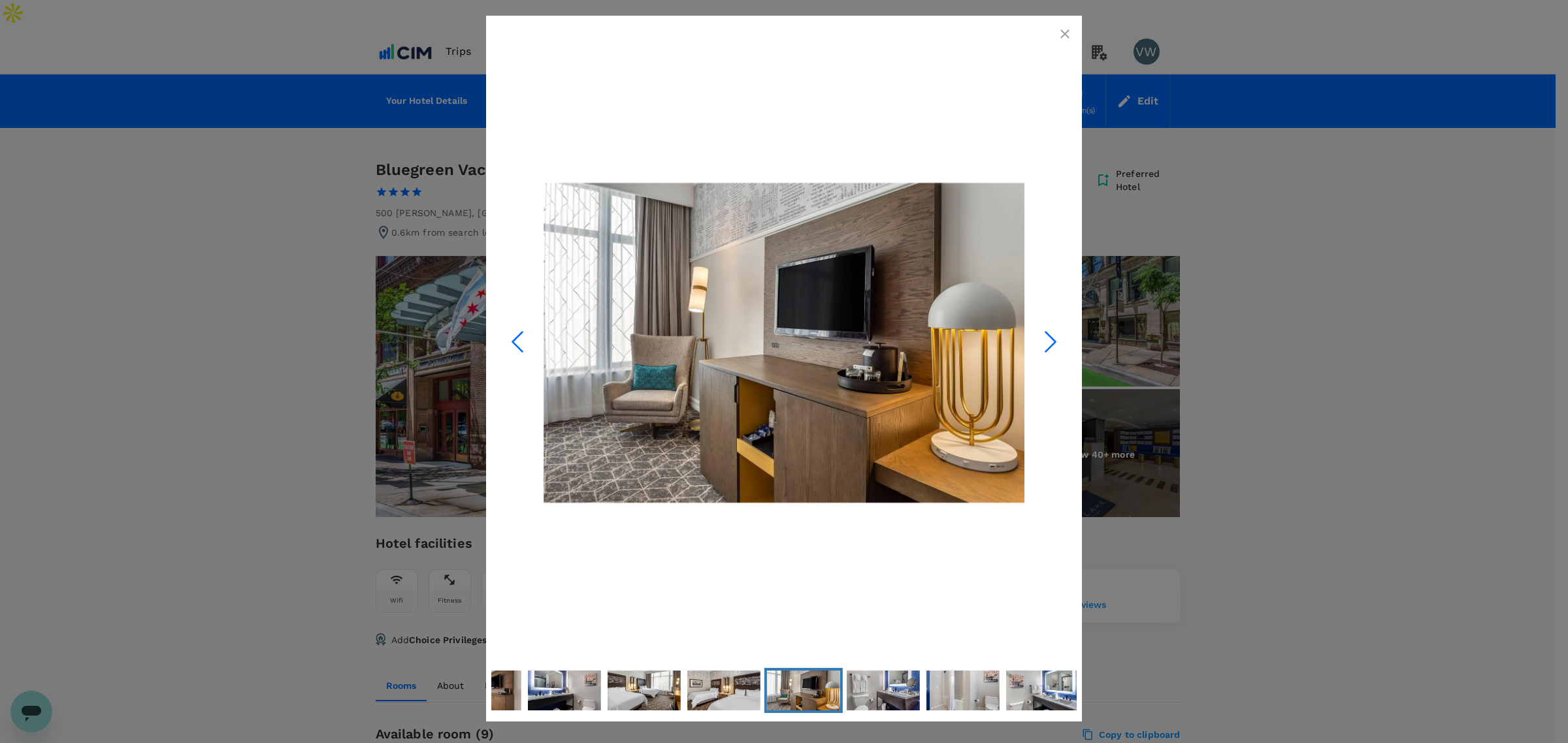
click at [1041, 347] on icon "Next Slide" at bounding box center [1050, 342] width 39 height 39
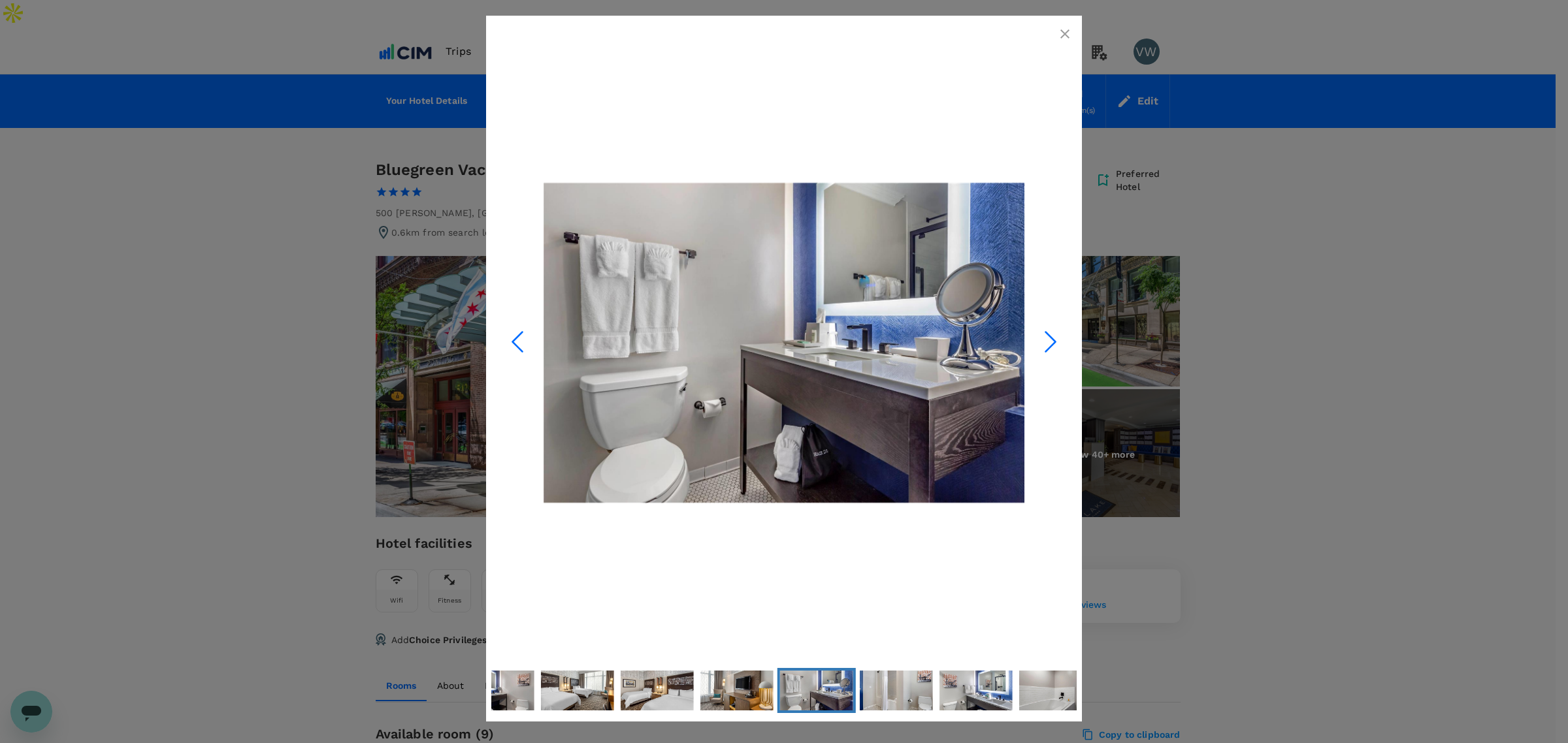
click at [1041, 347] on icon "Next Slide" at bounding box center [1050, 342] width 39 height 39
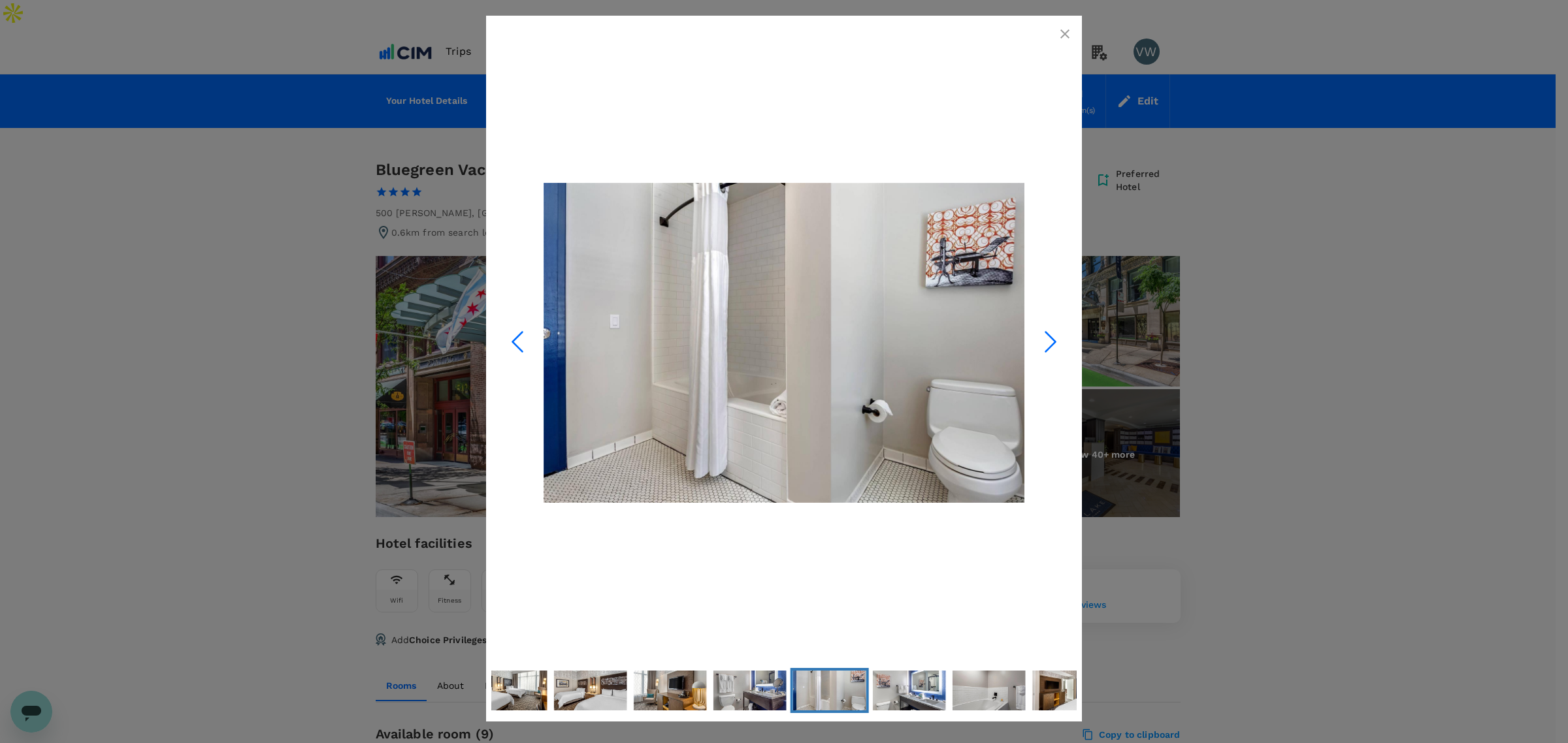
click at [1041, 347] on icon "Next Slide" at bounding box center [1050, 342] width 39 height 39
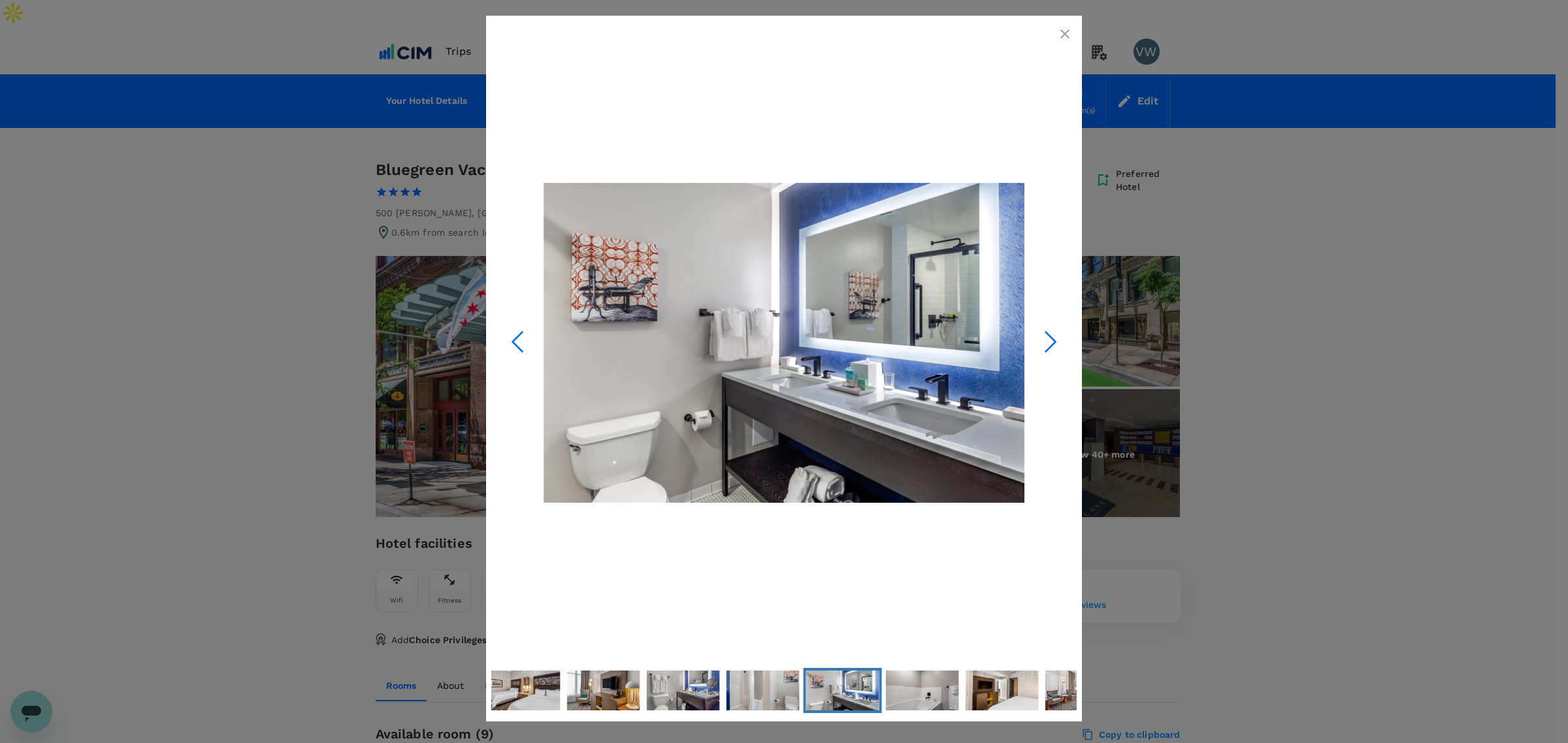
click at [1041, 347] on icon "Next Slide" at bounding box center [1050, 342] width 39 height 39
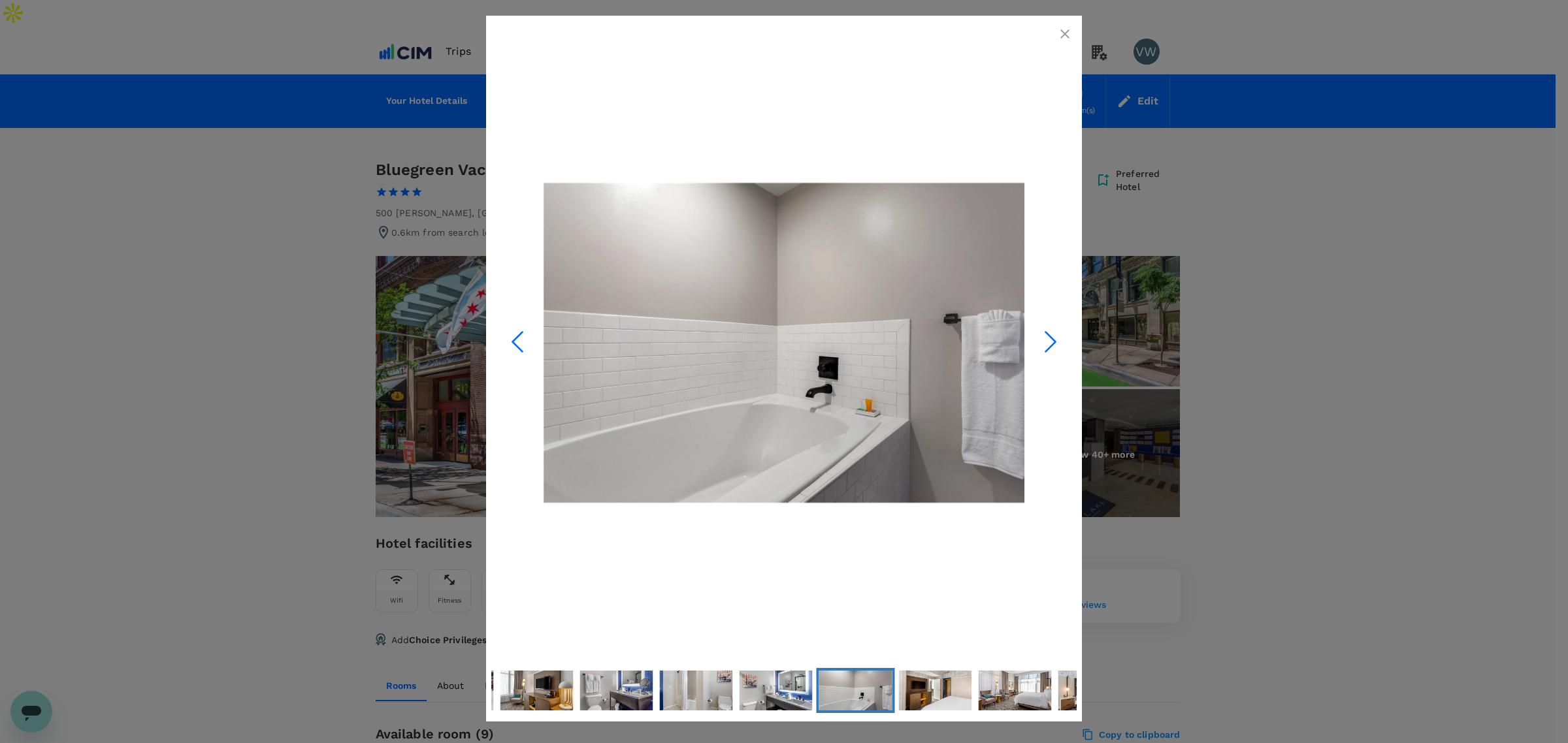
click at [1041, 347] on icon "Next Slide" at bounding box center [1050, 342] width 39 height 39
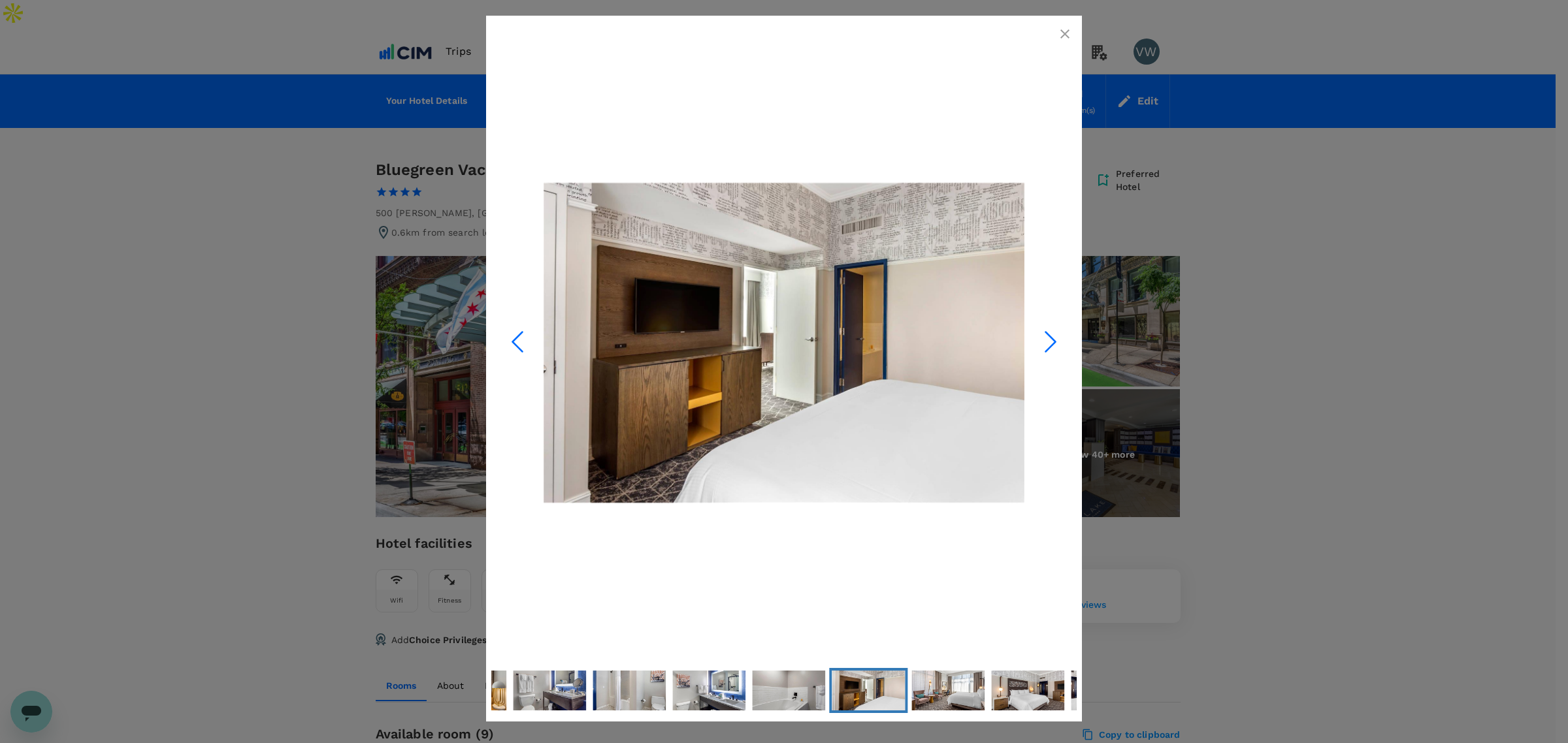
click at [1041, 347] on icon "Next Slide" at bounding box center [1050, 342] width 39 height 39
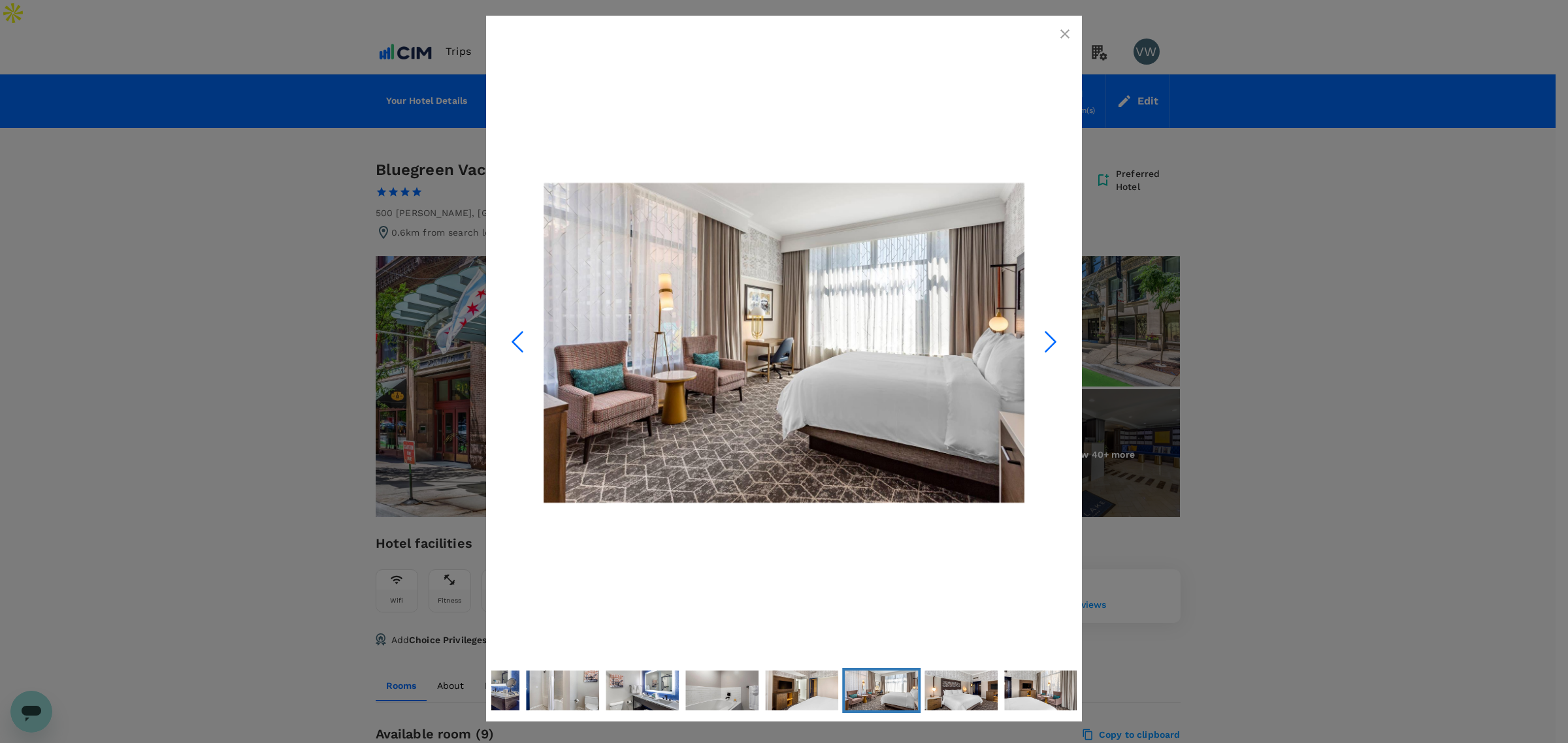
click at [1041, 347] on icon "Next Slide" at bounding box center [1050, 342] width 39 height 39
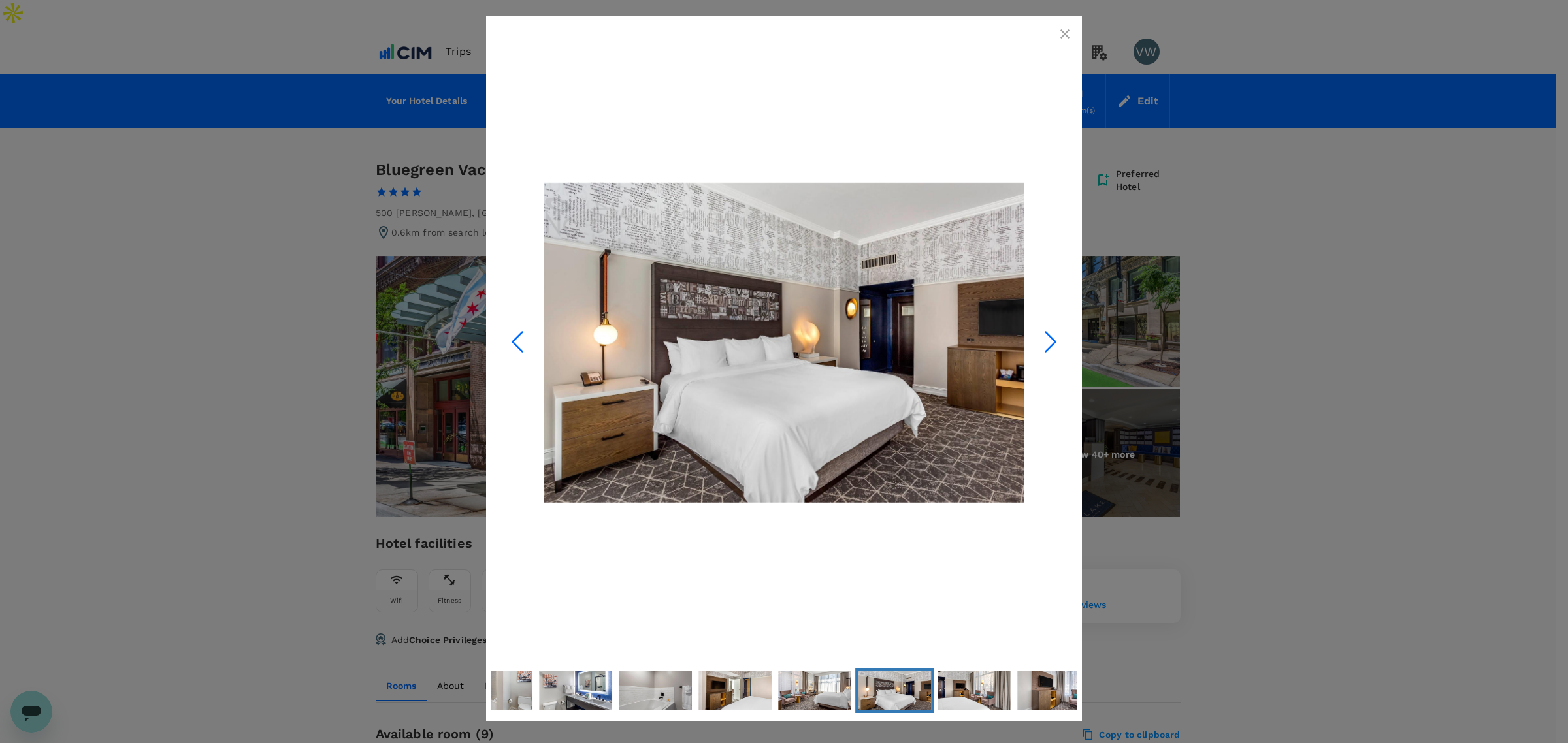
click at [1041, 347] on icon "Next Slide" at bounding box center [1050, 342] width 39 height 39
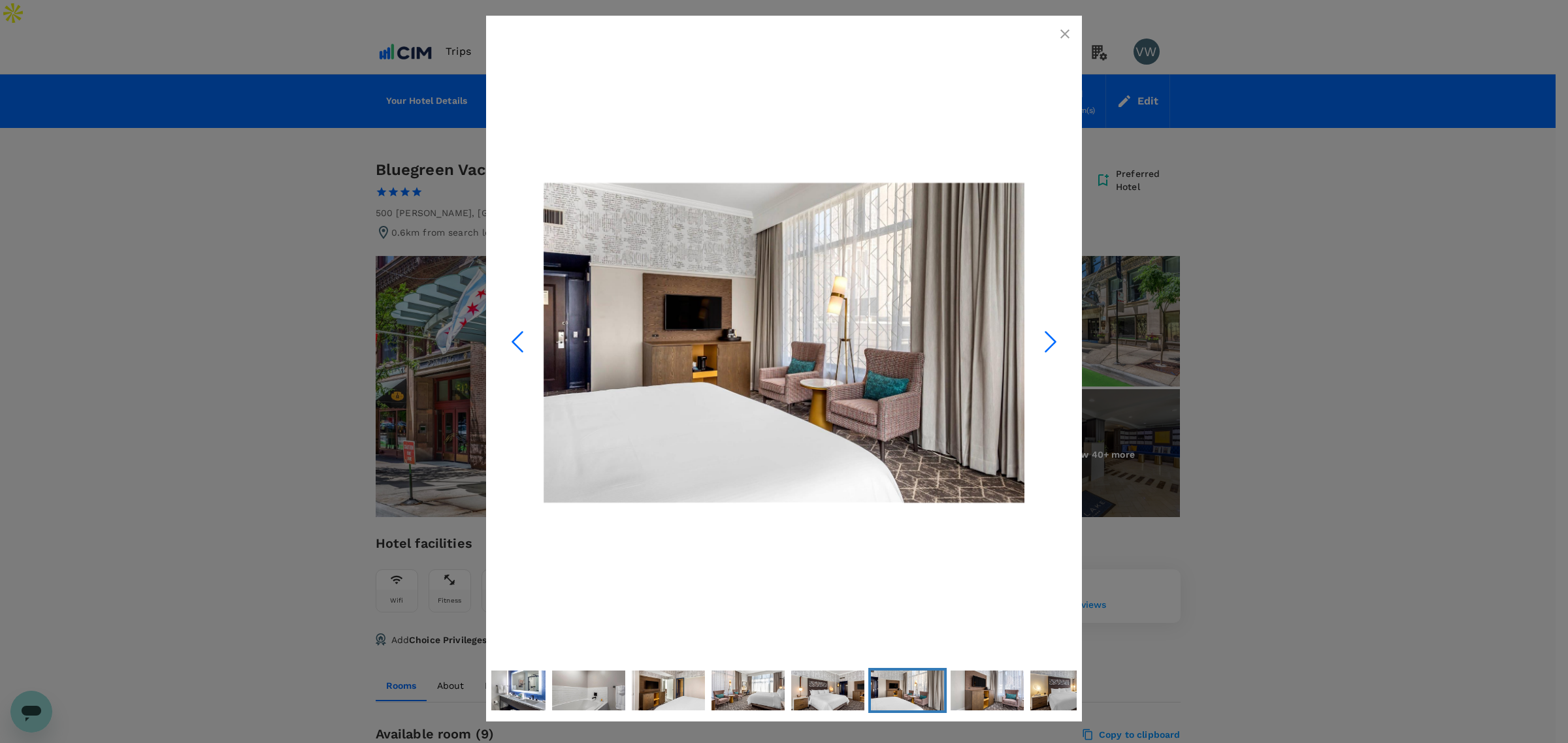
click at [1041, 347] on icon "Next Slide" at bounding box center [1050, 342] width 39 height 39
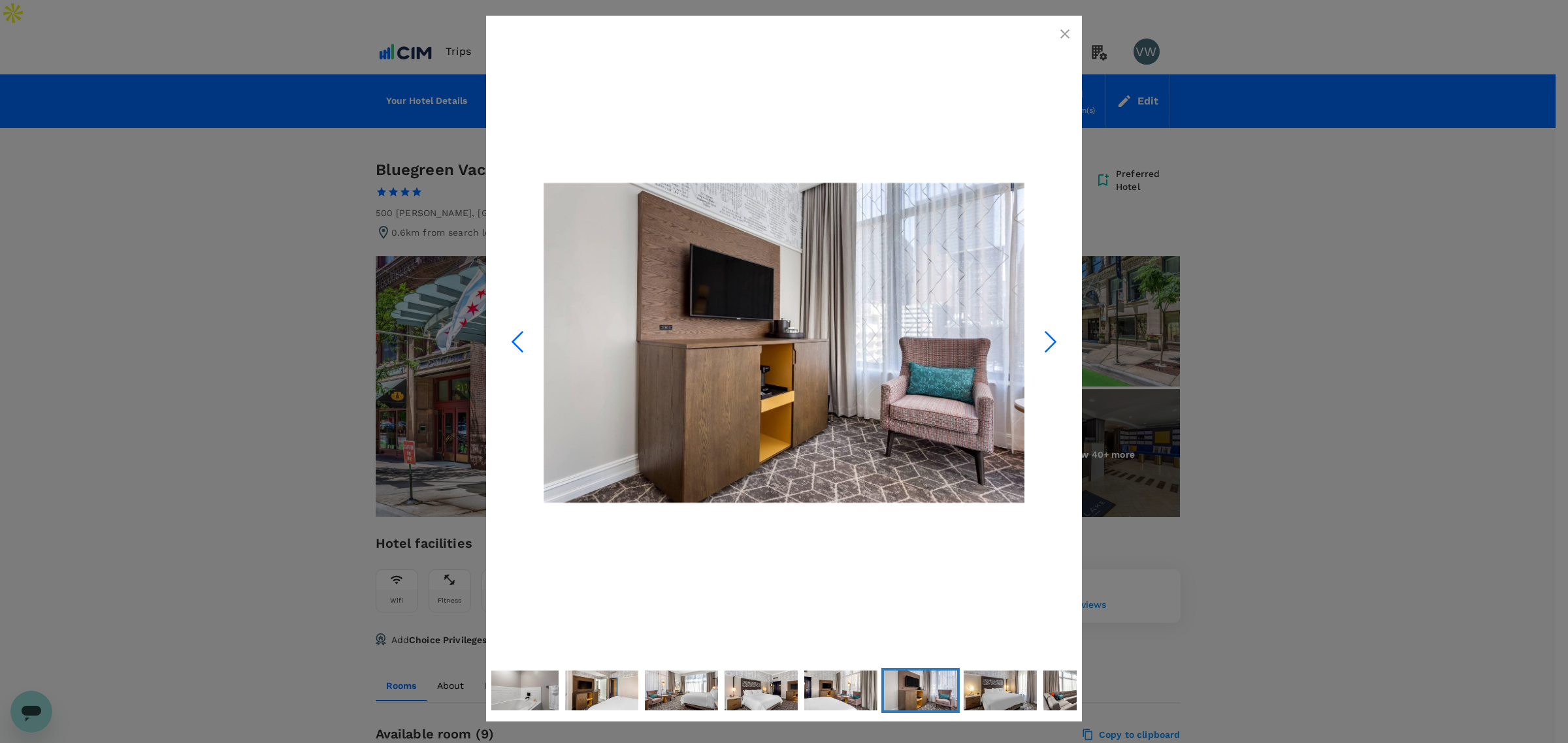
click at [1041, 347] on icon "Next Slide" at bounding box center [1050, 342] width 39 height 39
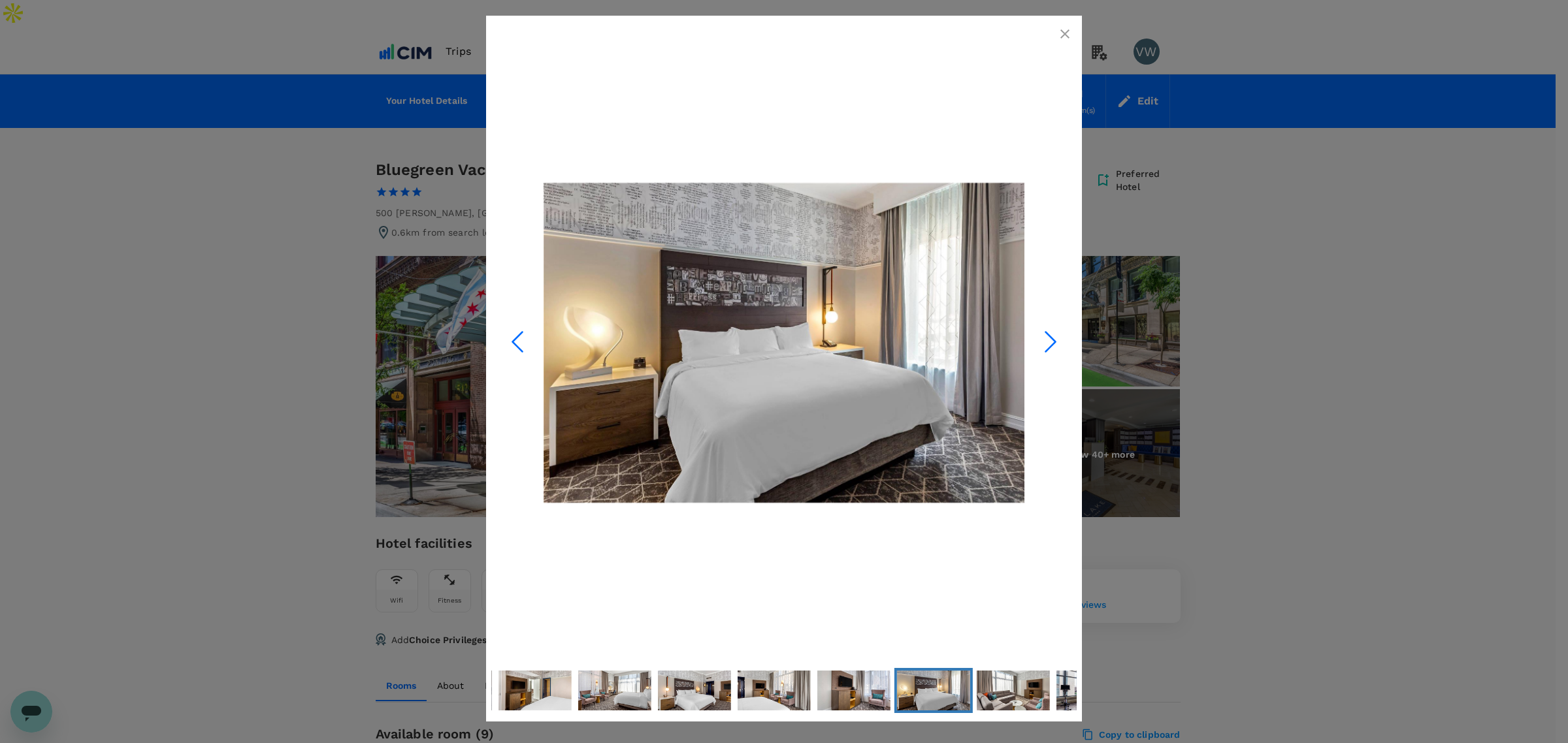
click at [1041, 347] on icon "Next Slide" at bounding box center [1050, 342] width 39 height 39
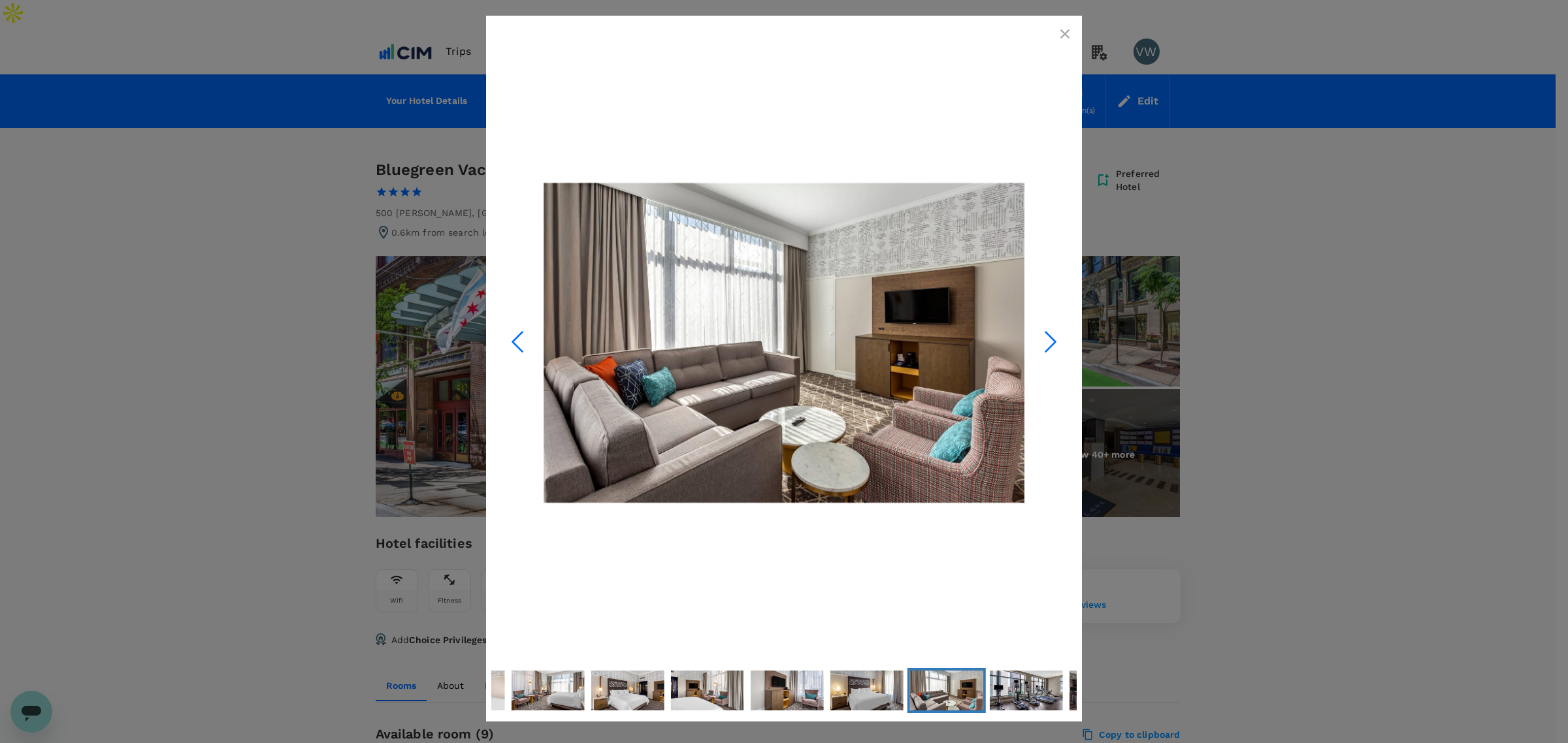
click at [1041, 347] on icon "Next Slide" at bounding box center [1050, 342] width 39 height 39
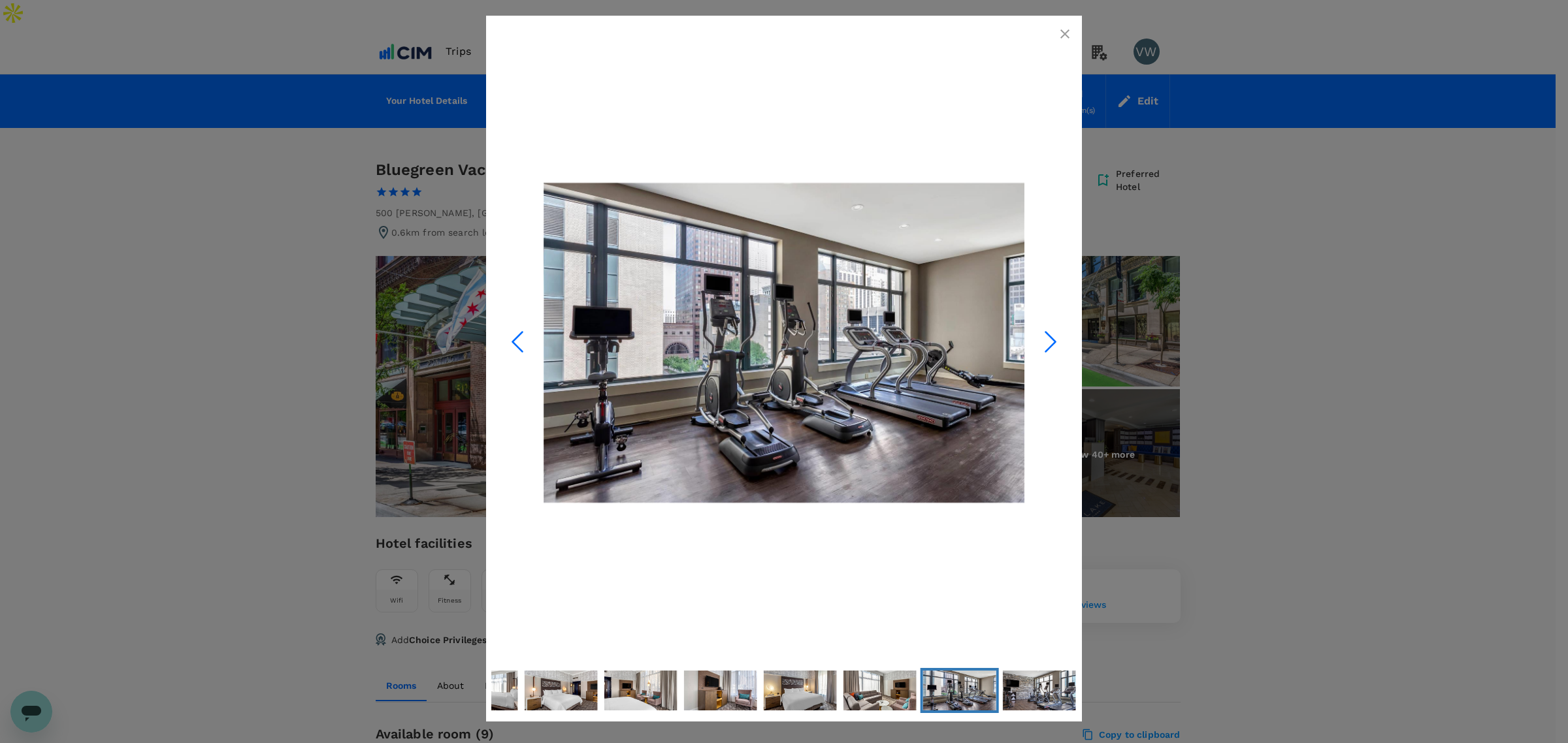
click at [1041, 347] on icon "Next Slide" at bounding box center [1050, 342] width 39 height 39
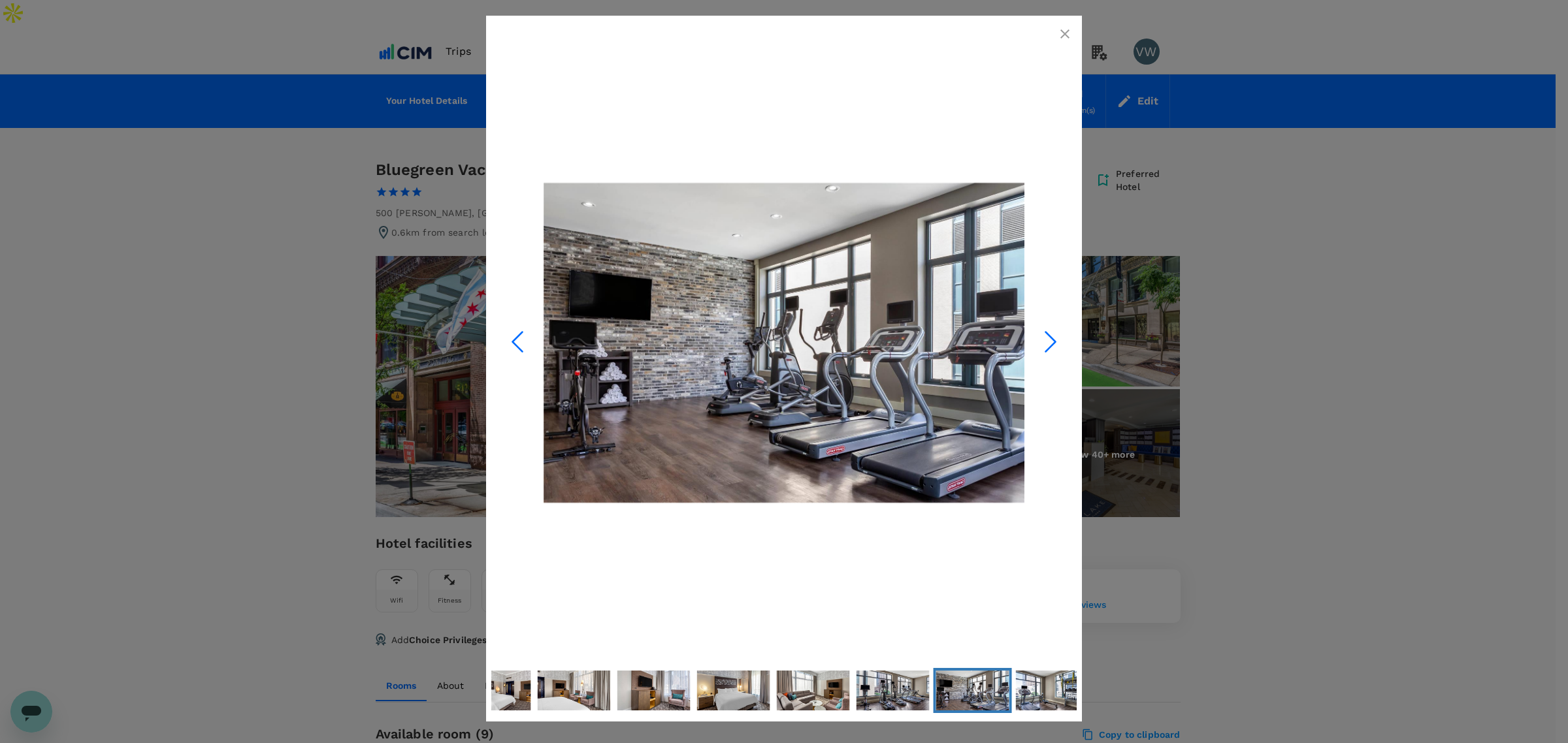
click at [1041, 347] on icon "Next Slide" at bounding box center [1050, 342] width 39 height 39
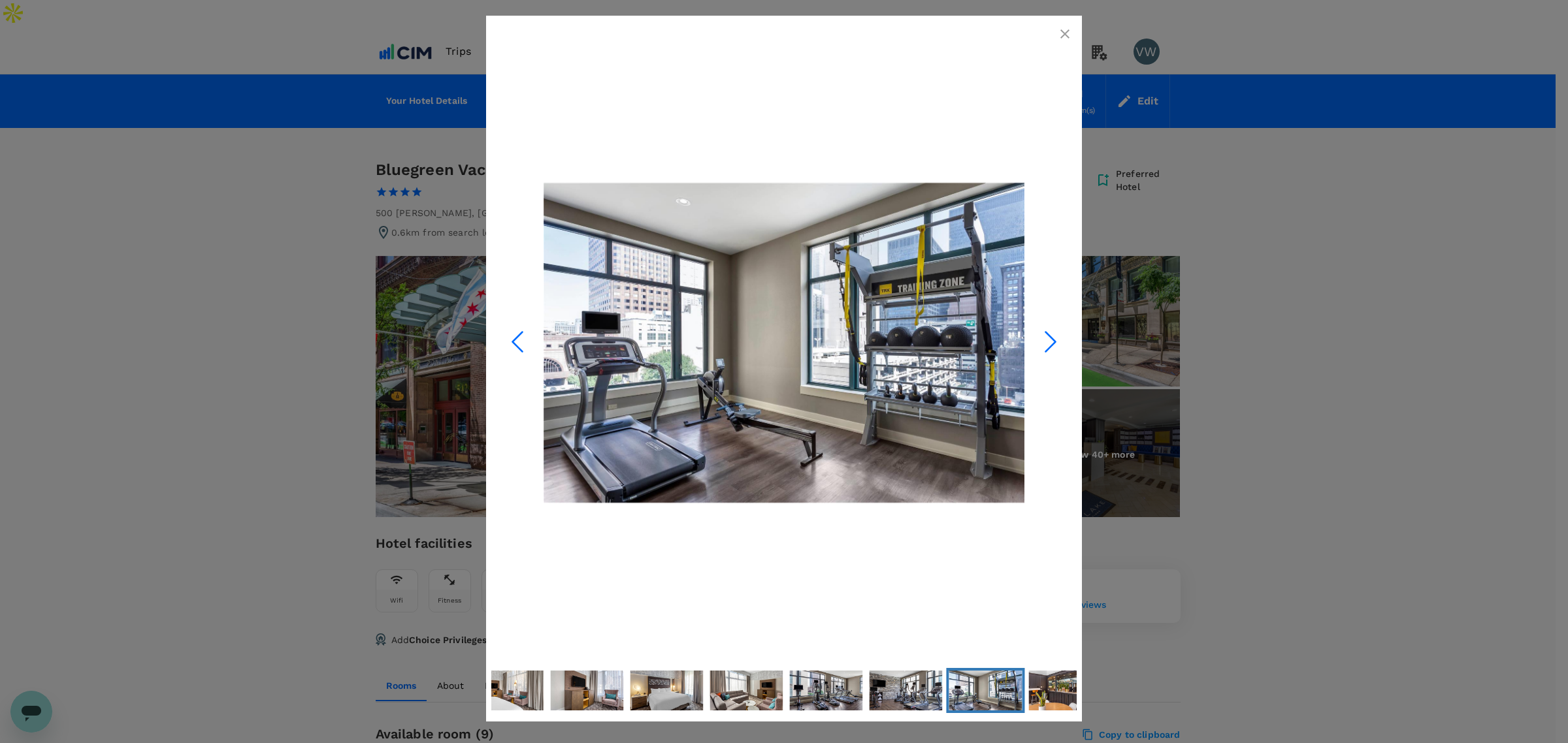
click at [1041, 347] on icon "Next Slide" at bounding box center [1050, 342] width 39 height 39
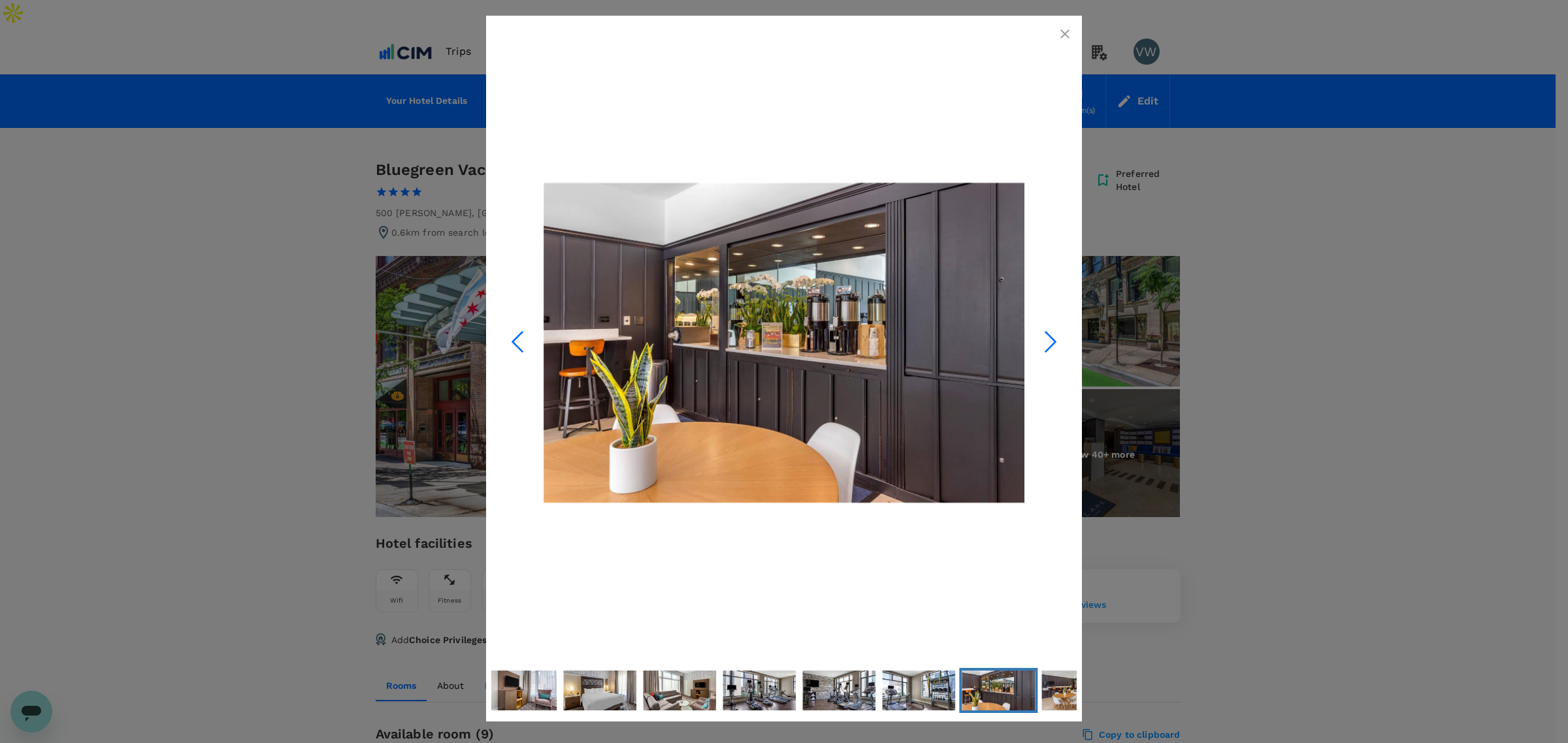
click at [1041, 347] on icon "Next Slide" at bounding box center [1050, 342] width 39 height 39
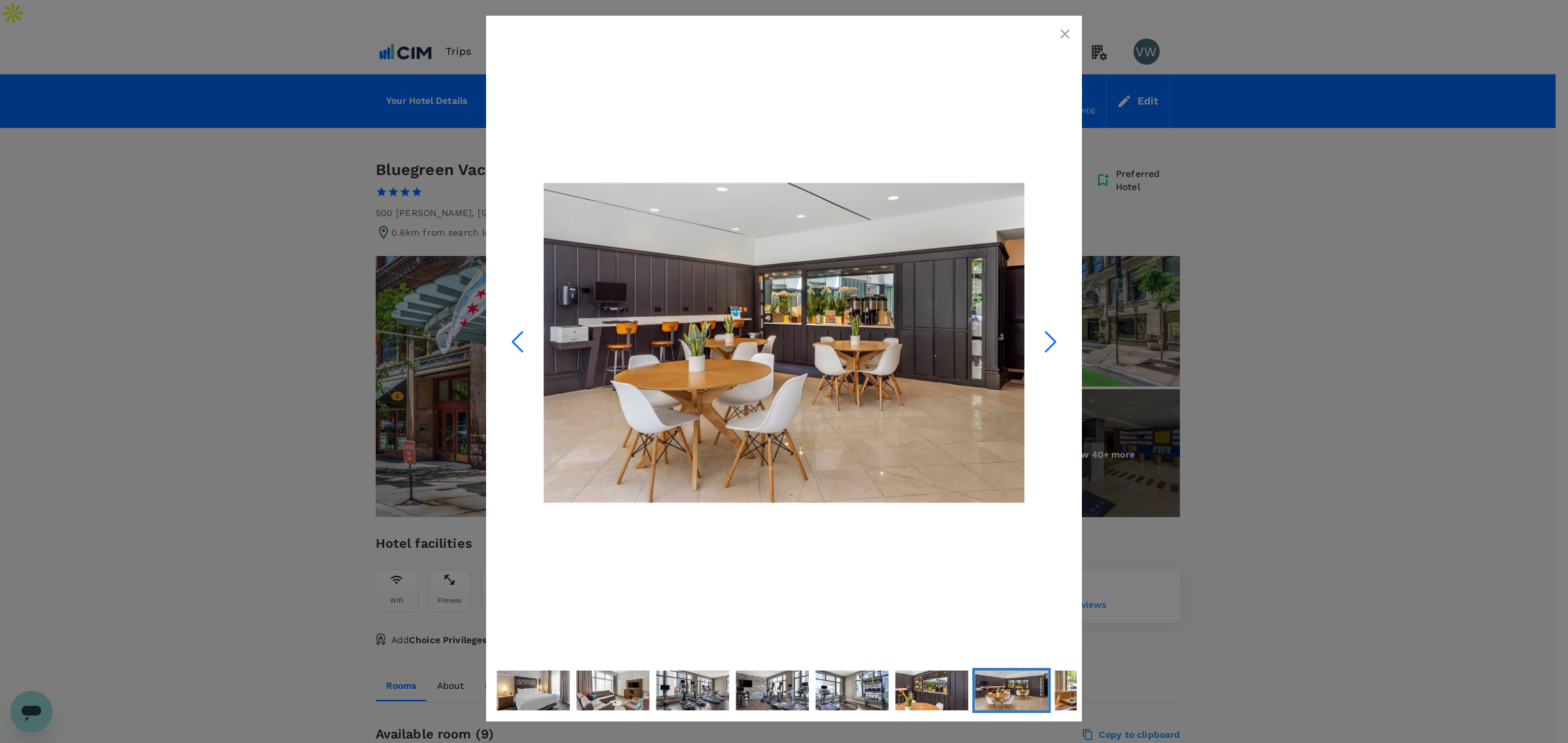
click at [1041, 347] on icon "Next Slide" at bounding box center [1050, 342] width 39 height 39
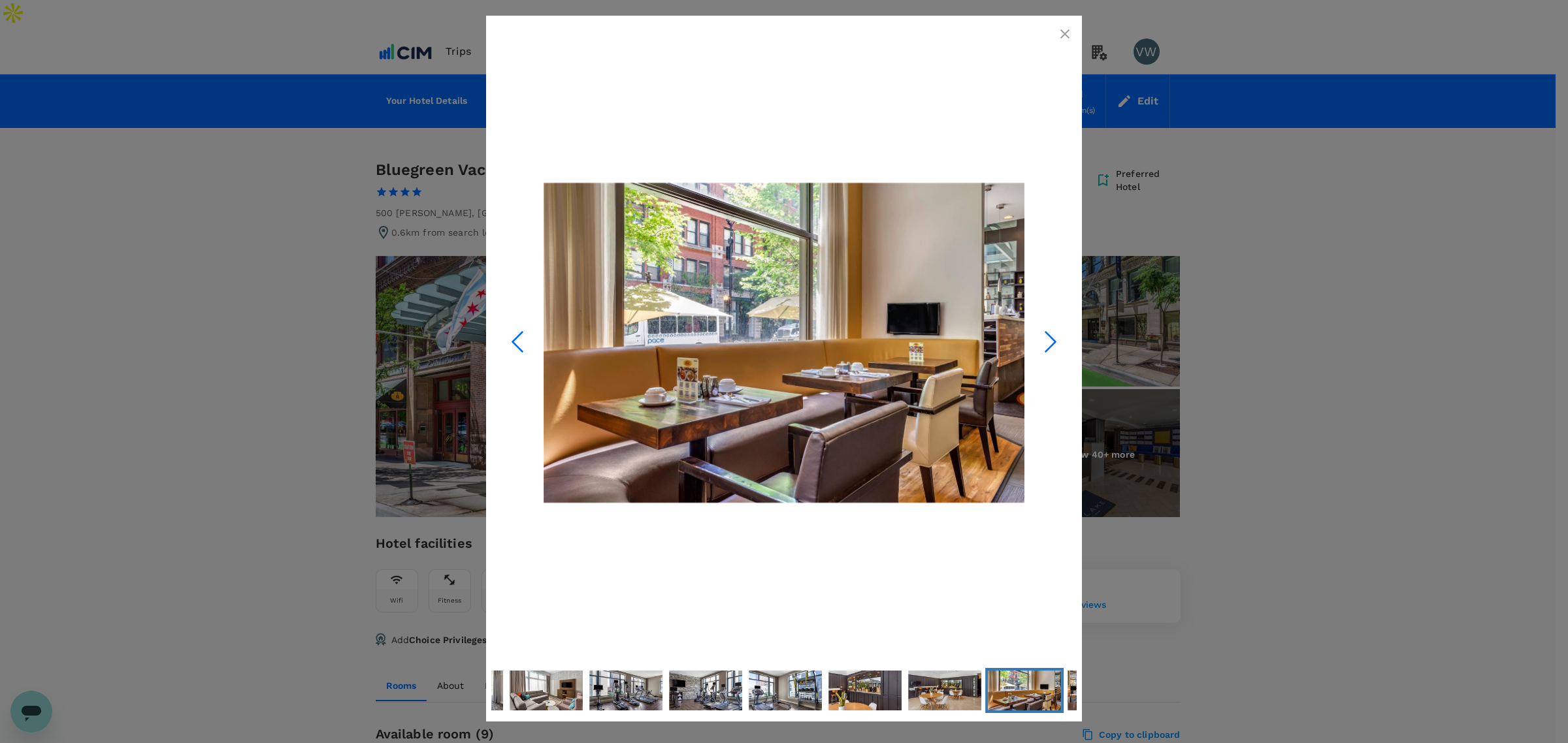
click at [1041, 347] on icon "Next Slide" at bounding box center [1050, 342] width 39 height 39
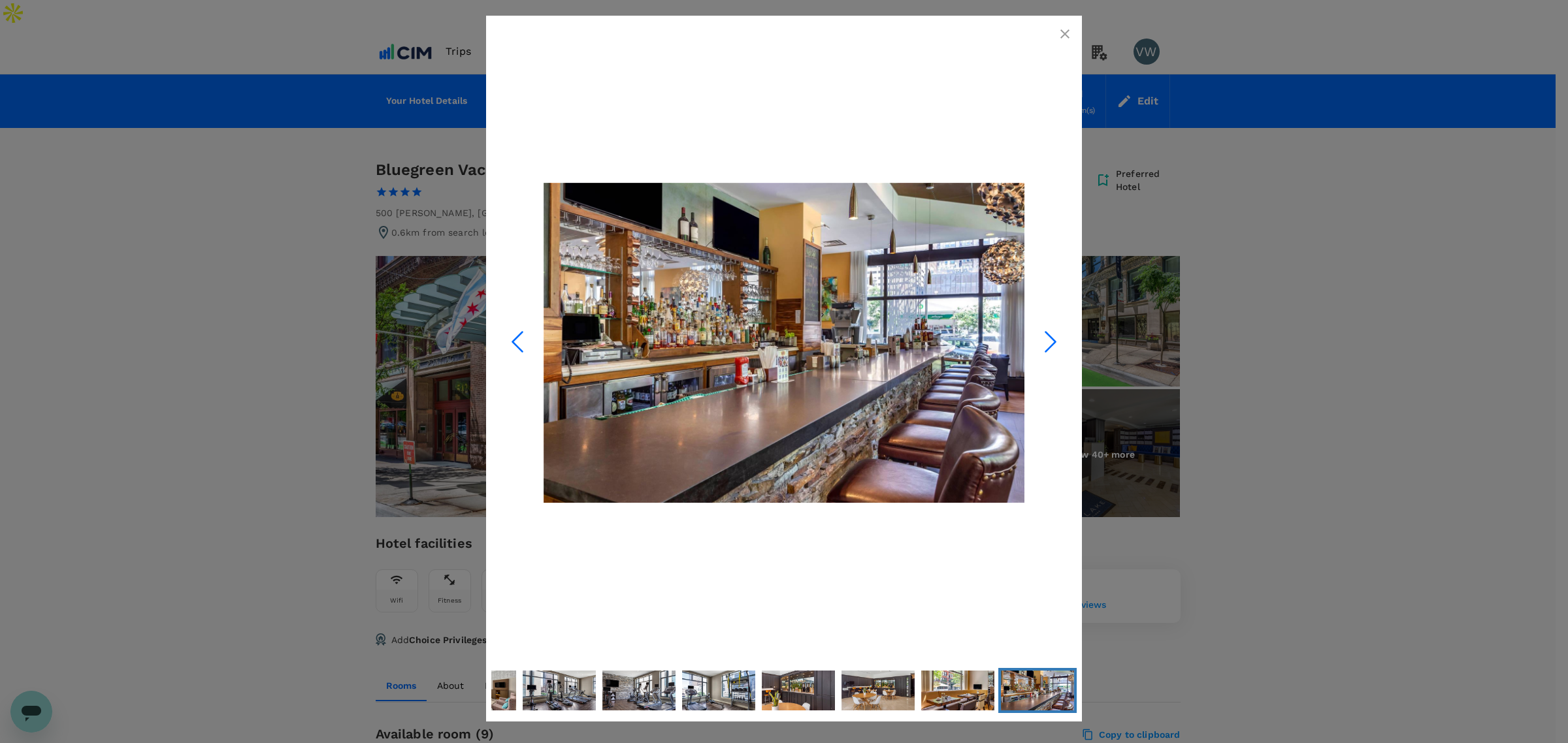
click at [1041, 347] on icon "Next Slide" at bounding box center [1050, 342] width 39 height 39
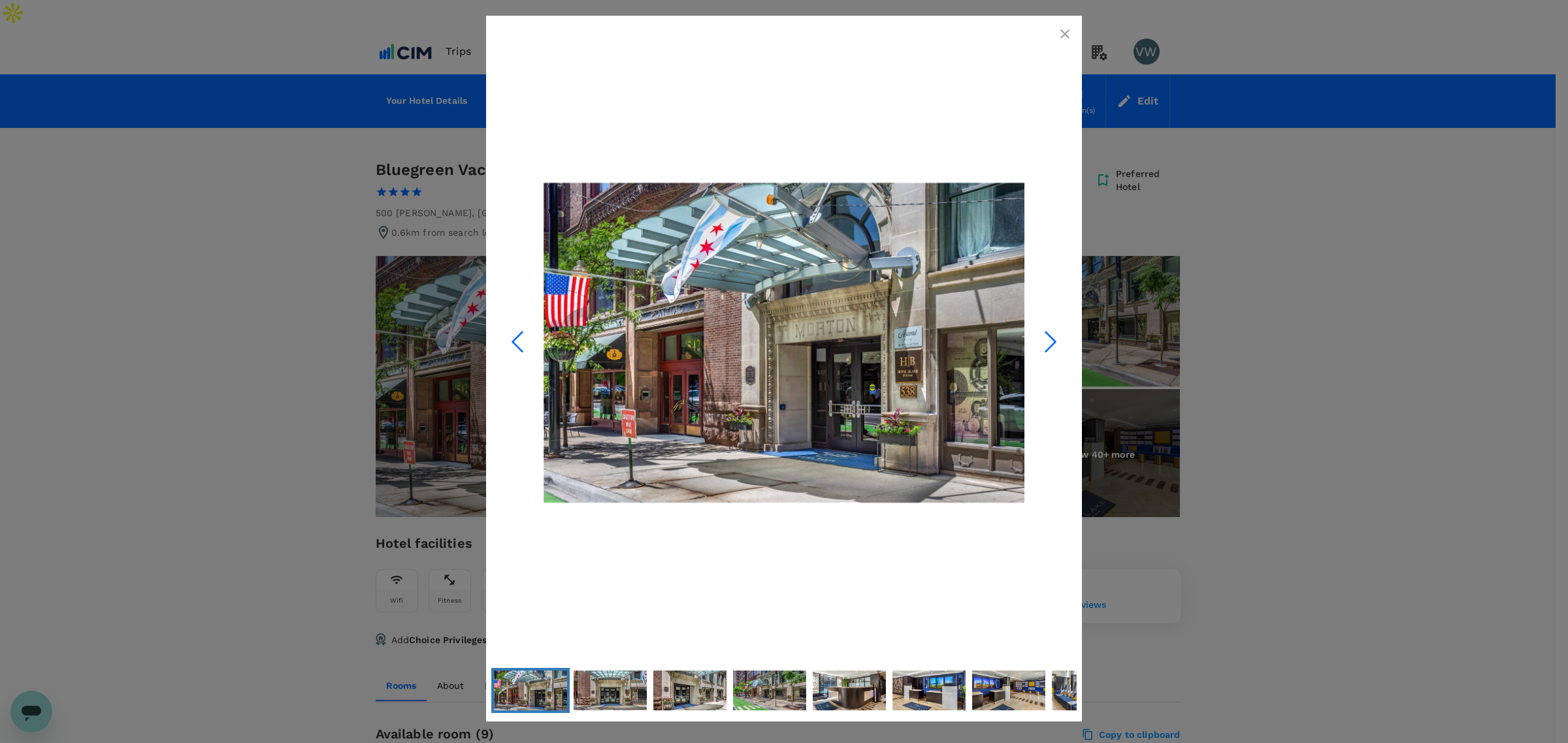
click at [1056, 31] on button "button" at bounding box center [1065, 34] width 26 height 26
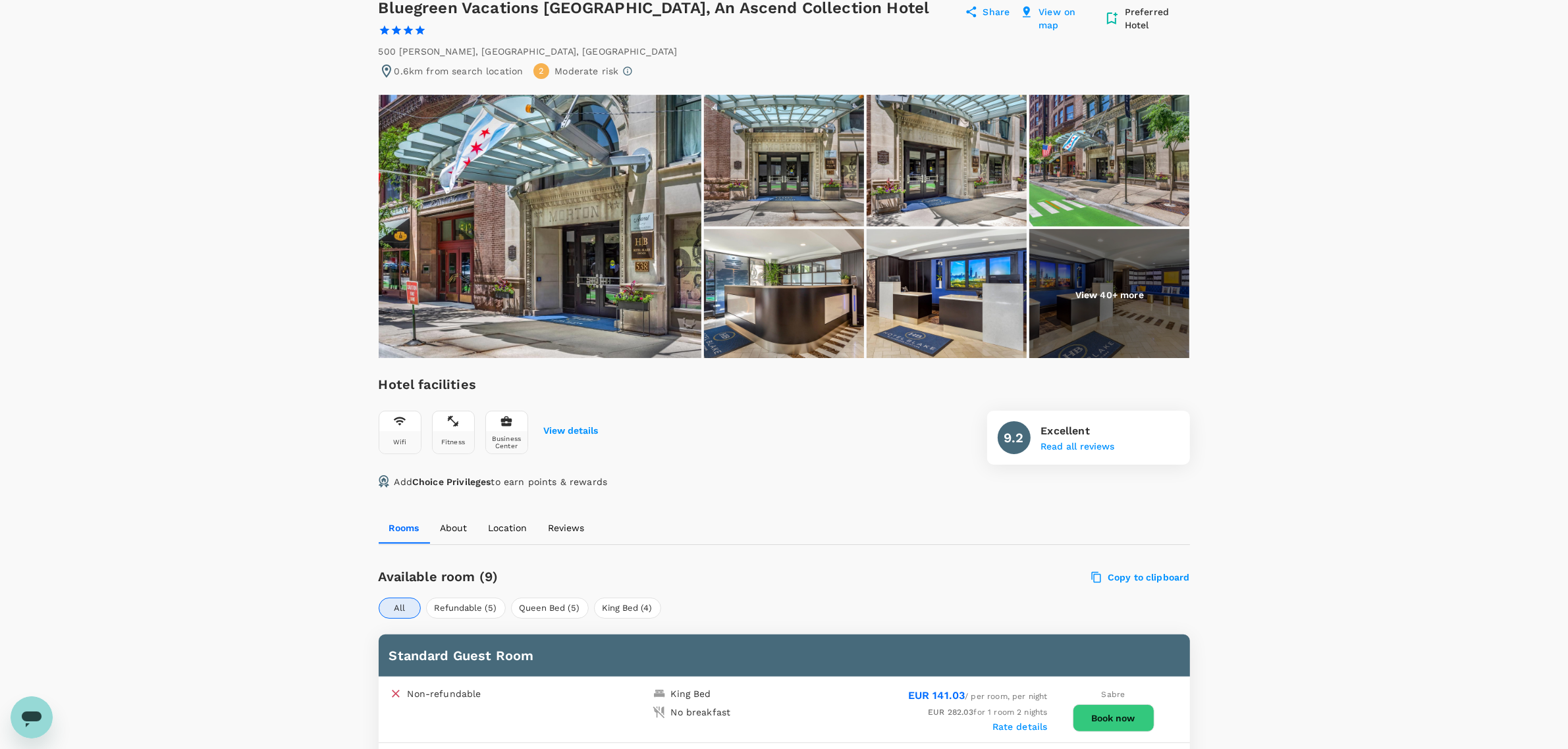
scroll to position [164, 0]
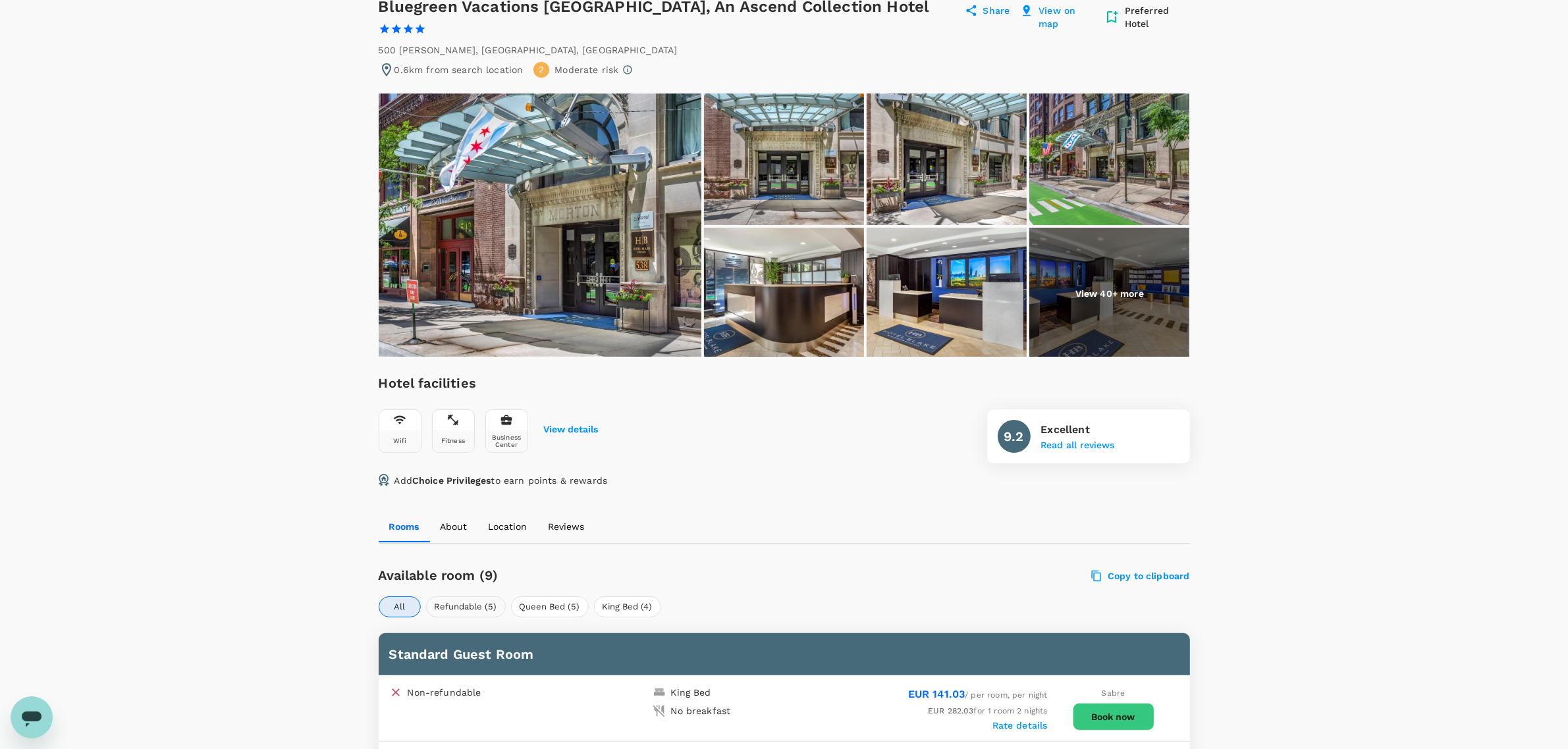
click at [460, 597] on button "Refundable (5)" at bounding box center [465, 607] width 80 height 21
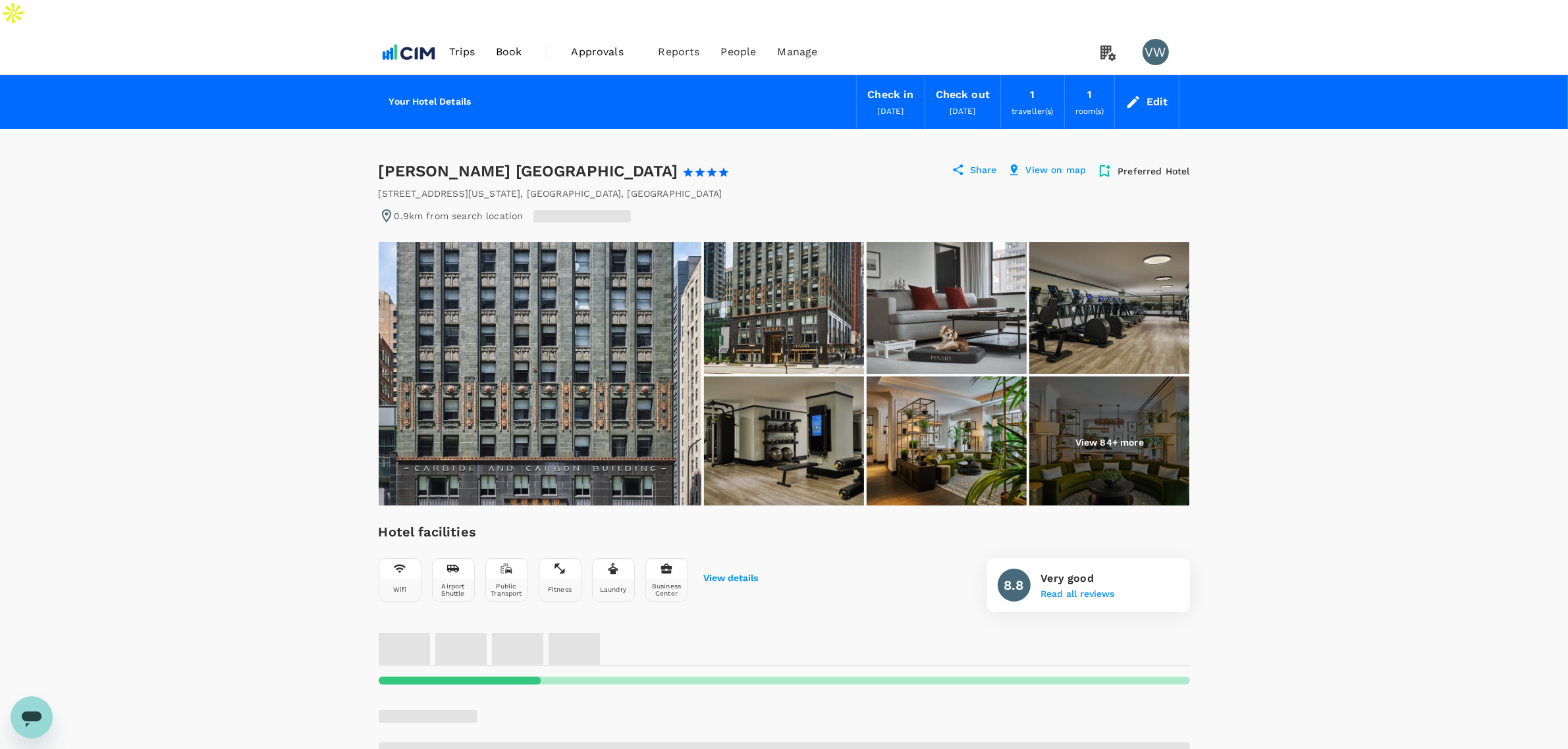
click at [967, 314] on img at bounding box center [947, 308] width 160 height 131
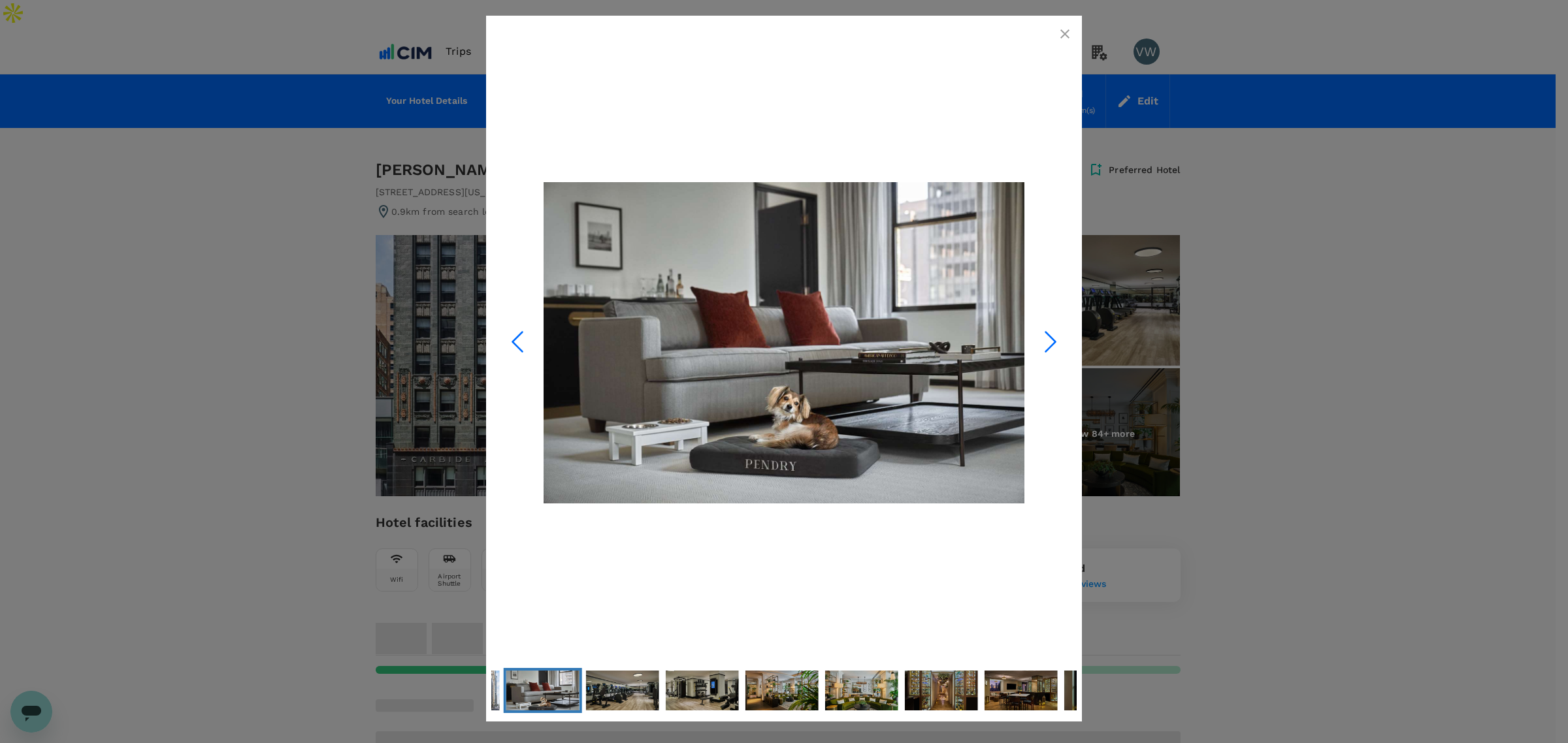
click at [1053, 340] on polyline "Next Slide" at bounding box center [1050, 342] width 10 height 19
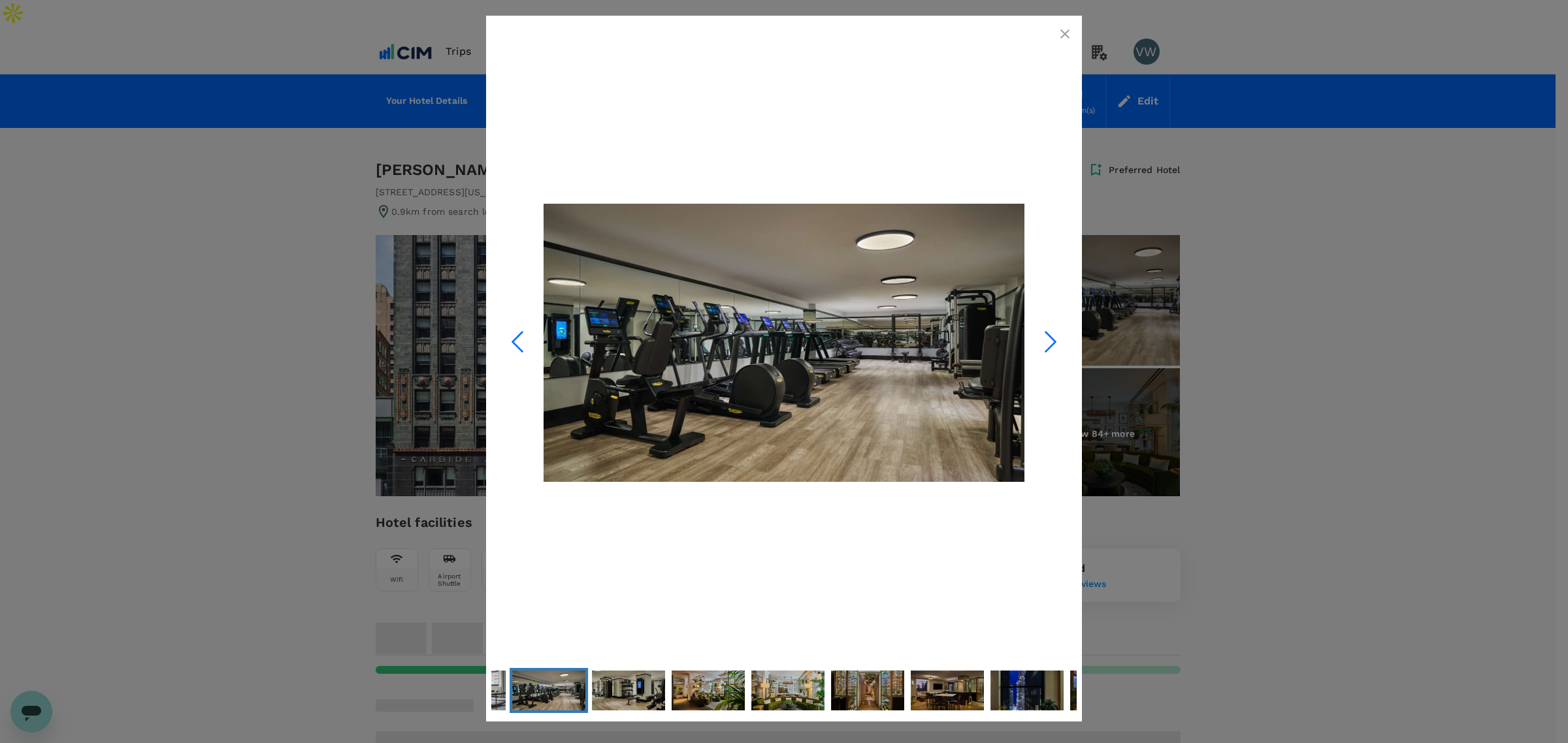
click at [1053, 340] on polyline "Next Slide" at bounding box center [1050, 342] width 10 height 19
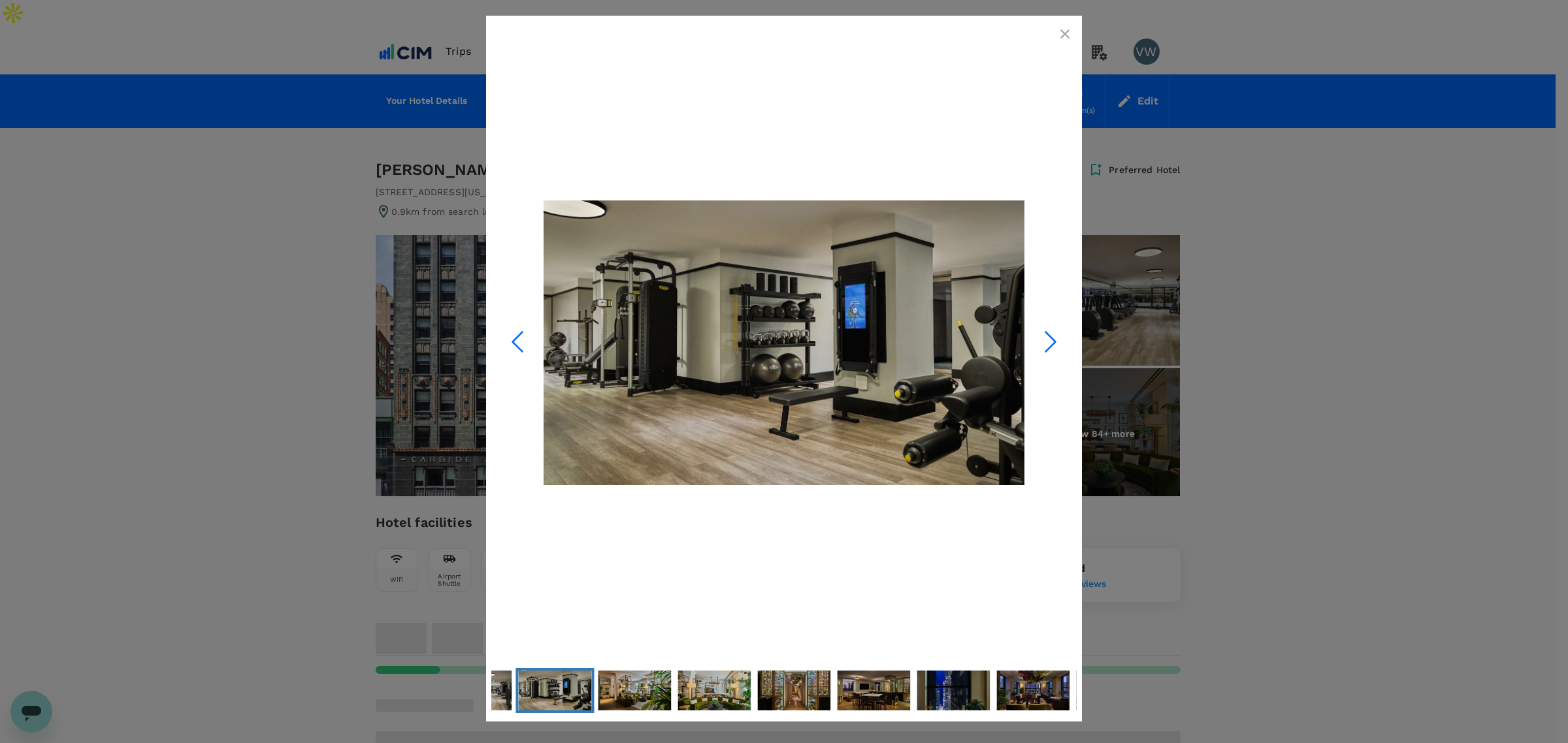
click at [1053, 340] on polyline "Next Slide" at bounding box center [1050, 342] width 10 height 19
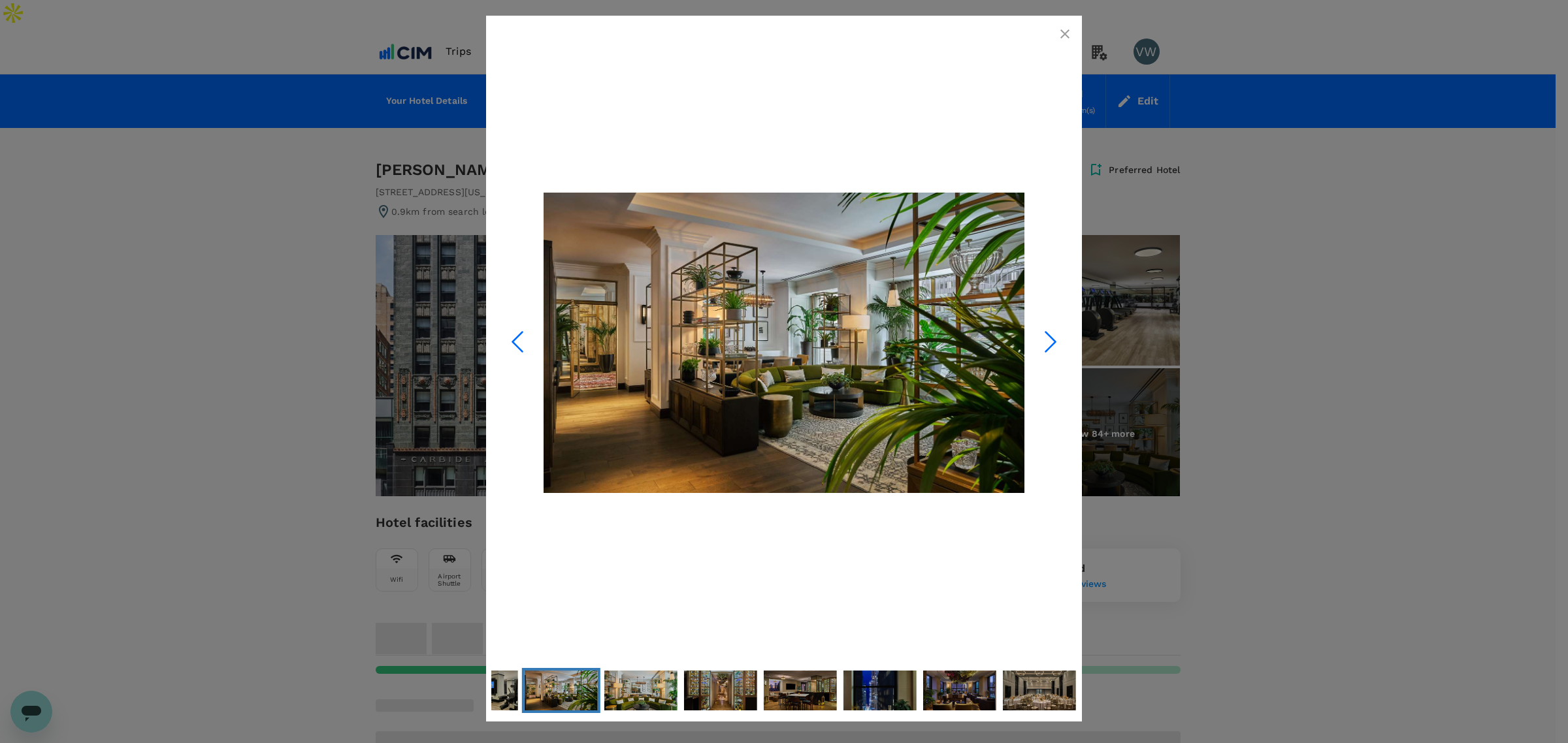
click at [1053, 340] on polyline "Next Slide" at bounding box center [1050, 342] width 10 height 19
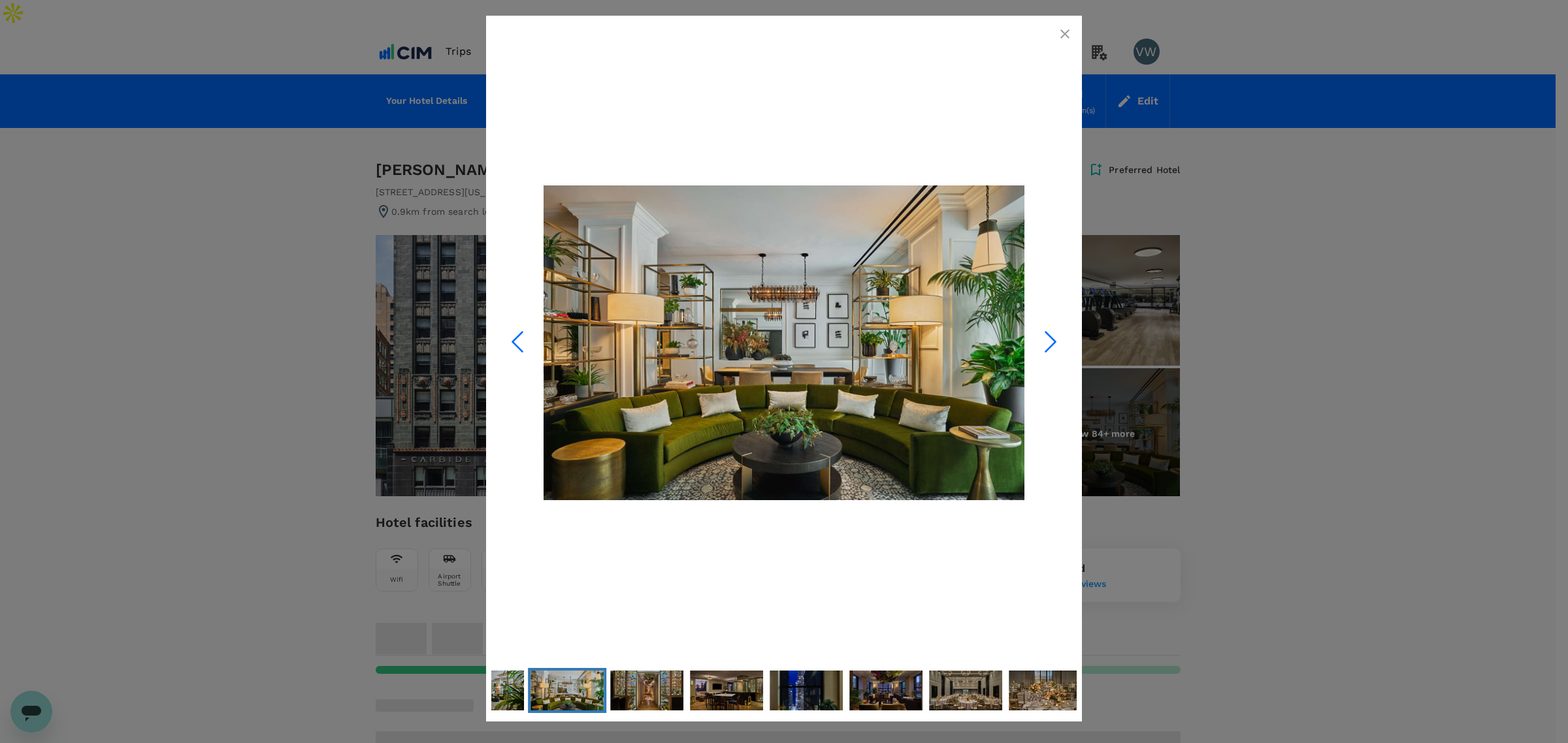
click at [1053, 340] on polyline "Next Slide" at bounding box center [1050, 342] width 10 height 19
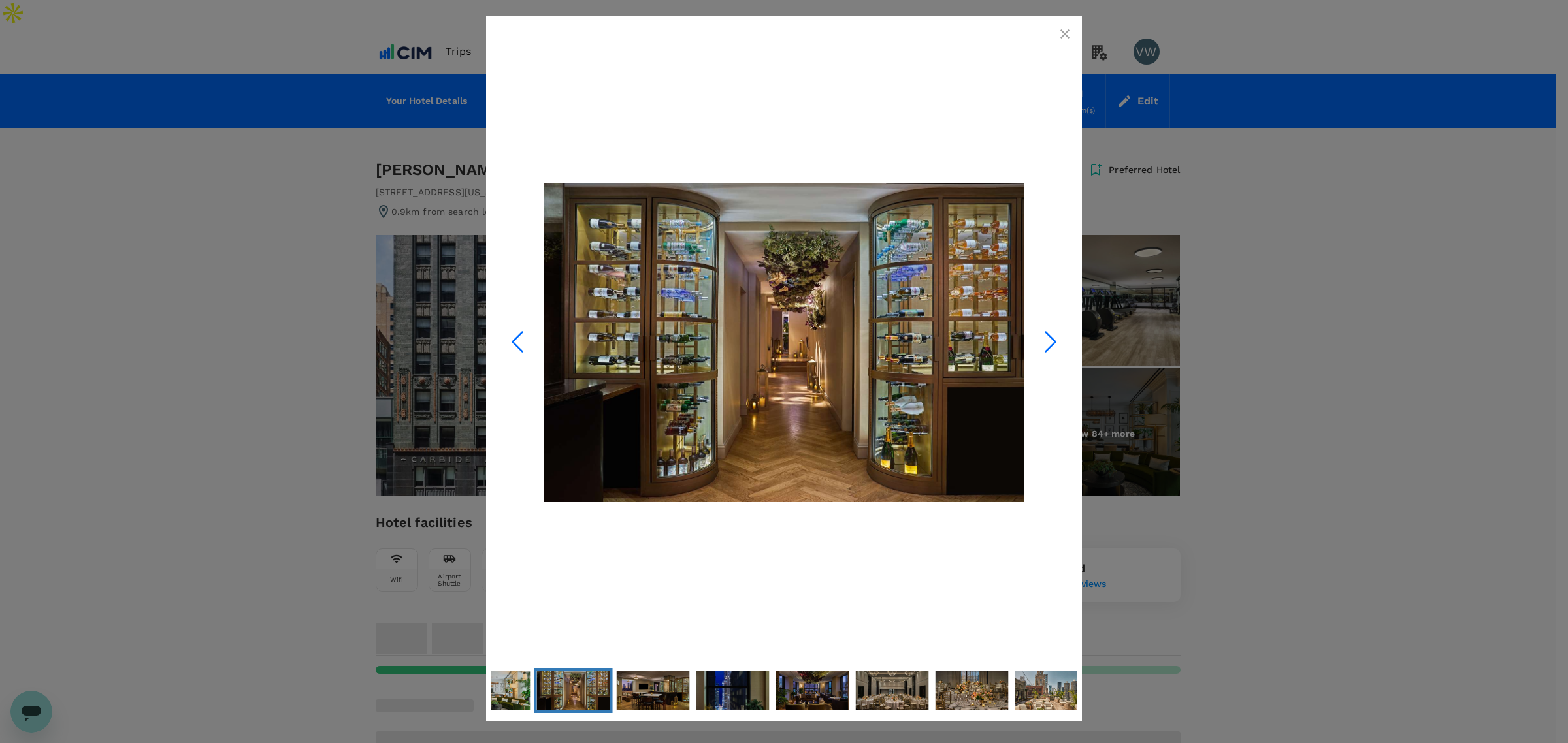
click at [1053, 340] on polyline "Next Slide" at bounding box center [1050, 342] width 10 height 19
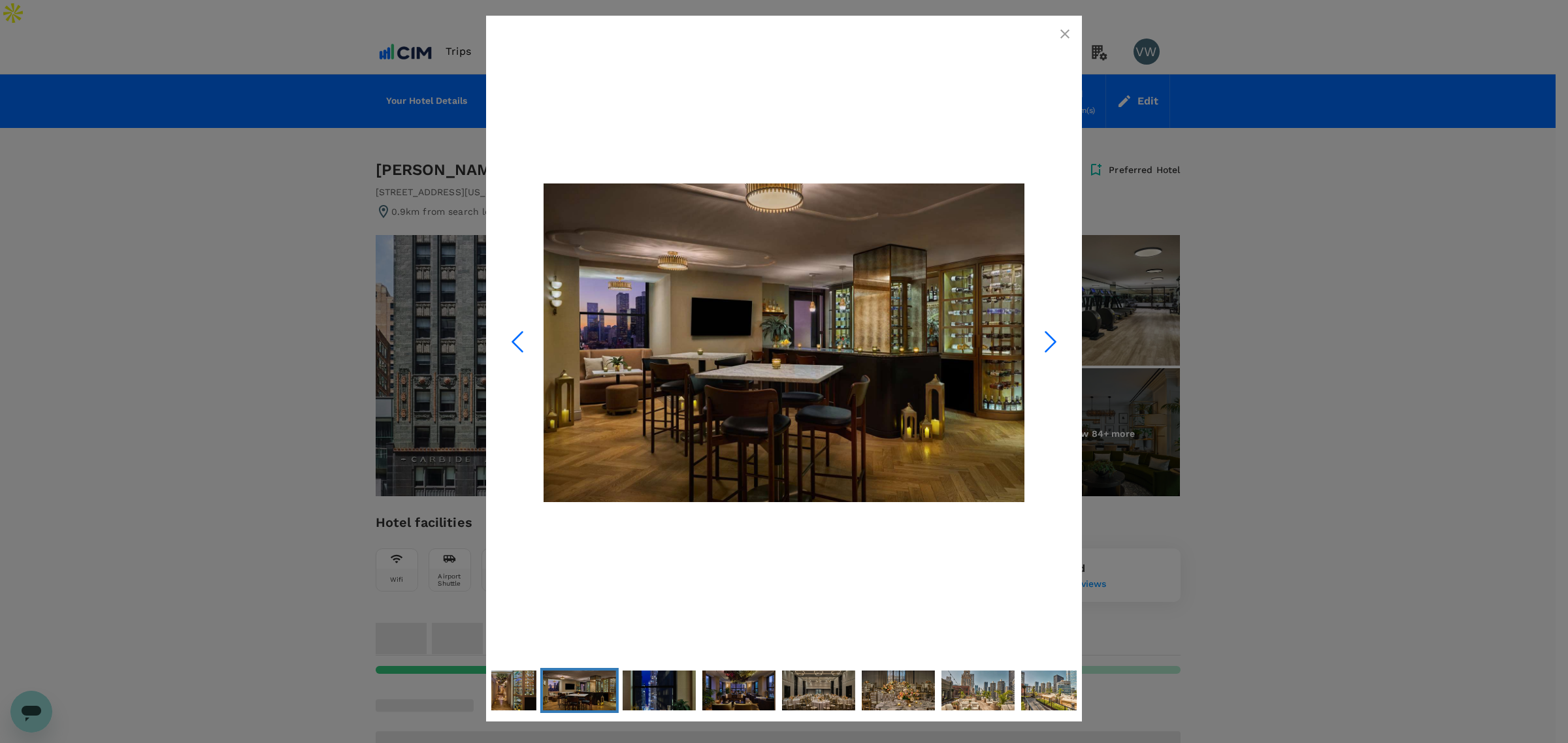
click at [1053, 340] on polyline "Next Slide" at bounding box center [1050, 342] width 10 height 19
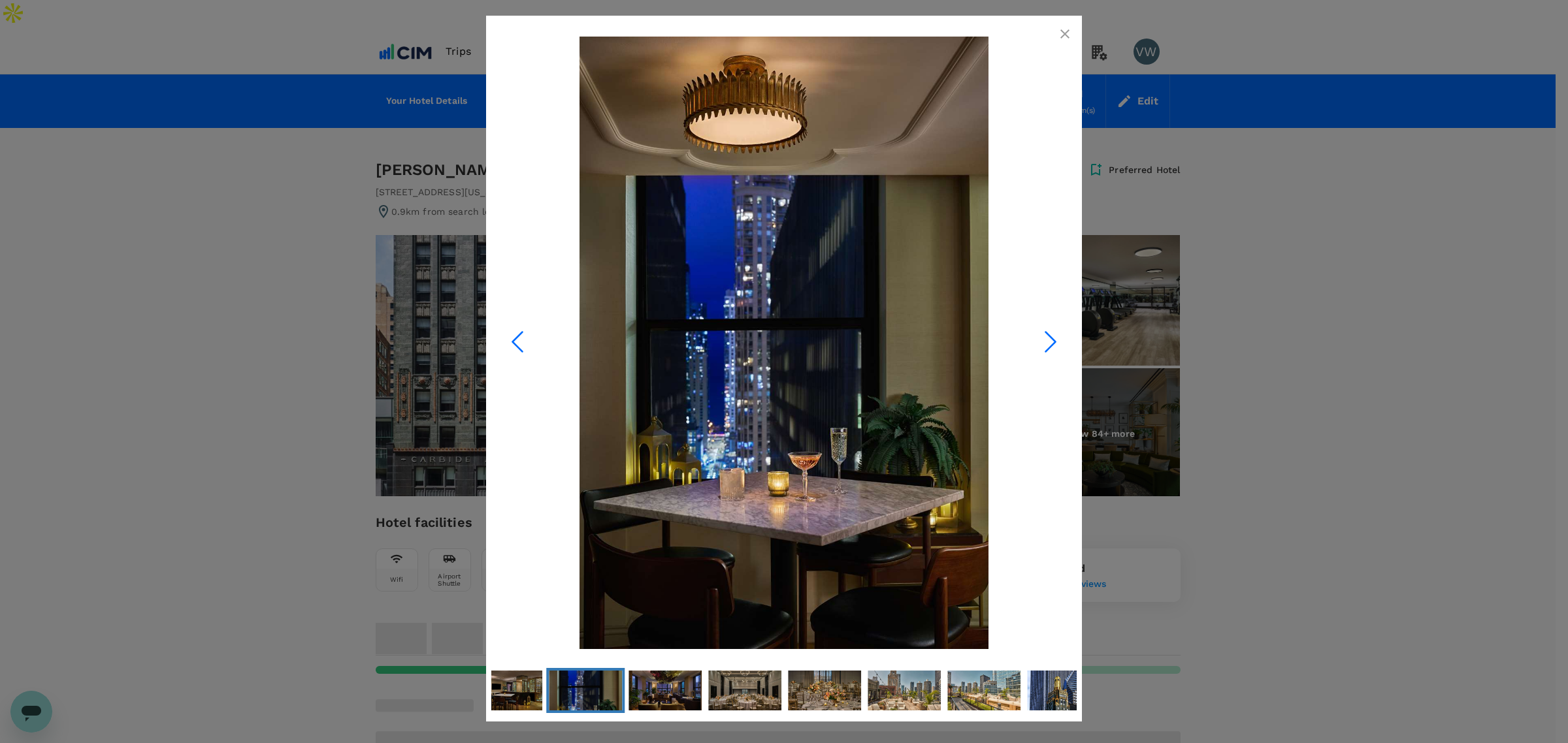
click at [1053, 340] on polyline "Next Slide" at bounding box center [1050, 342] width 10 height 19
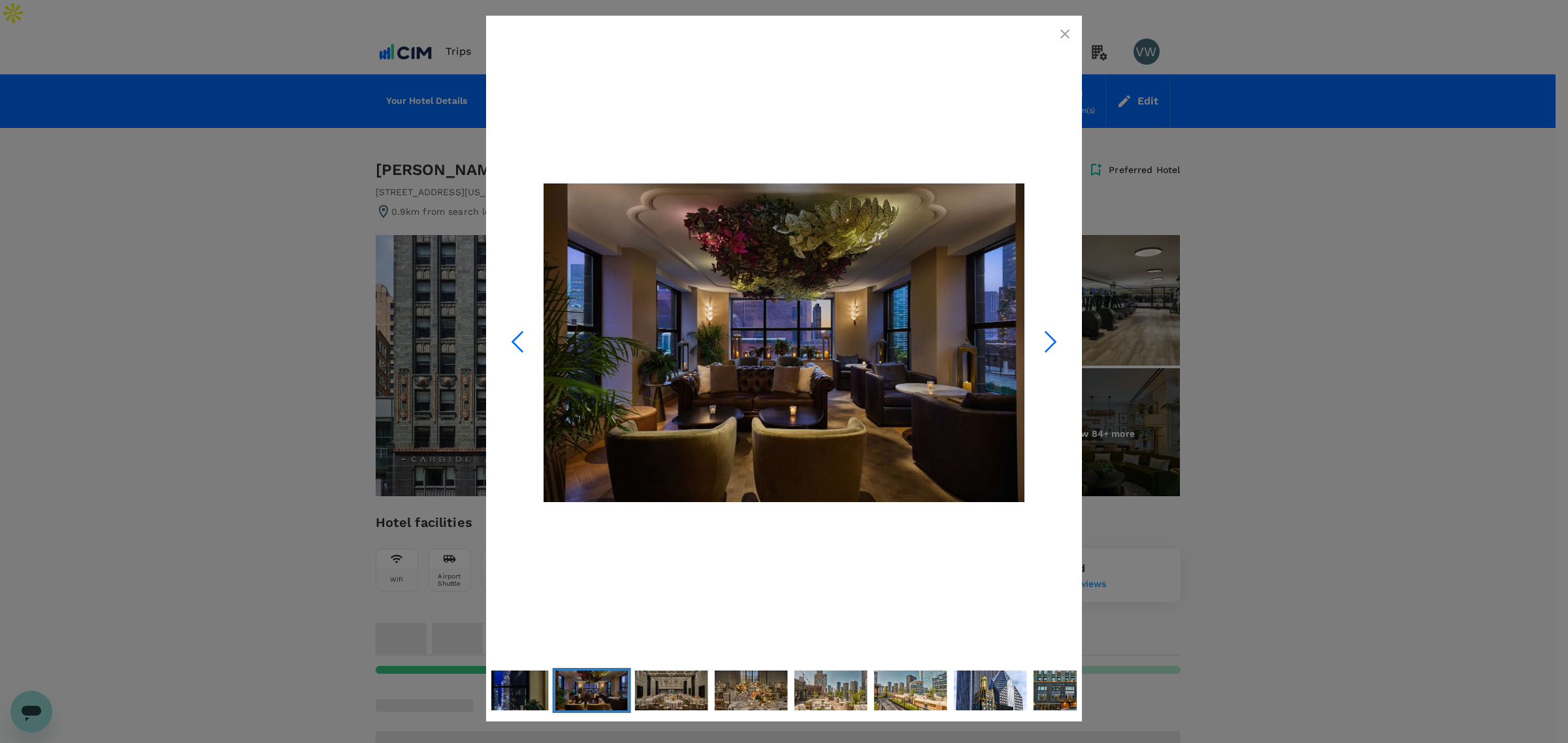
click at [1053, 340] on polyline "Next Slide" at bounding box center [1050, 342] width 10 height 19
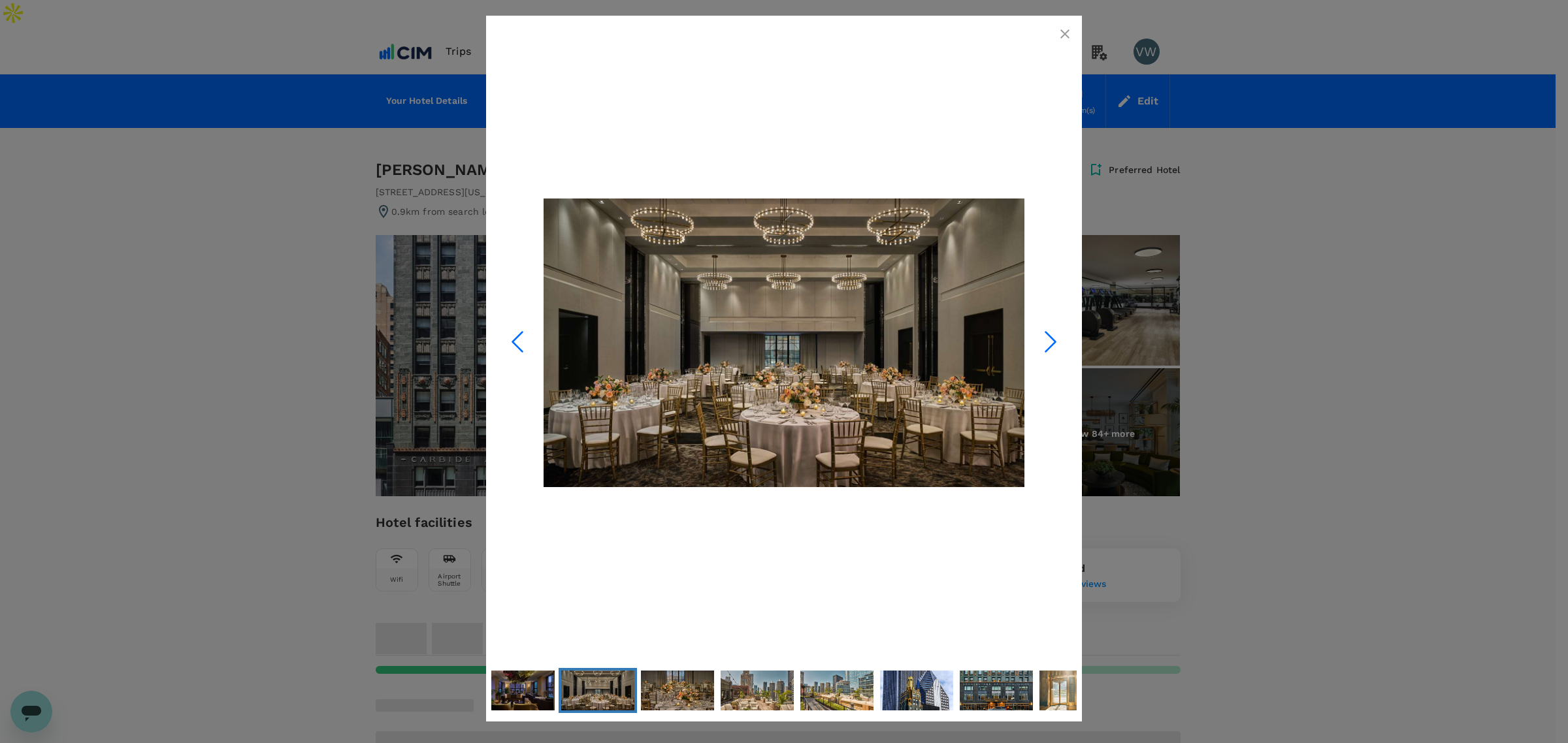
click at [1053, 340] on polyline "Next Slide" at bounding box center [1050, 342] width 10 height 19
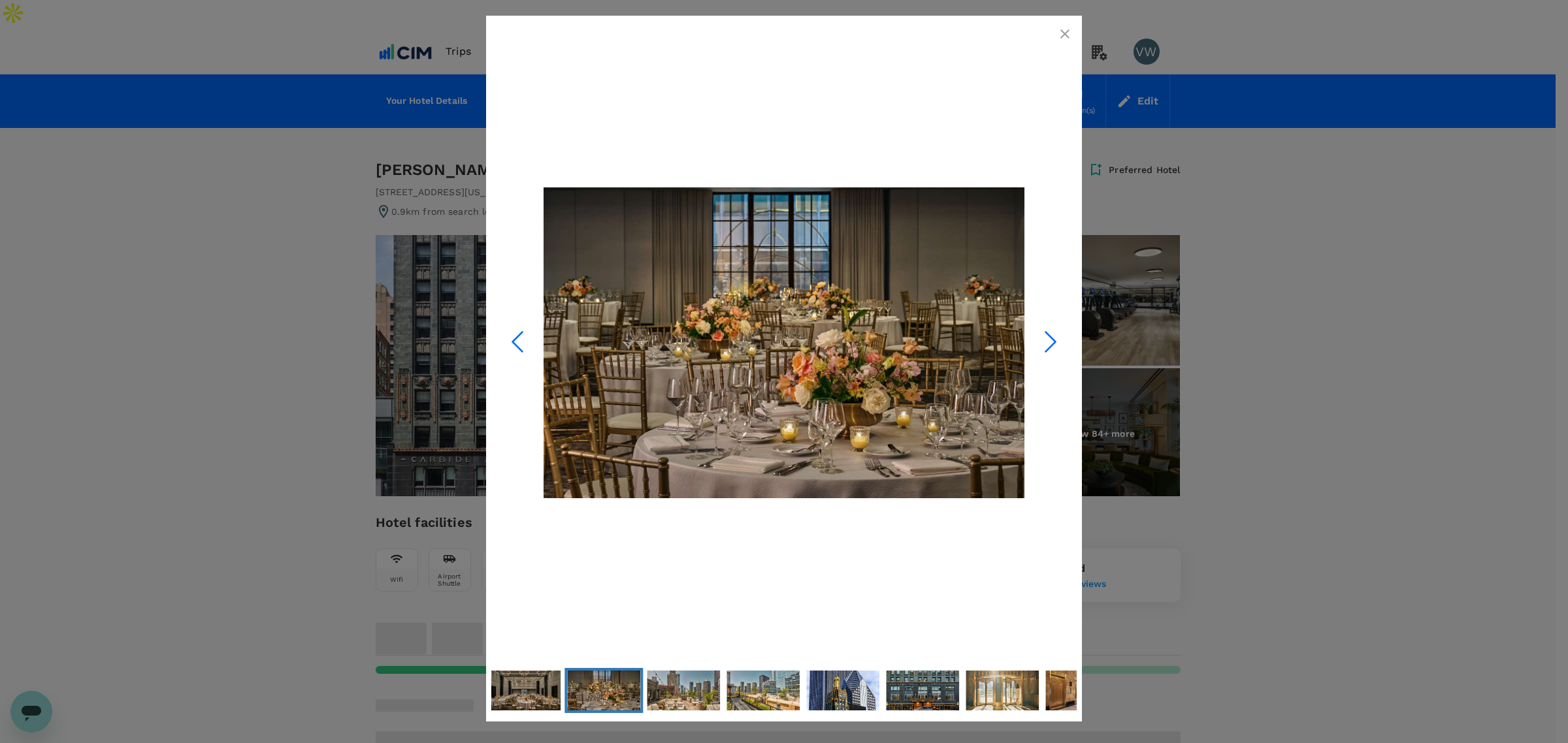
click at [1053, 340] on polyline "Next Slide" at bounding box center [1050, 342] width 10 height 19
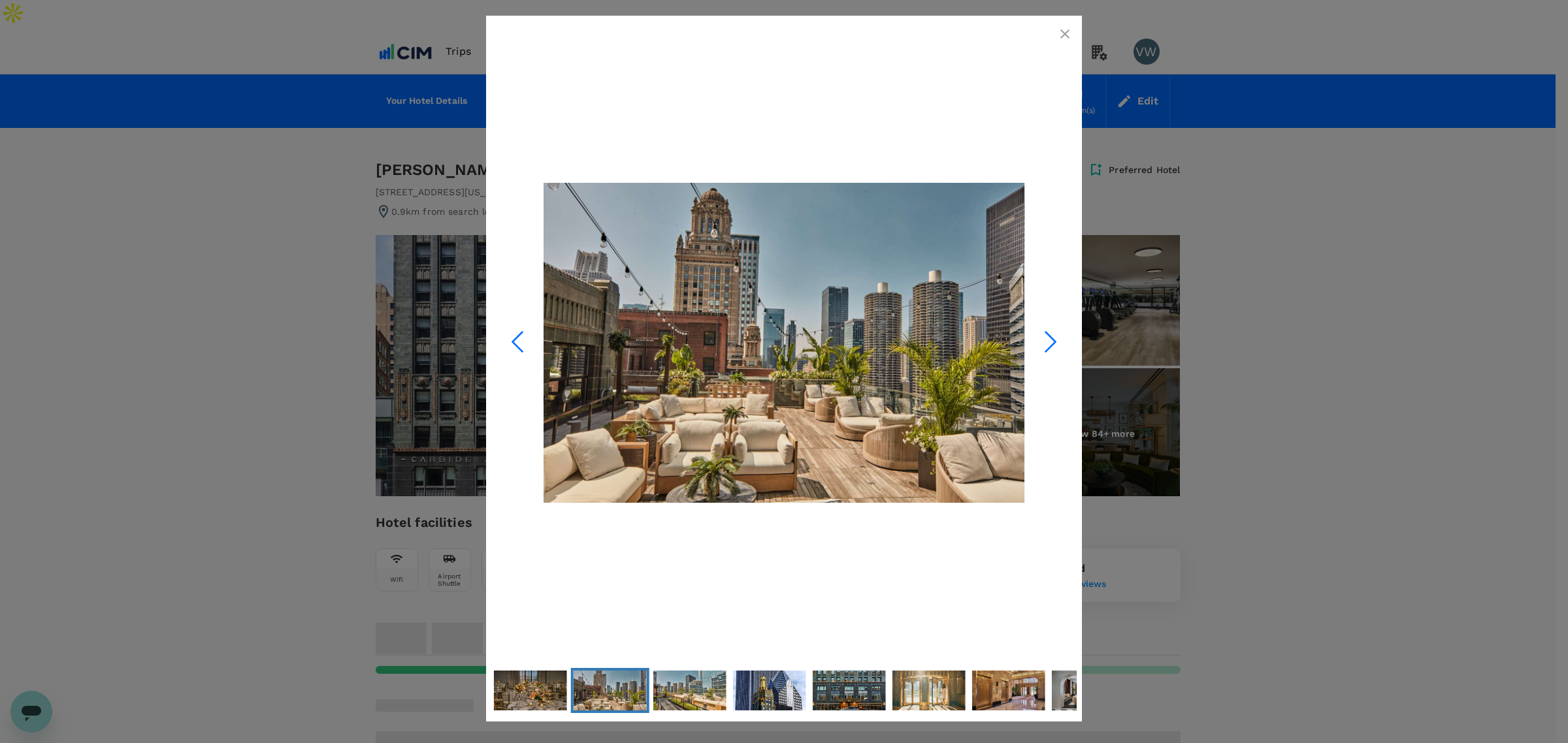
click at [1053, 340] on polyline "Next Slide" at bounding box center [1050, 342] width 10 height 19
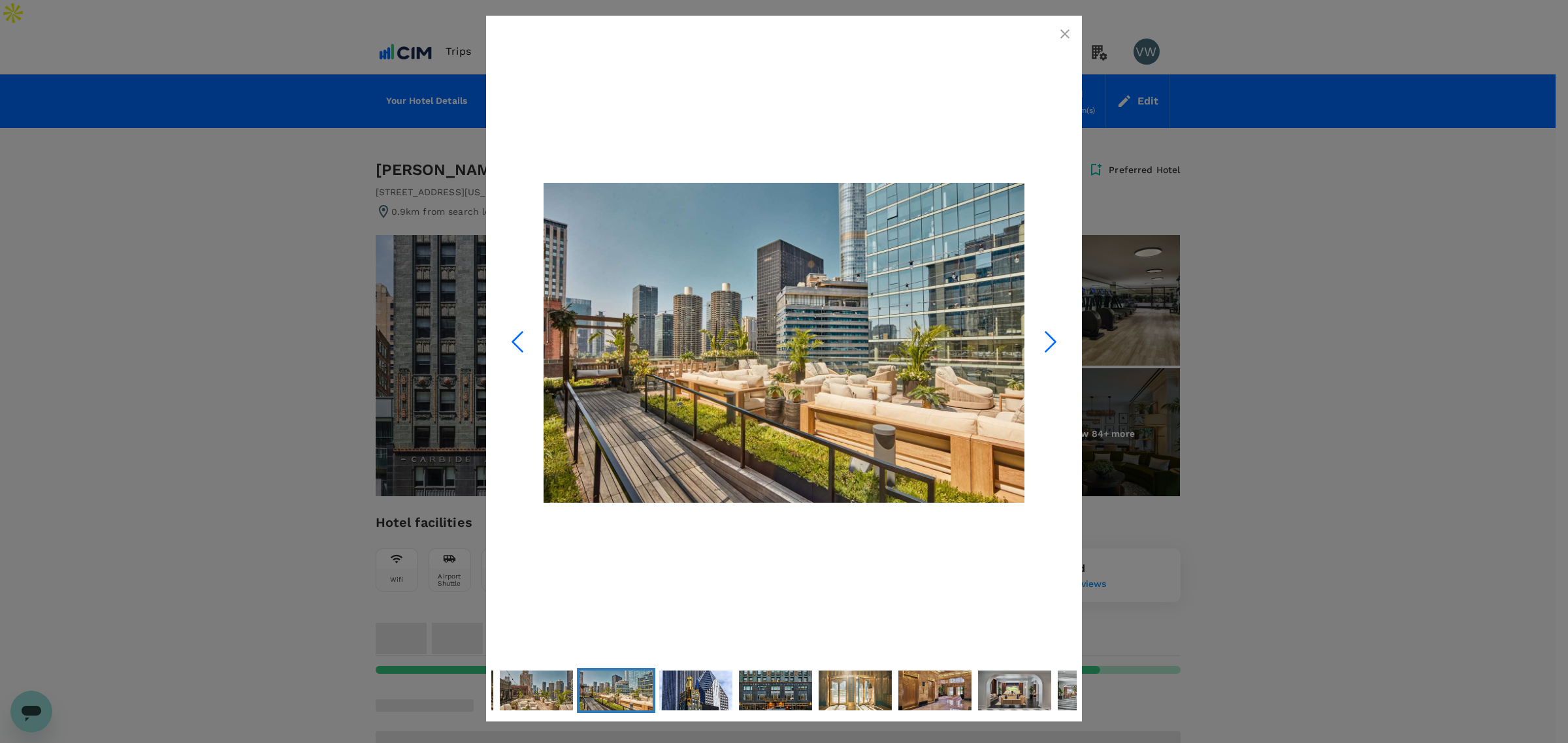
click at [1053, 340] on polyline "Next Slide" at bounding box center [1050, 342] width 10 height 19
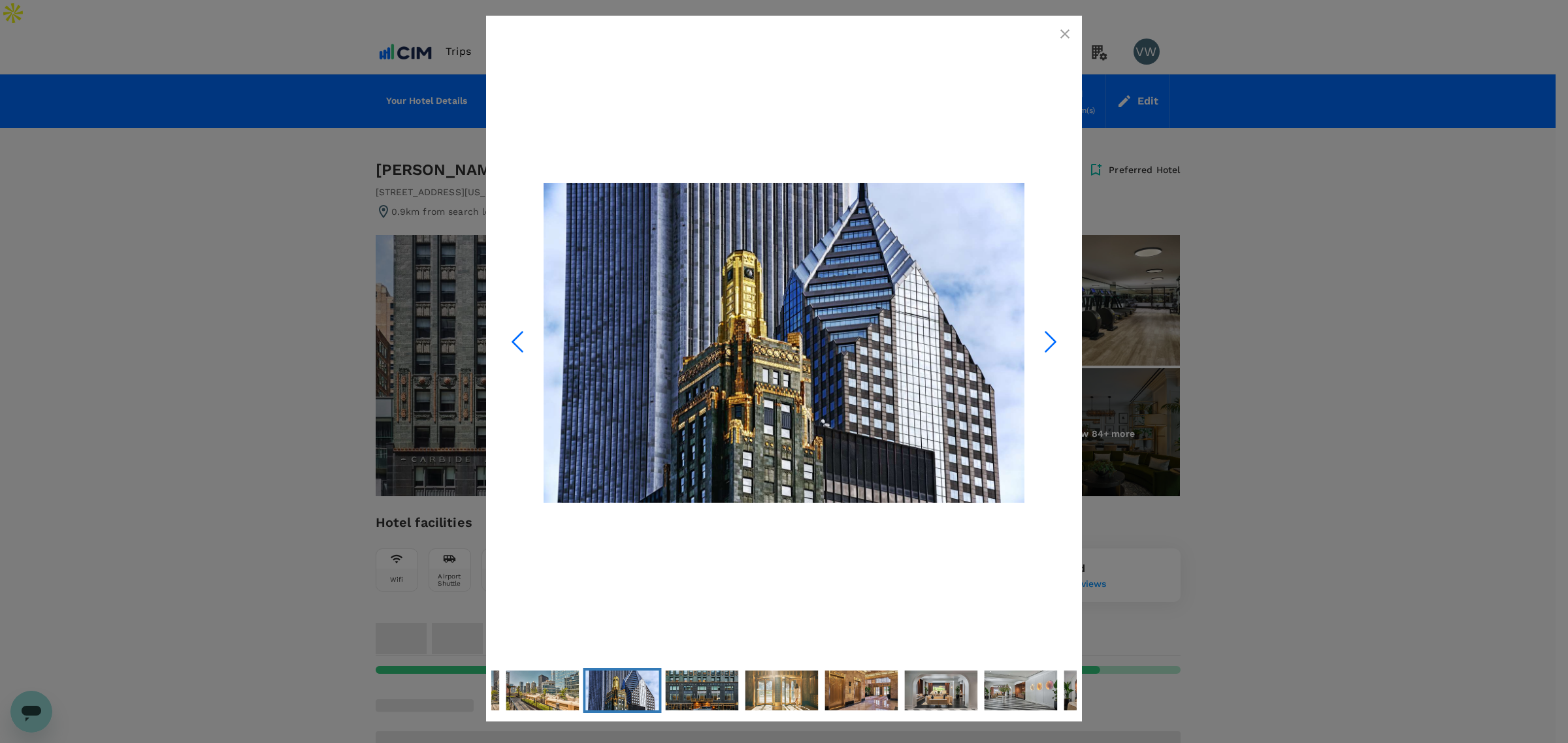
click at [1053, 340] on polyline "Next Slide" at bounding box center [1050, 342] width 10 height 19
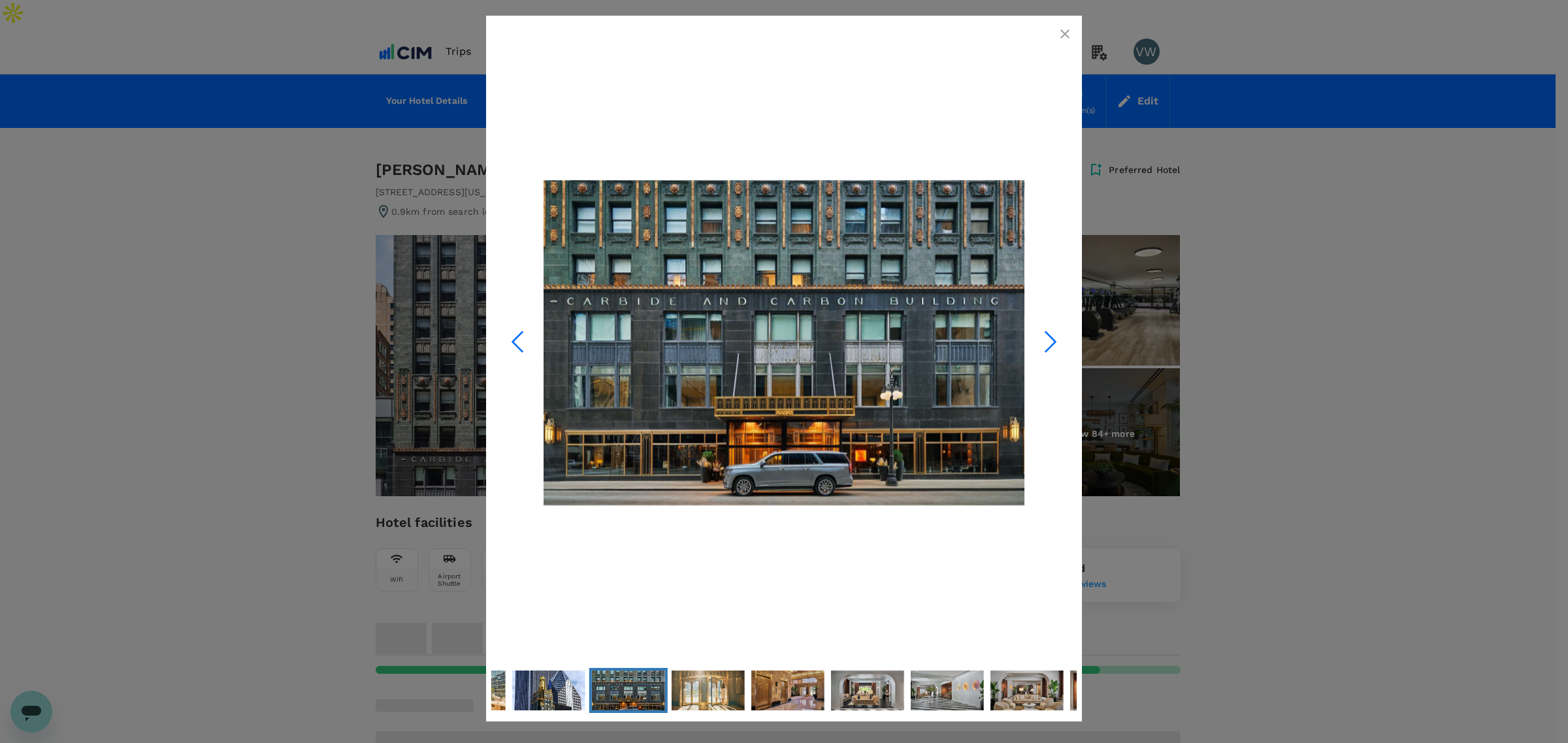
click at [514, 331] on icon "Previous Slide" at bounding box center [517, 342] width 39 height 39
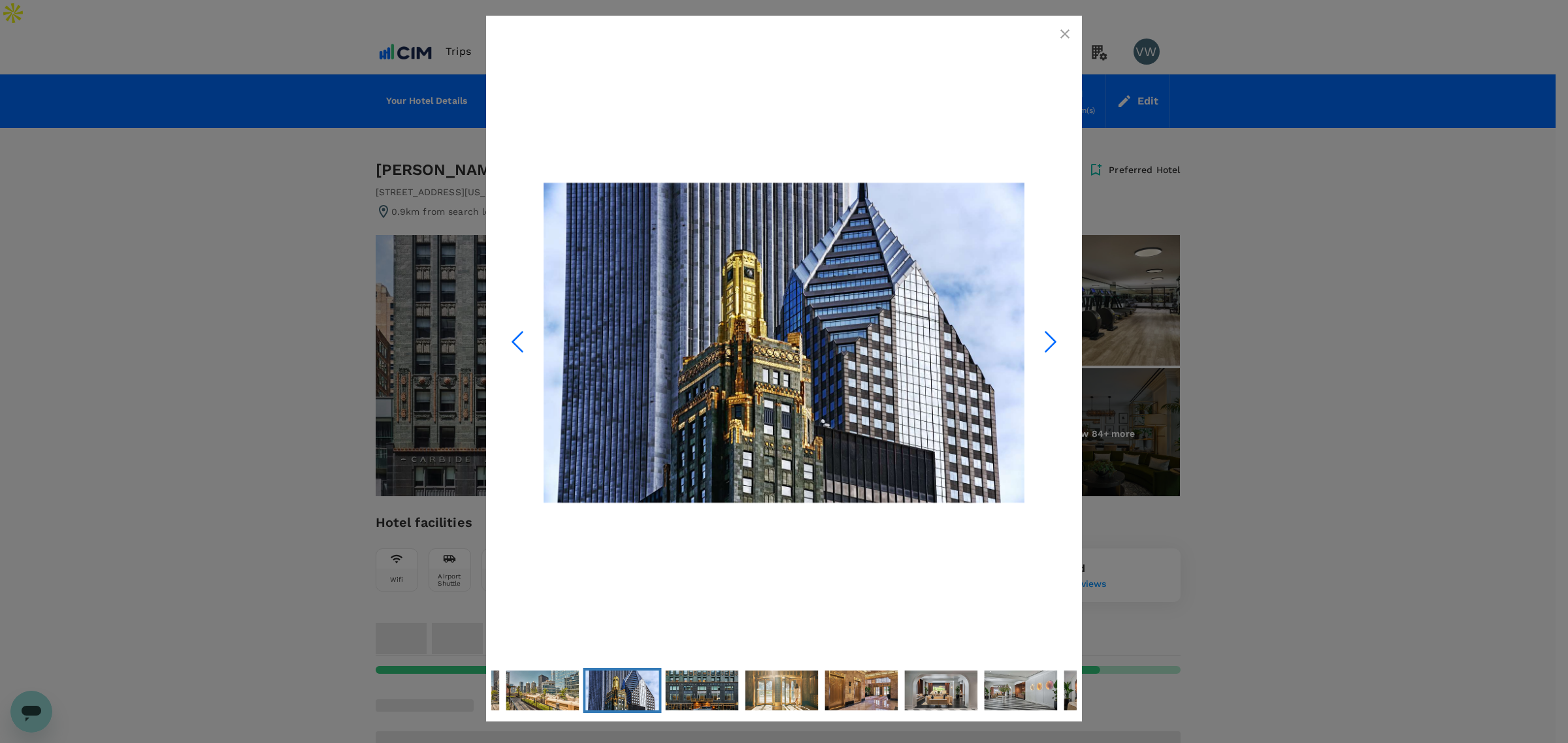
click at [1057, 30] on icon "button" at bounding box center [1065, 34] width 16 height 16
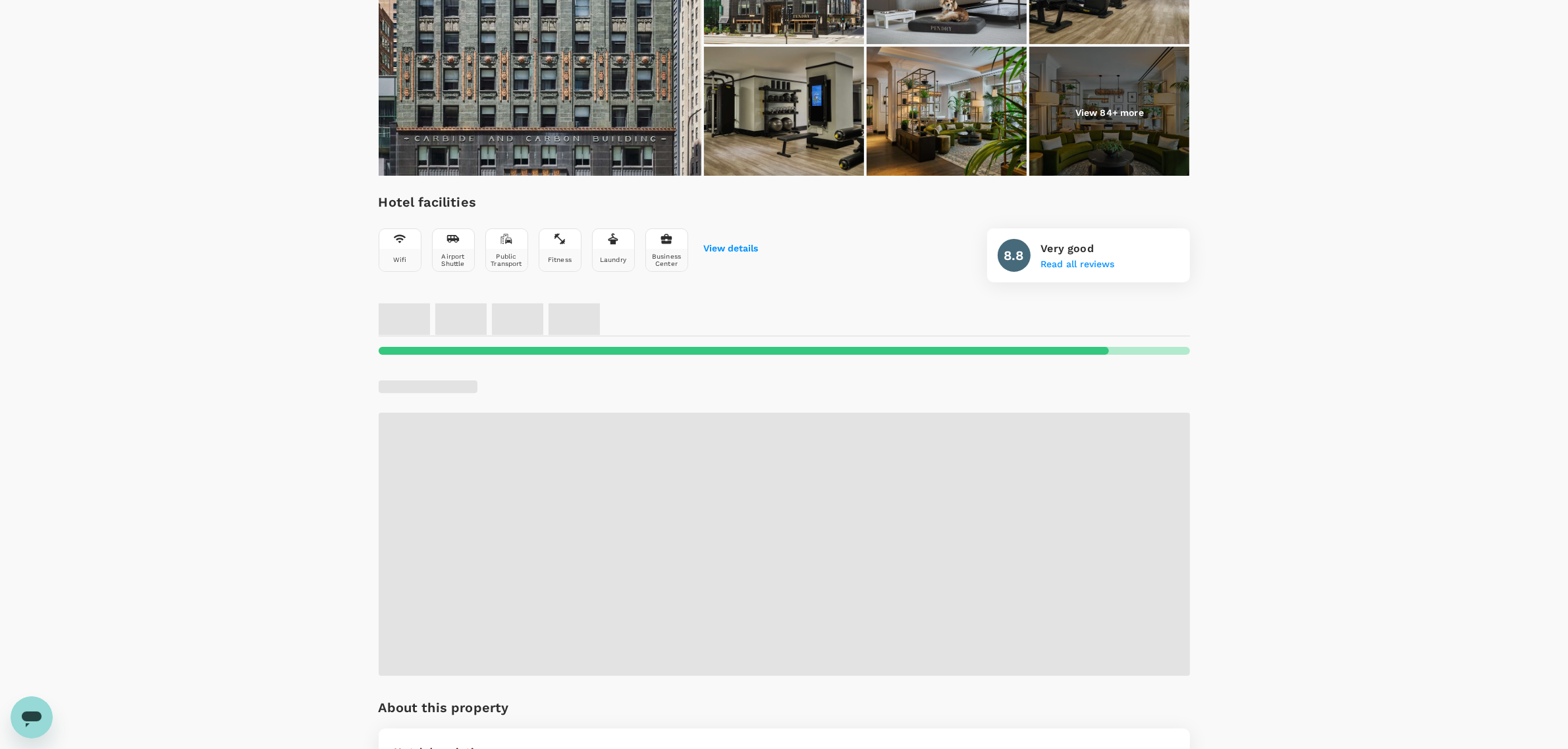
scroll to position [329, 0]
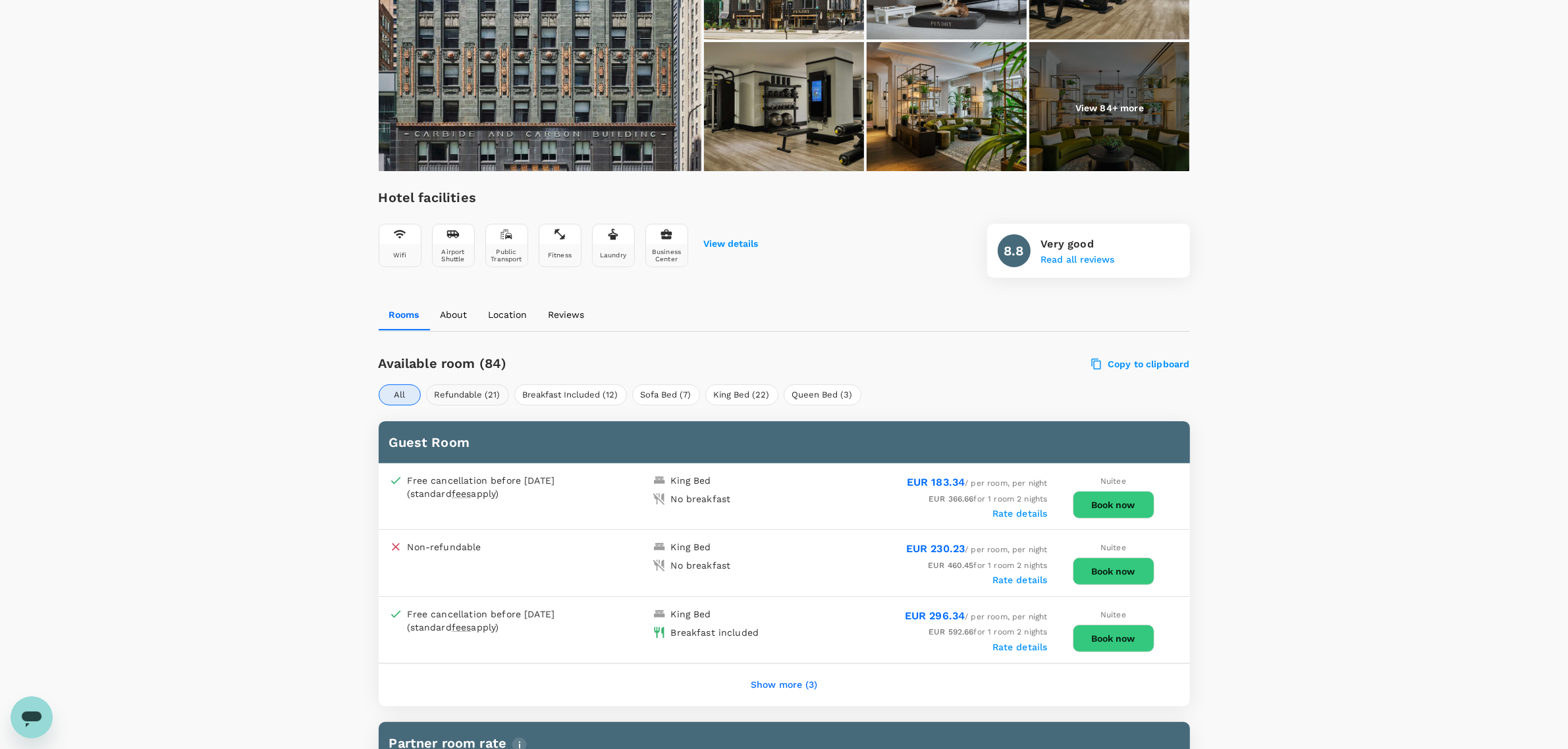
click at [474, 385] on button "Refundable (21)" at bounding box center [467, 395] width 83 height 21
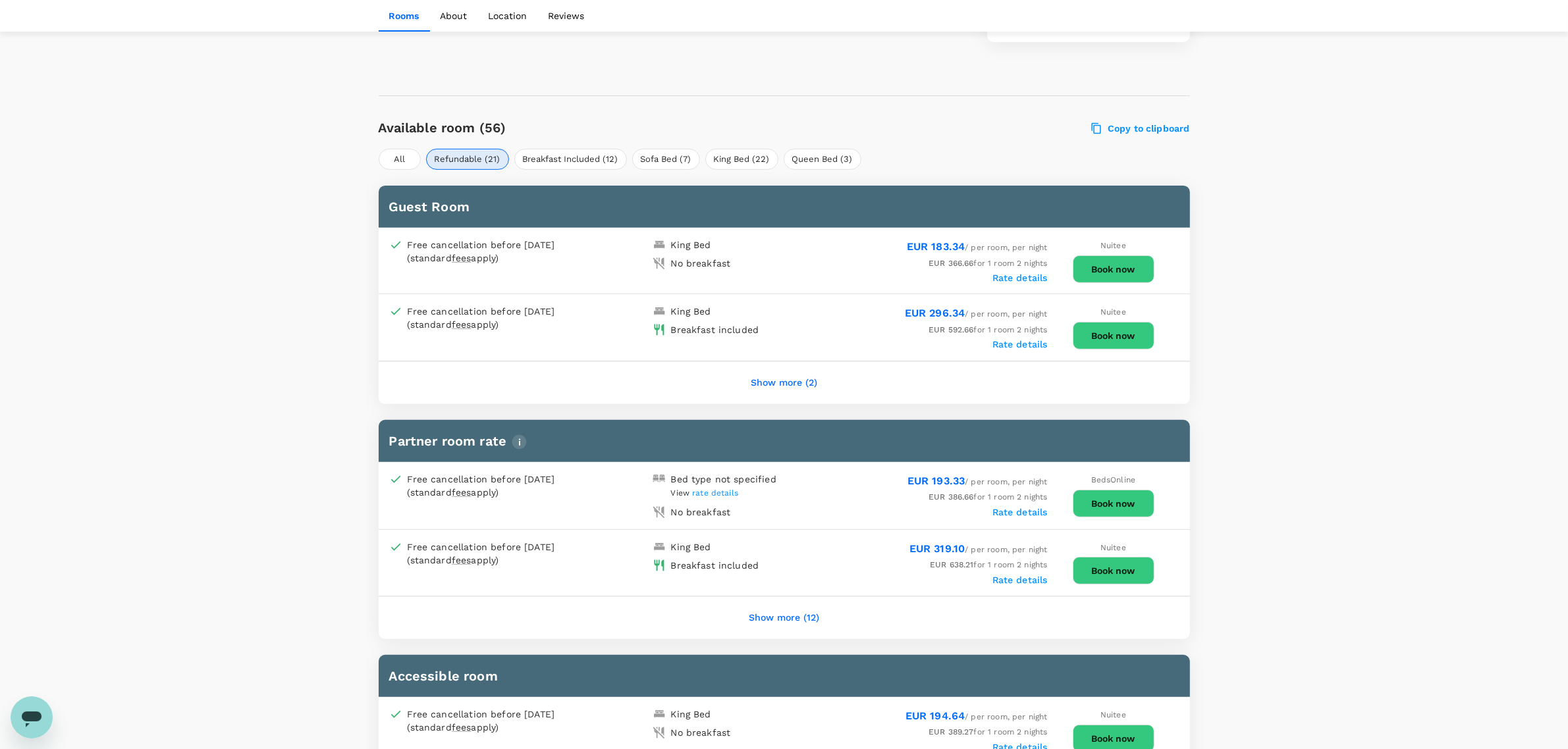
scroll to position [659, 0]
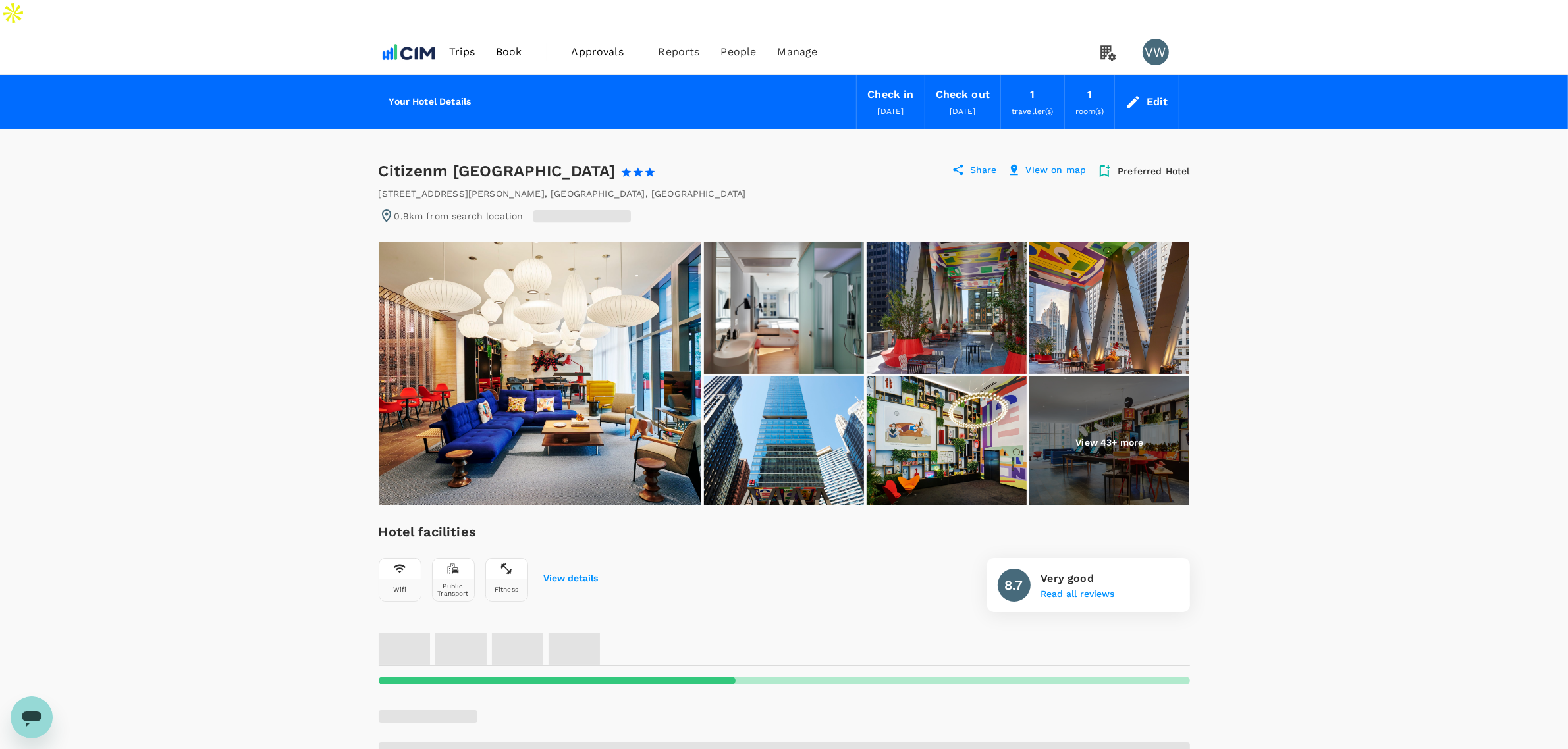
click at [920, 430] on img at bounding box center [947, 442] width 160 height 131
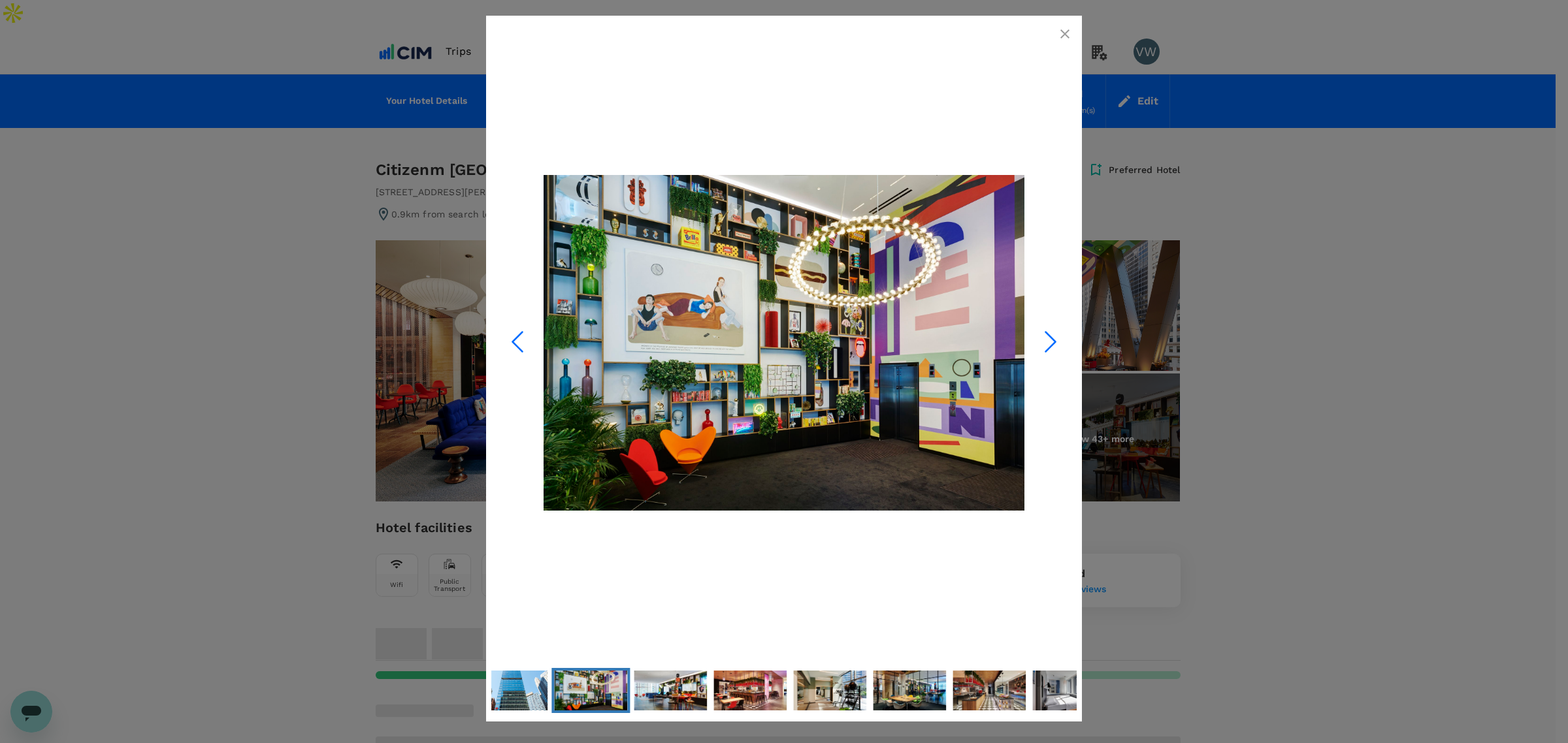
radio input "false"
radio input "true"
click at [1046, 334] on icon "Next Slide" at bounding box center [1050, 342] width 39 height 39
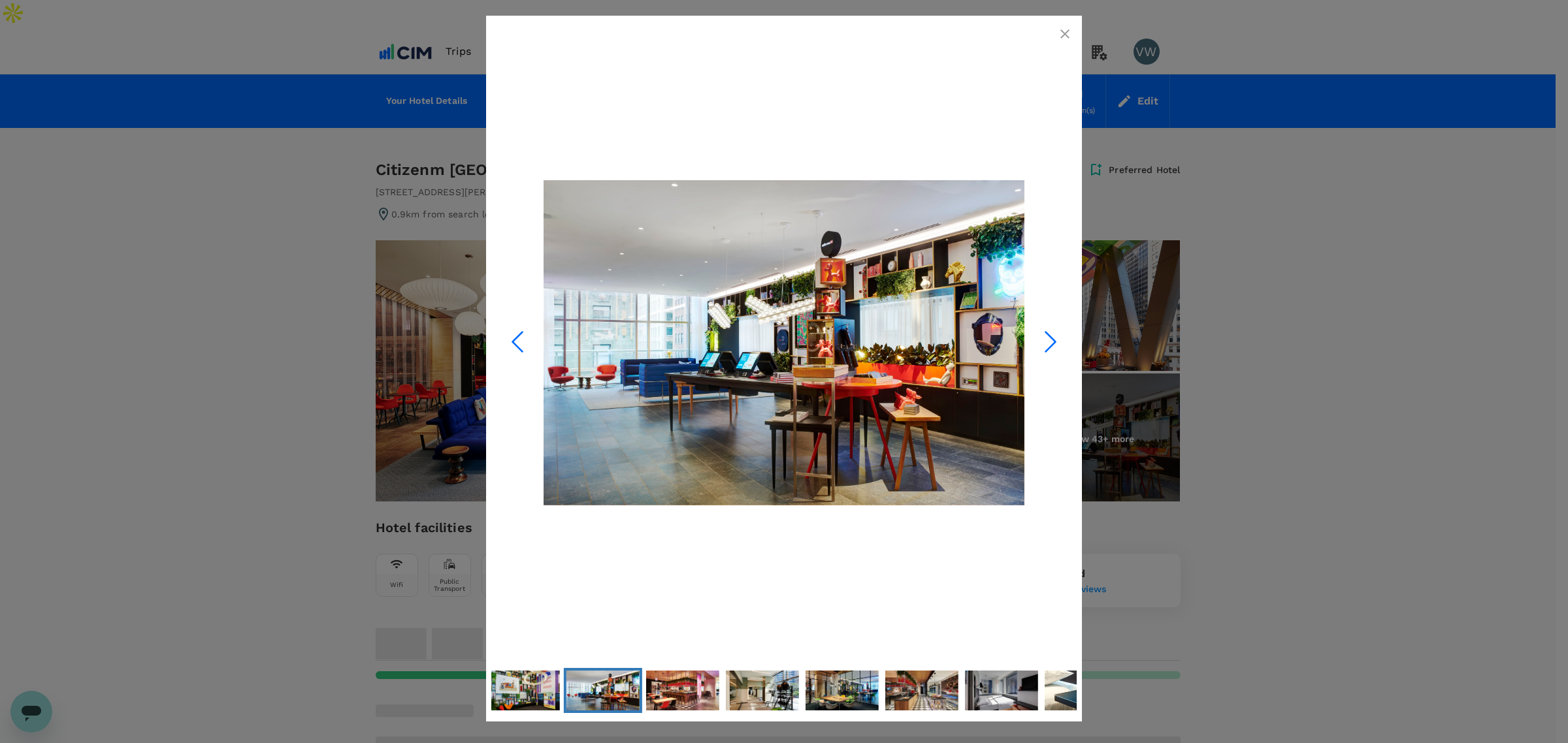
click at [1046, 334] on icon "Next Slide" at bounding box center [1050, 342] width 39 height 39
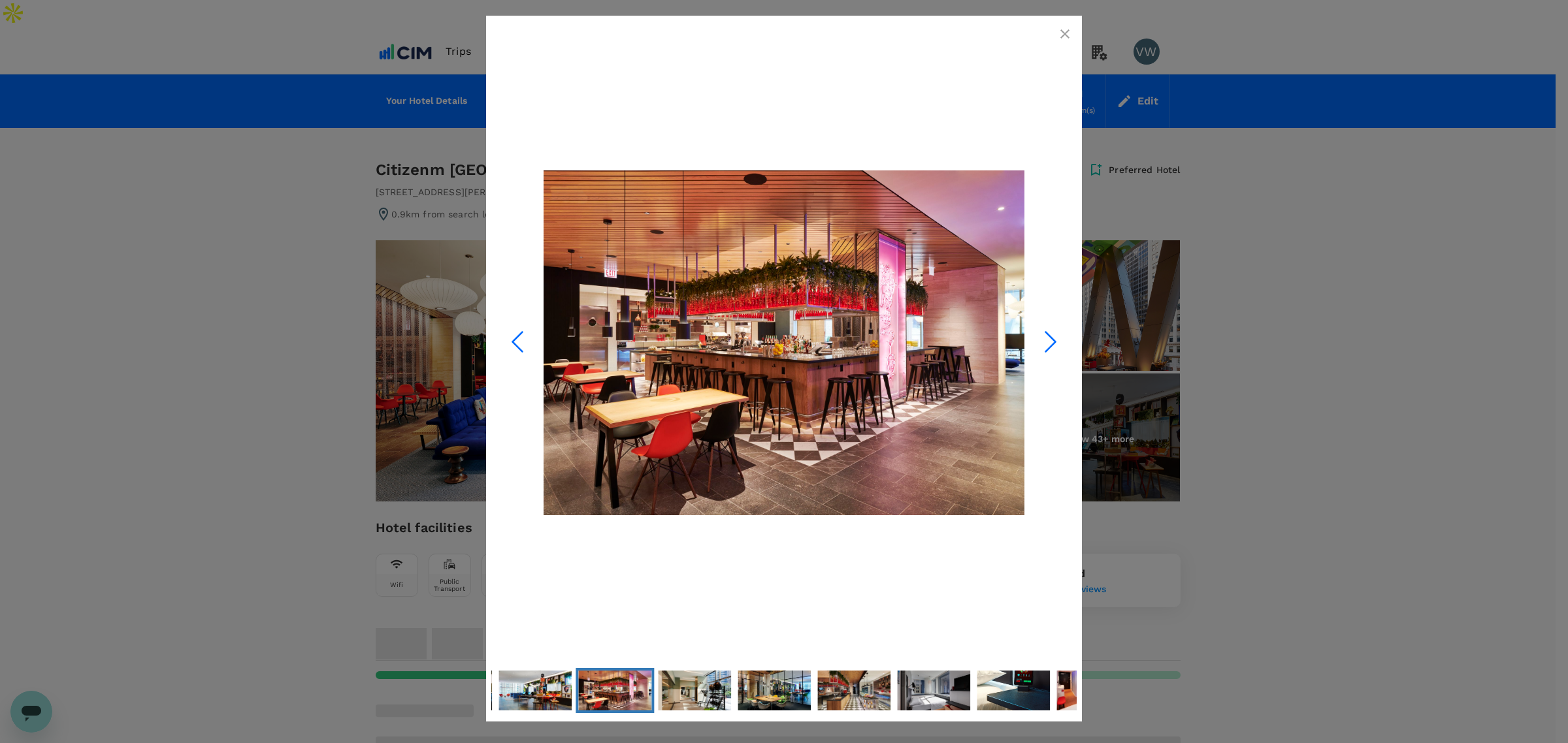
click at [1046, 334] on icon "Next Slide" at bounding box center [1050, 342] width 39 height 39
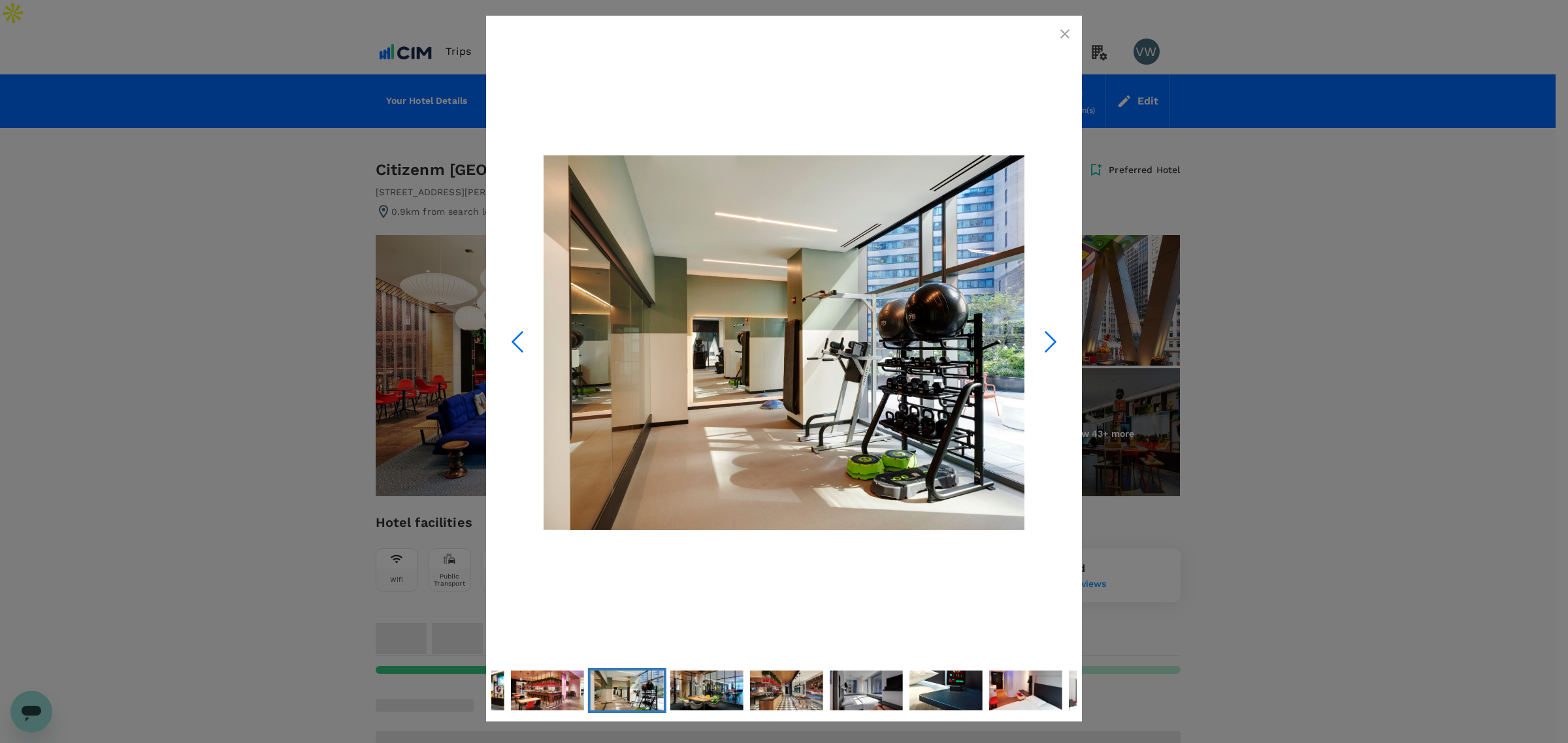
click at [1046, 334] on icon "Next Slide" at bounding box center [1050, 342] width 39 height 39
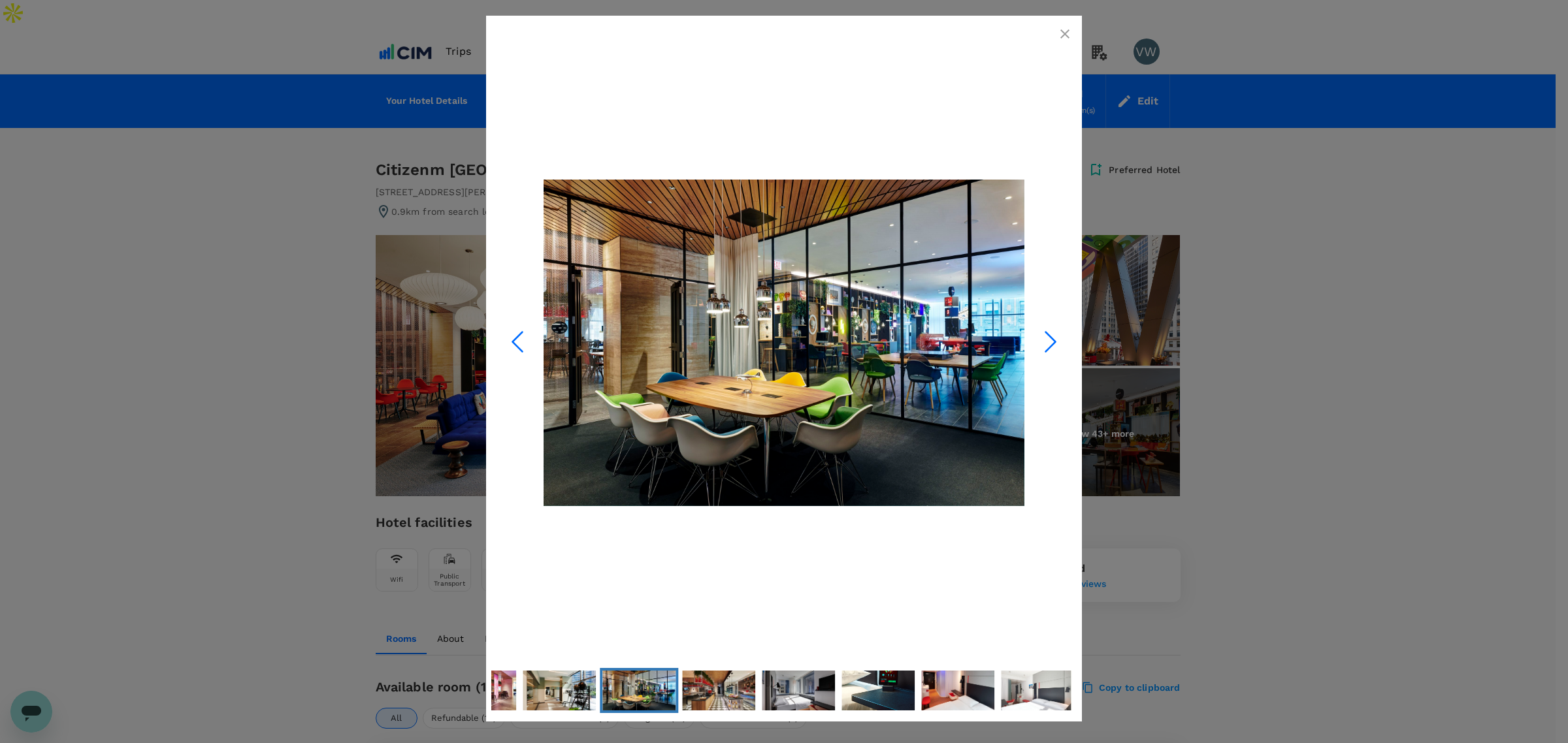
click at [1046, 334] on icon "Next Slide" at bounding box center [1050, 342] width 39 height 39
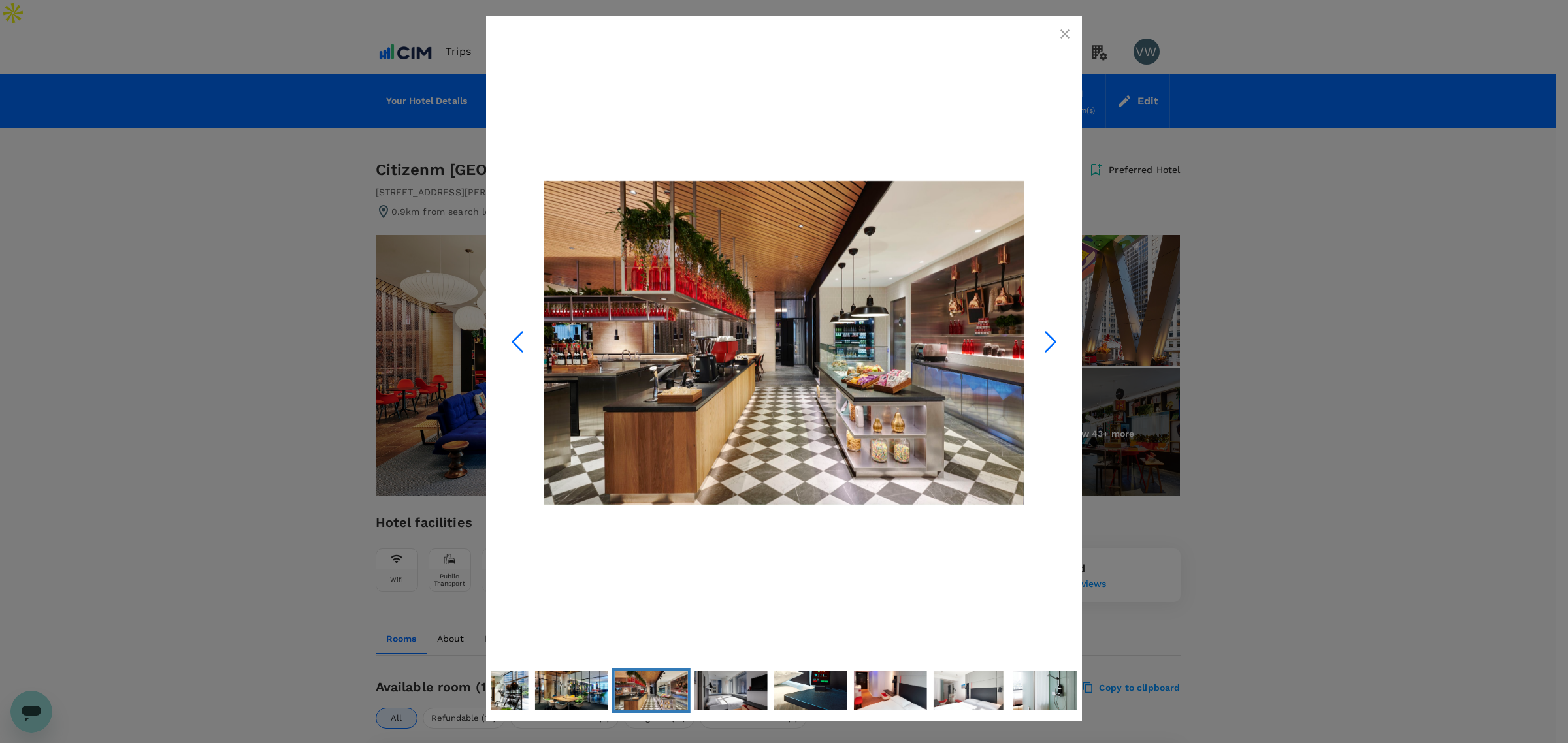
click at [1049, 338] on icon "Next Slide" at bounding box center [1050, 342] width 39 height 39
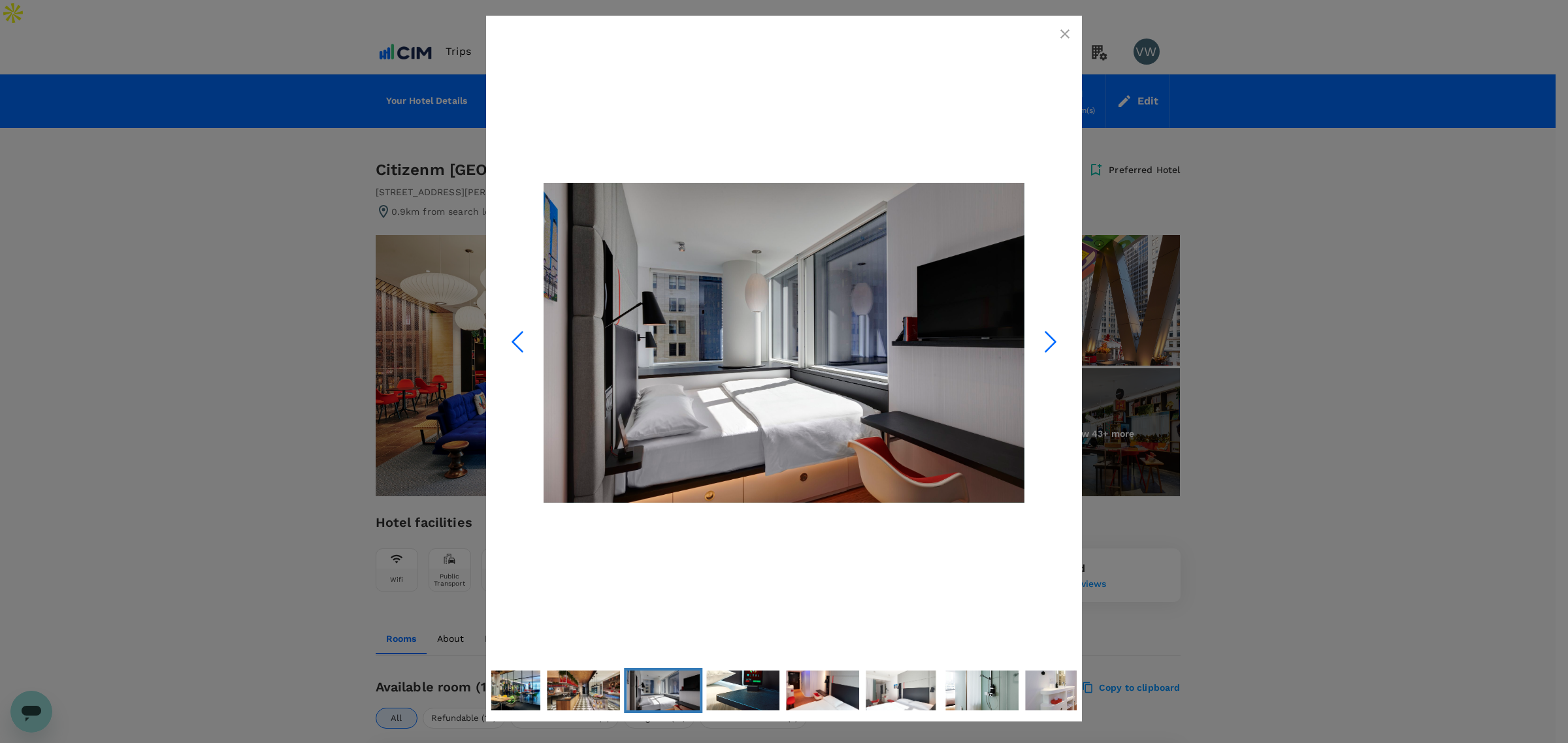
click at [1049, 338] on icon "Next Slide" at bounding box center [1050, 342] width 39 height 39
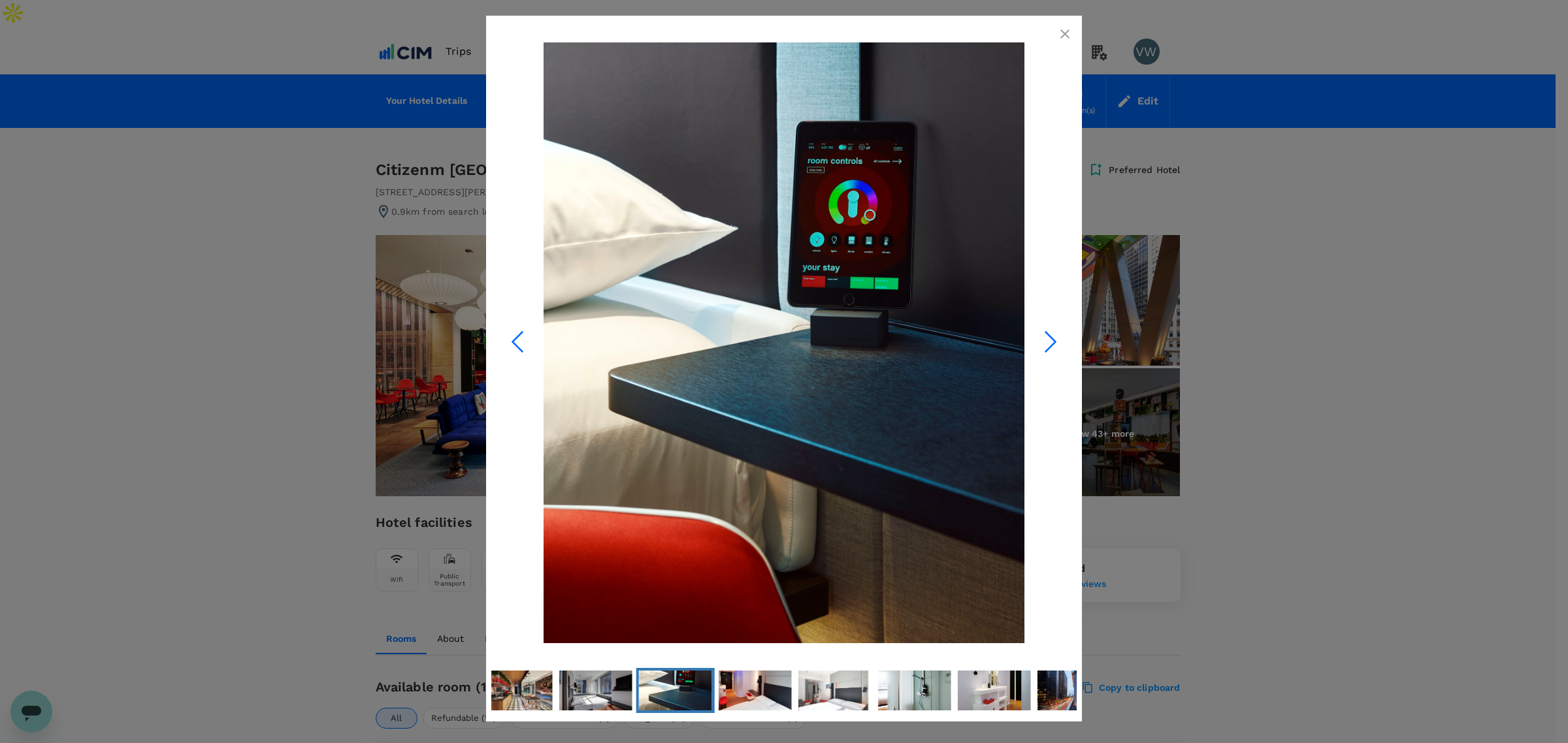
click at [1049, 338] on icon "Next Slide" at bounding box center [1050, 342] width 39 height 39
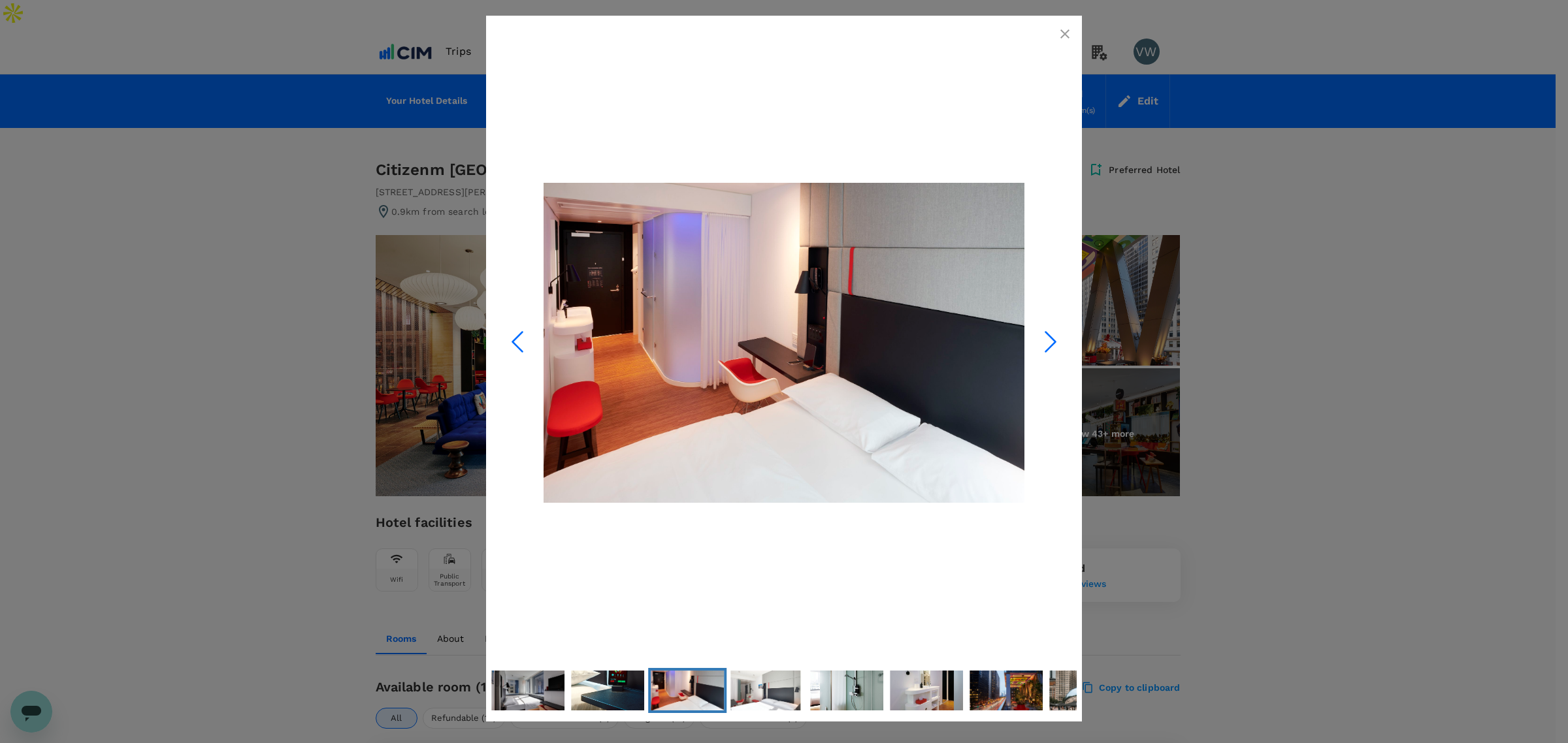
click at [1049, 338] on icon "Next Slide" at bounding box center [1050, 342] width 39 height 39
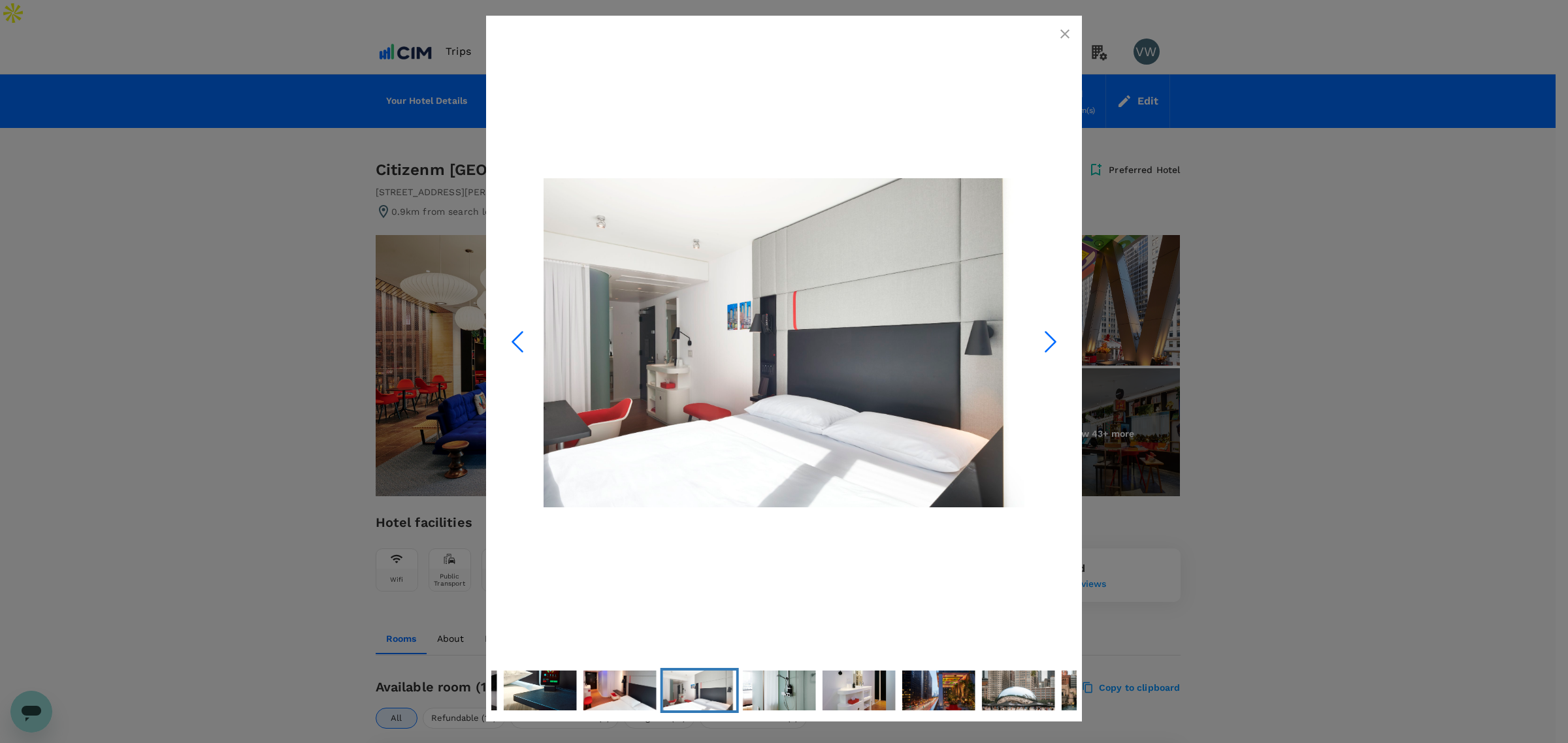
click at [1049, 338] on icon "Next Slide" at bounding box center [1050, 342] width 39 height 39
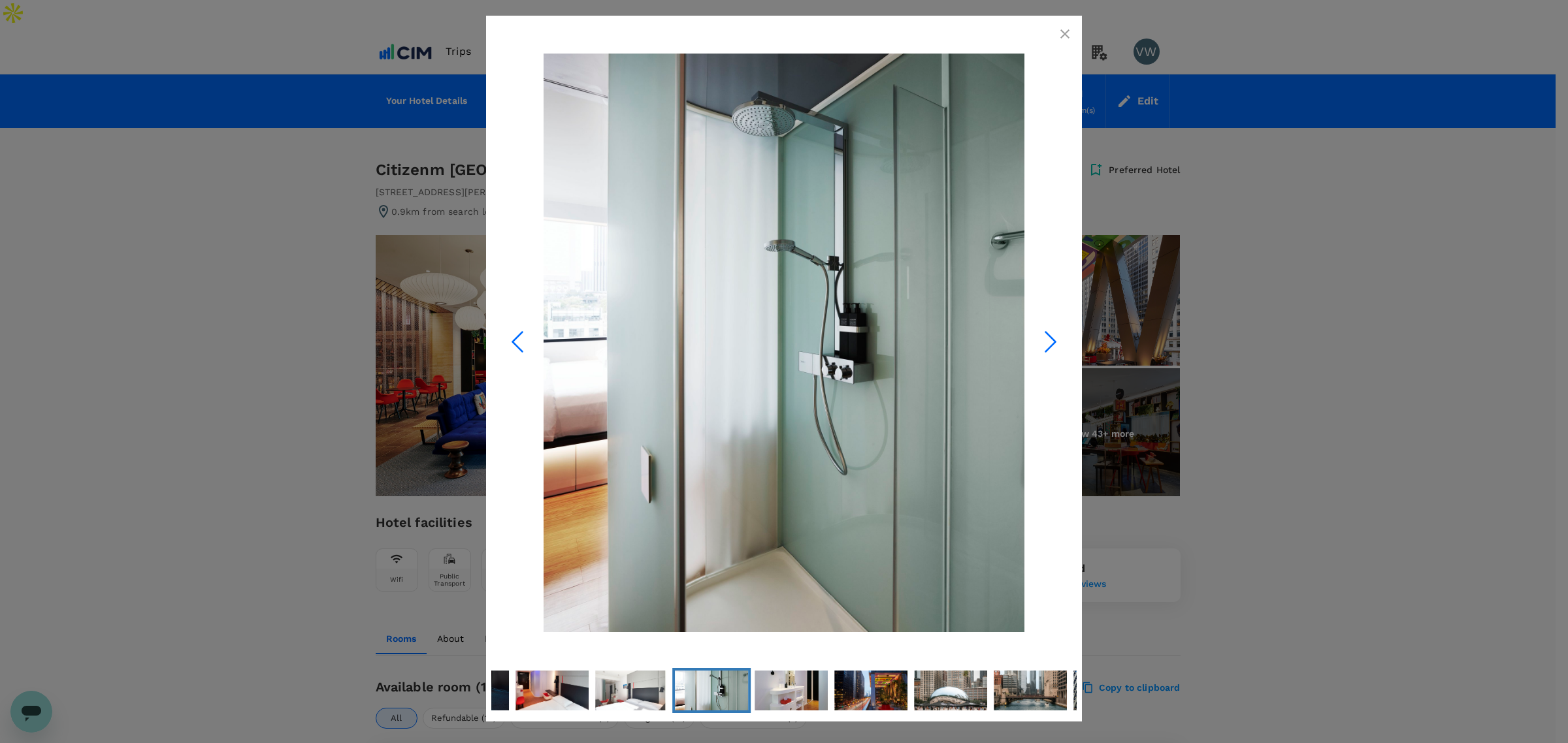
click at [1049, 338] on icon "Next Slide" at bounding box center [1050, 342] width 39 height 39
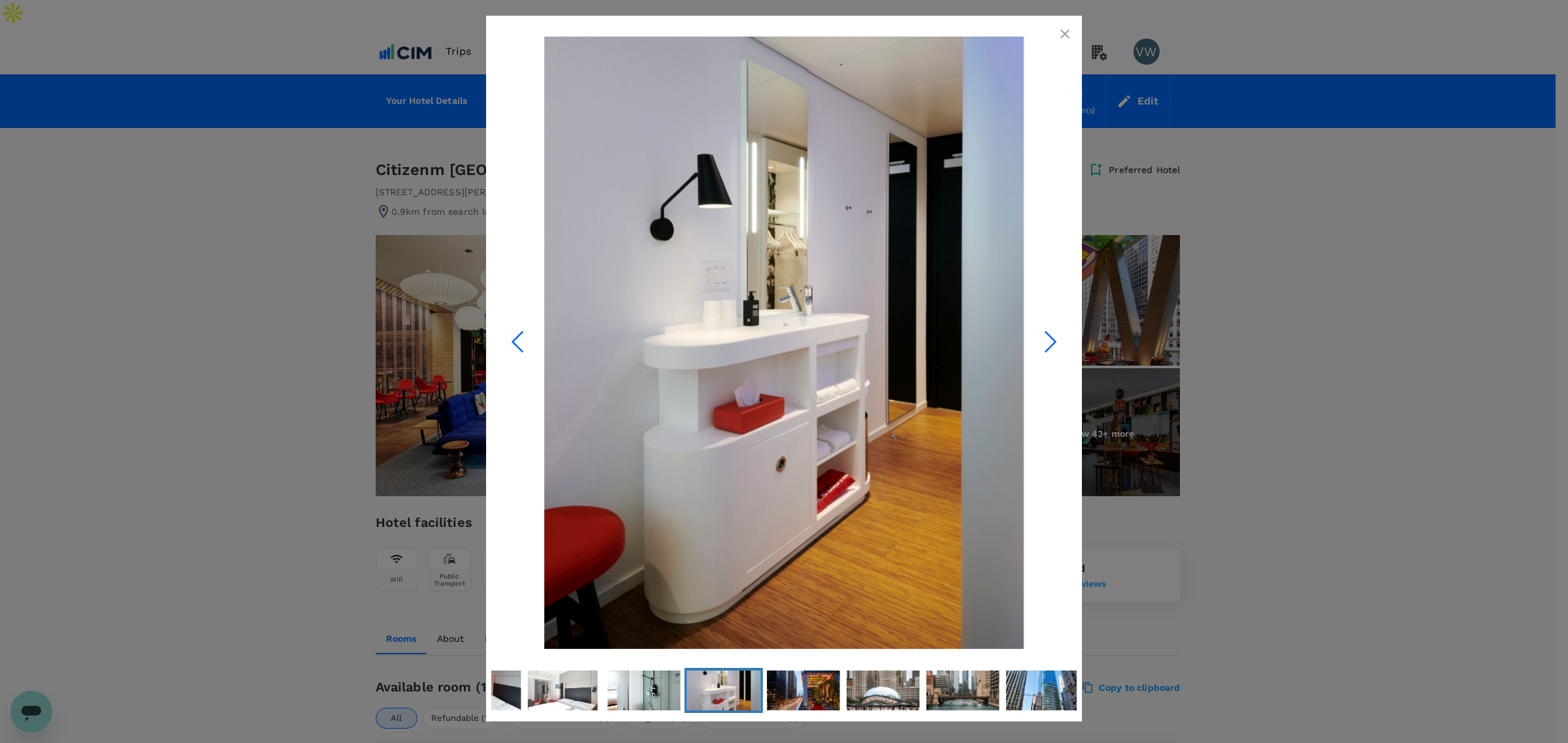
click at [521, 354] on icon "Previous Slide" at bounding box center [517, 342] width 39 height 39
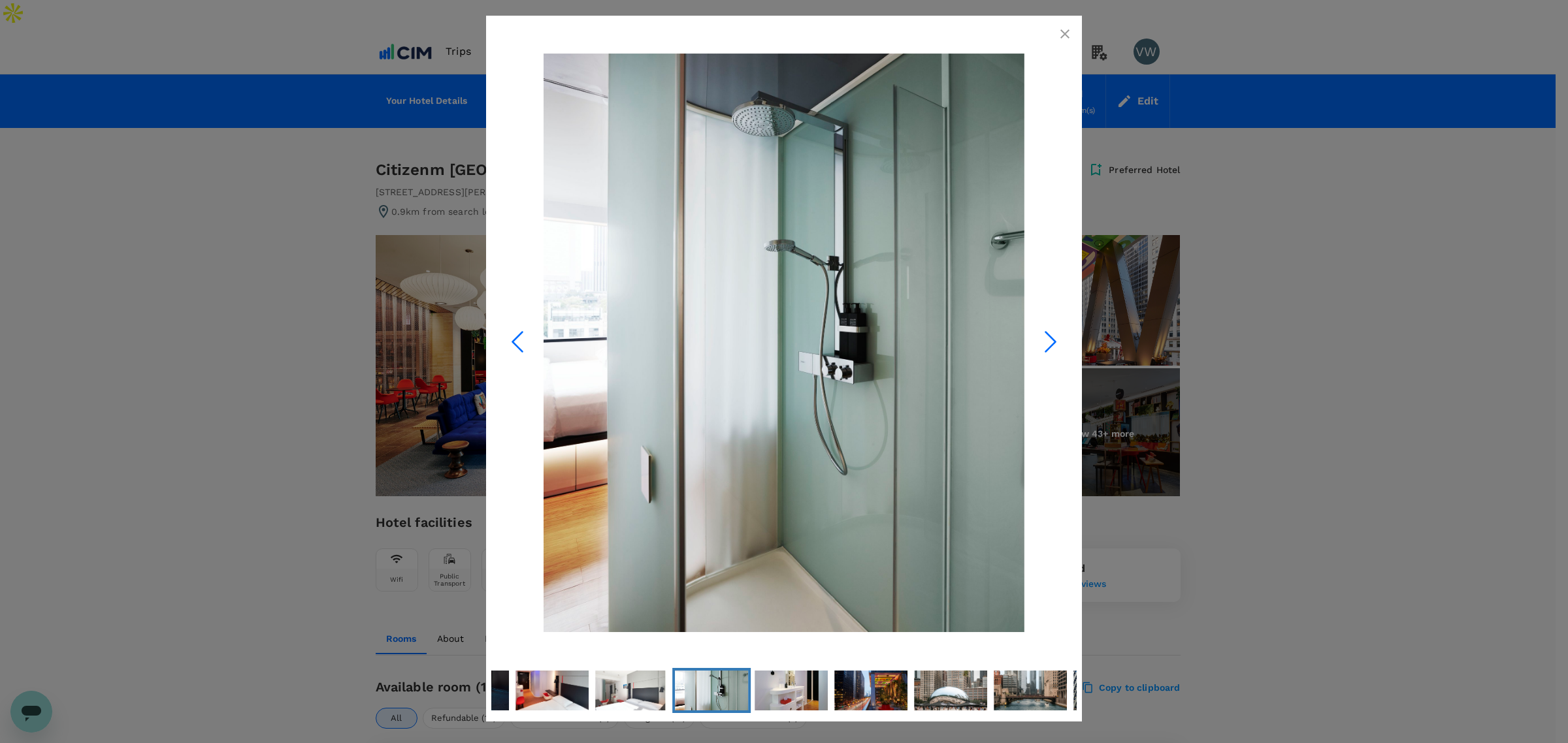
click at [521, 354] on icon "Previous Slide" at bounding box center [517, 342] width 39 height 39
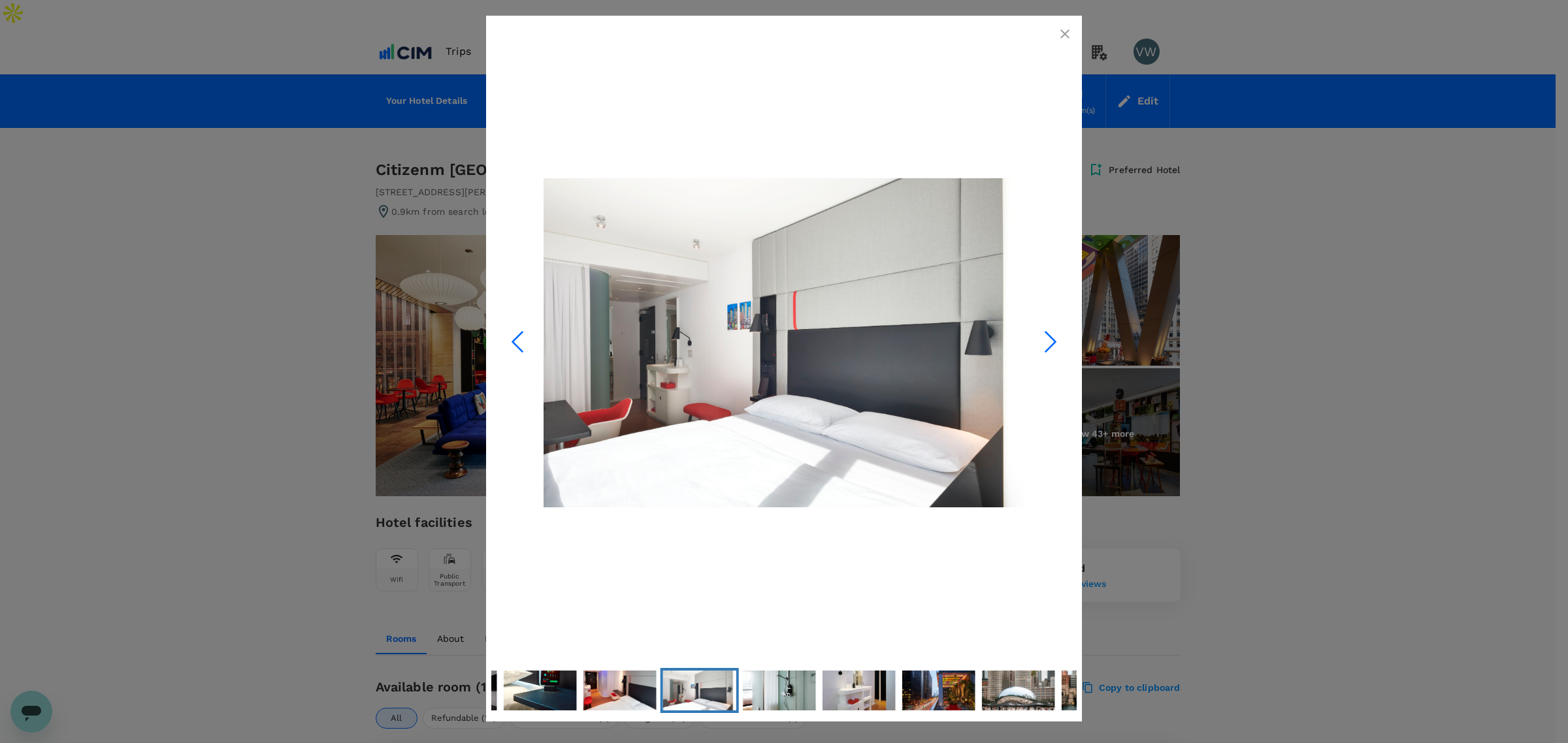
click at [1057, 337] on icon "Next Slide" at bounding box center [1050, 342] width 39 height 39
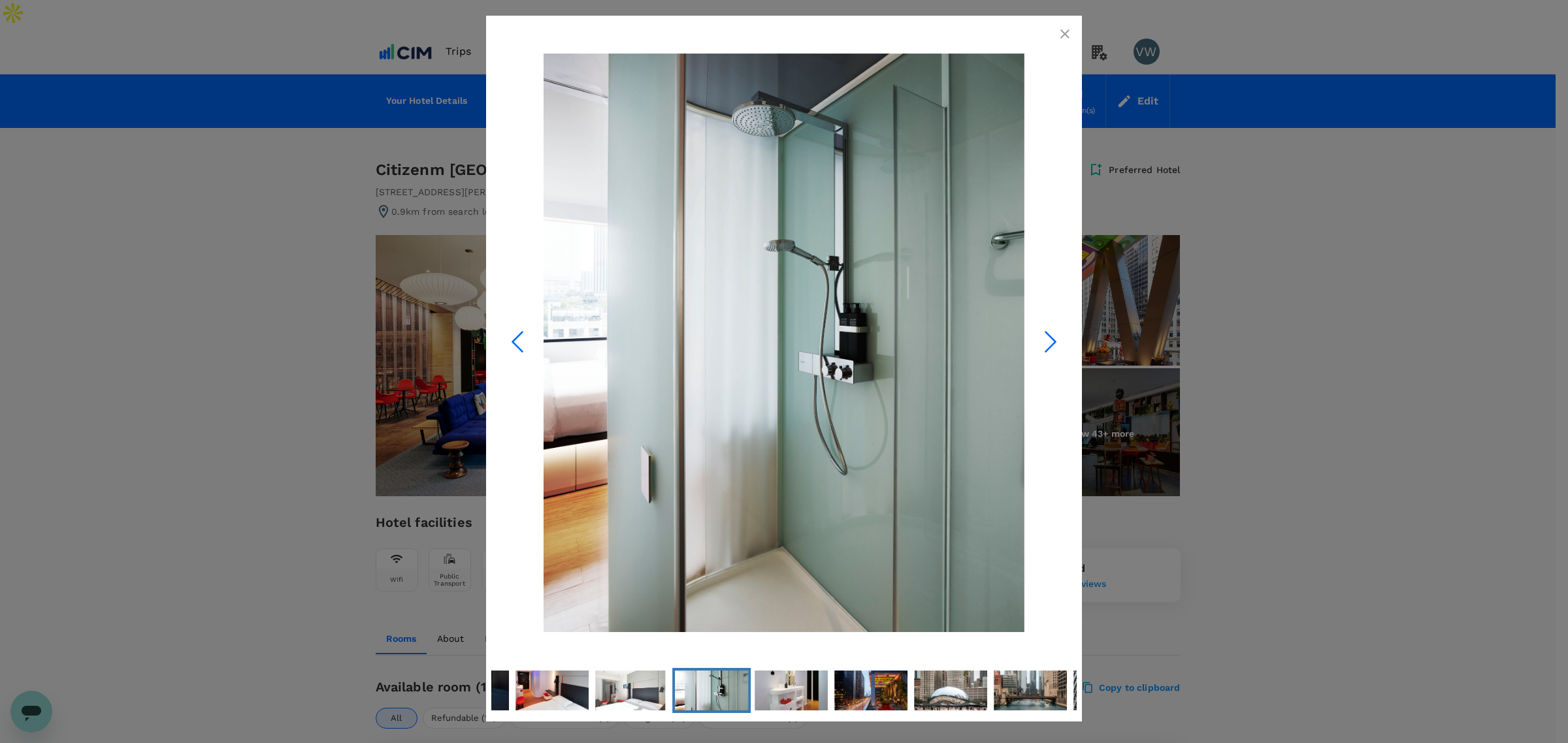
click at [1057, 337] on icon "Next Slide" at bounding box center [1050, 342] width 39 height 39
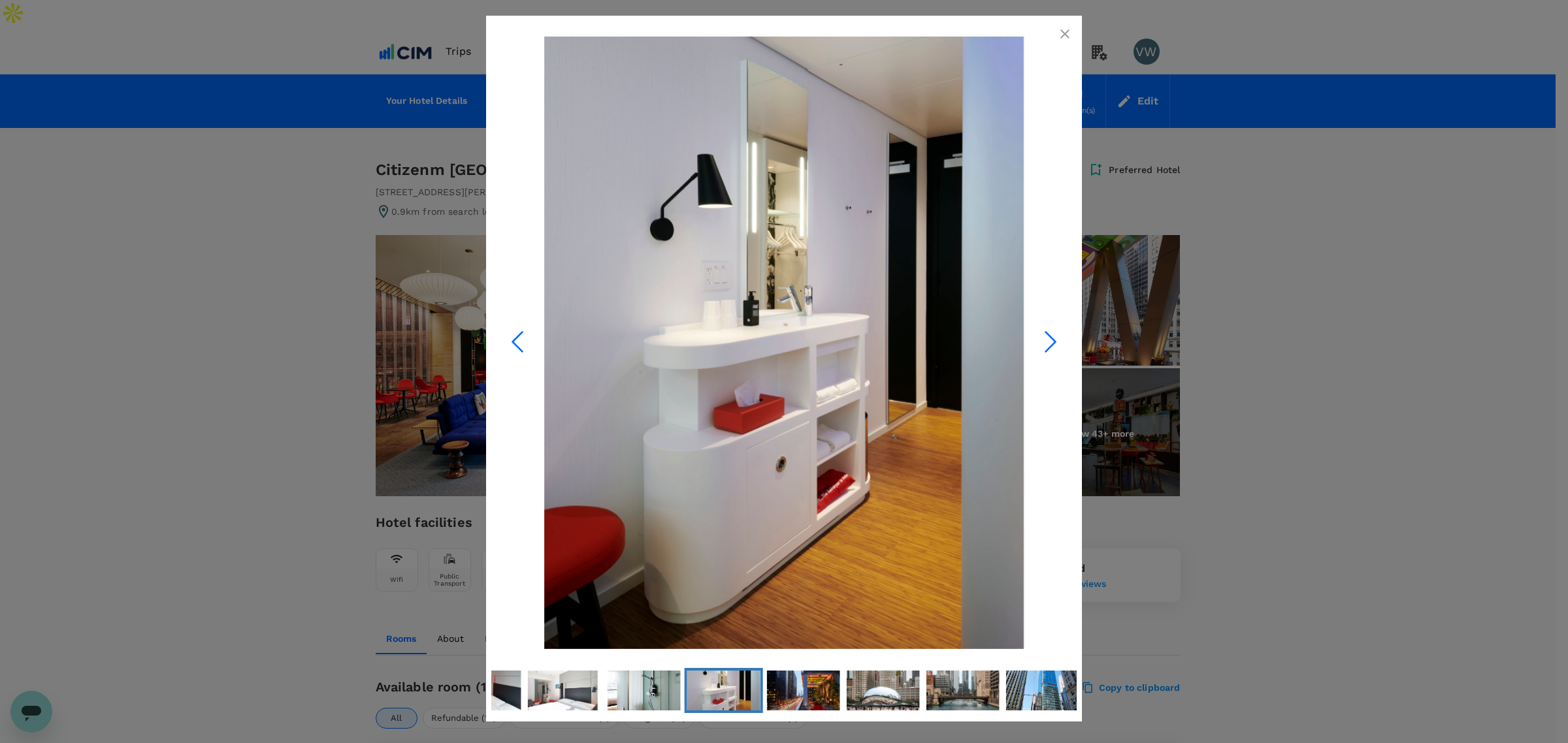
click at [1057, 337] on icon "Next Slide" at bounding box center [1050, 342] width 39 height 39
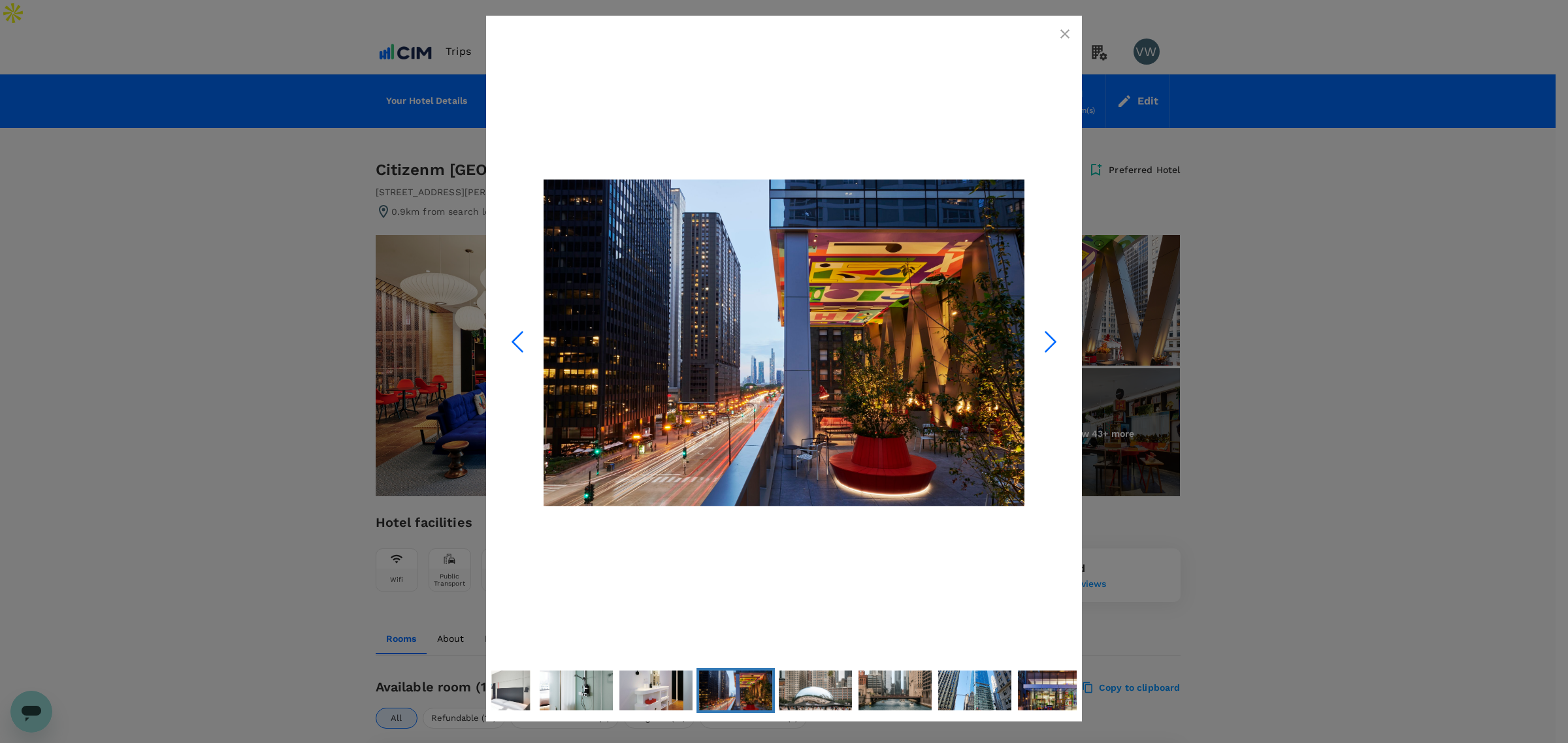
click at [1057, 337] on icon "Next Slide" at bounding box center [1050, 342] width 39 height 39
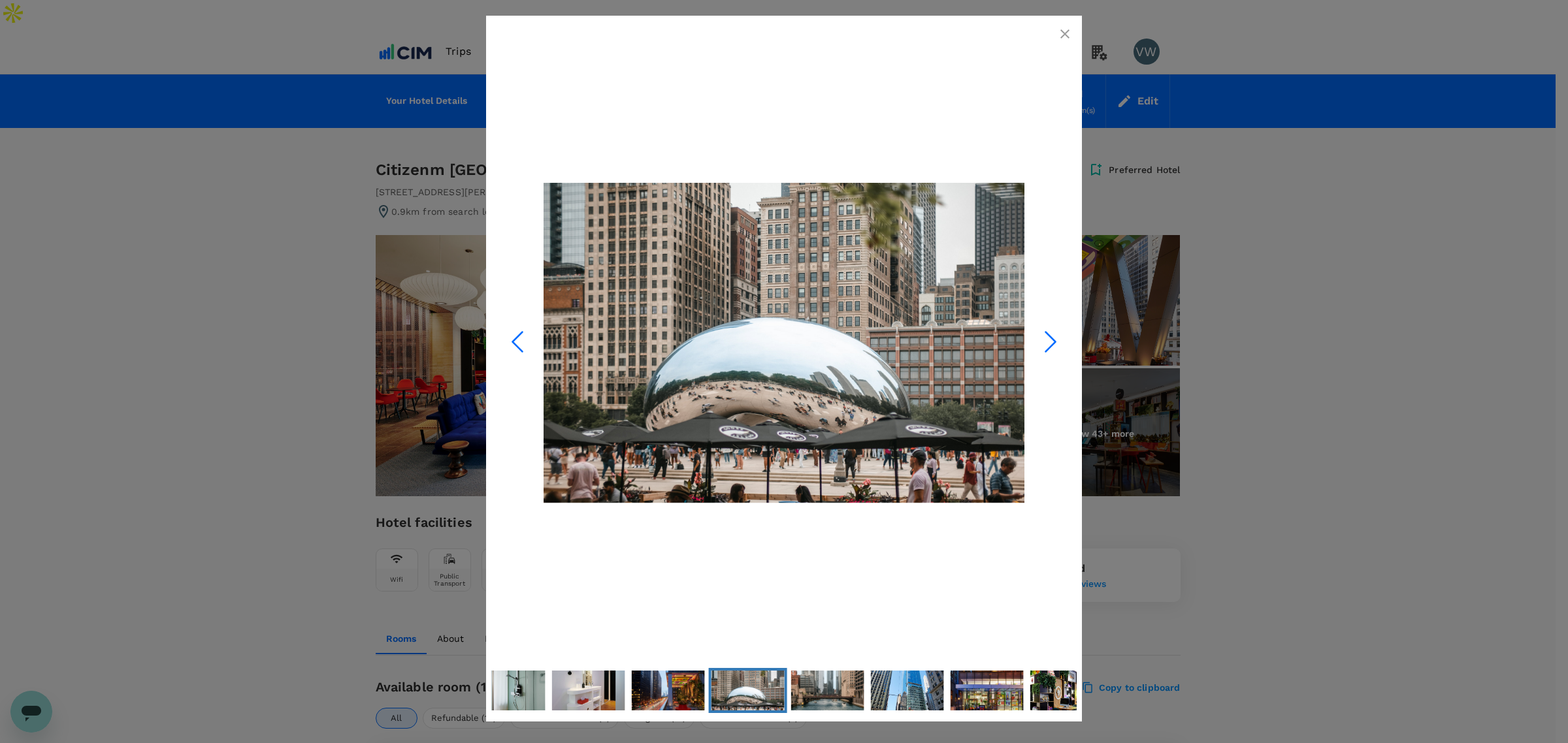
click at [1062, 33] on icon "button" at bounding box center [1065, 34] width 16 height 16
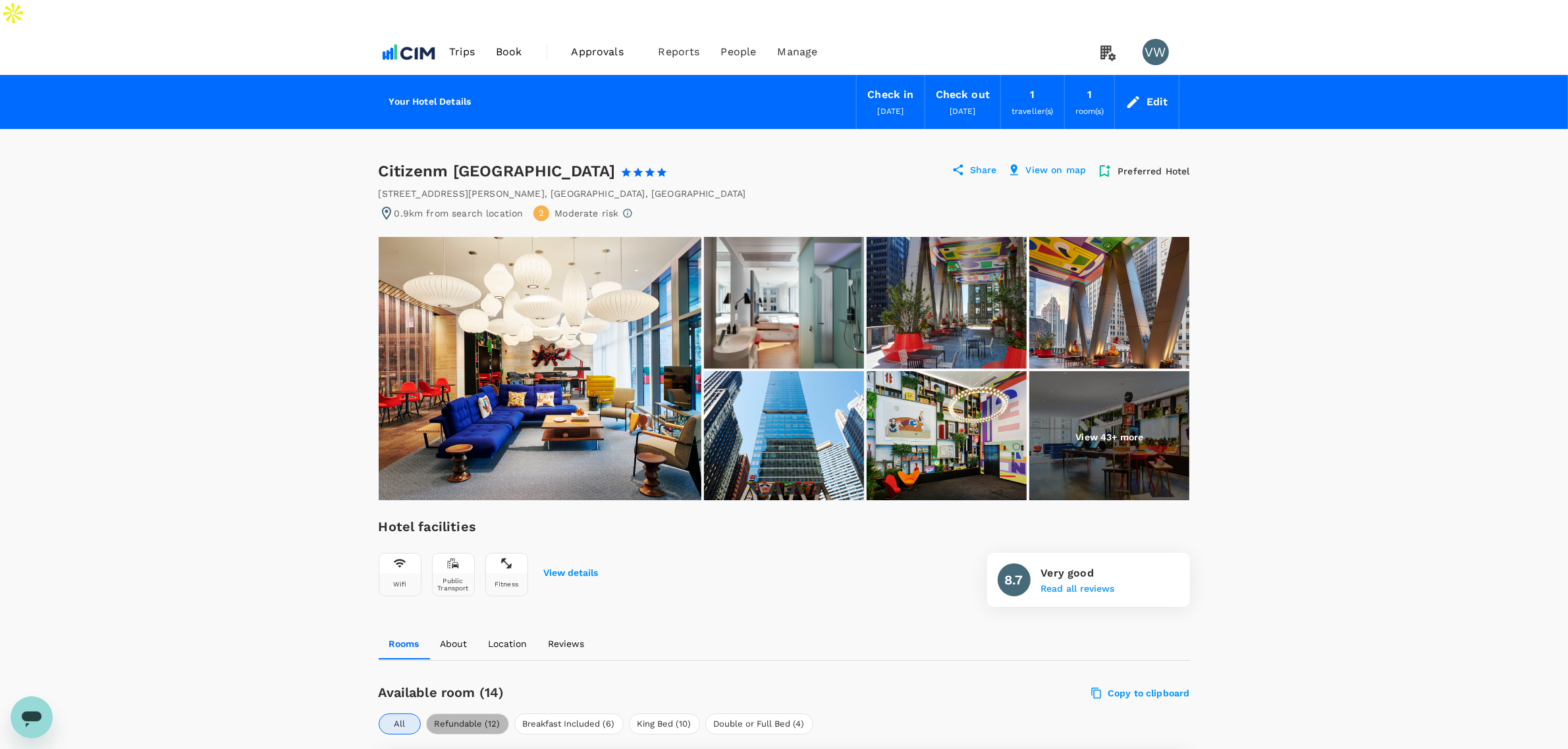
click at [487, 714] on button "Refundable (12)" at bounding box center [467, 724] width 83 height 21
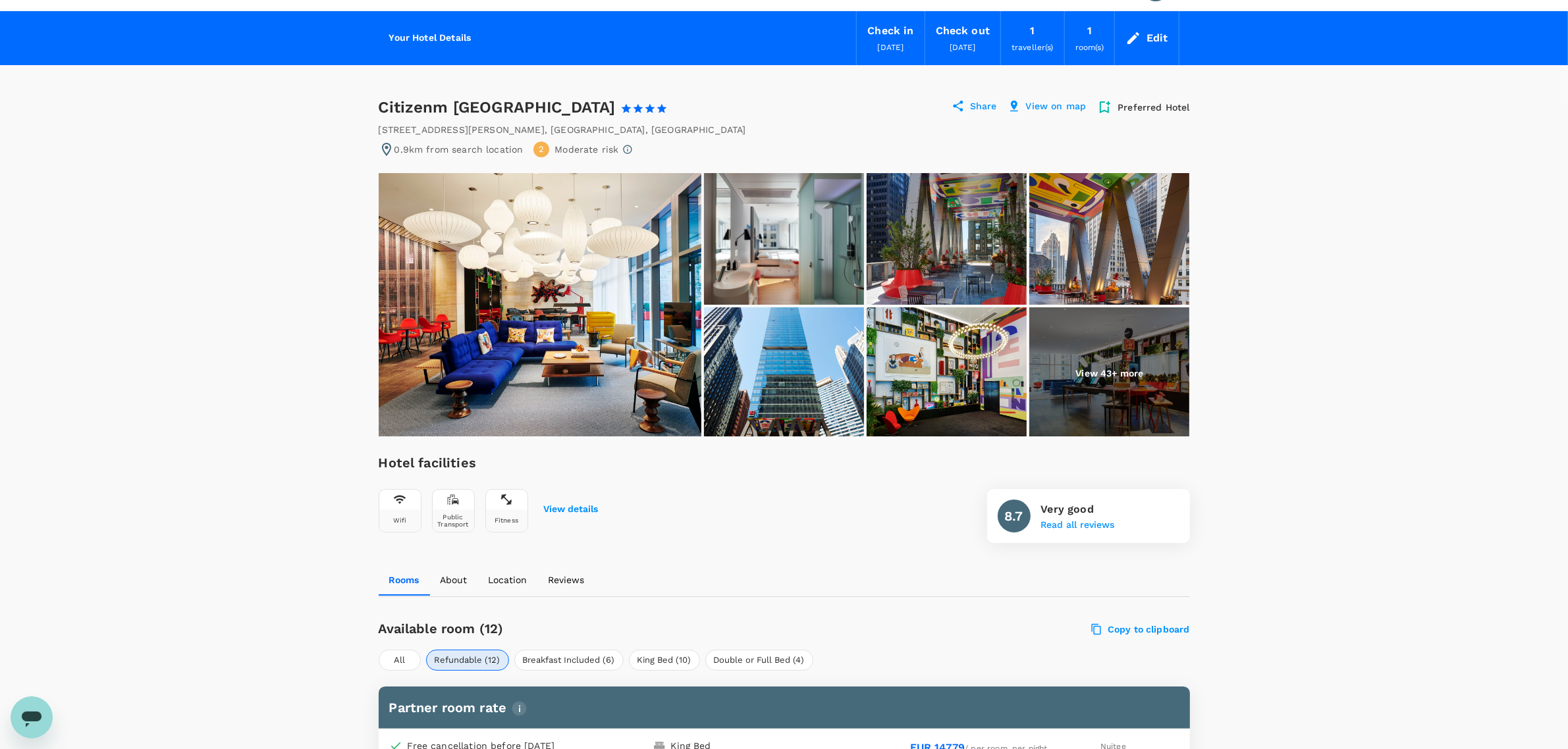
scroll to position [164, 0]
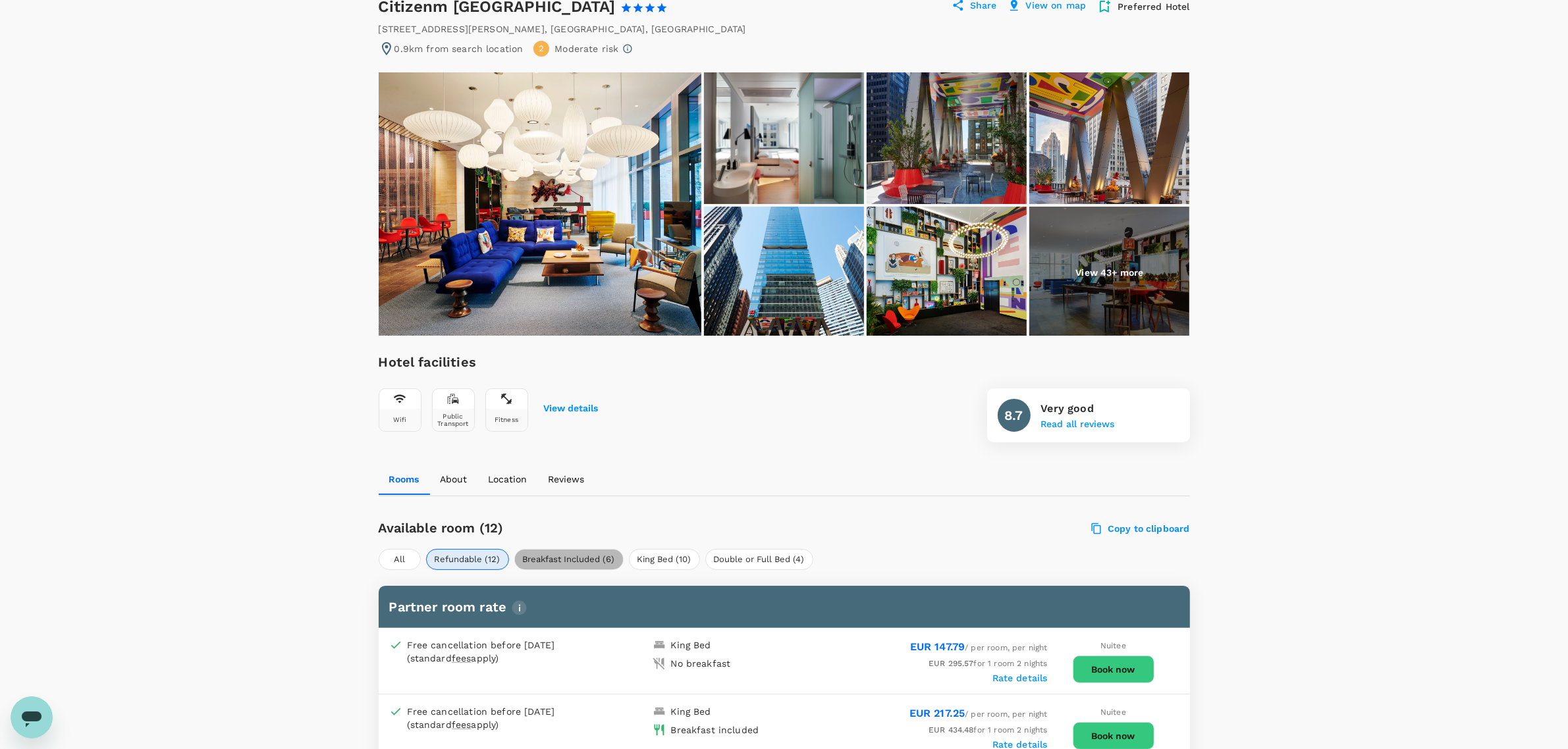
click at [598, 549] on button "Breakfast Included (6)" at bounding box center [569, 560] width 110 height 21
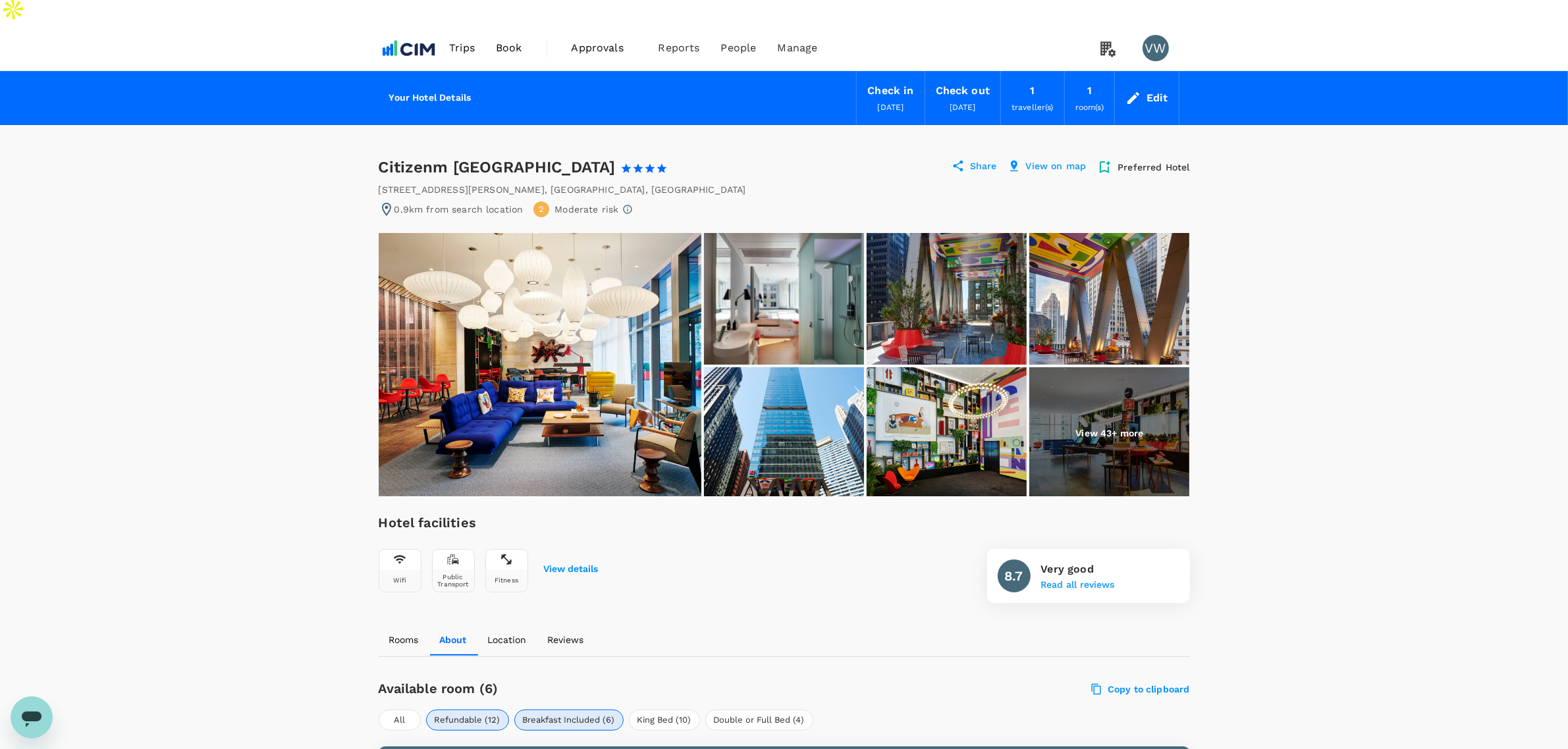
scroll to position [0, 0]
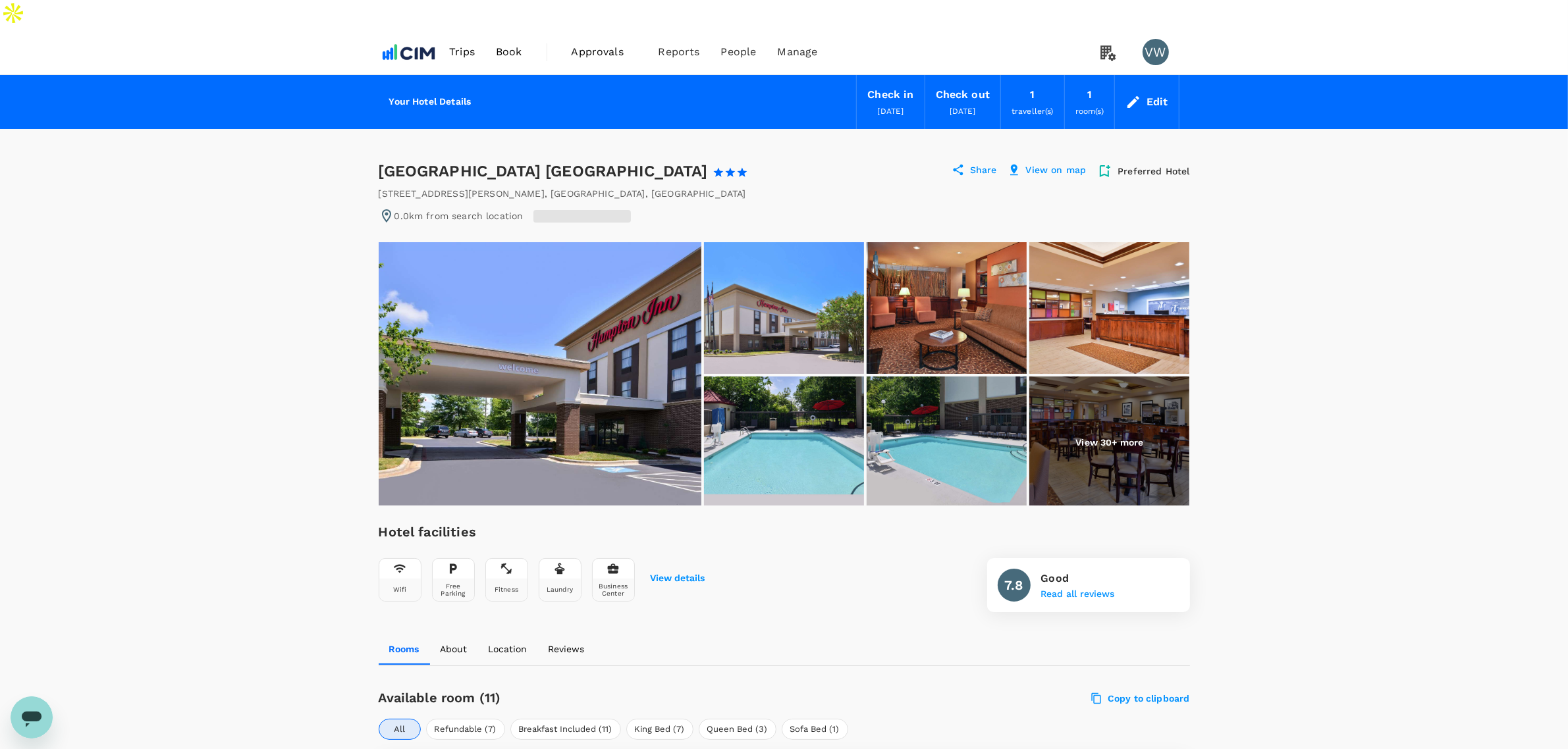
click at [761, 410] on img at bounding box center [784, 442] width 160 height 131
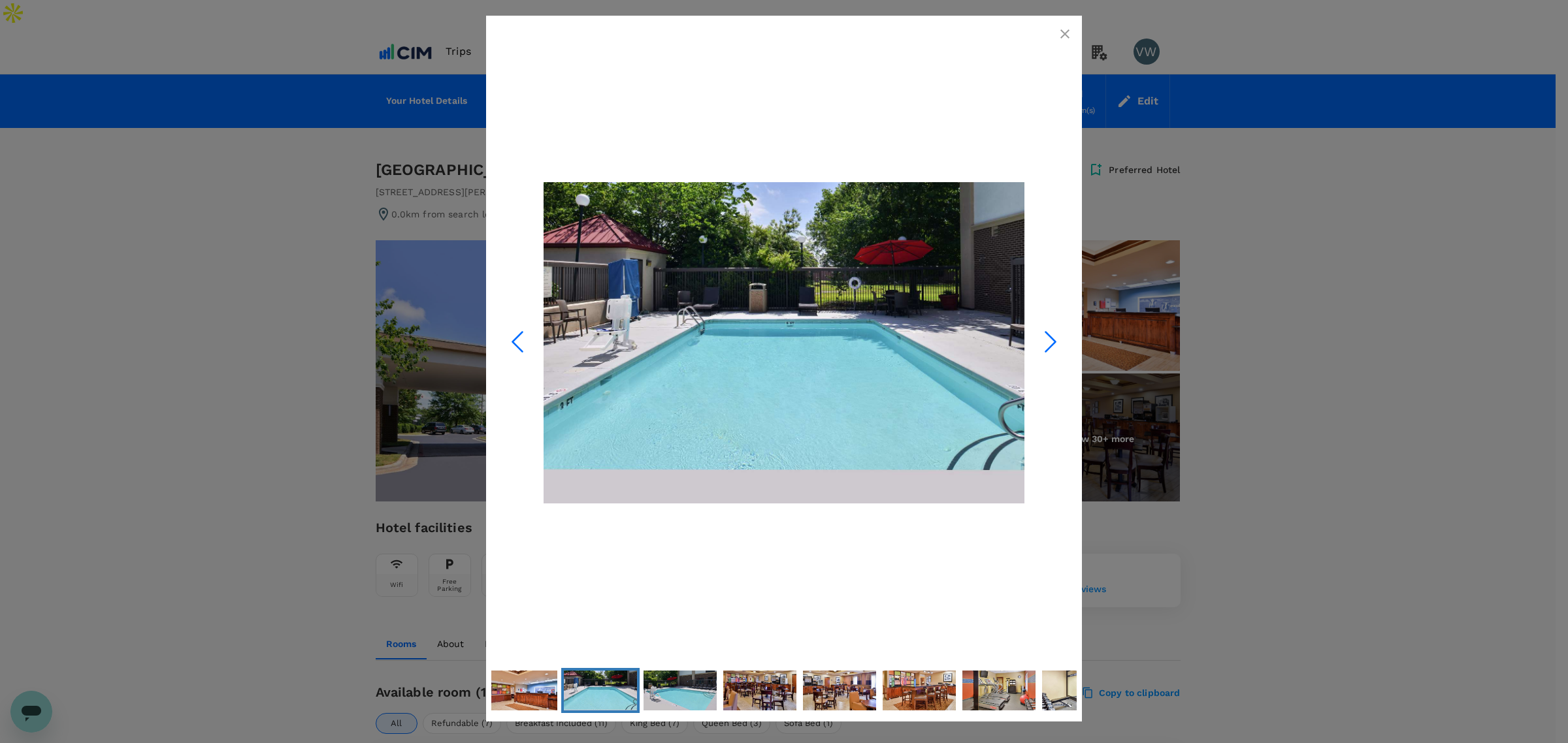
click at [1062, 33] on icon "button" at bounding box center [1065, 34] width 16 height 16
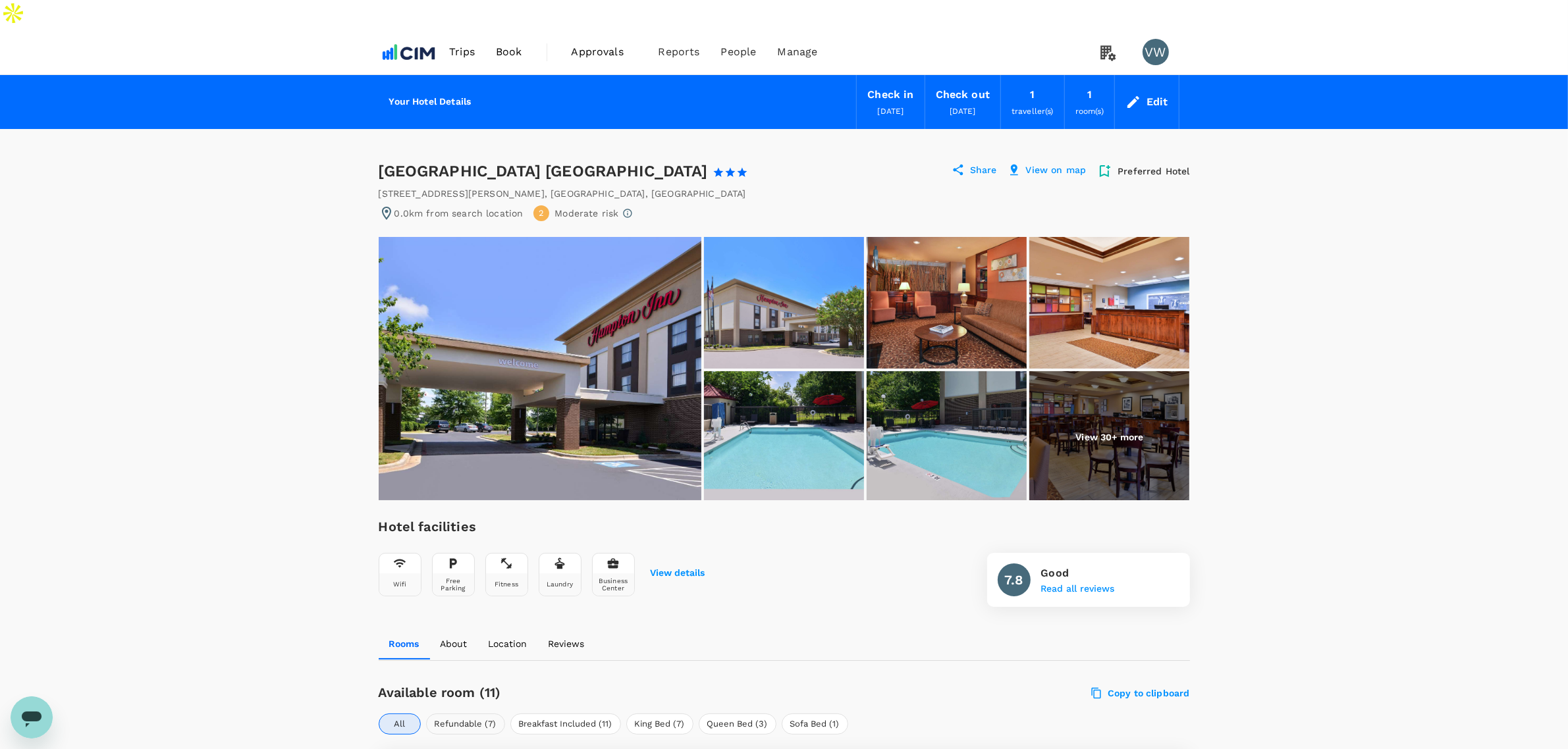
click at [473, 714] on button "Refundable (7)" at bounding box center [465, 724] width 79 height 21
click at [557, 714] on button "Breakfast Included (11)" at bounding box center [565, 724] width 111 height 21
click at [469, 44] on span "Trips" at bounding box center [462, 52] width 26 height 16
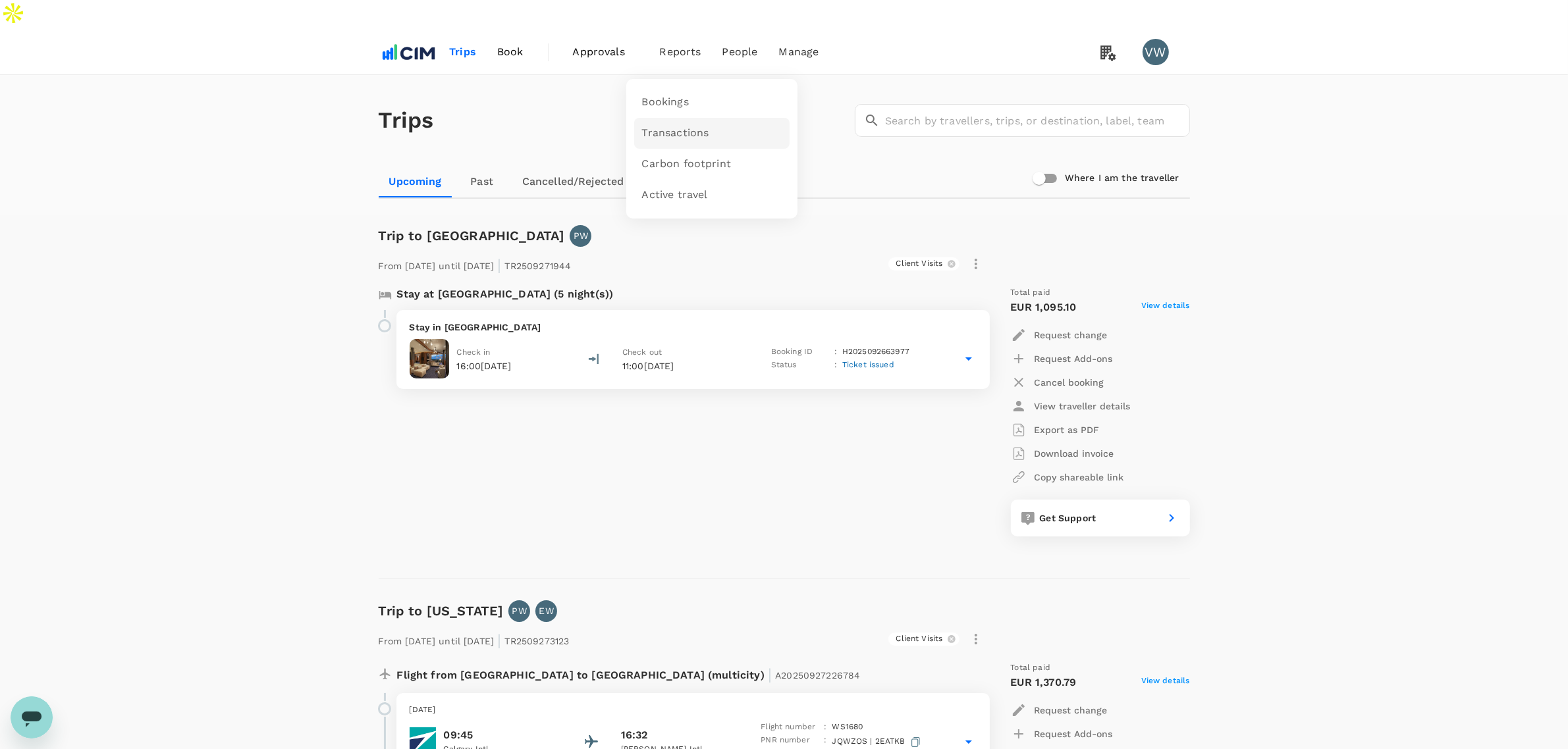
click at [687, 126] on span "Transactions" at bounding box center [675, 133] width 67 height 15
